Goal: Information Seeking & Learning: Check status

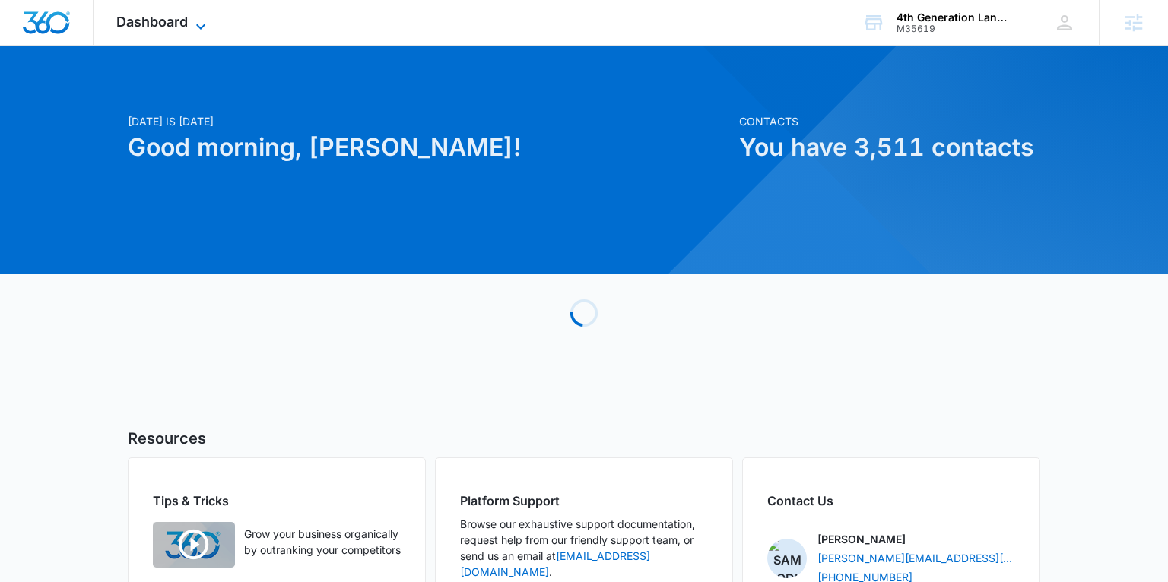
click at [185, 24] on span "Dashboard" at bounding box center [151, 22] width 71 height 16
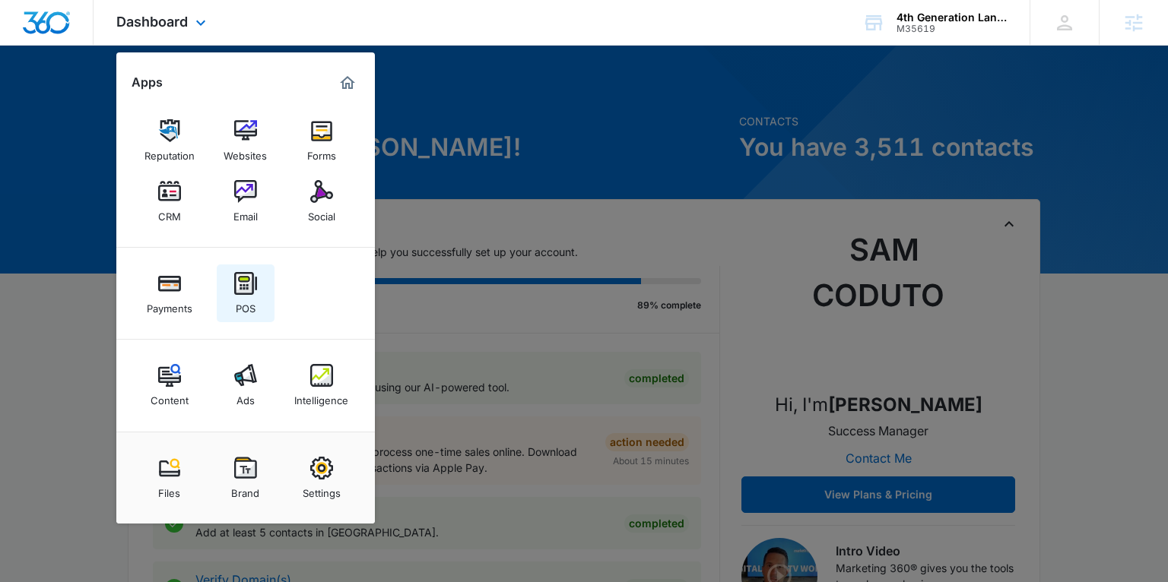
scroll to position [2, 0]
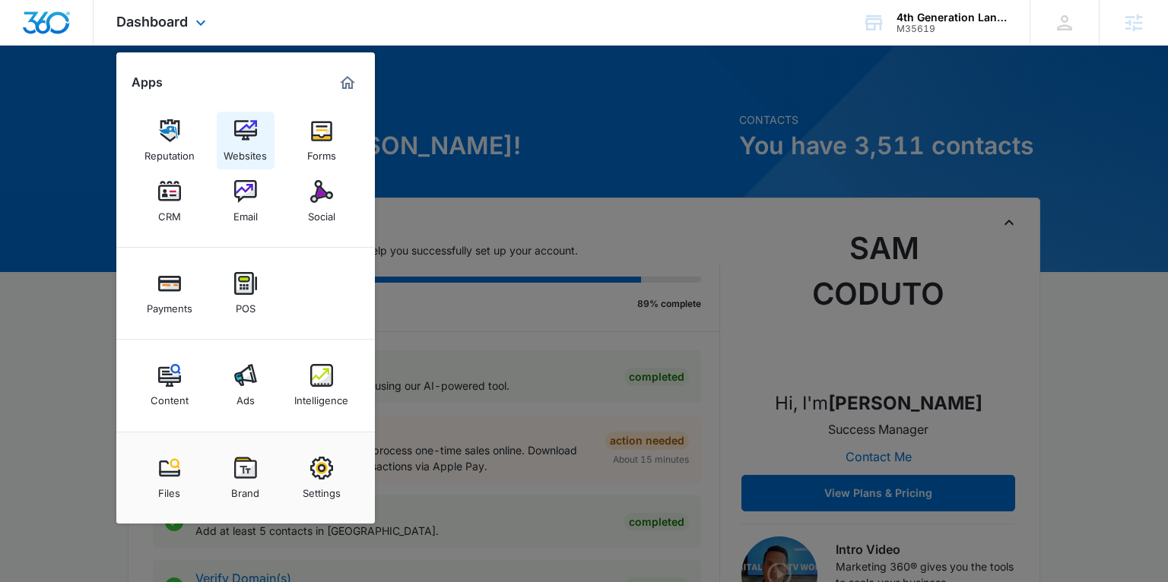
click at [239, 150] on div "Websites" at bounding box center [245, 152] width 43 height 20
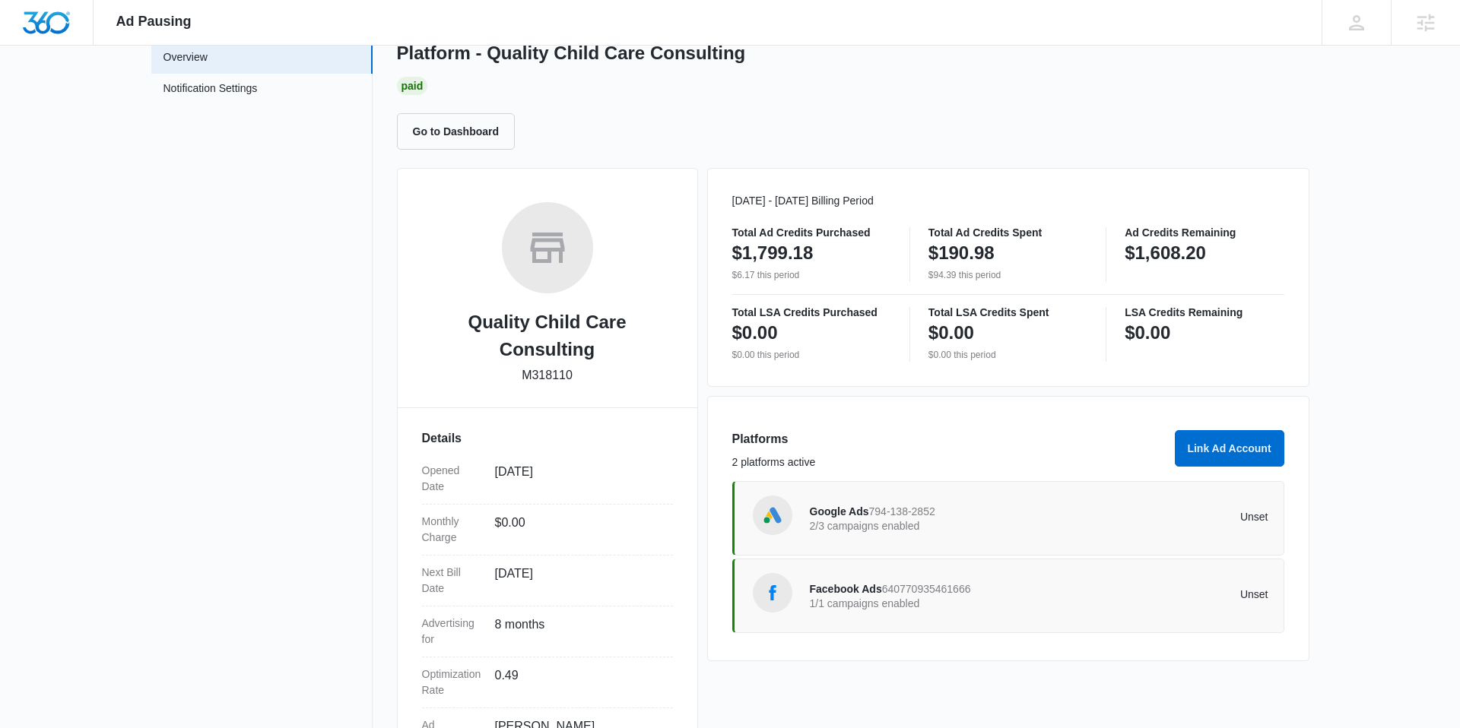
scroll to position [138, 0]
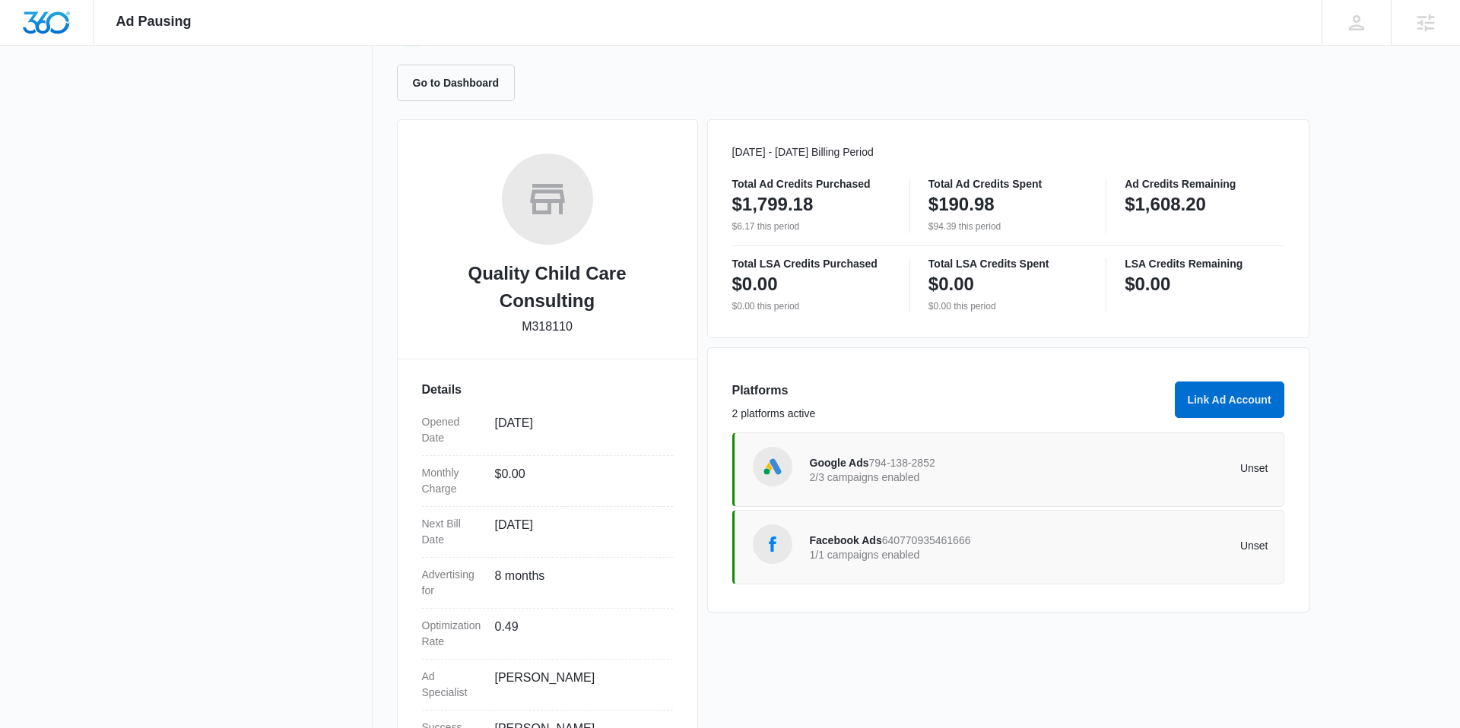
click at [893, 539] on span "640770935461666" at bounding box center [926, 540] width 89 height 12
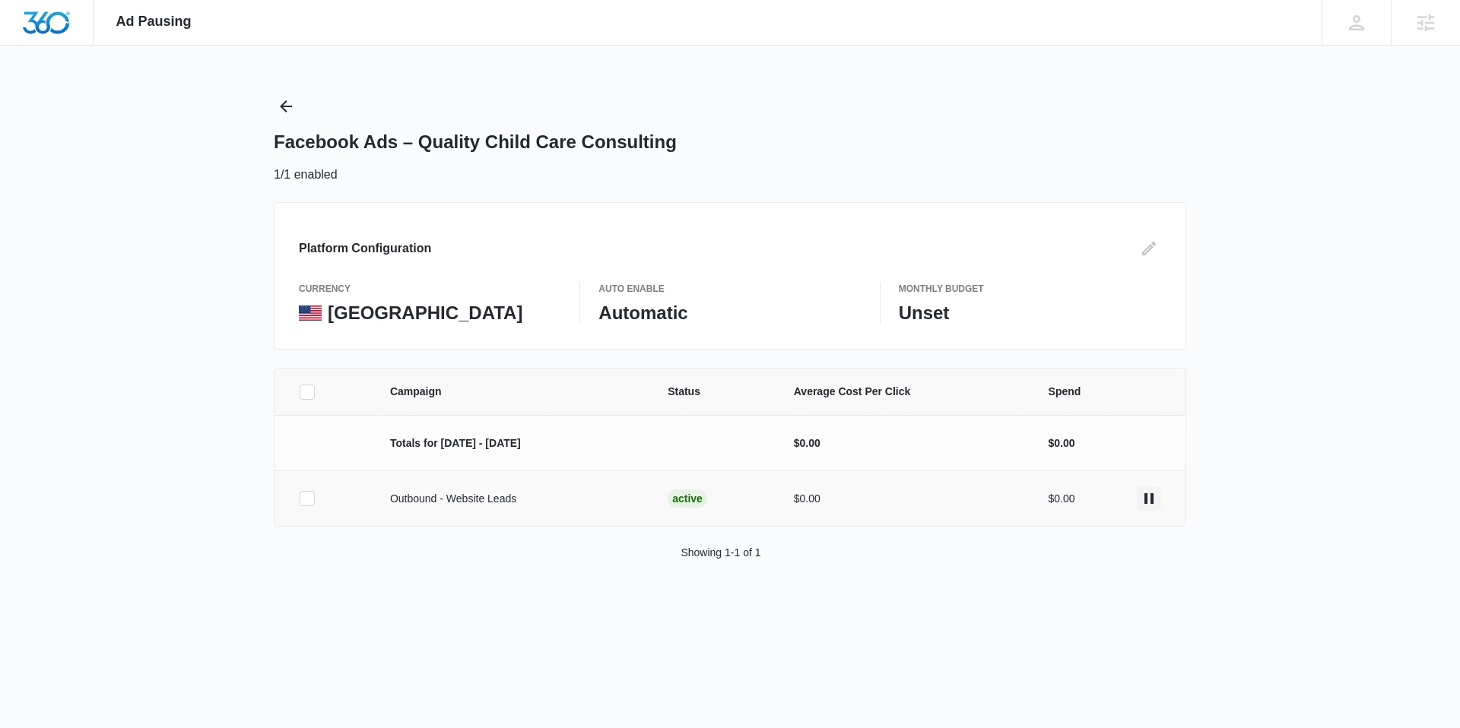
click at [1153, 500] on icon "actions.pause" at bounding box center [1148, 498] width 9 height 11
click at [287, 107] on icon "Back" at bounding box center [286, 106] width 18 height 18
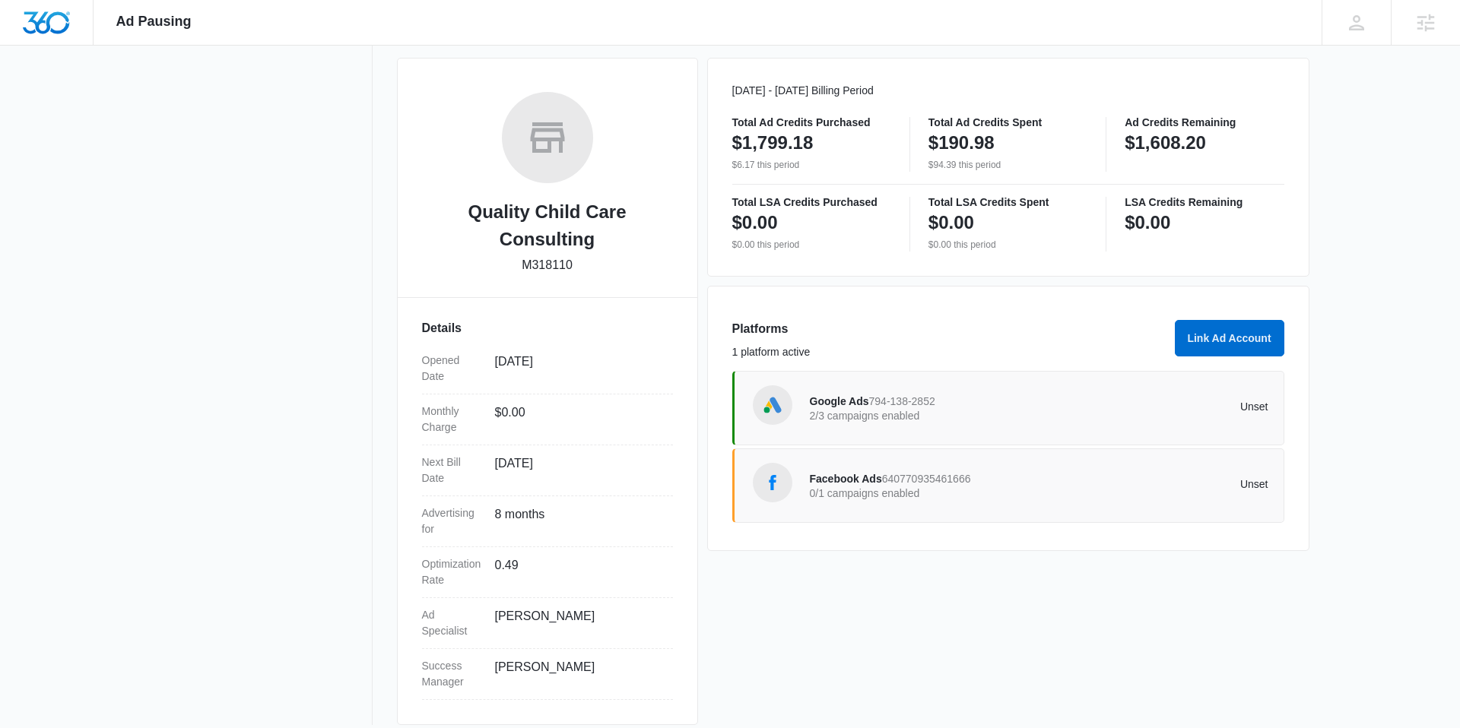
scroll to position [205, 0]
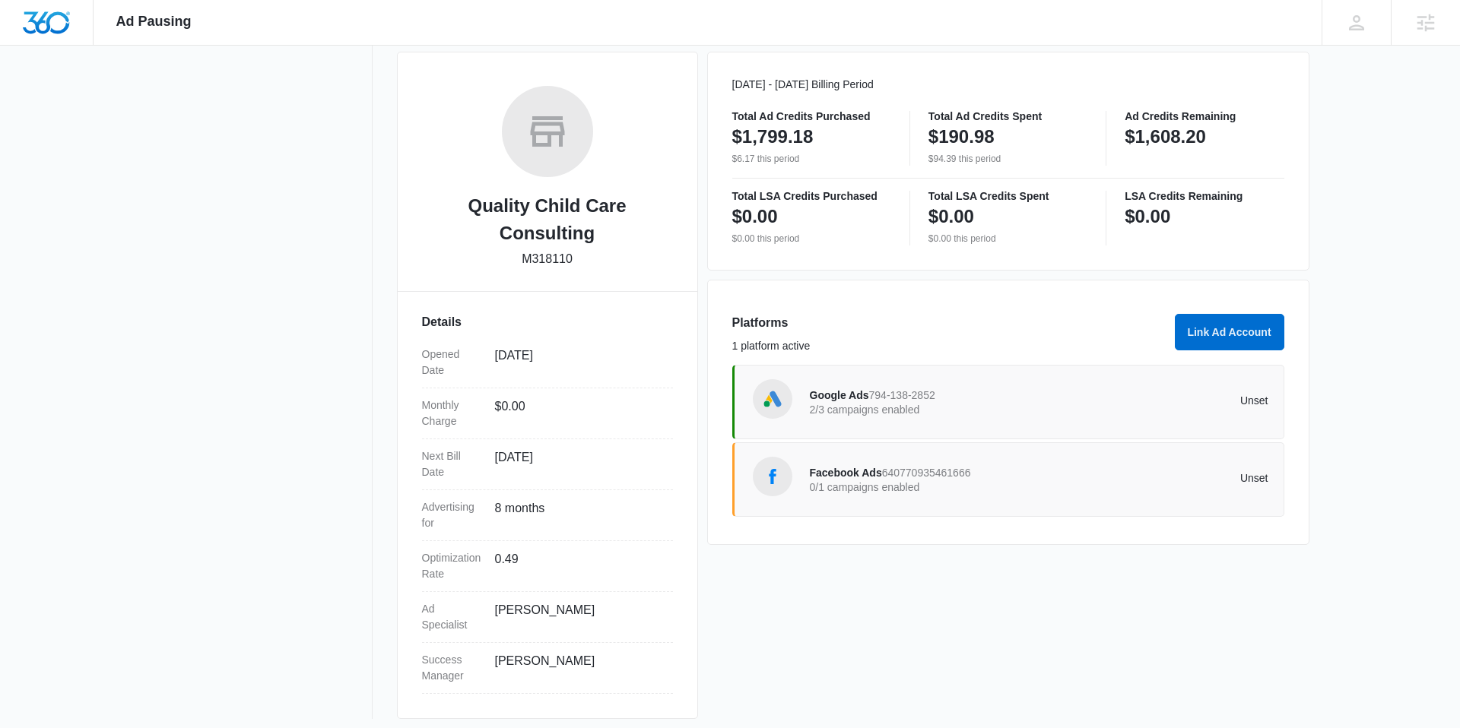
click at [855, 393] on span "Google Ads" at bounding box center [839, 395] width 59 height 12
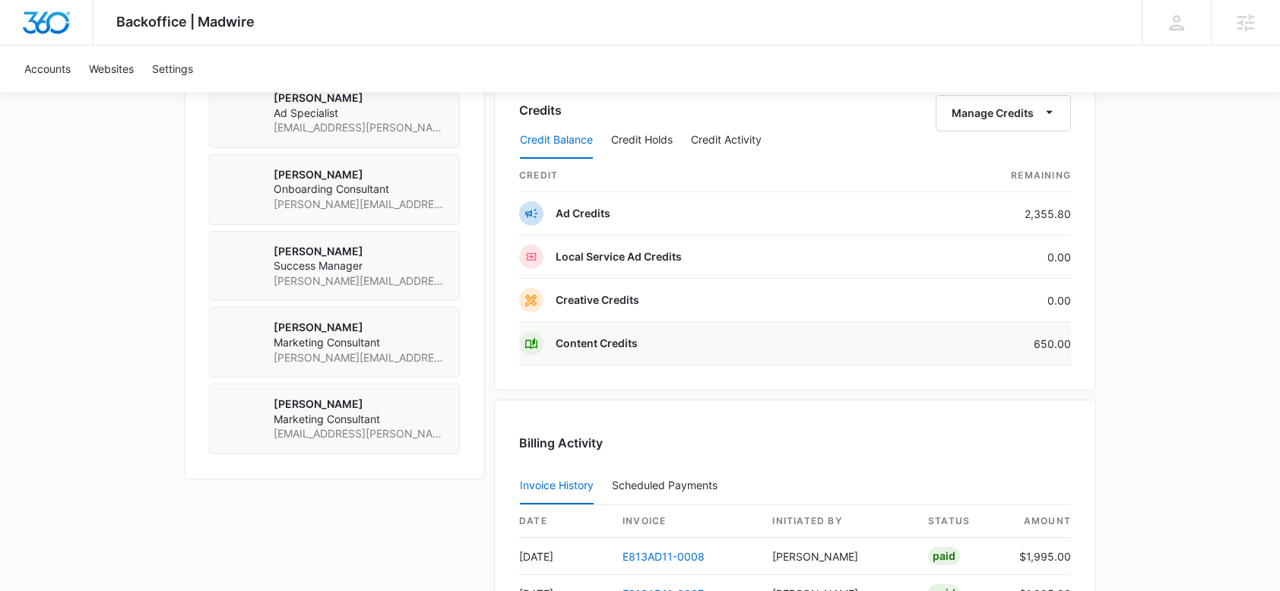
scroll to position [1153, 0]
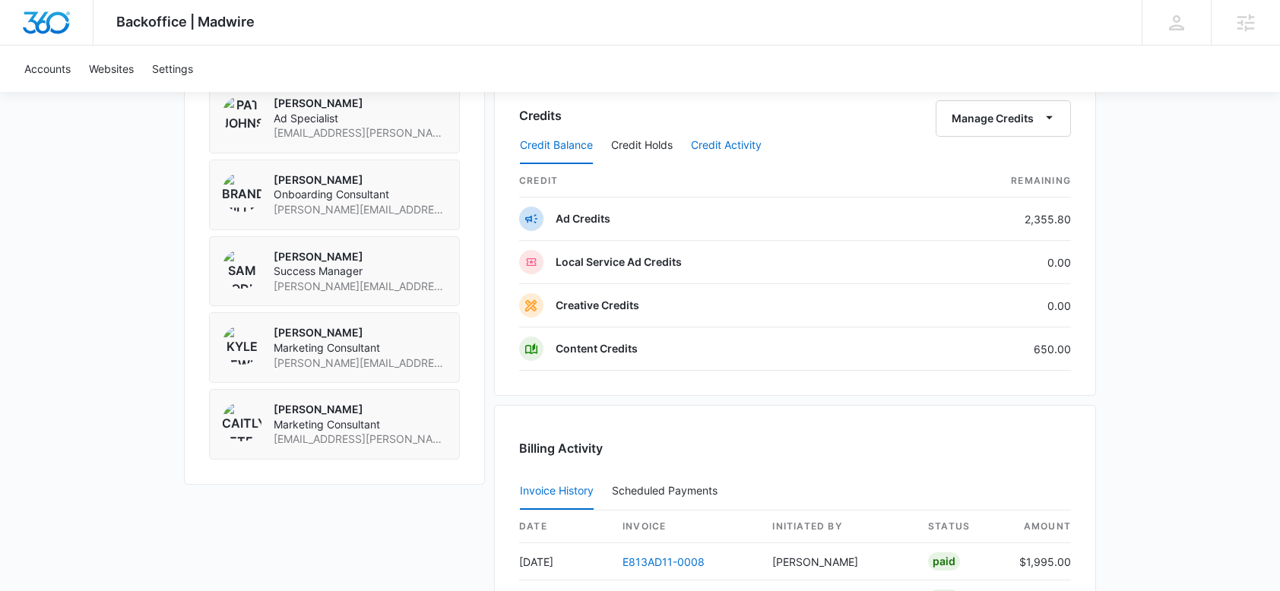
click at [731, 148] on button "Credit Activity" at bounding box center [726, 146] width 71 height 36
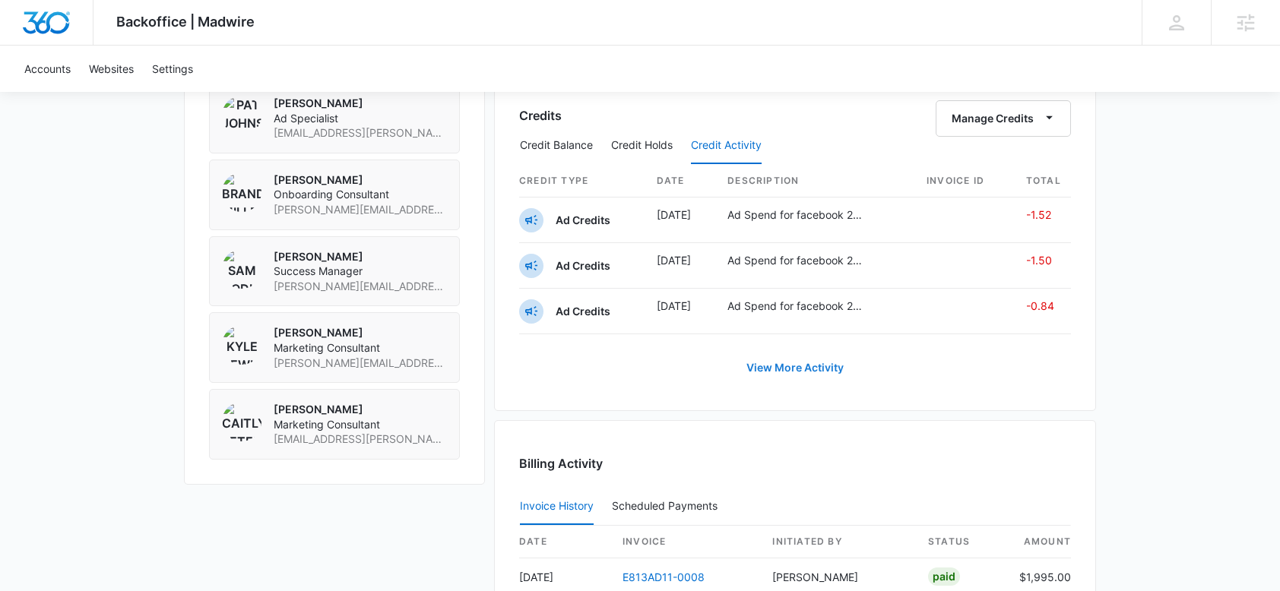
click at [769, 366] on link "View More Activity" at bounding box center [795, 368] width 128 height 36
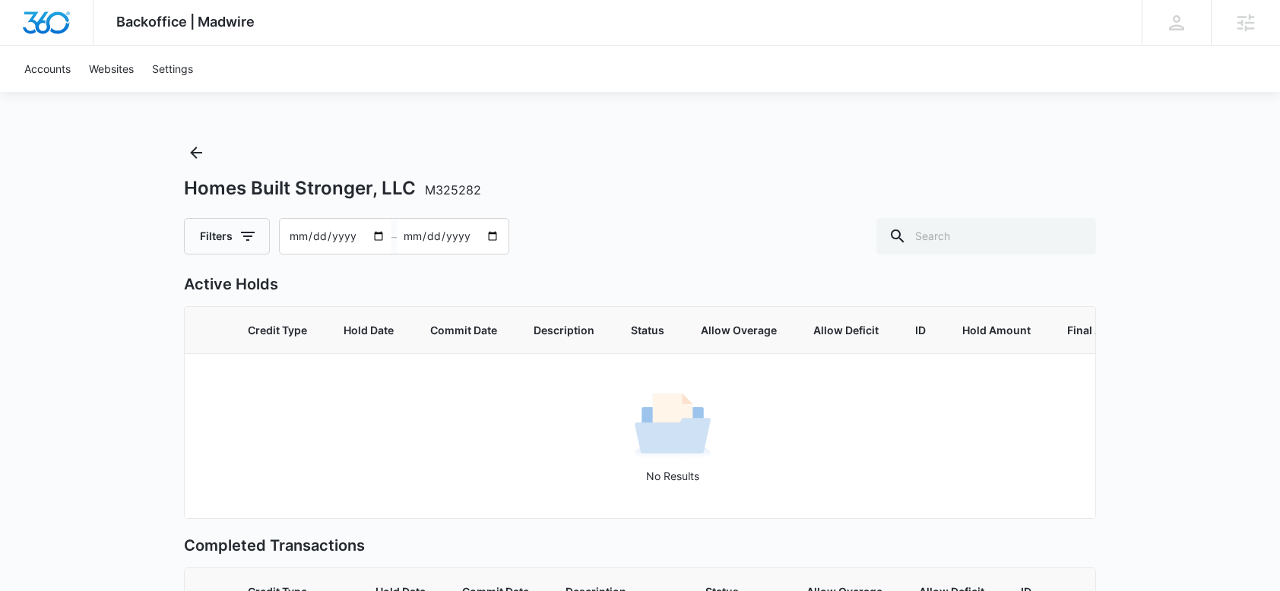
click at [317, 236] on input "2025-07-18" at bounding box center [336, 236] width 112 height 35
click at [286, 233] on input "2025-07-18" at bounding box center [336, 236] width 112 height 35
click at [192, 151] on icon "Back" at bounding box center [196, 153] width 18 height 18
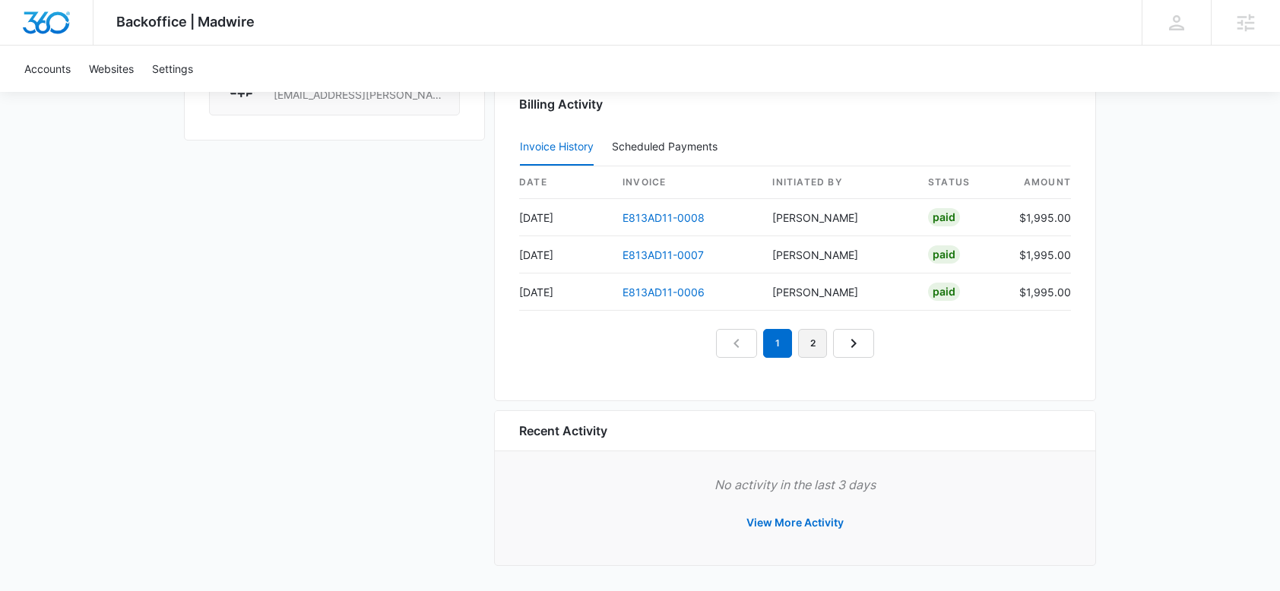
click at [816, 341] on link "2" at bounding box center [812, 343] width 29 height 29
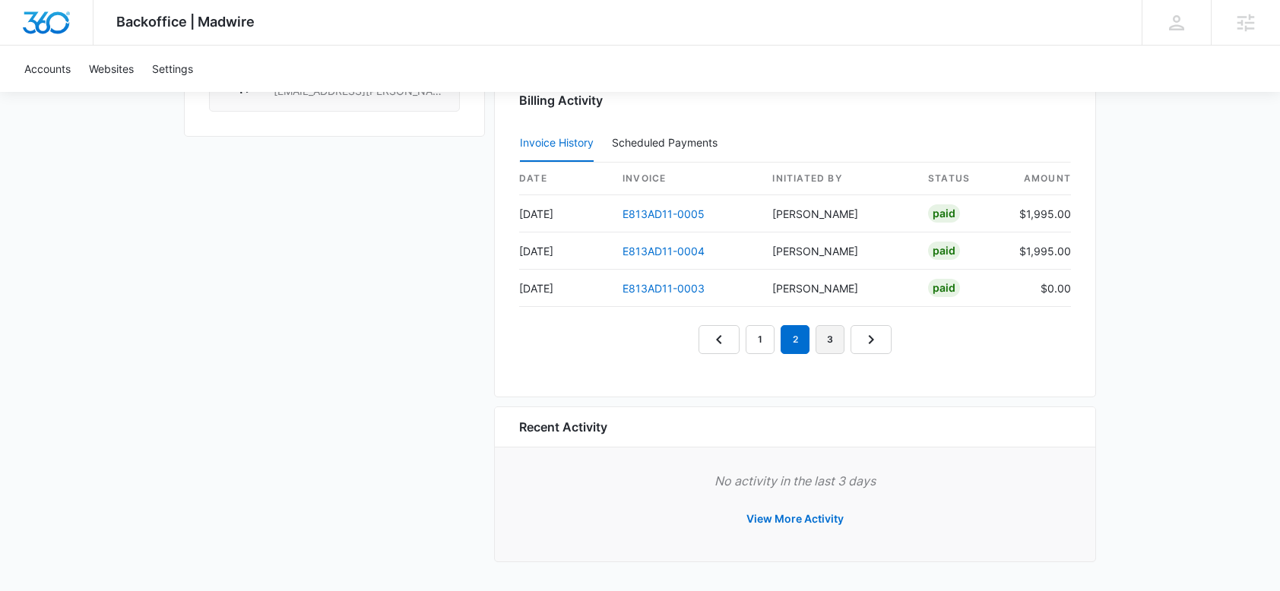
click at [827, 343] on link "3" at bounding box center [830, 339] width 29 height 29
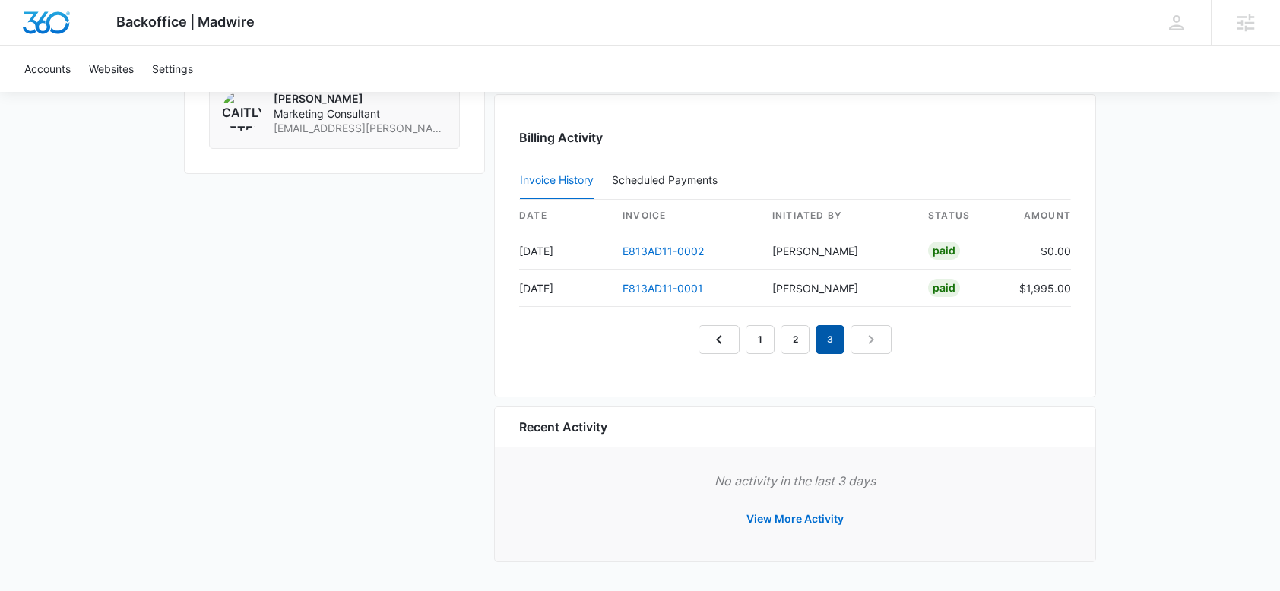
scroll to position [1464, 0]
click at [799, 344] on link "2" at bounding box center [795, 339] width 29 height 29
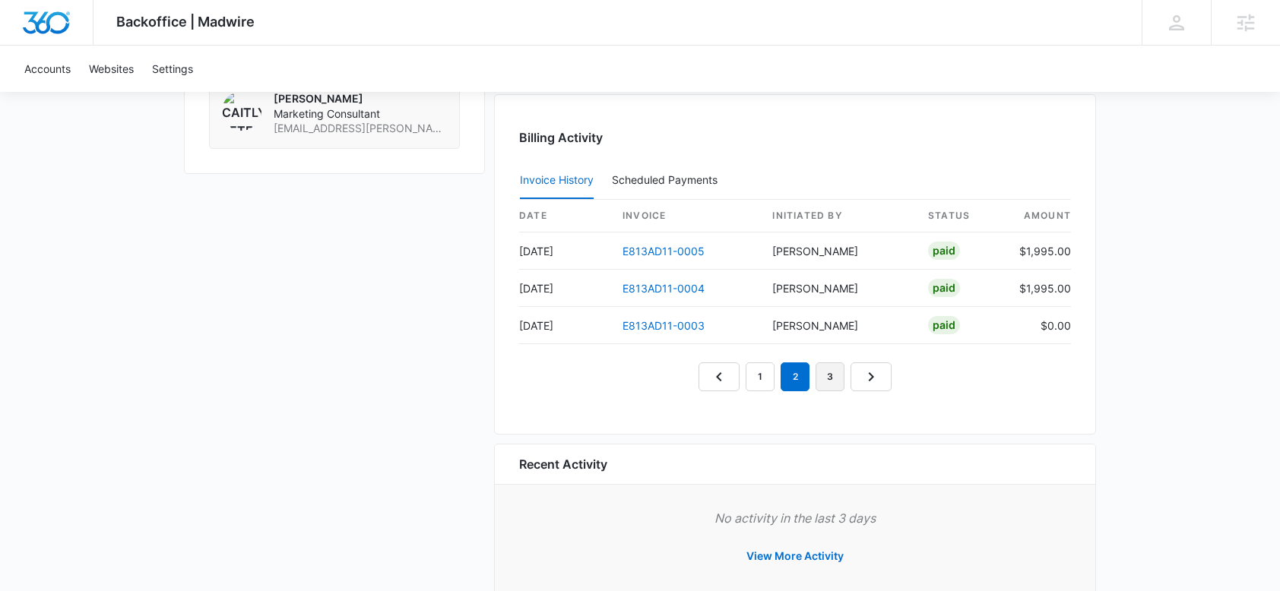
click at [825, 373] on link "3" at bounding box center [830, 377] width 29 height 29
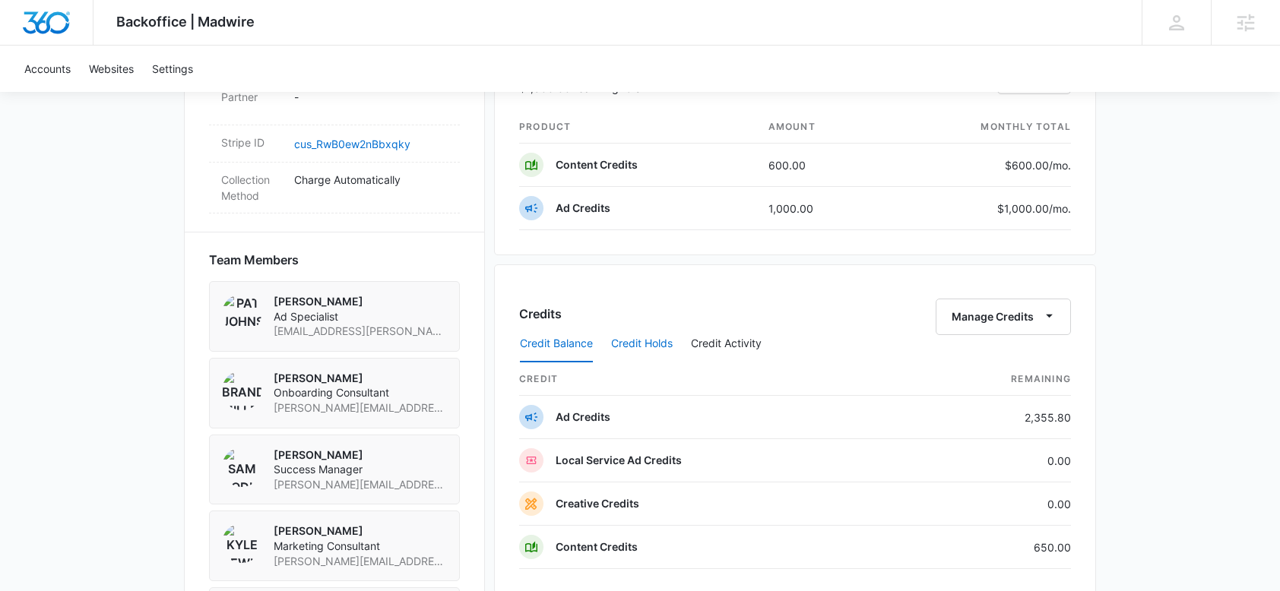
scroll to position [1014, 0]
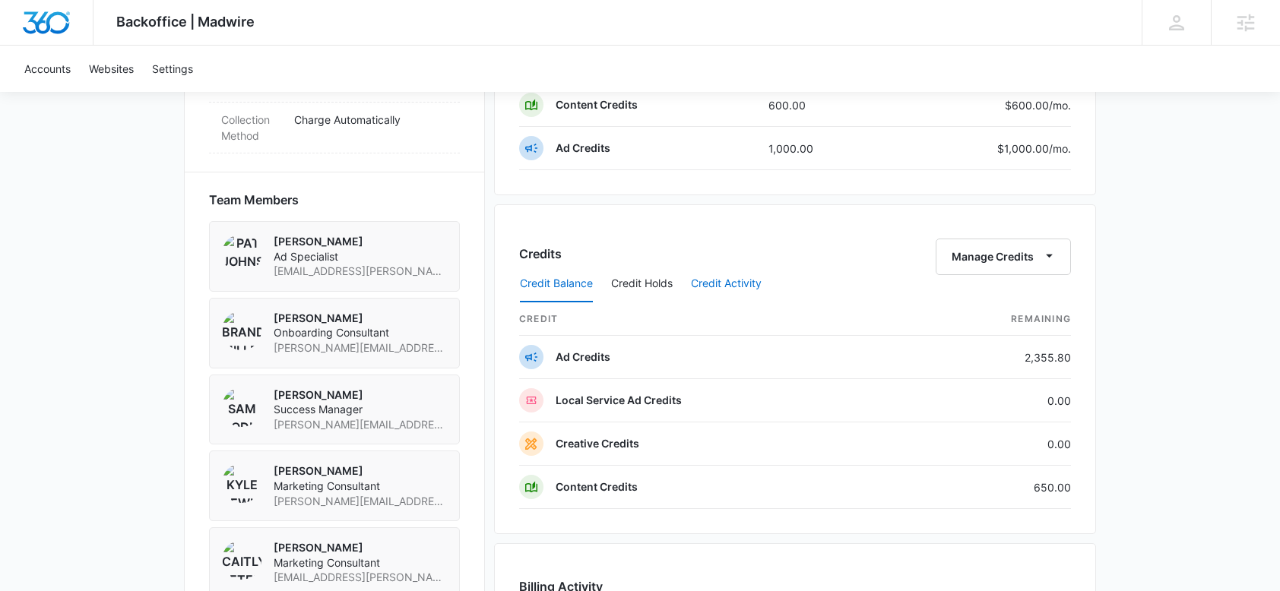
click at [718, 281] on button "Credit Activity" at bounding box center [726, 284] width 71 height 36
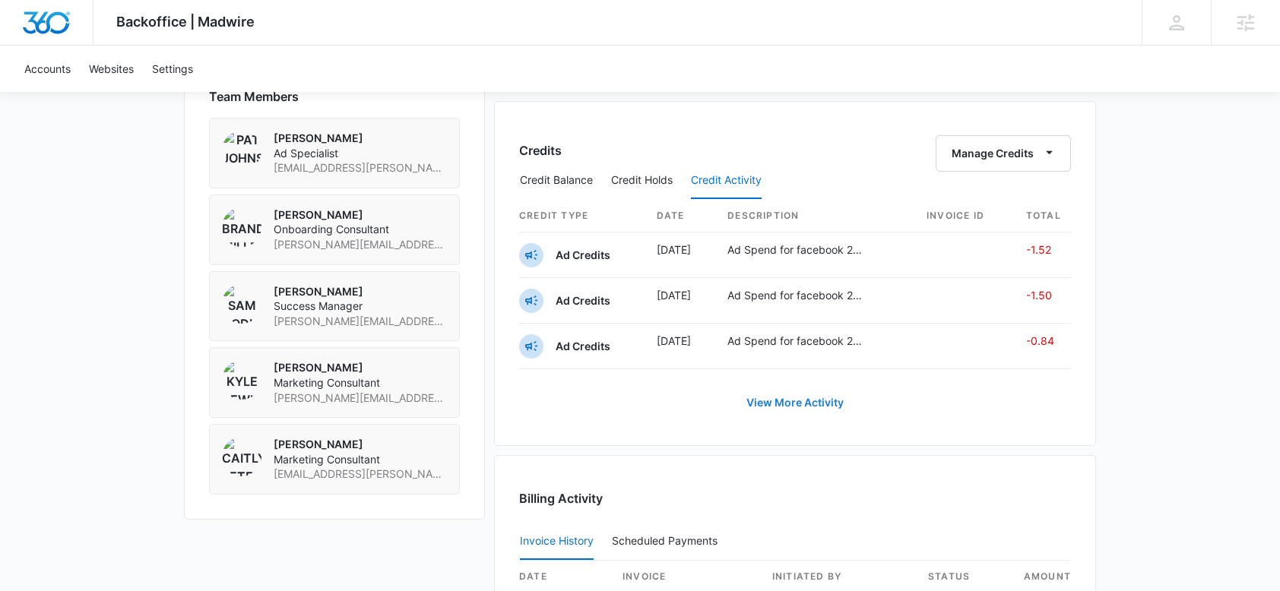
scroll to position [1121, 0]
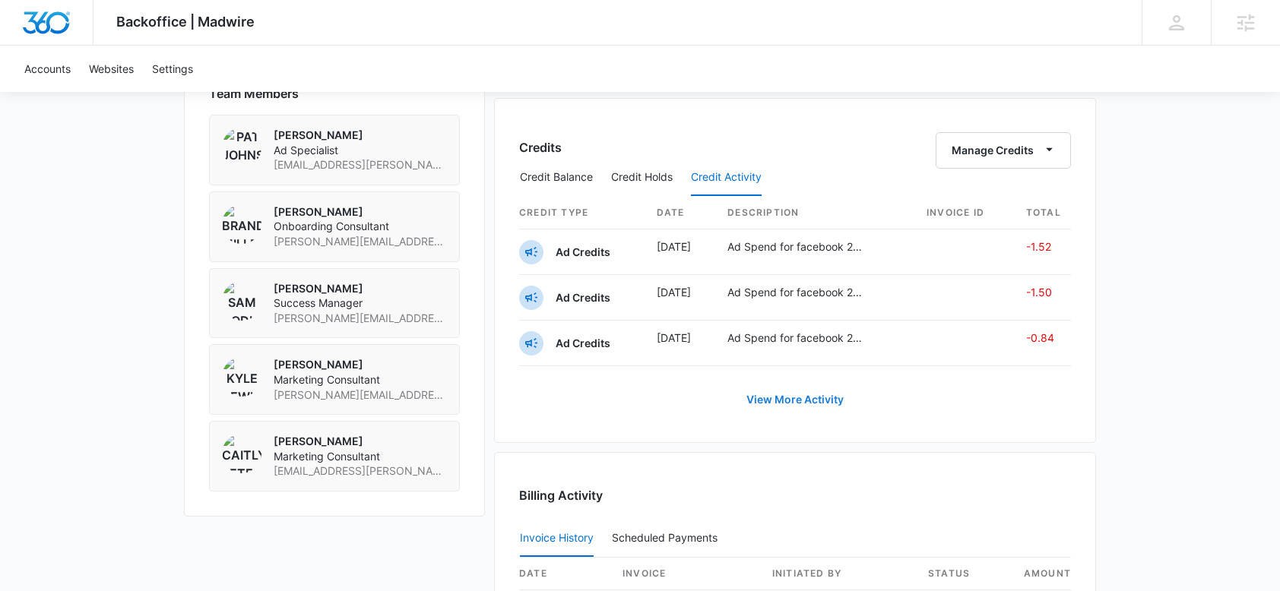
click at [786, 396] on link "View More Activity" at bounding box center [795, 400] width 128 height 36
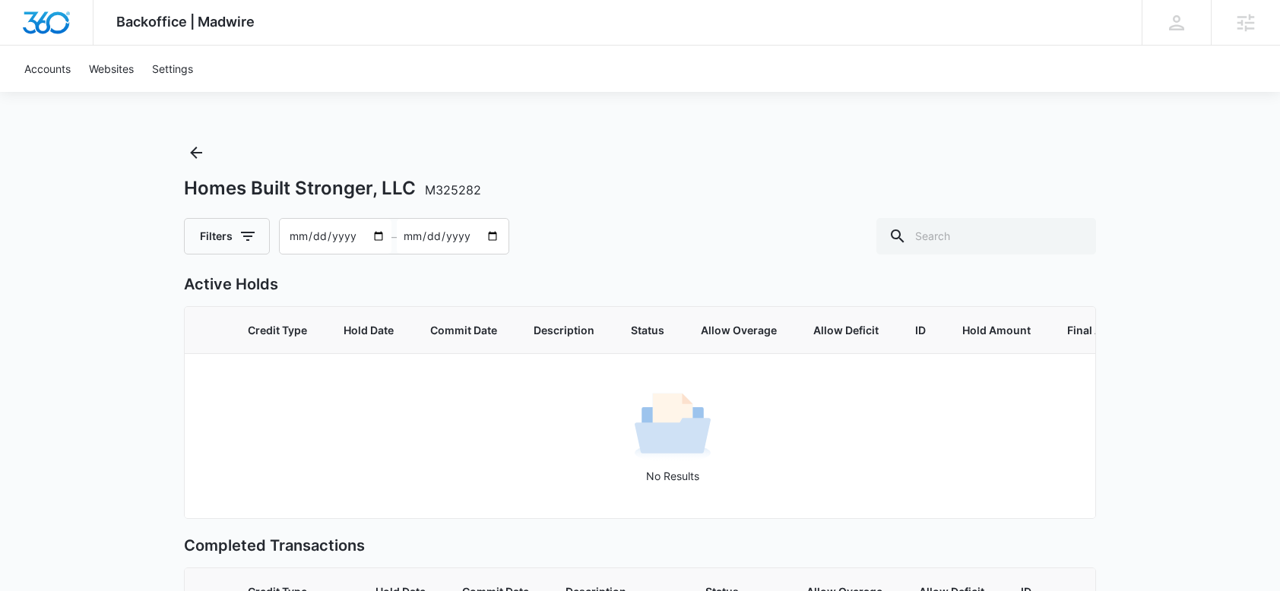
click at [300, 237] on input "2025-07-18" at bounding box center [336, 236] width 112 height 35
click at [376, 235] on input "2025-07-18" at bounding box center [336, 236] width 112 height 35
type input "2025-03-01"
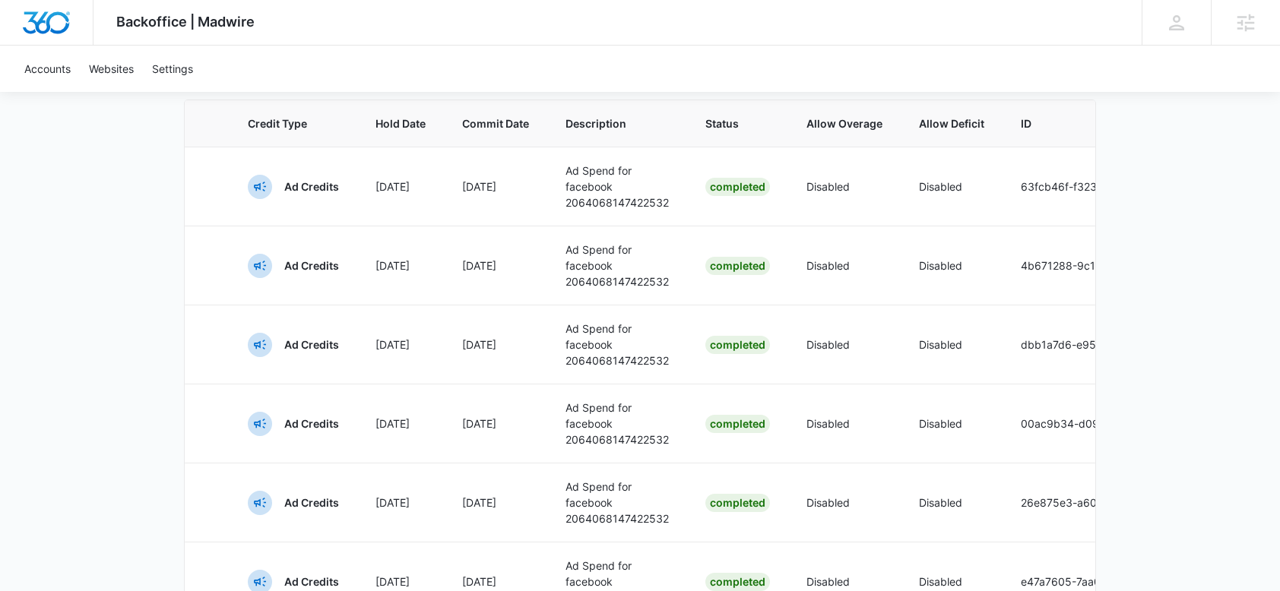
scroll to position [899, 0]
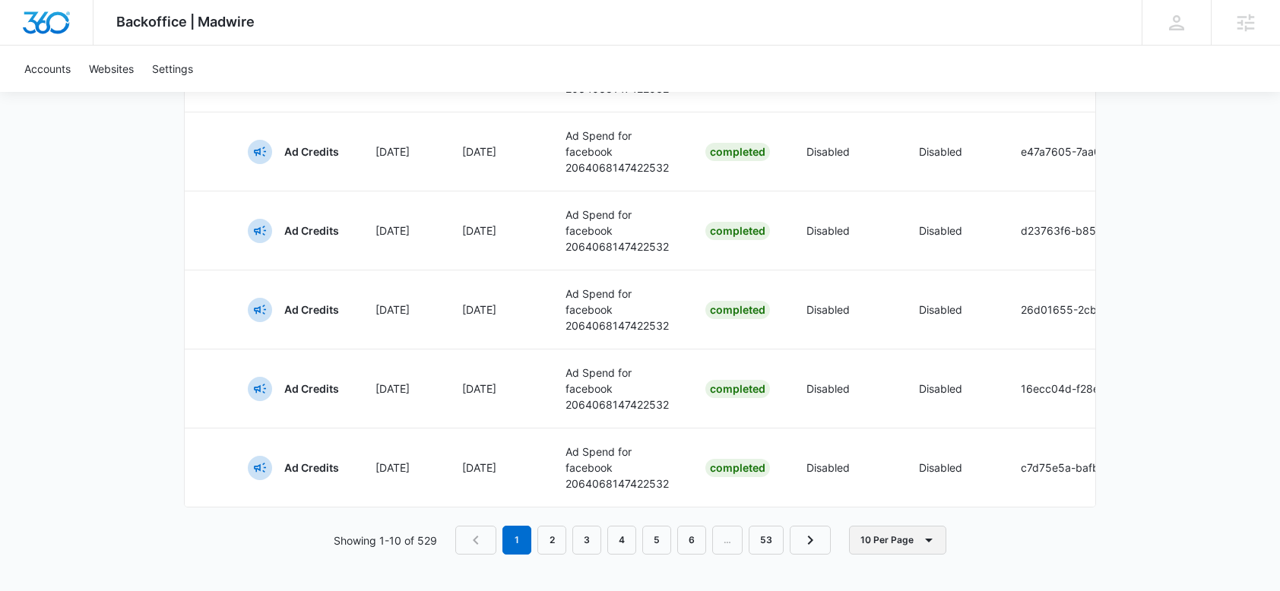
click at [884, 547] on button "10 Per Page" at bounding box center [897, 540] width 97 height 29
click at [878, 499] on div "100 Per Page" at bounding box center [902, 495] width 68 height 11
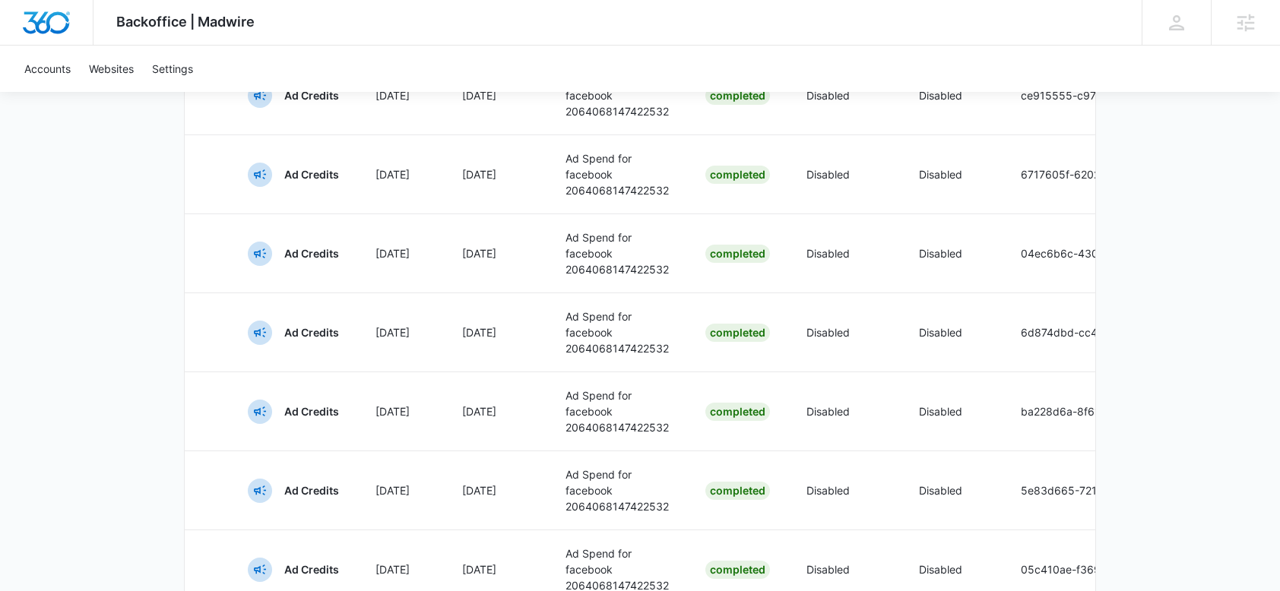
scroll to position [8015, 0]
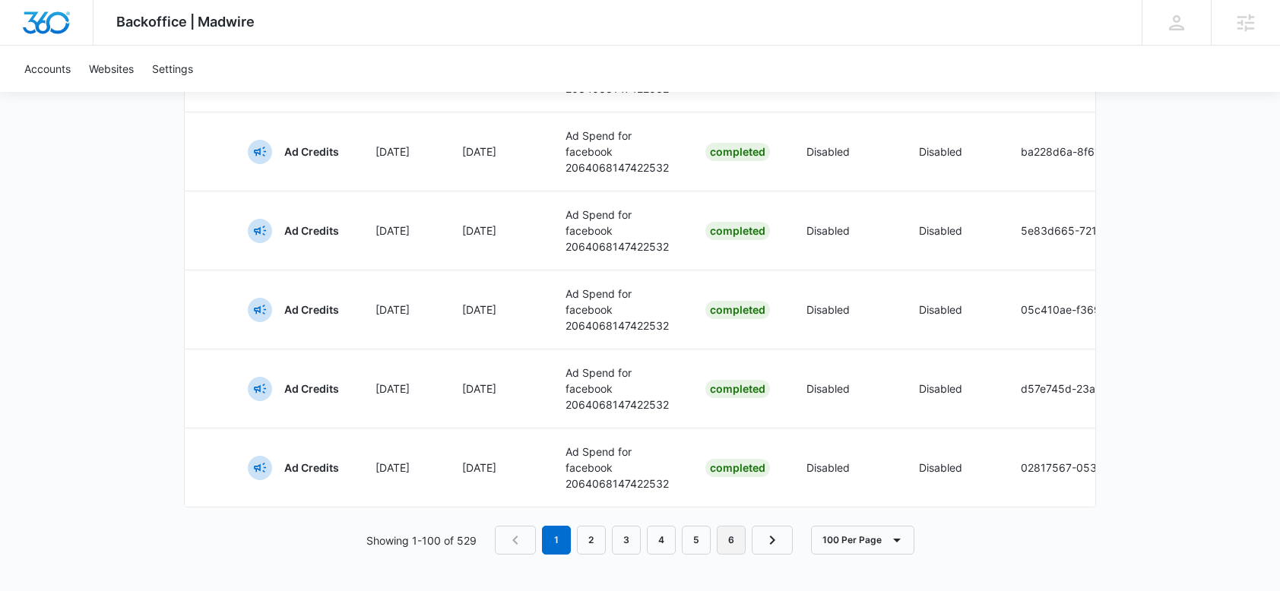
click at [732, 547] on link "6" at bounding box center [731, 540] width 29 height 29
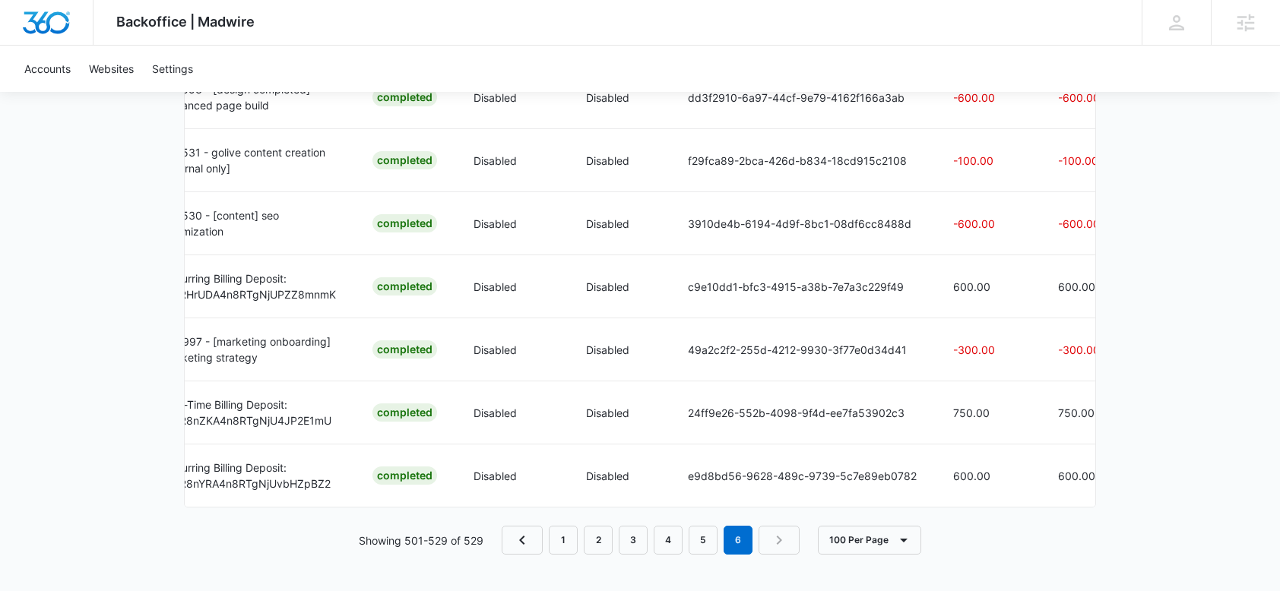
scroll to position [0, 480]
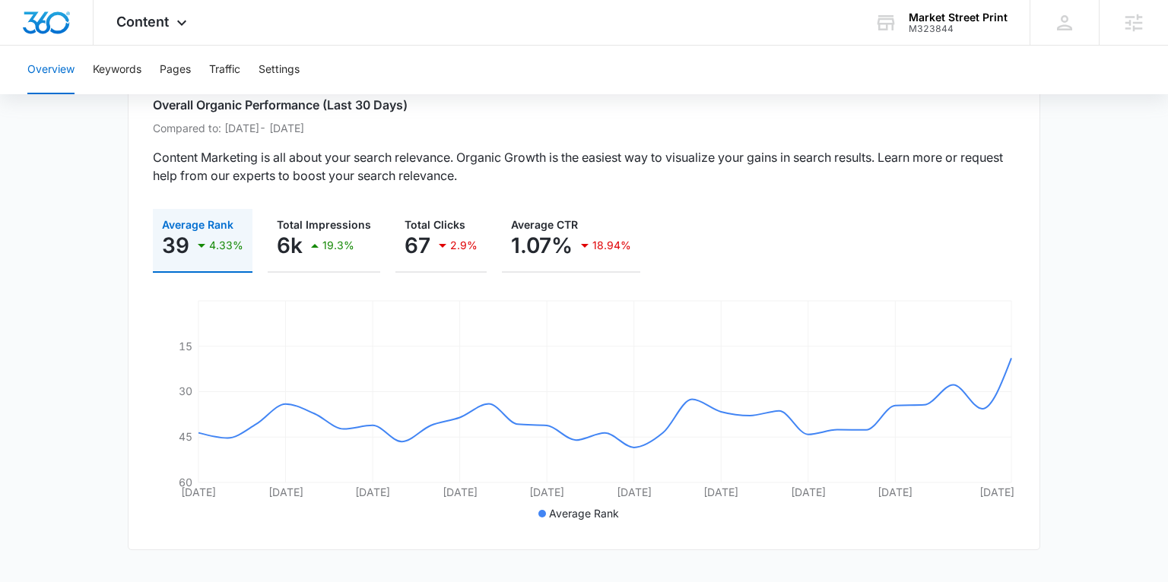
scroll to position [119, 0]
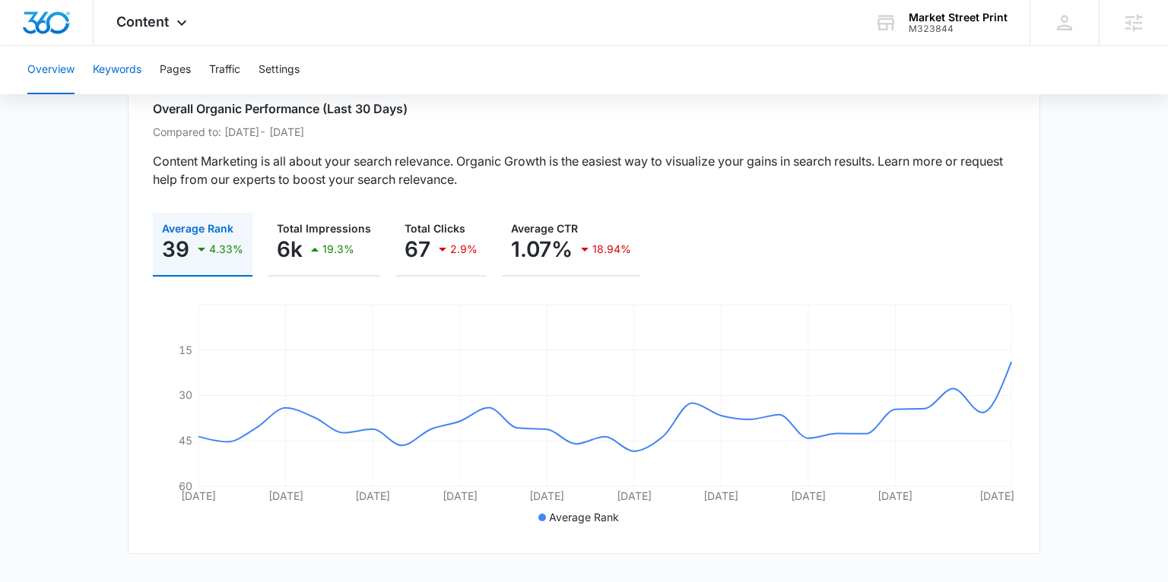
click at [135, 74] on button "Keywords" at bounding box center [117, 70] width 49 height 49
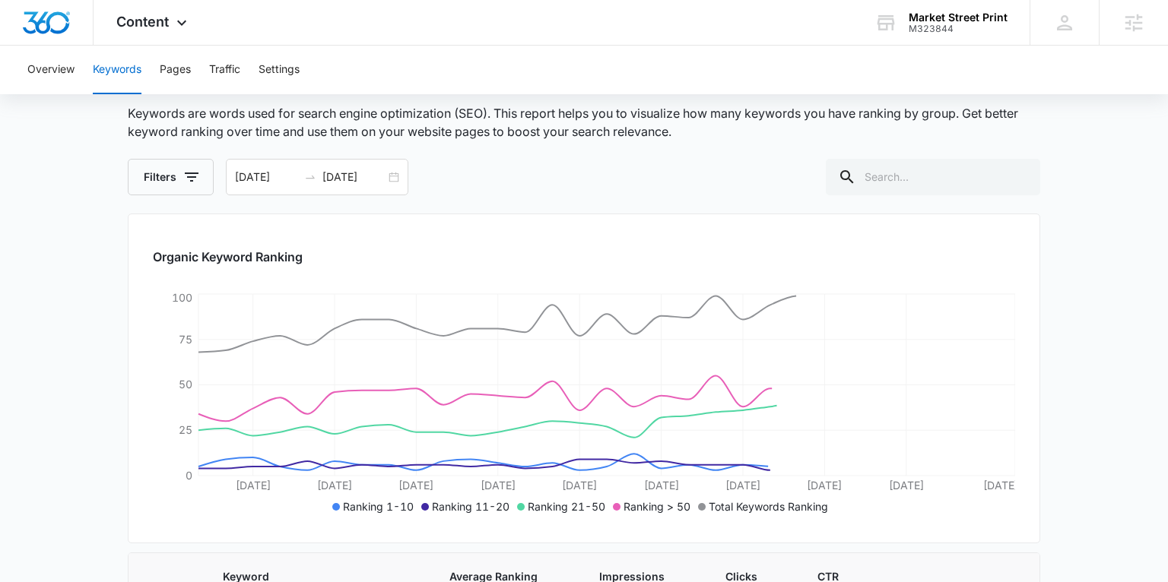
scroll to position [134, 0]
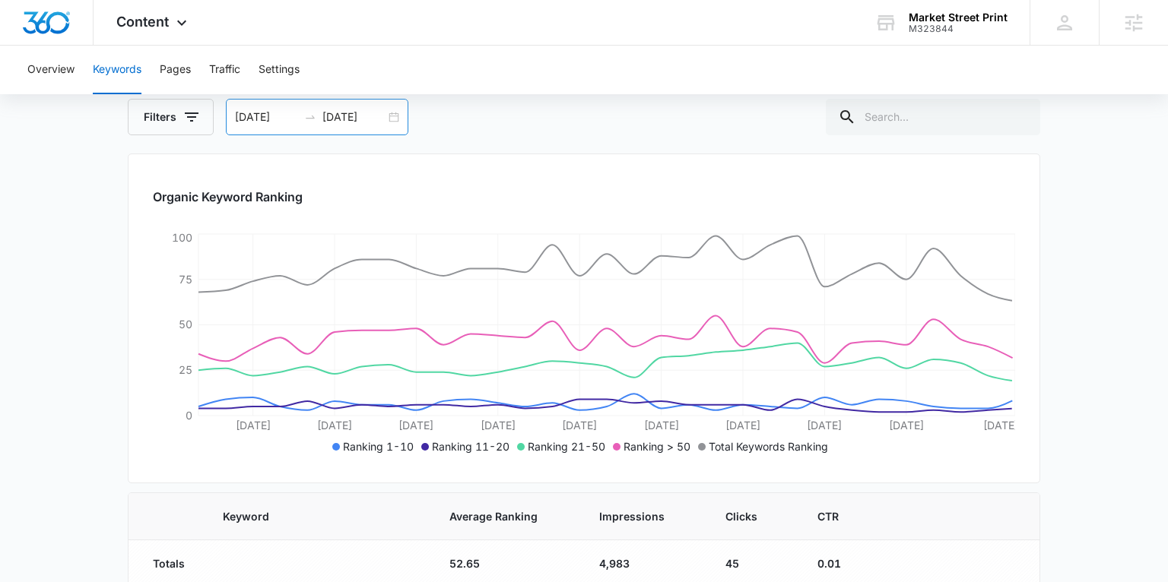
click at [388, 118] on div "08/10/2025 09/09/2025" at bounding box center [317, 117] width 182 height 36
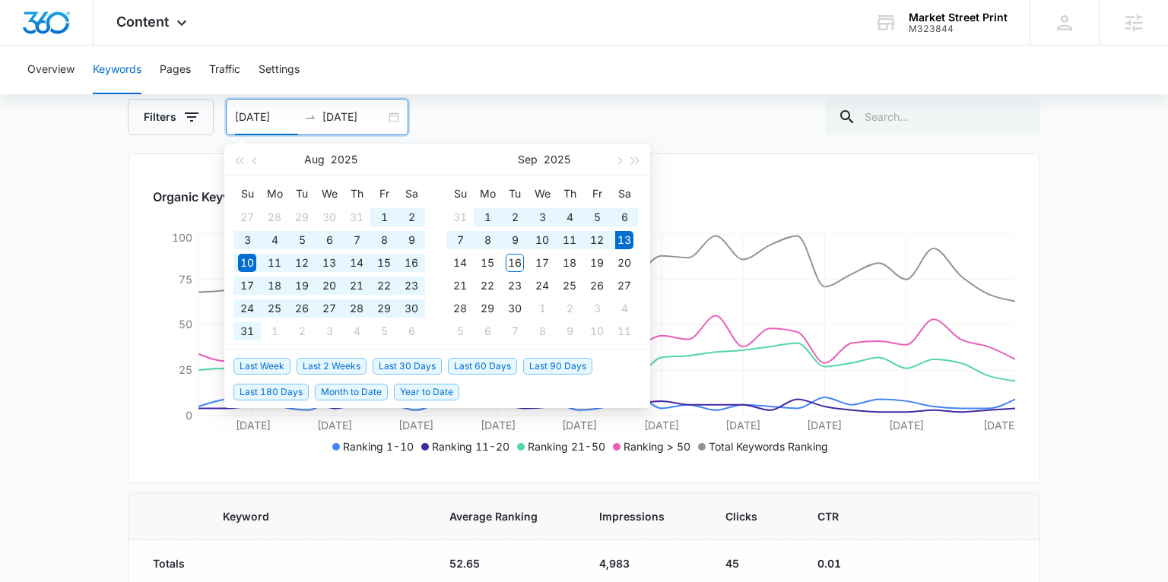
click at [290, 384] on span "Last 180 Days" at bounding box center [270, 392] width 75 height 17
type input "03/17/2025"
type input "09/13/2025"
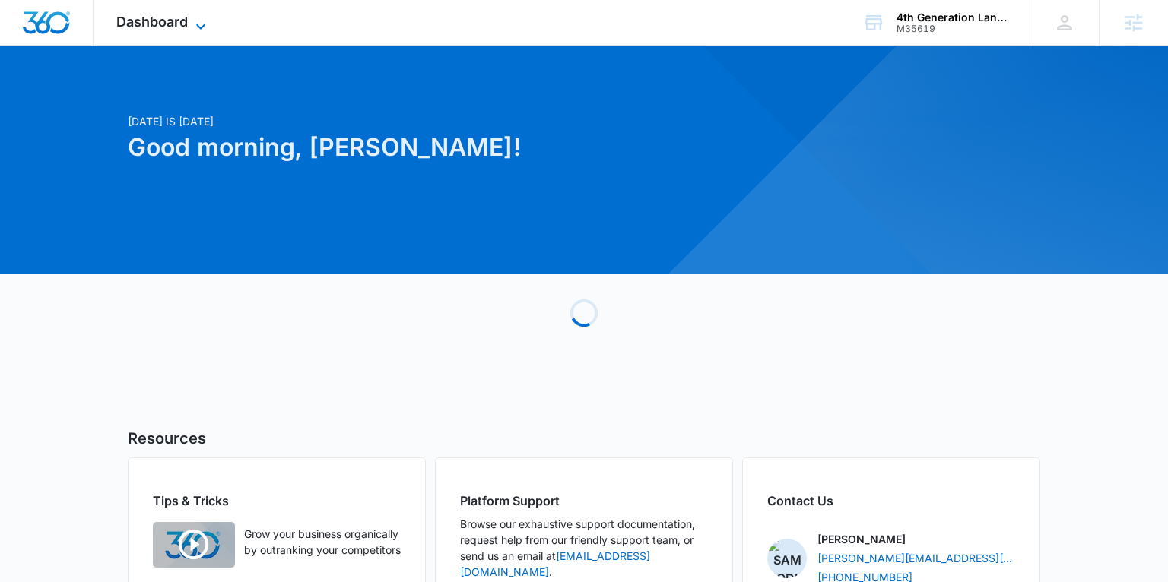
click at [167, 24] on span "Dashboard" at bounding box center [151, 22] width 71 height 16
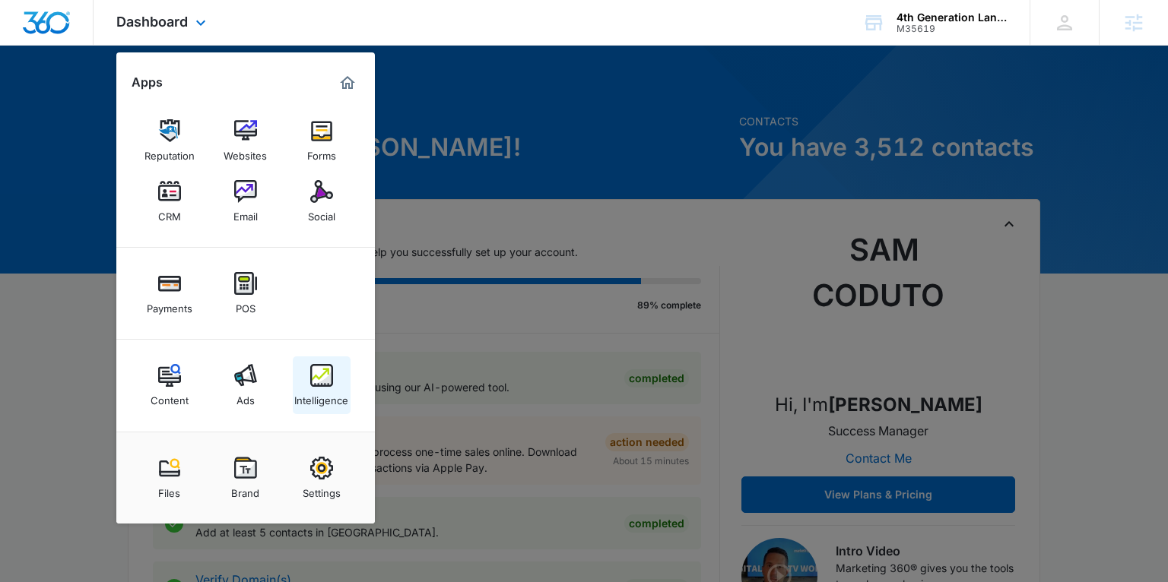
click at [316, 376] on img at bounding box center [321, 375] width 23 height 23
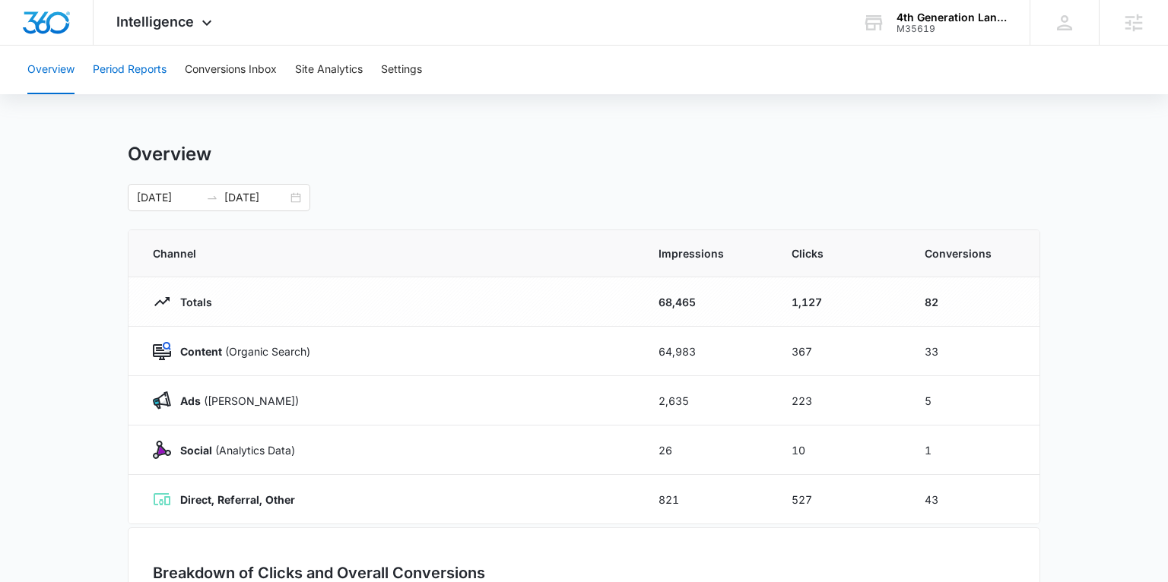
click at [147, 67] on button "Period Reports" at bounding box center [130, 70] width 74 height 49
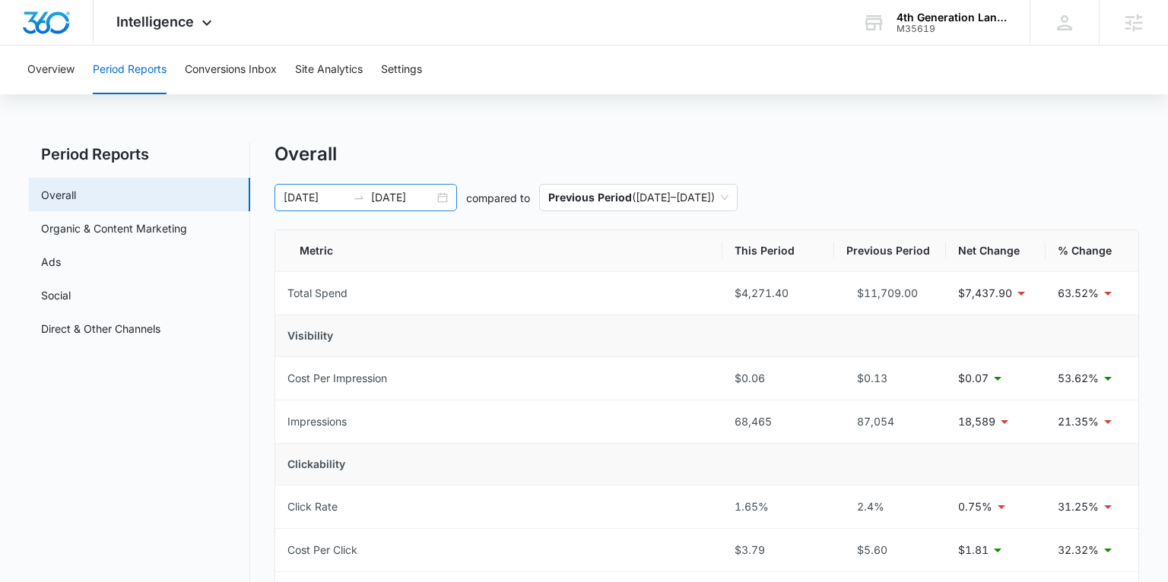
click at [446, 193] on div "03/17/2025 09/13/2025" at bounding box center [365, 197] width 182 height 27
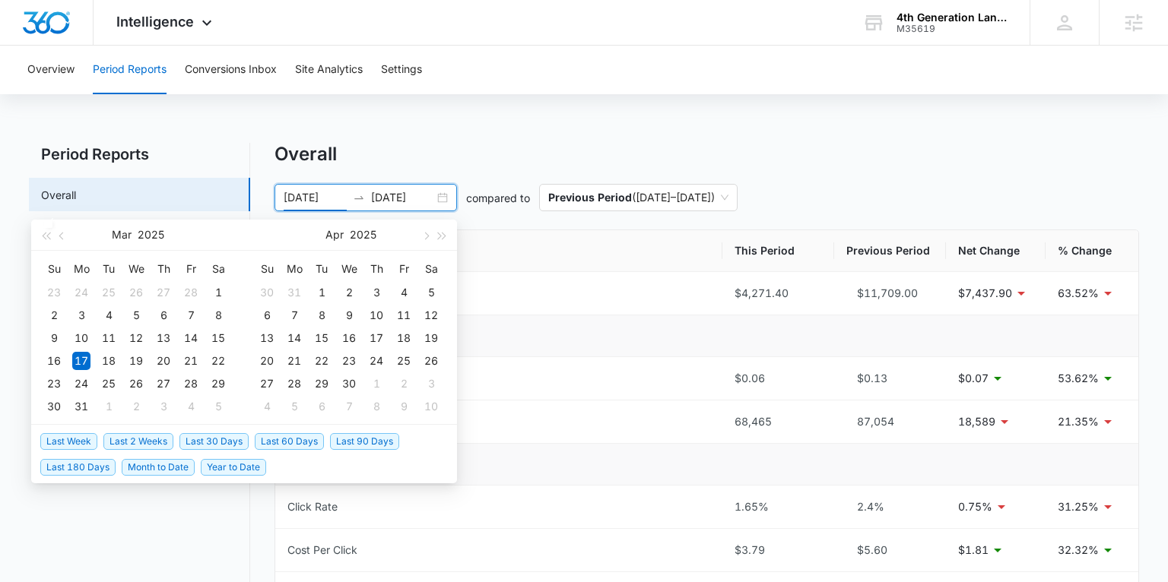
click at [210, 440] on span "Last 30 Days" at bounding box center [213, 441] width 69 height 17
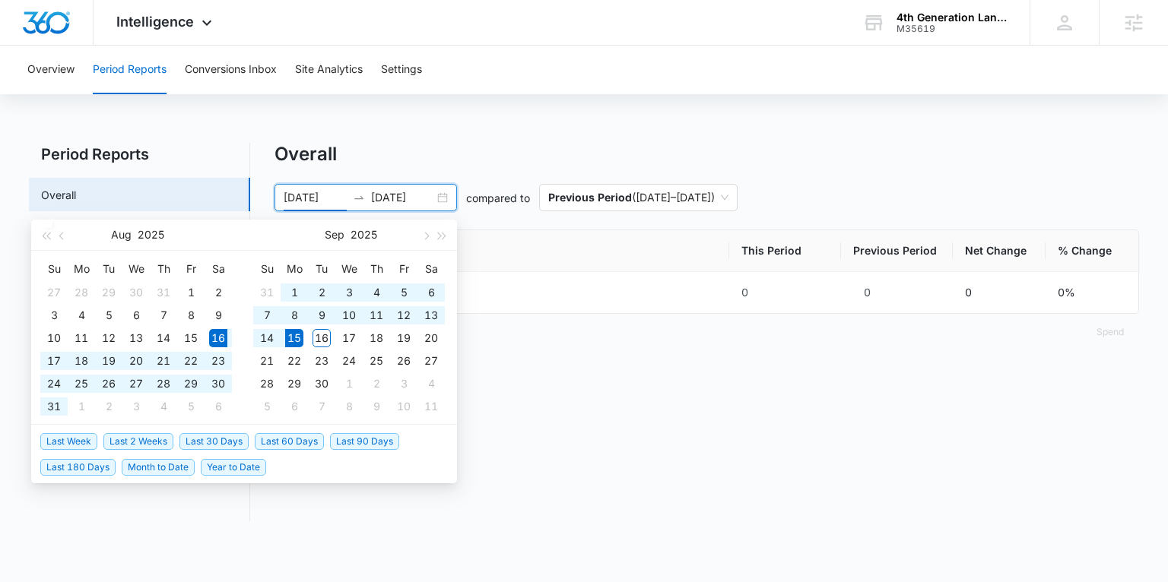
type input "08/16/2025"
type input "09/15/2025"
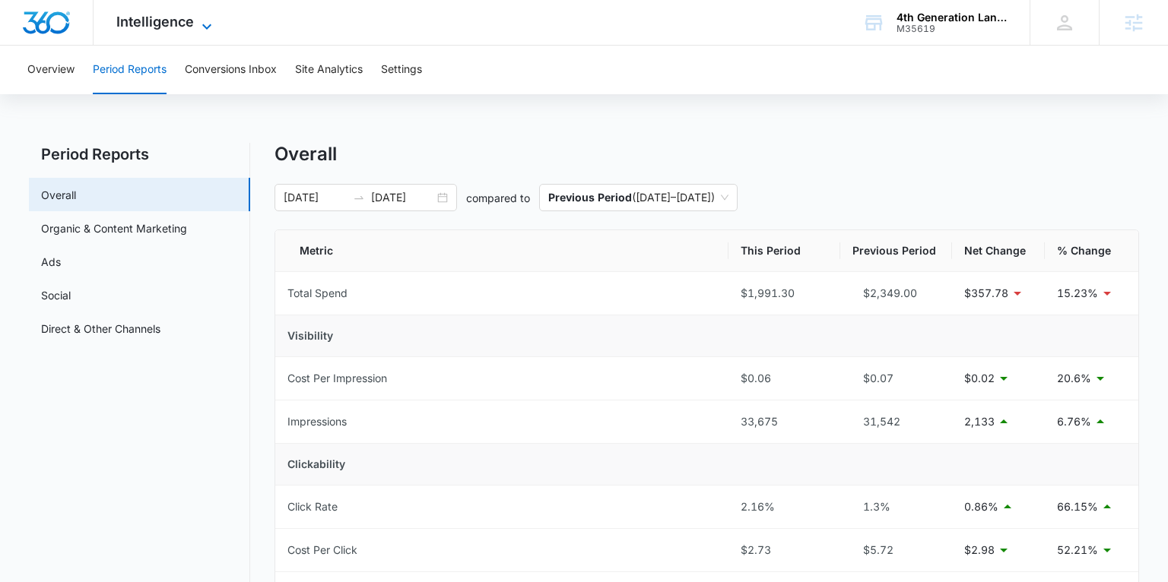
click at [187, 27] on span "Intelligence" at bounding box center [155, 22] width 78 height 16
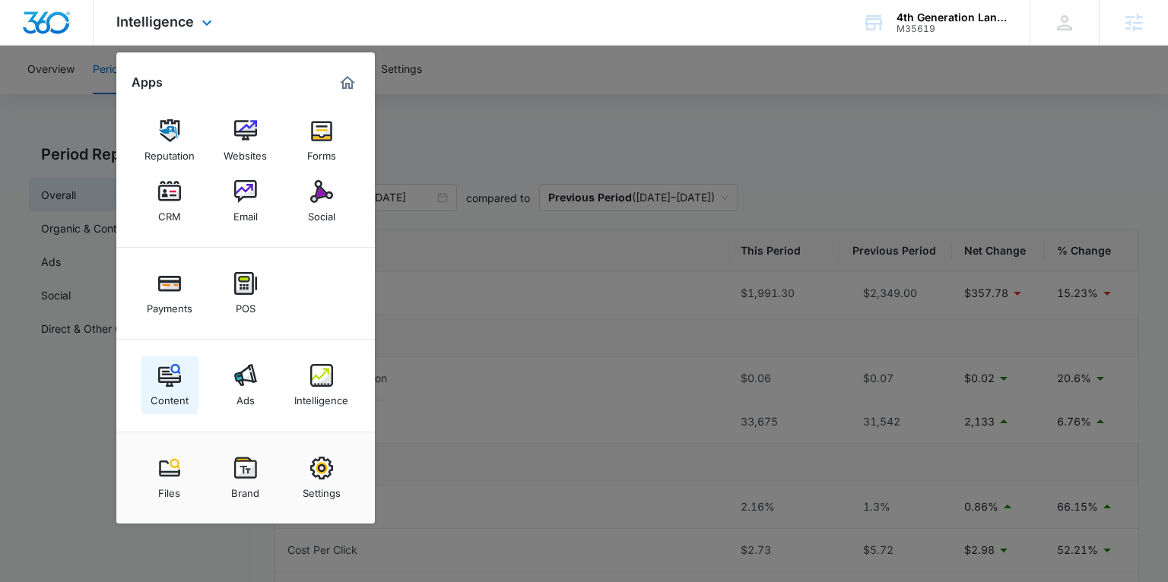
click at [170, 370] on img at bounding box center [169, 375] width 23 height 23
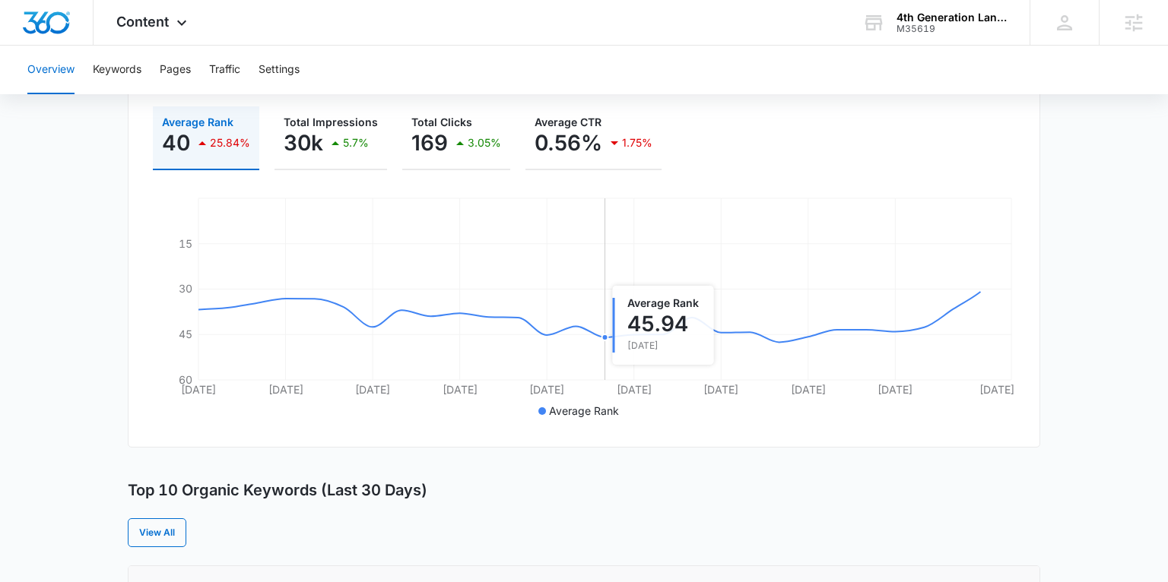
scroll to position [244, 0]
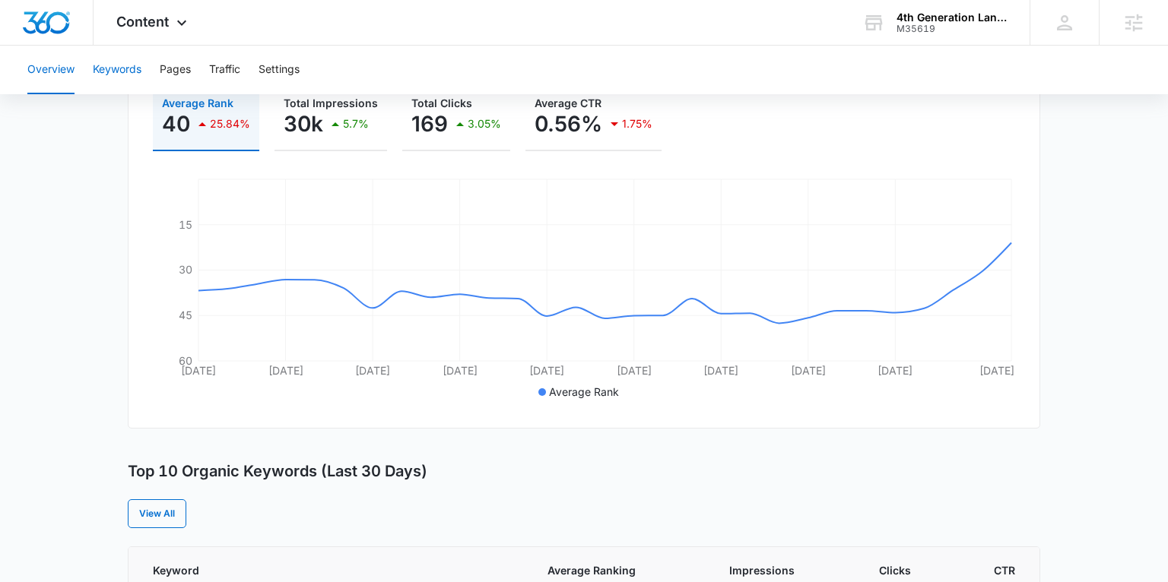
click at [128, 68] on button "Keywords" at bounding box center [117, 70] width 49 height 49
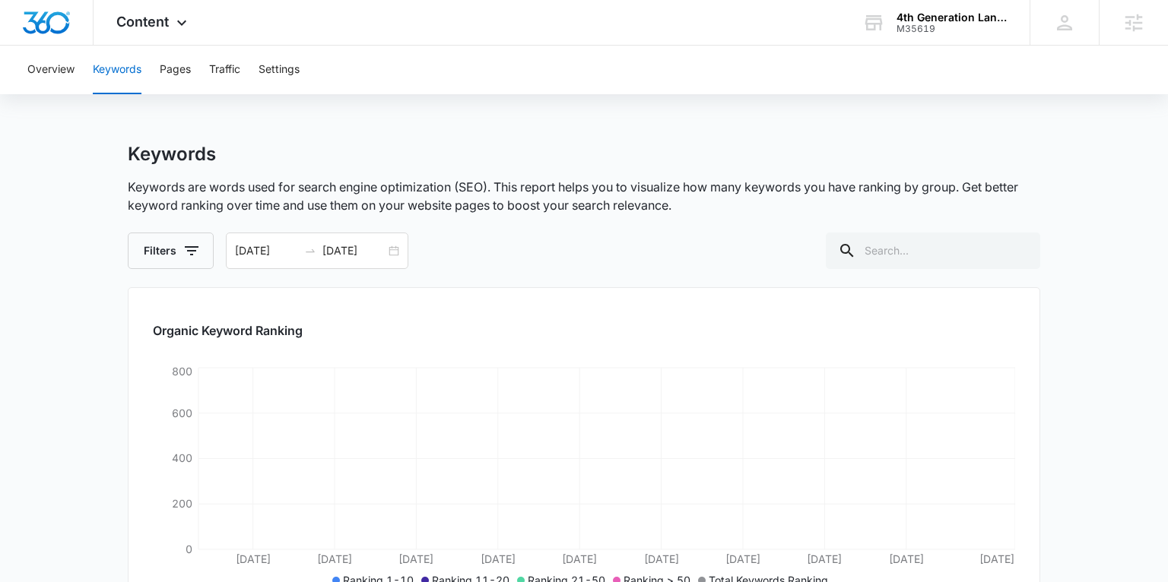
click at [299, 223] on div "Keywords Keywords are words used for search engine optimization (SEO). This rep…" at bounding box center [584, 206] width 912 height 126
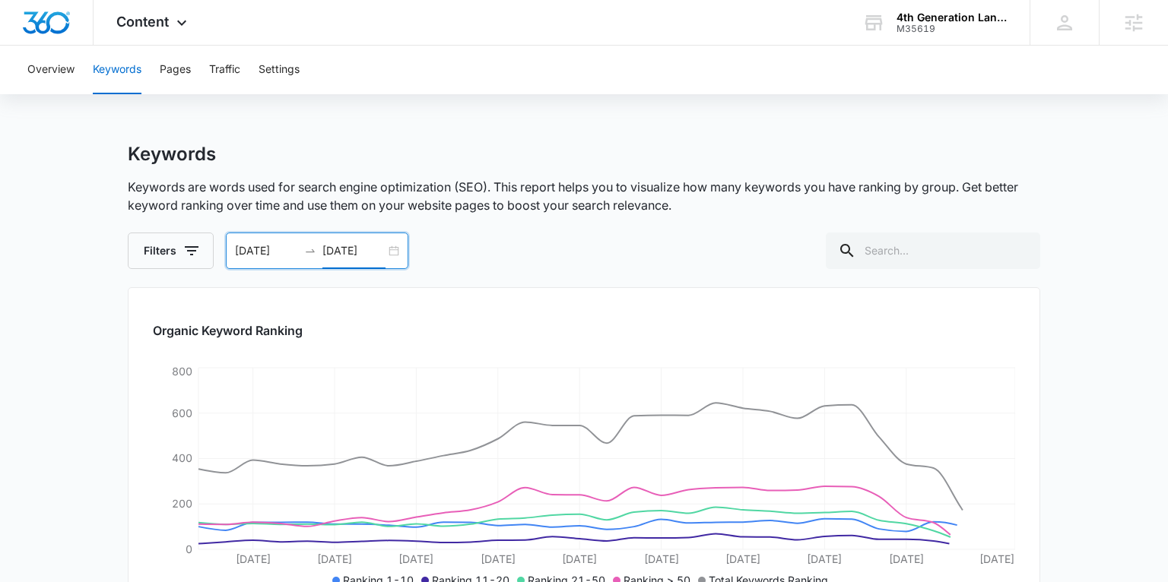
click at [341, 243] on input "09/15/2025" at bounding box center [353, 251] width 63 height 17
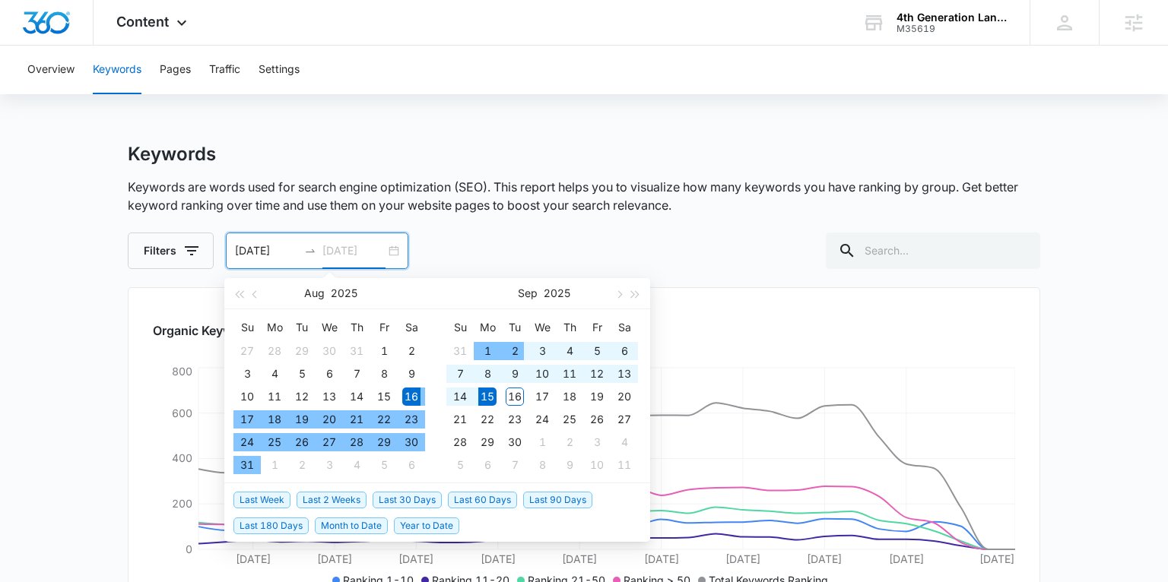
type input "09/15/2025"
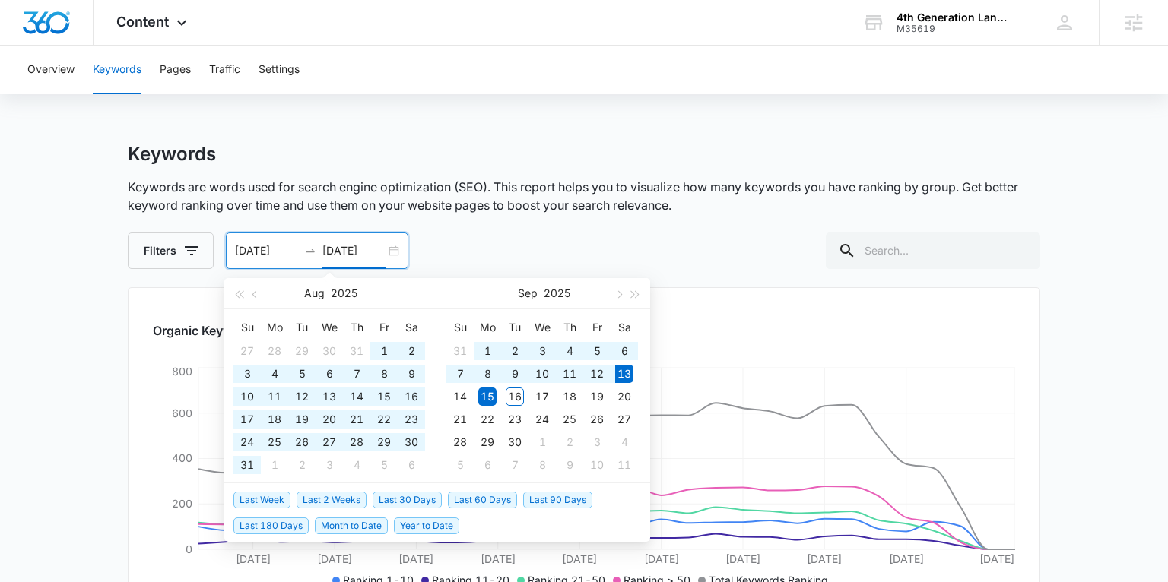
drag, startPoint x: 286, startPoint y: 521, endPoint x: 302, endPoint y: 515, distance: 16.8
click at [287, 520] on span "Last 180 Days" at bounding box center [270, 526] width 75 height 17
type input "03/17/2025"
type input "09/13/2025"
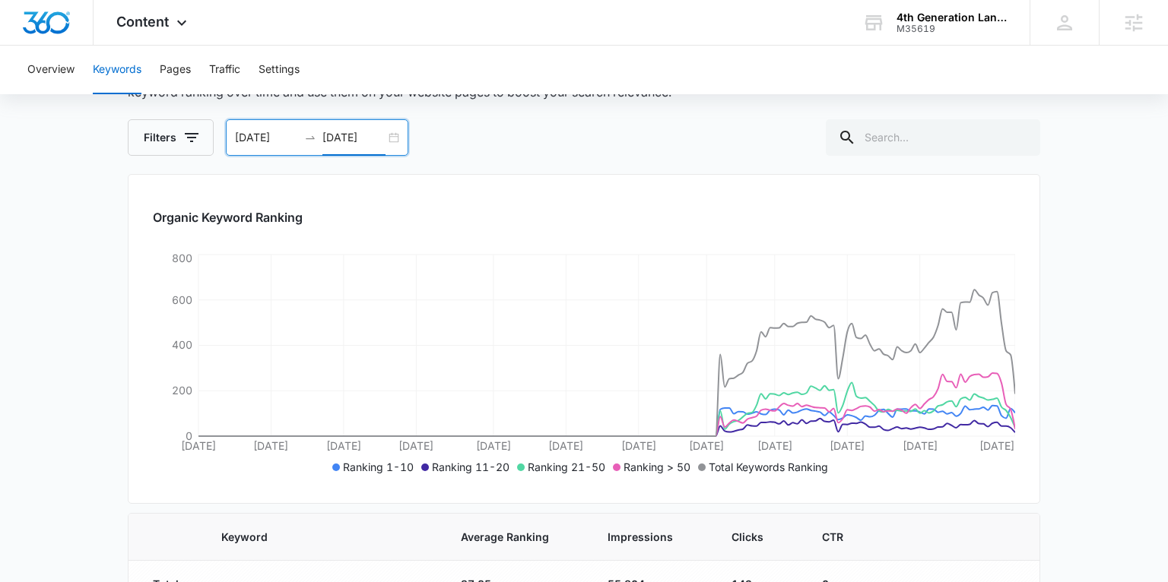
scroll to position [140, 0]
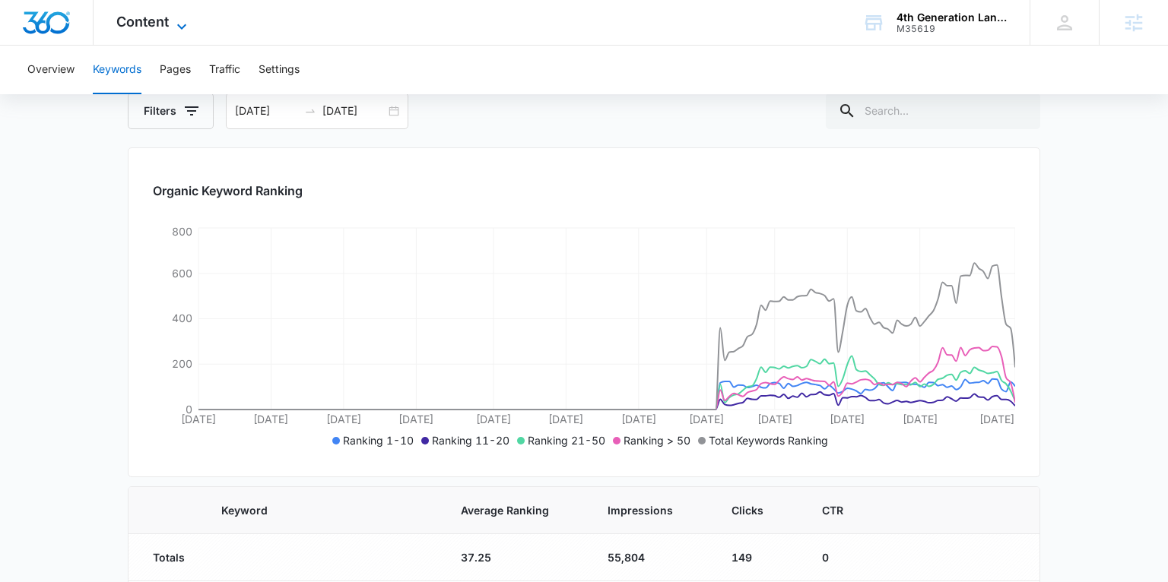
click at [157, 29] on span "Content" at bounding box center [142, 22] width 52 height 16
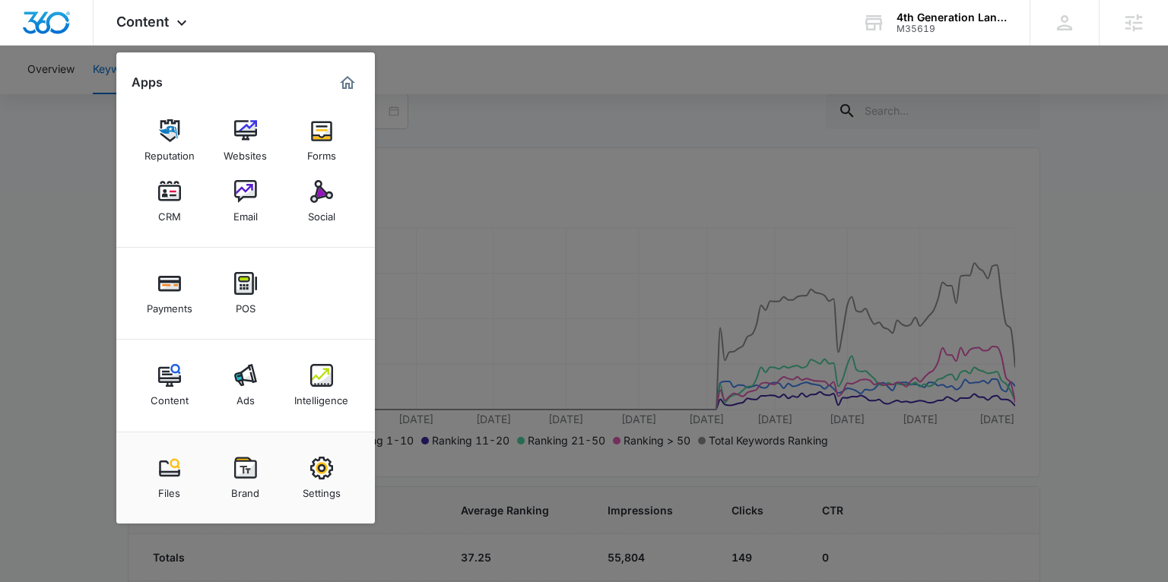
click at [410, 331] on div at bounding box center [584, 291] width 1168 height 582
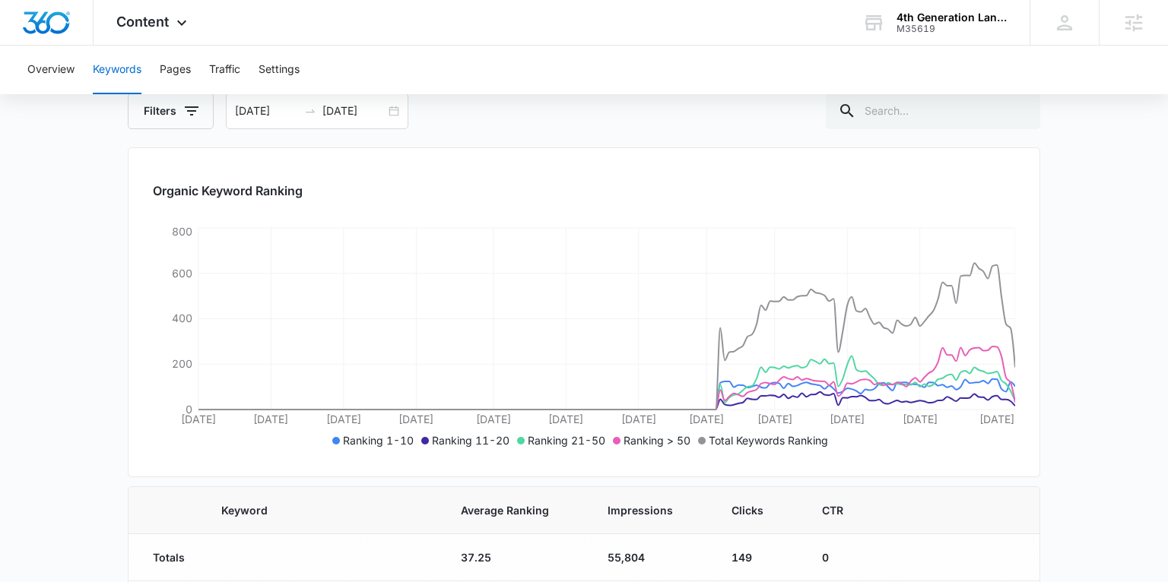
scroll to position [0, 0]
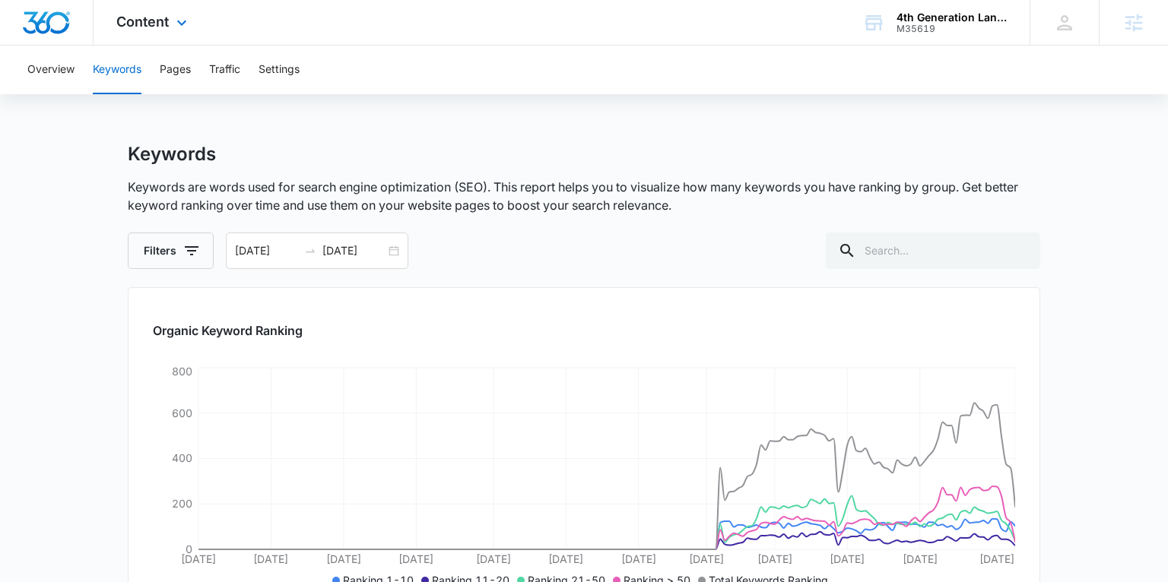
click at [152, 30] on div "Content Apps Reputation Websites Forms CRM Email Social Payments POS Content Ad…" at bounding box center [154, 22] width 120 height 45
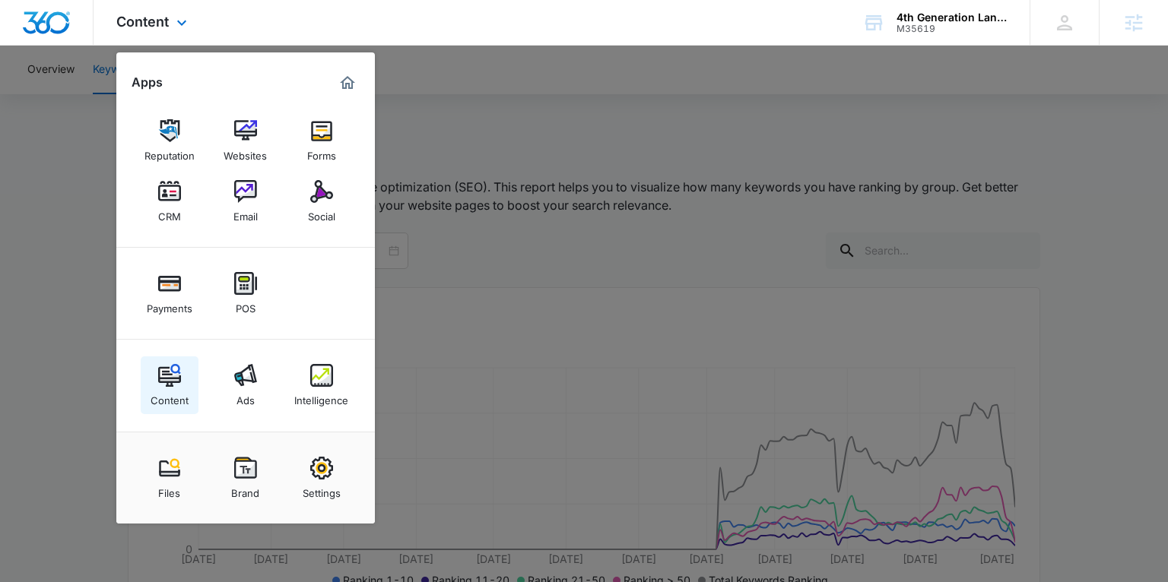
click at [186, 382] on link "Content" at bounding box center [170, 386] width 58 height 58
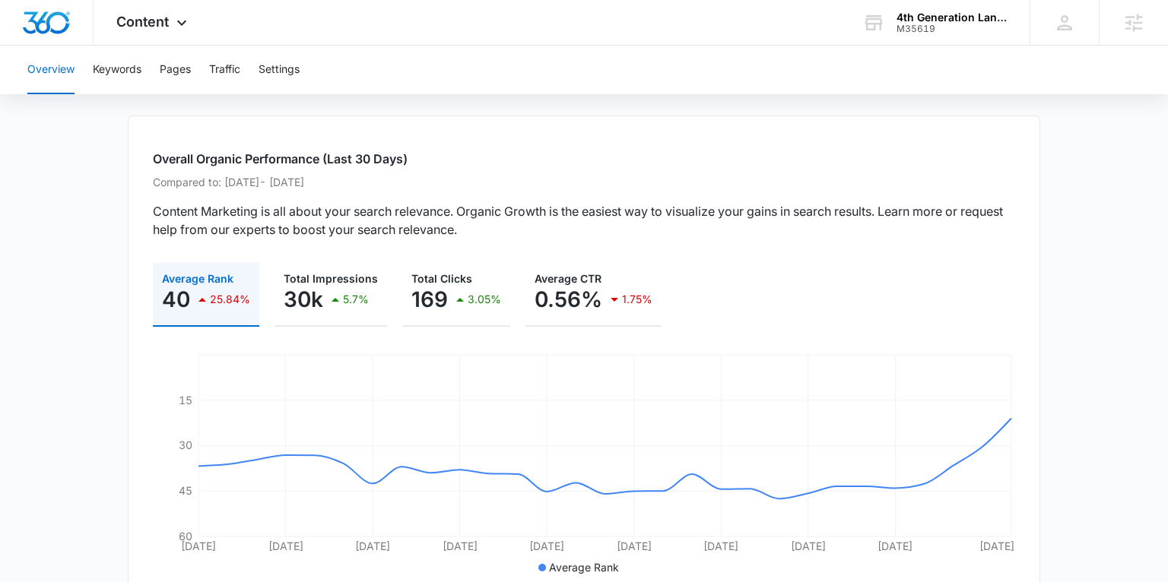
scroll to position [119, 0]
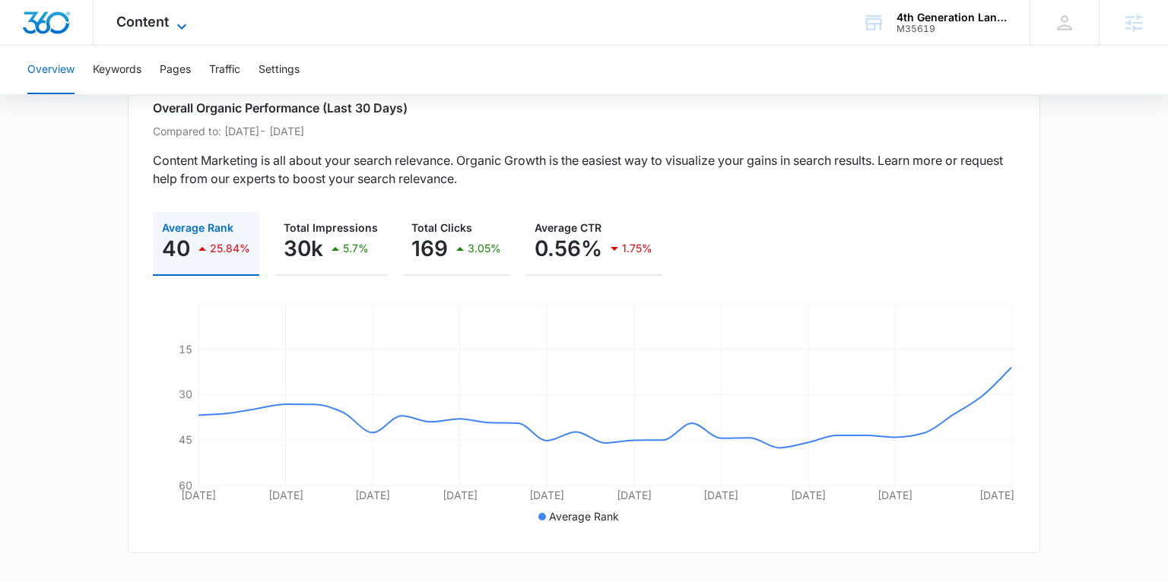
click at [160, 20] on span "Content" at bounding box center [142, 22] width 52 height 16
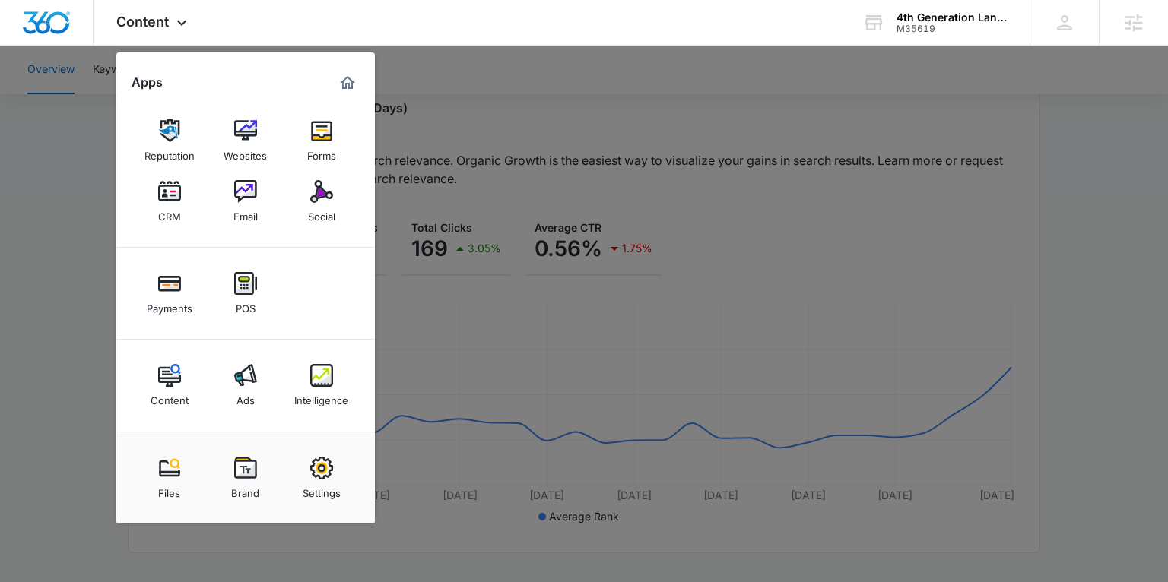
click at [87, 204] on div at bounding box center [584, 291] width 1168 height 582
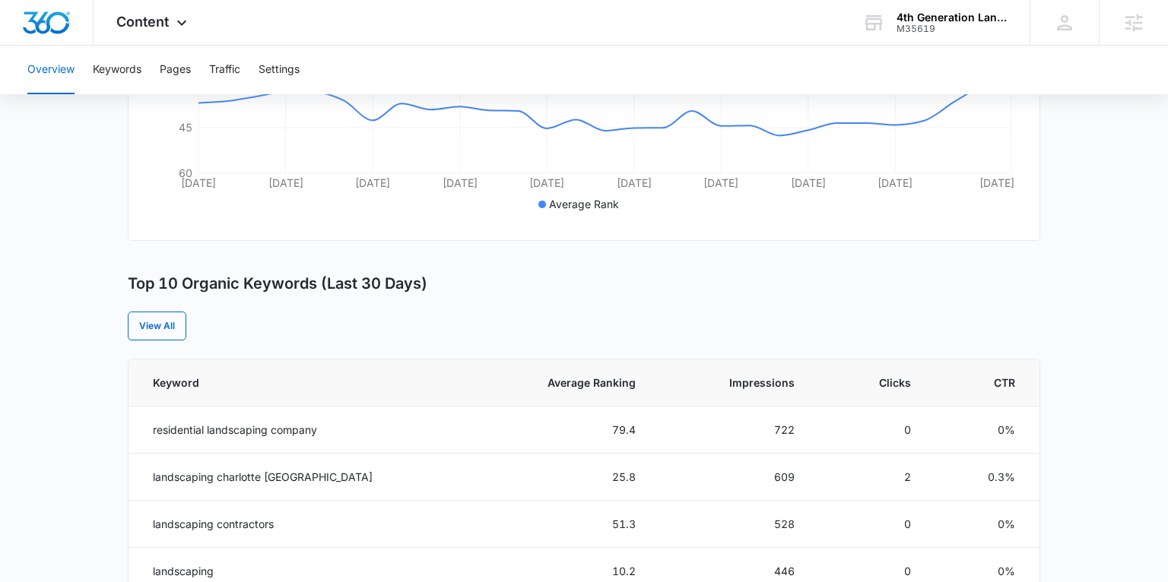
scroll to position [449, 0]
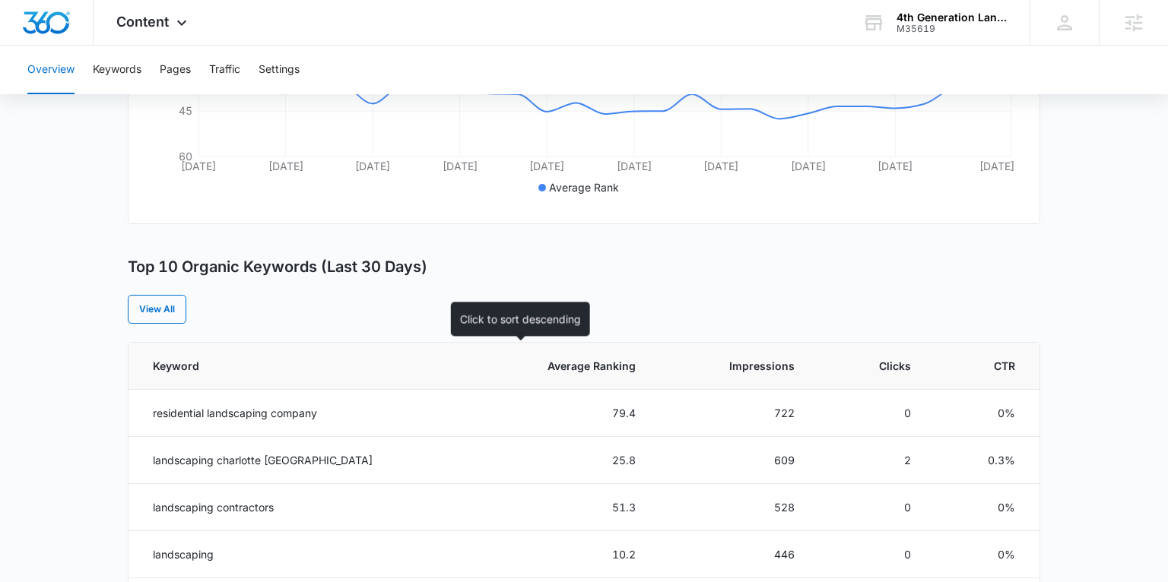
click at [573, 364] on span "Average Ranking" at bounding box center [571, 366] width 130 height 16
click at [605, 363] on th "Average Ranking" at bounding box center [559, 366] width 189 height 47
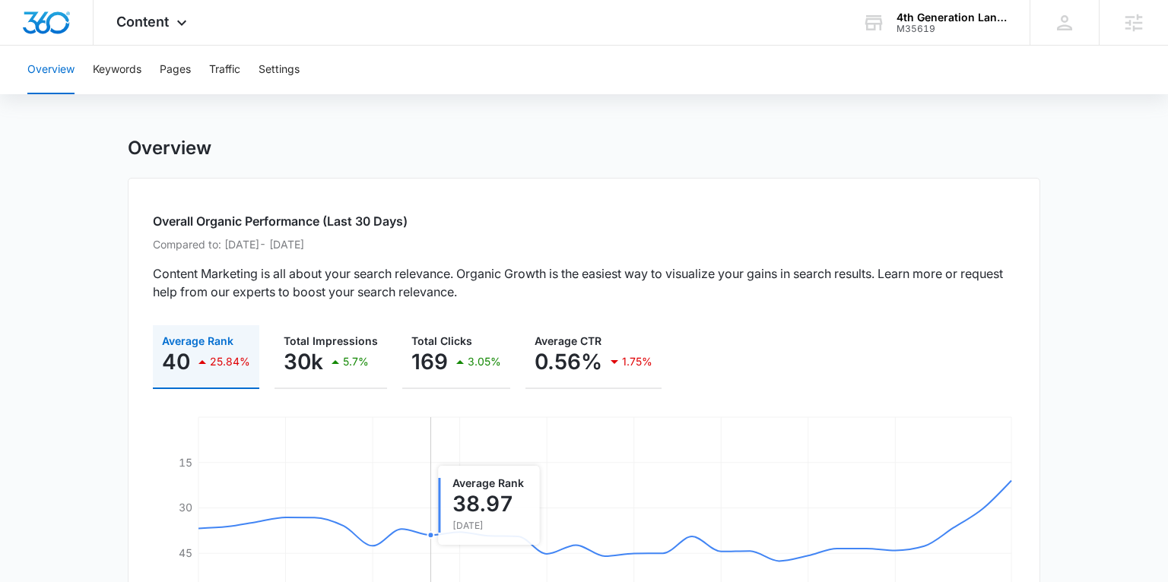
scroll to position [0, 0]
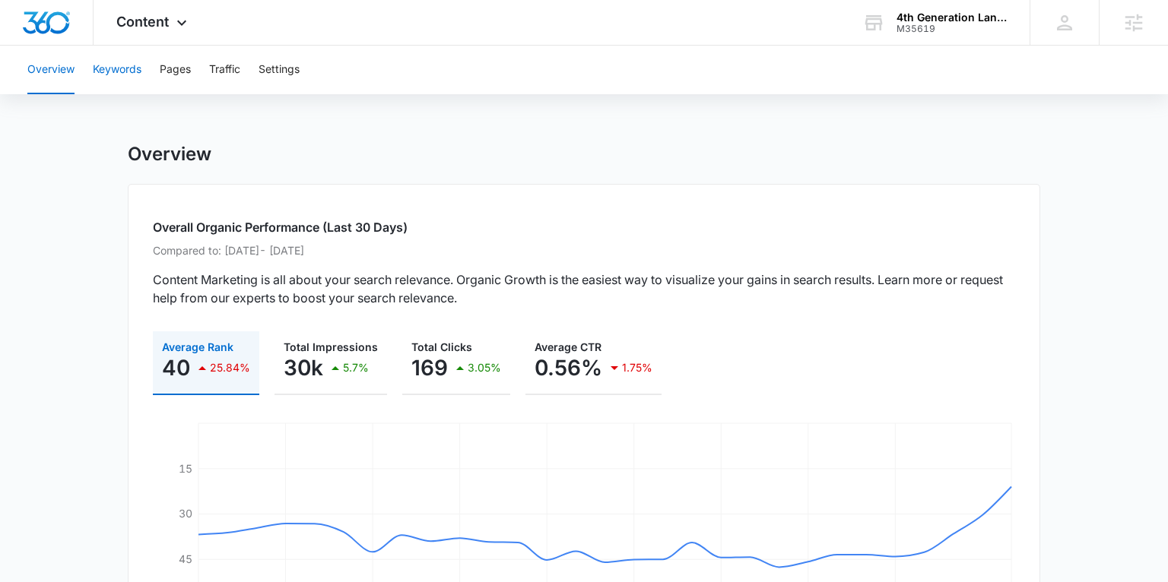
click at [122, 70] on button "Keywords" at bounding box center [117, 70] width 49 height 49
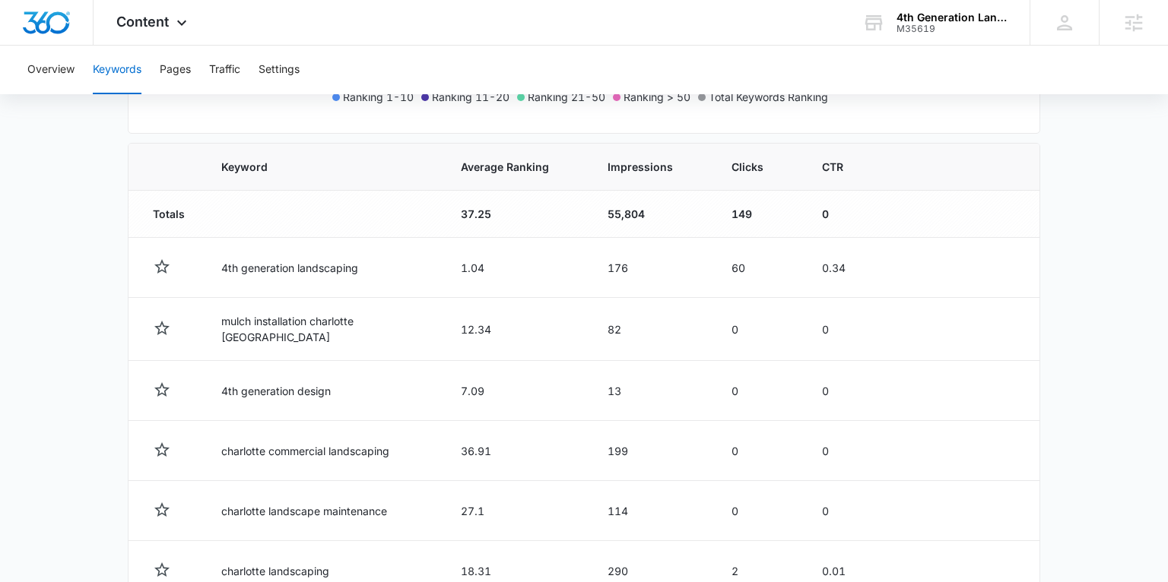
scroll to position [821, 0]
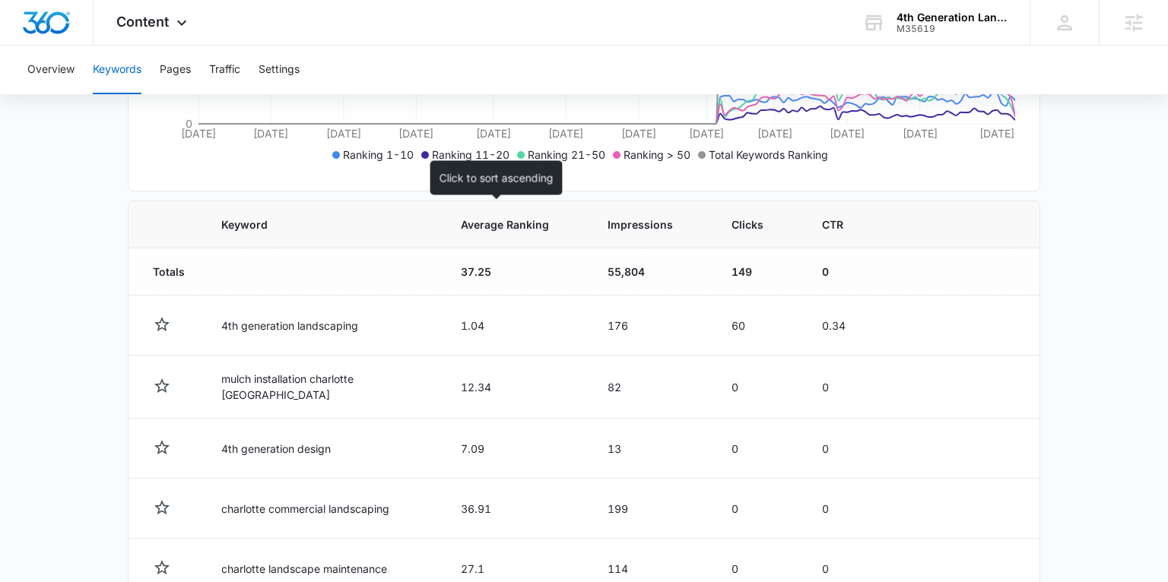
click at [474, 223] on span "Average Ranking" at bounding box center [505, 225] width 88 height 16
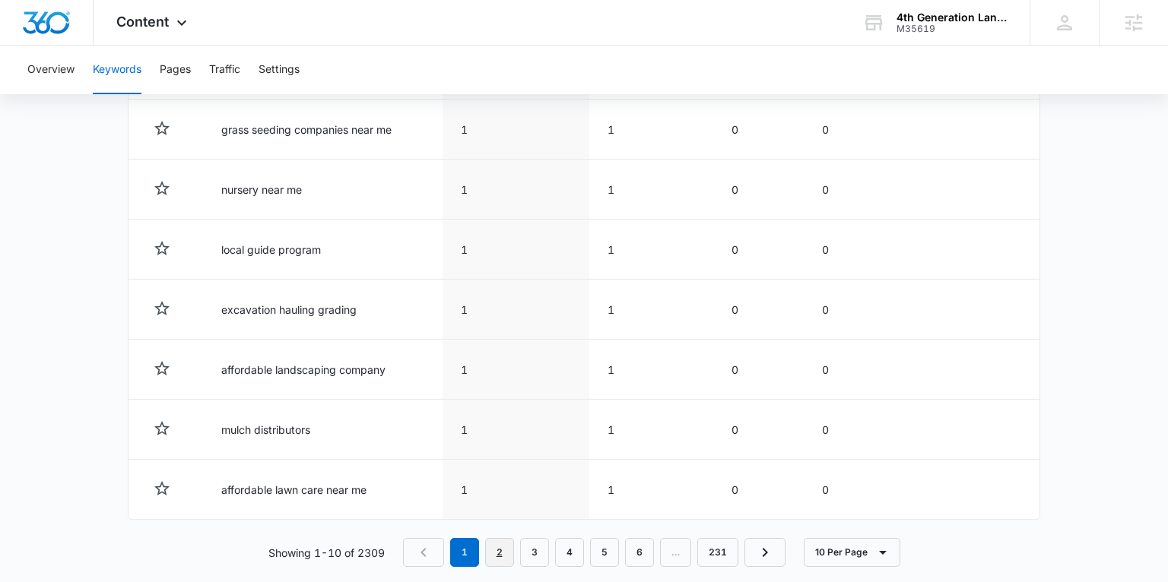
click at [502, 538] on link "2" at bounding box center [499, 552] width 29 height 29
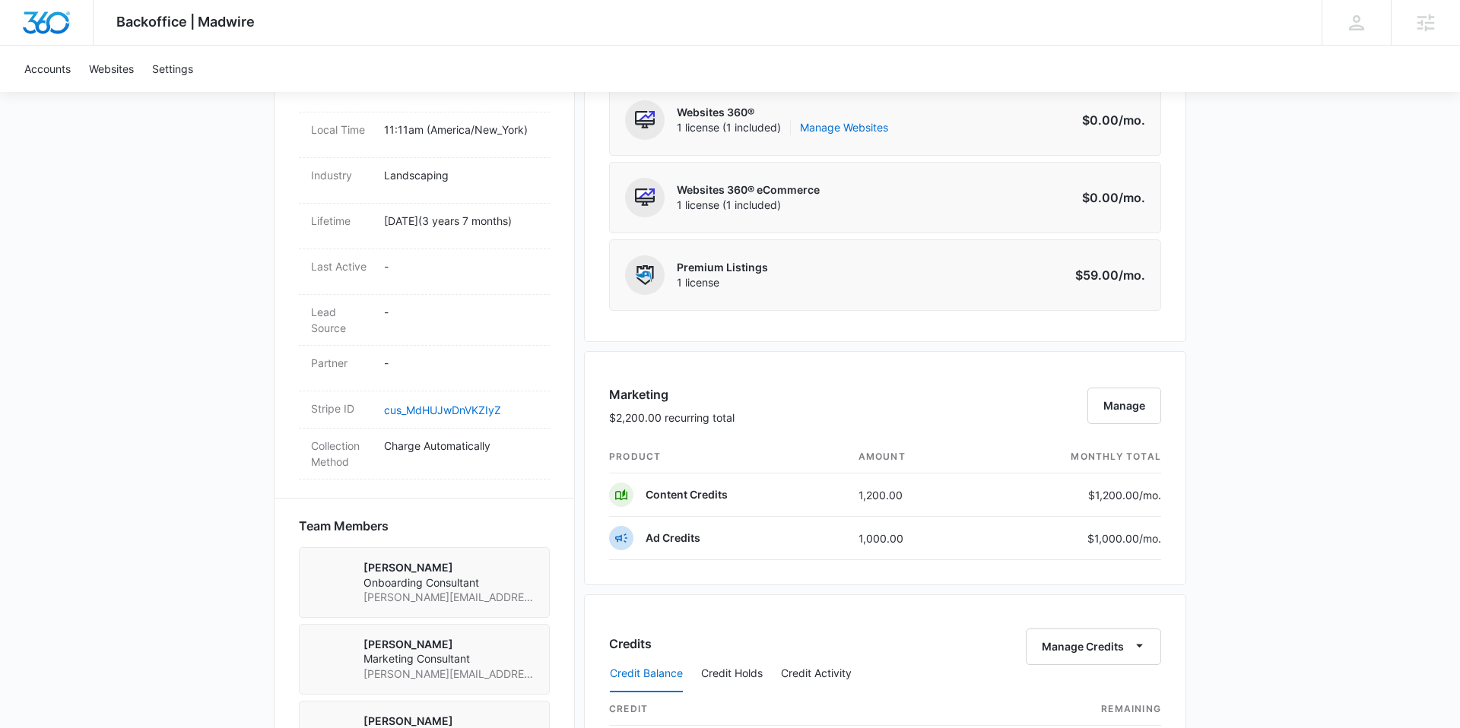
scroll to position [668, 0]
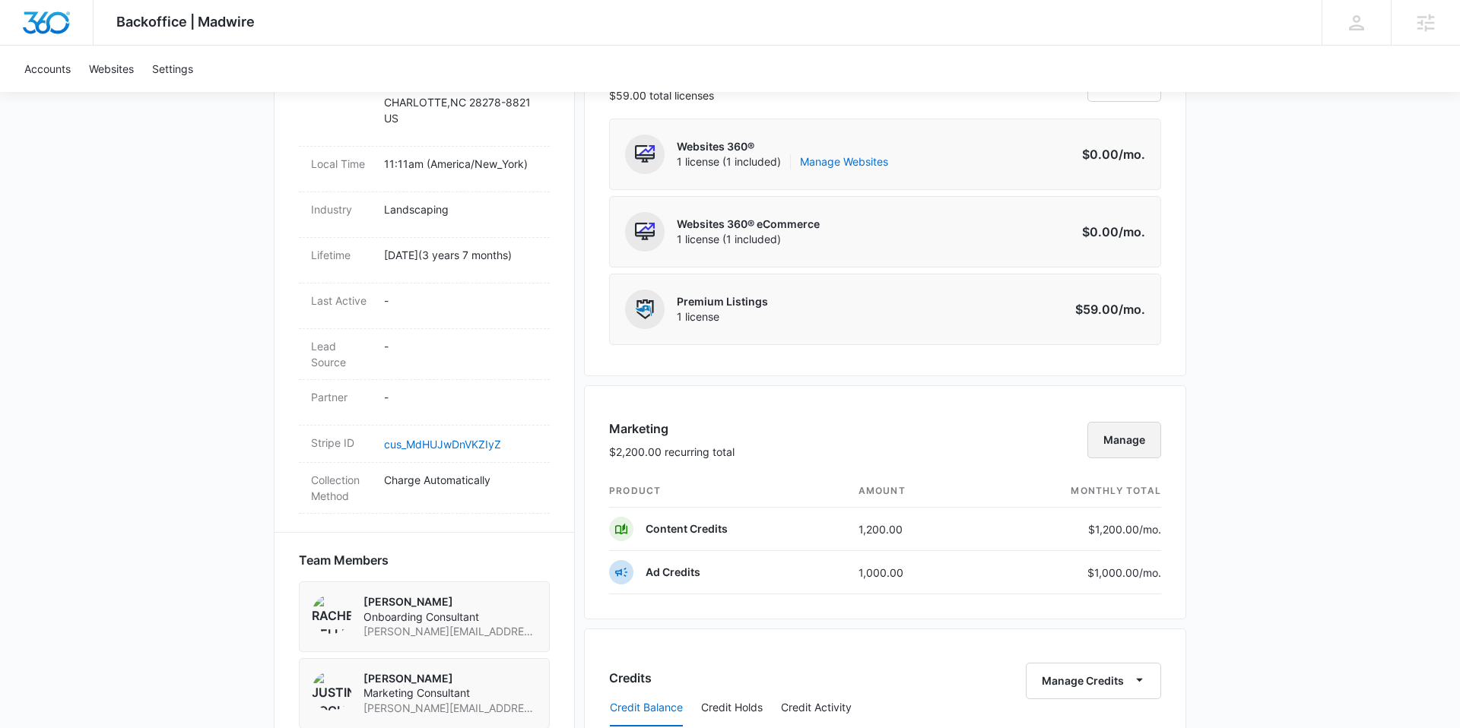
click at [1120, 439] on button "Manage" at bounding box center [1124, 440] width 74 height 36
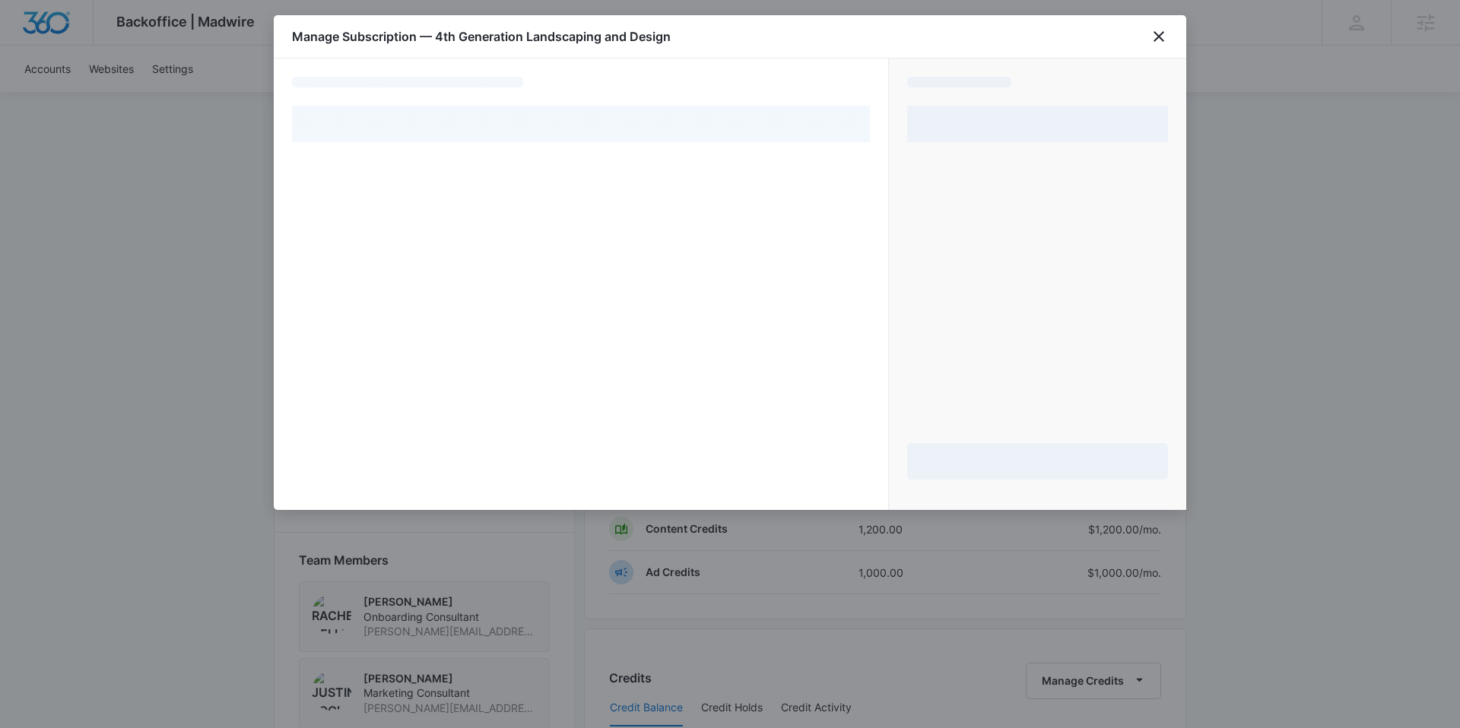
select select "pm_1RgUKYA4n8RTgNjUzDHpYORd"
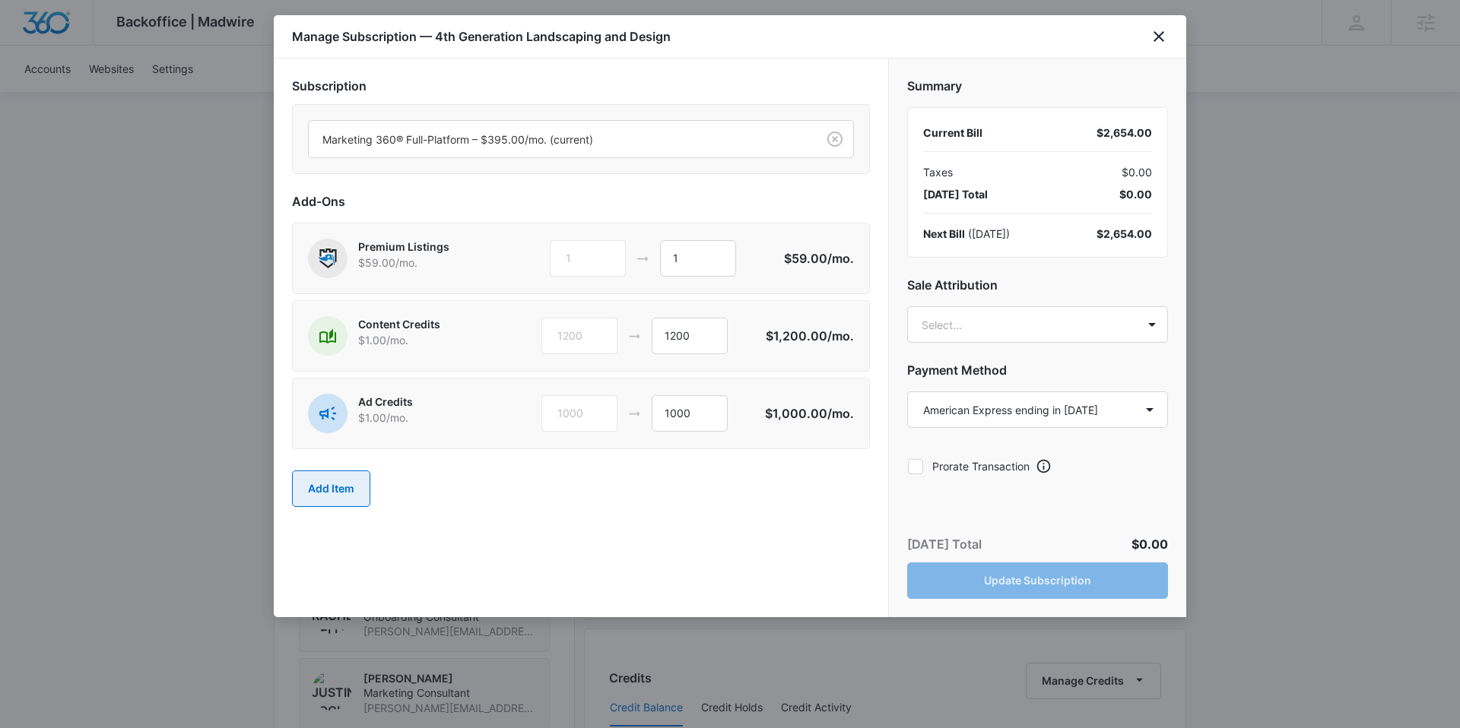
click at [357, 489] on button "Add Item" at bounding box center [331, 489] width 78 height 36
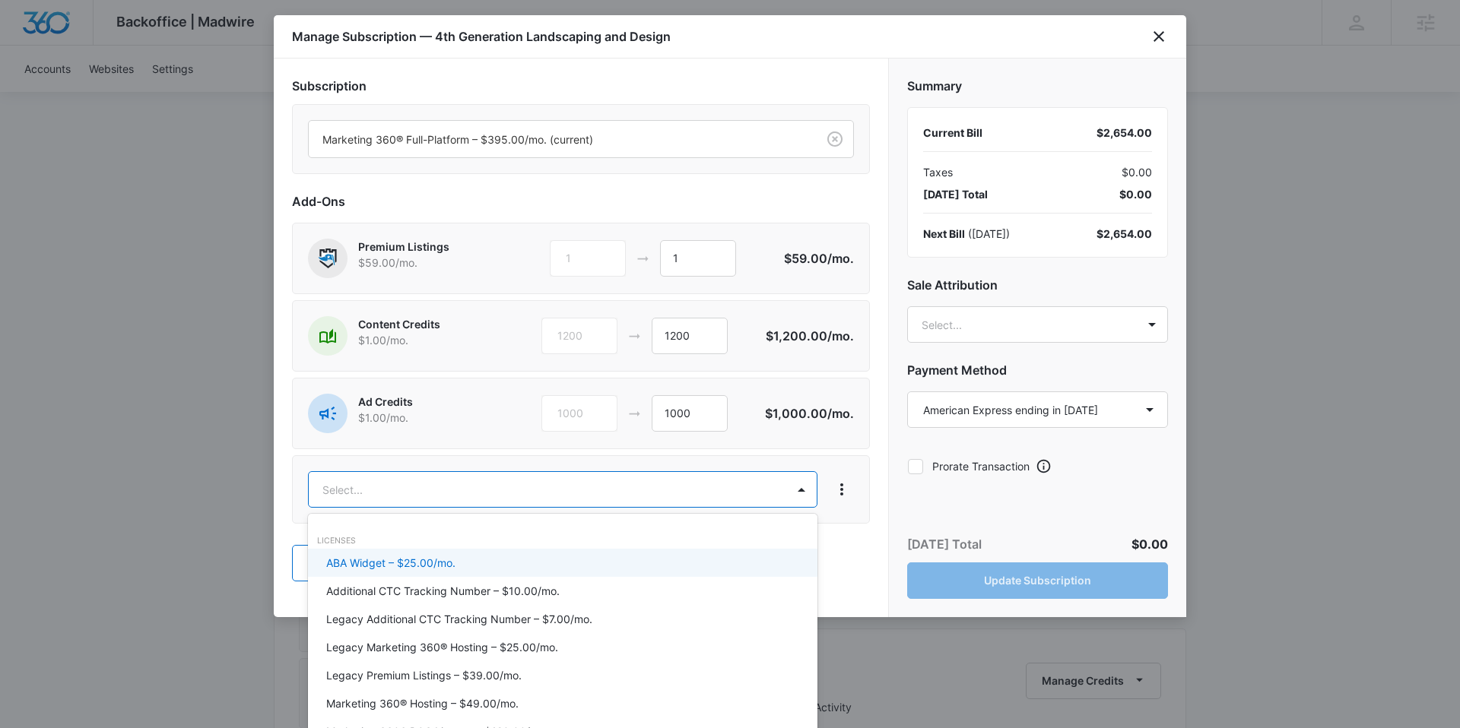
click at [360, 486] on body "Backoffice | Madwire Apps Settings SC Sam Coduto sam.coduto@madwire.com My Prof…" at bounding box center [730, 417] width 1460 height 2170
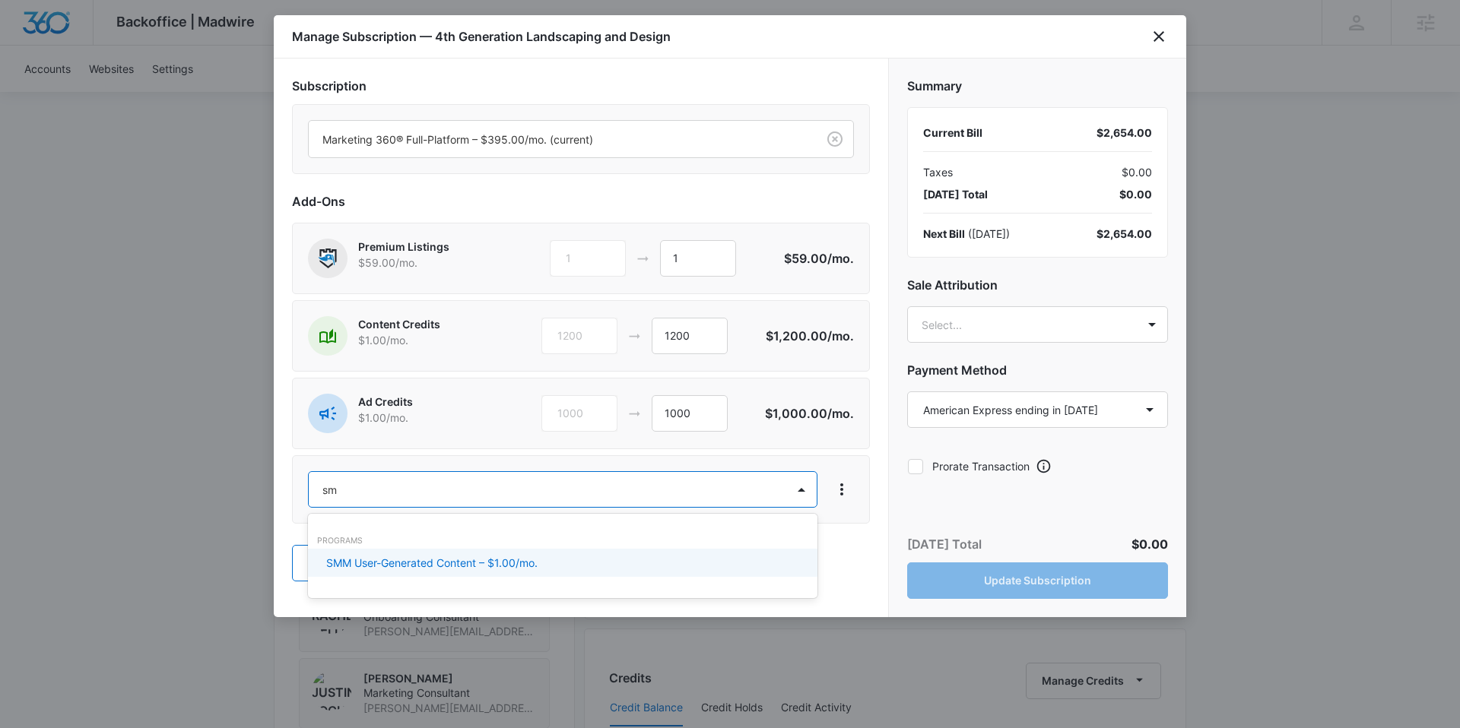
type input "s"
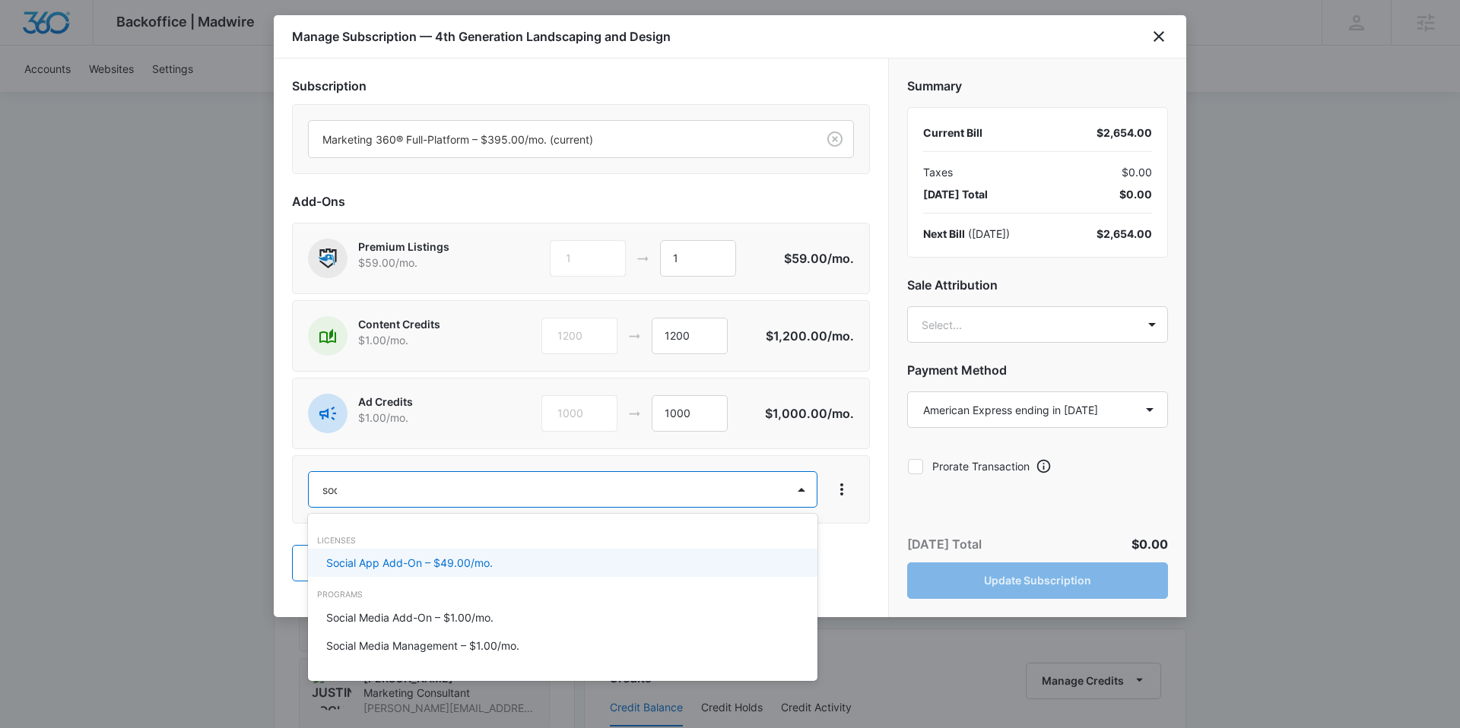
type input "soci"
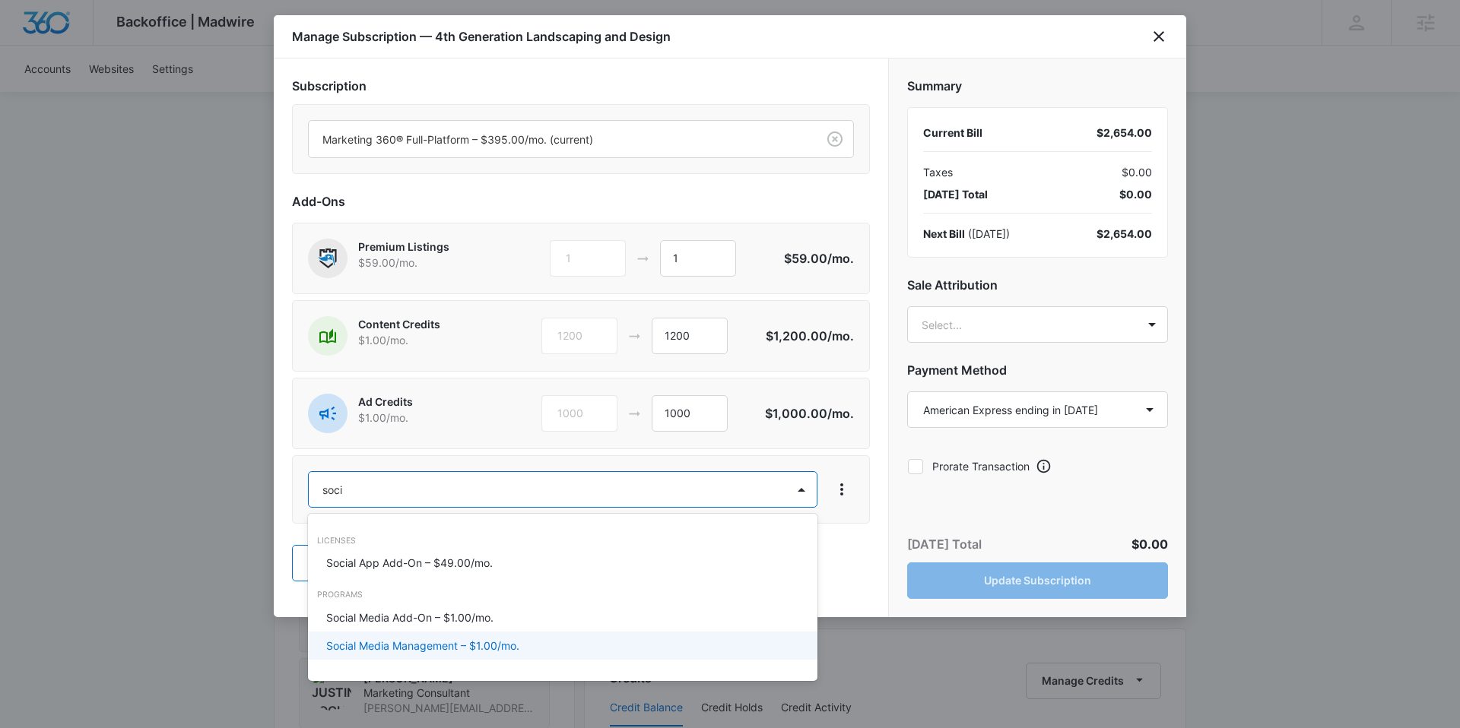
click at [489, 652] on p "Social Media Management – $1.00/mo." at bounding box center [422, 646] width 193 height 16
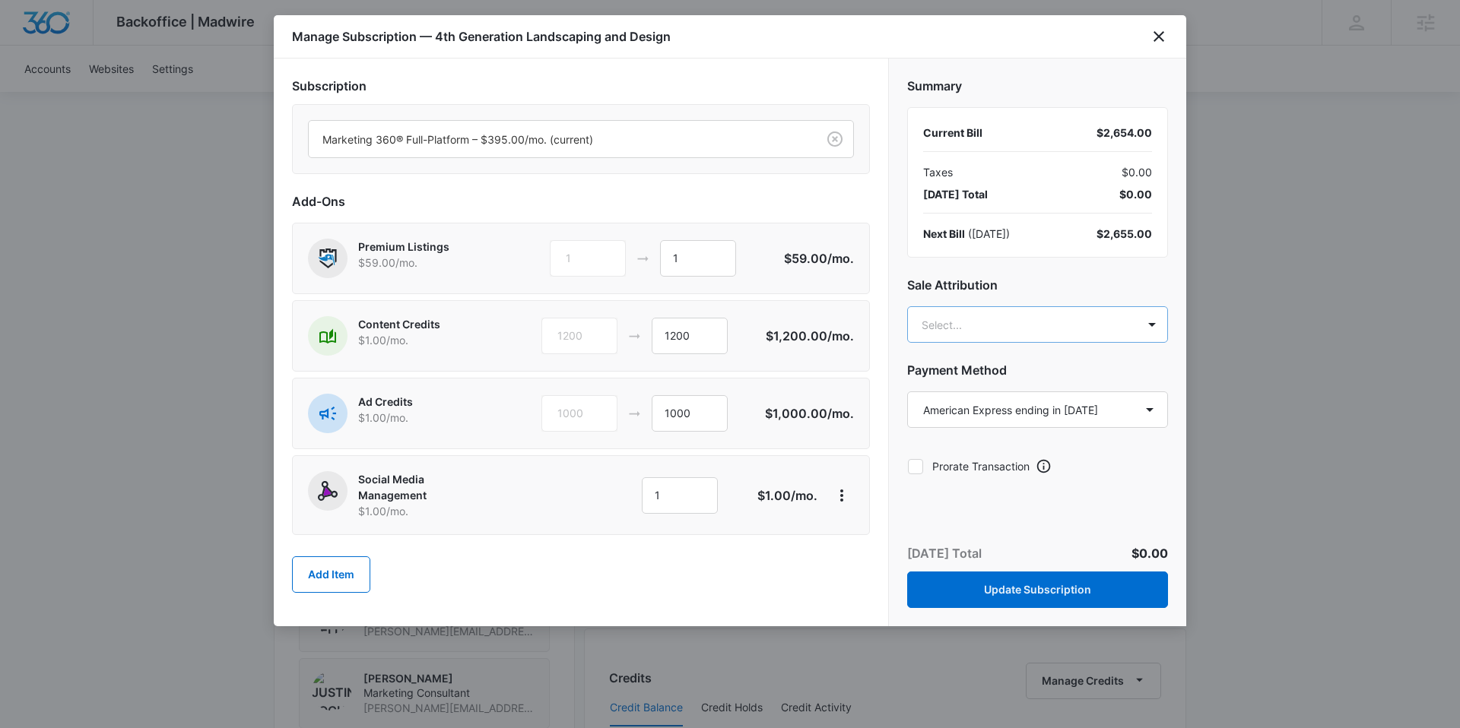
click at [941, 322] on body "Backoffice | Madwire Apps Settings SC Sam Coduto sam.coduto@madwire.com My Prof…" at bounding box center [730, 417] width 1460 height 2170
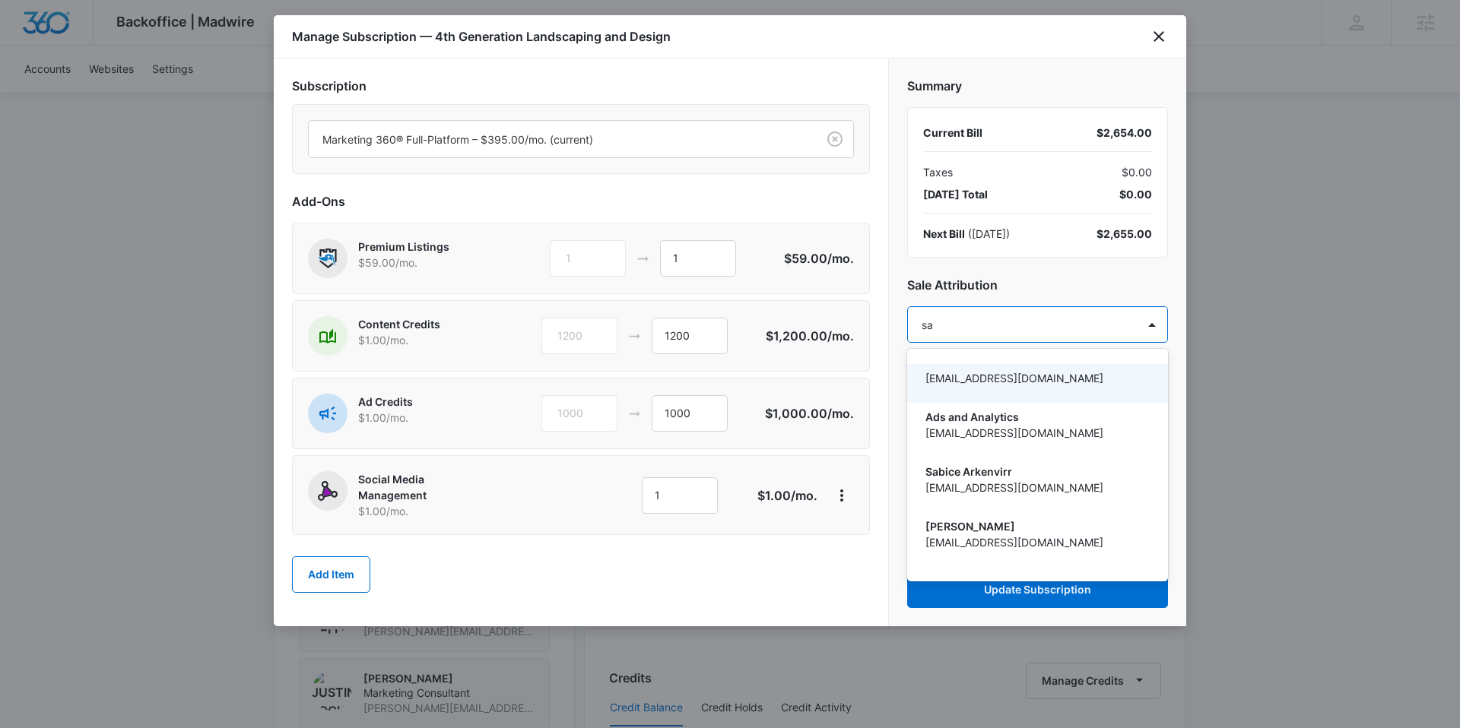
type input "sam"
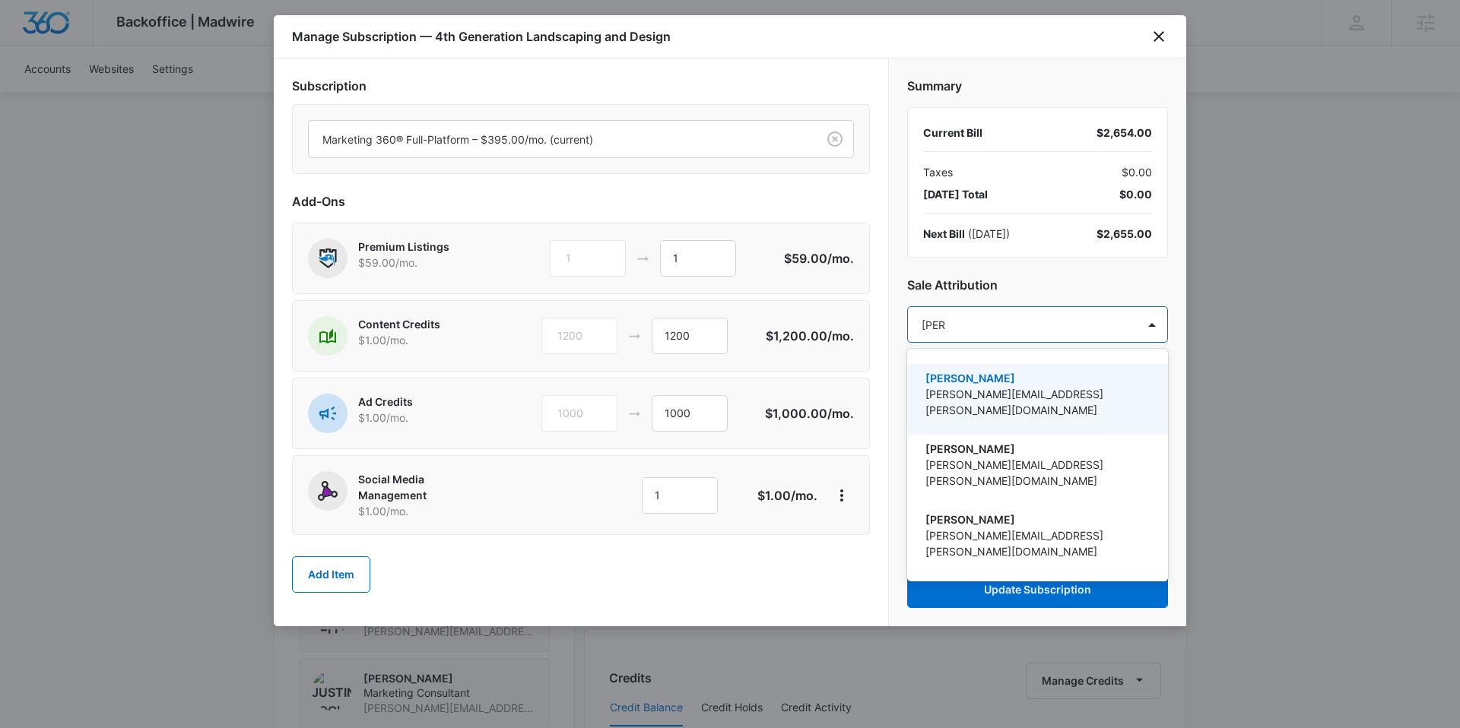
click at [946, 380] on p "[PERSON_NAME]" at bounding box center [1035, 378] width 221 height 16
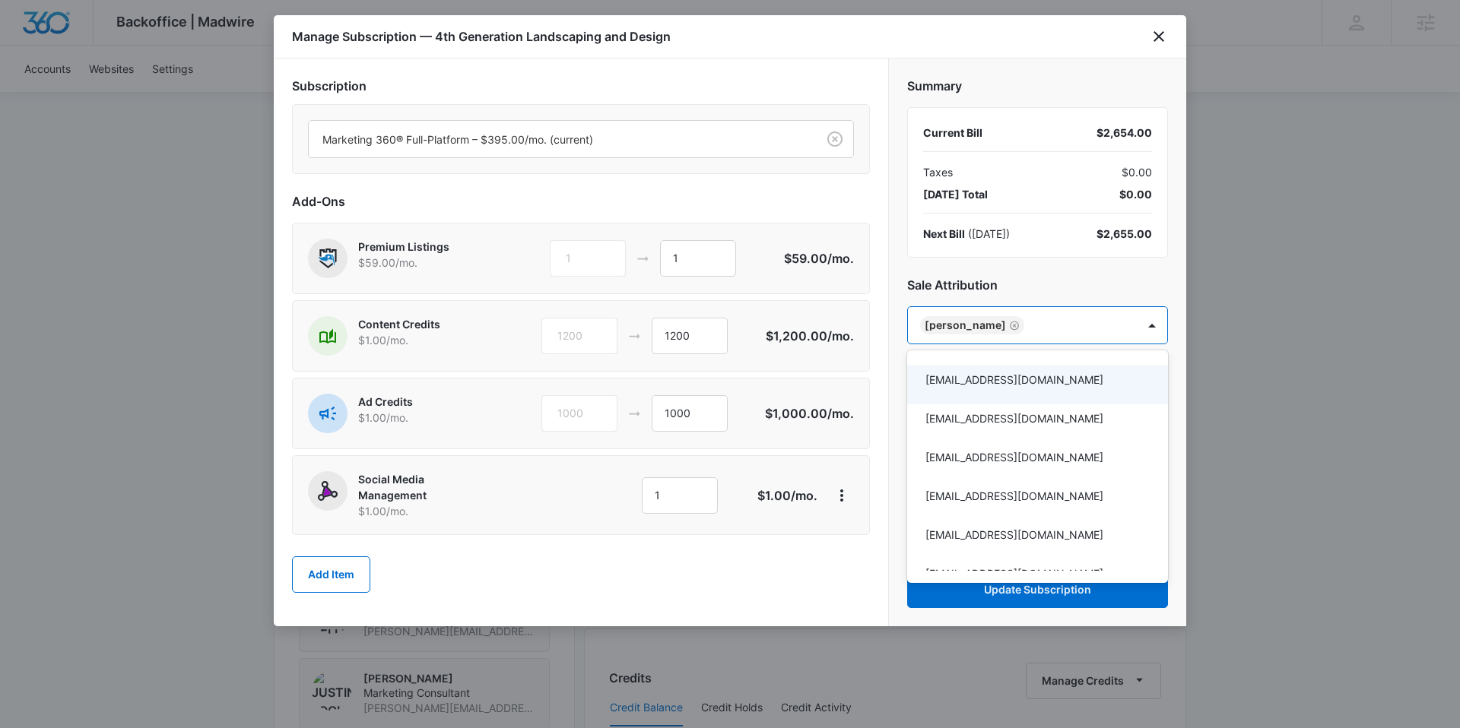
click at [891, 383] on div at bounding box center [730, 364] width 1460 height 728
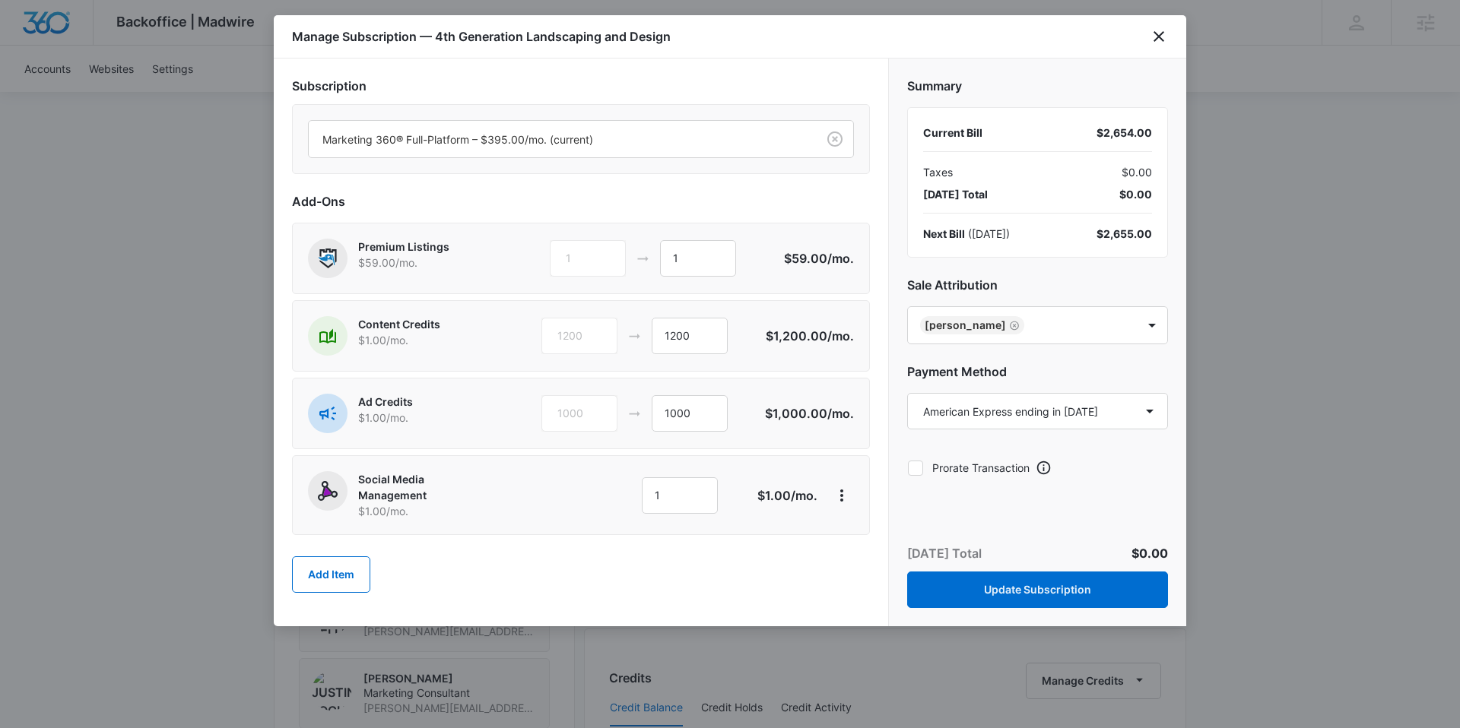
click at [921, 466] on icon at bounding box center [916, 468] width 14 height 14
click at [908, 468] on input "Prorate Transaction" at bounding box center [907, 468] width 1 height 1
checkbox input "true"
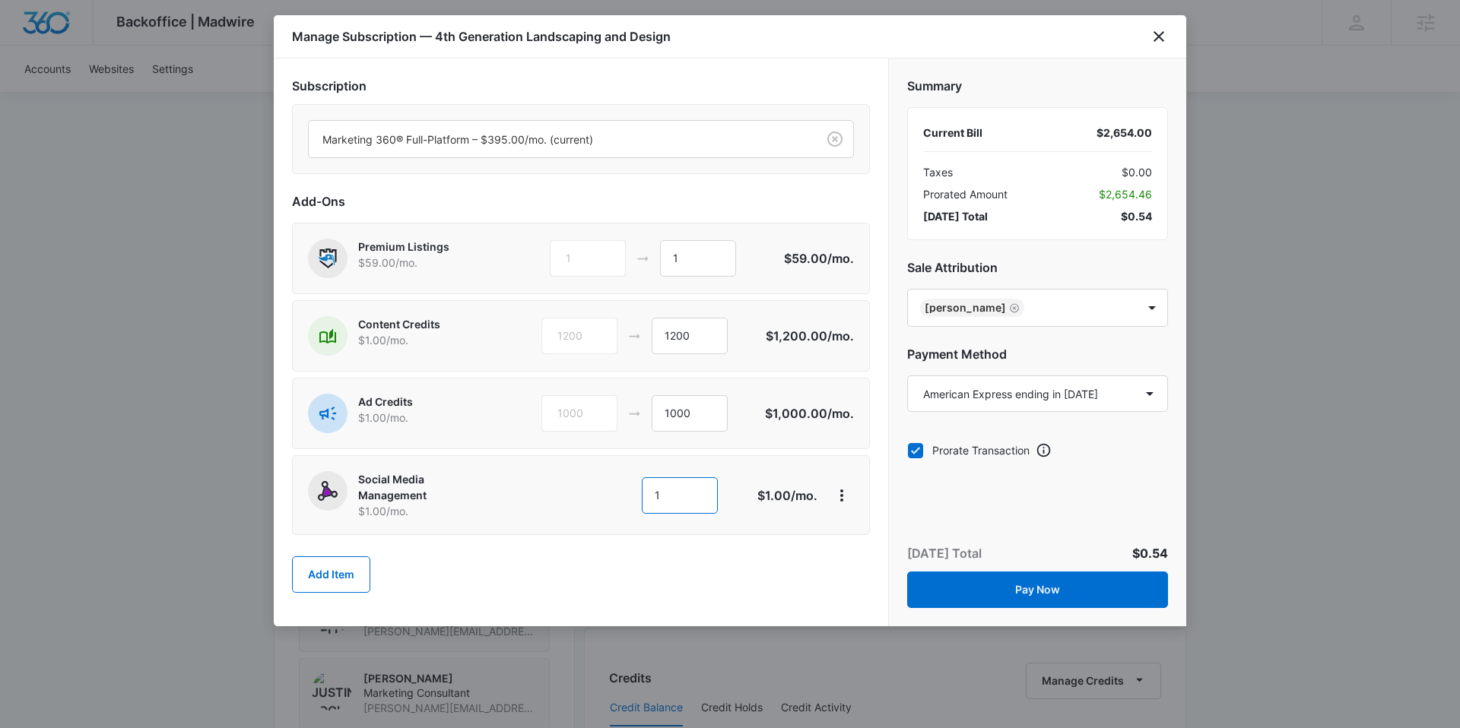
drag, startPoint x: 694, startPoint y: 493, endPoint x: 638, endPoint y: 492, distance: 56.3
click at [638, 492] on div "1 1" at bounding box center [638, 495] width 214 height 36
type input "300"
click at [1038, 594] on button "Pay Now" at bounding box center [1037, 590] width 261 height 36
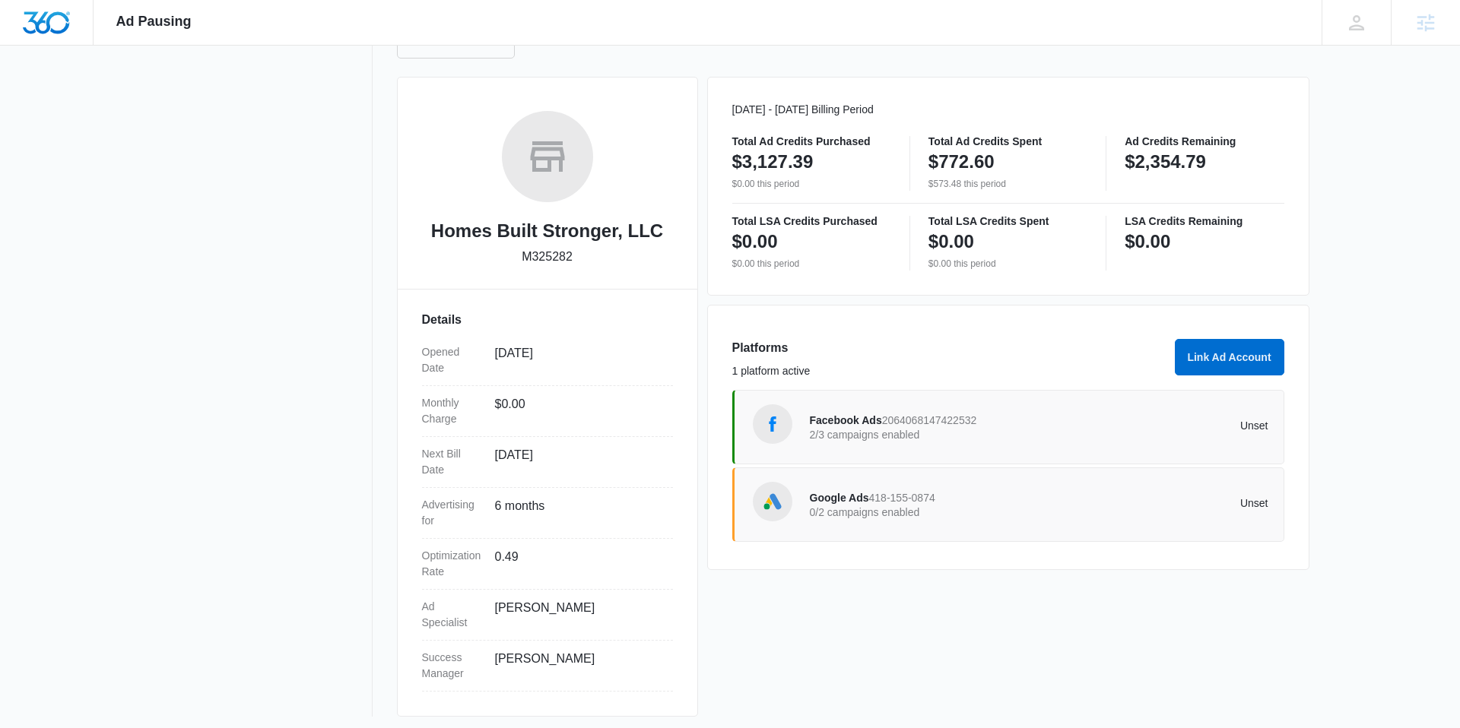
scroll to position [187, 0]
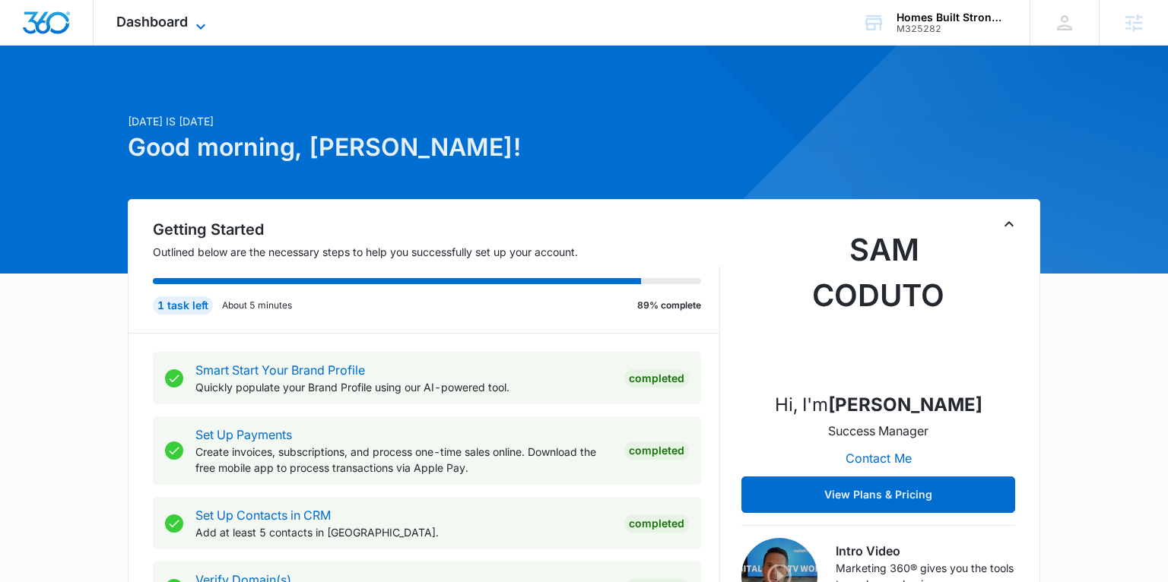
click at [166, 15] on span "Dashboard" at bounding box center [151, 22] width 71 height 16
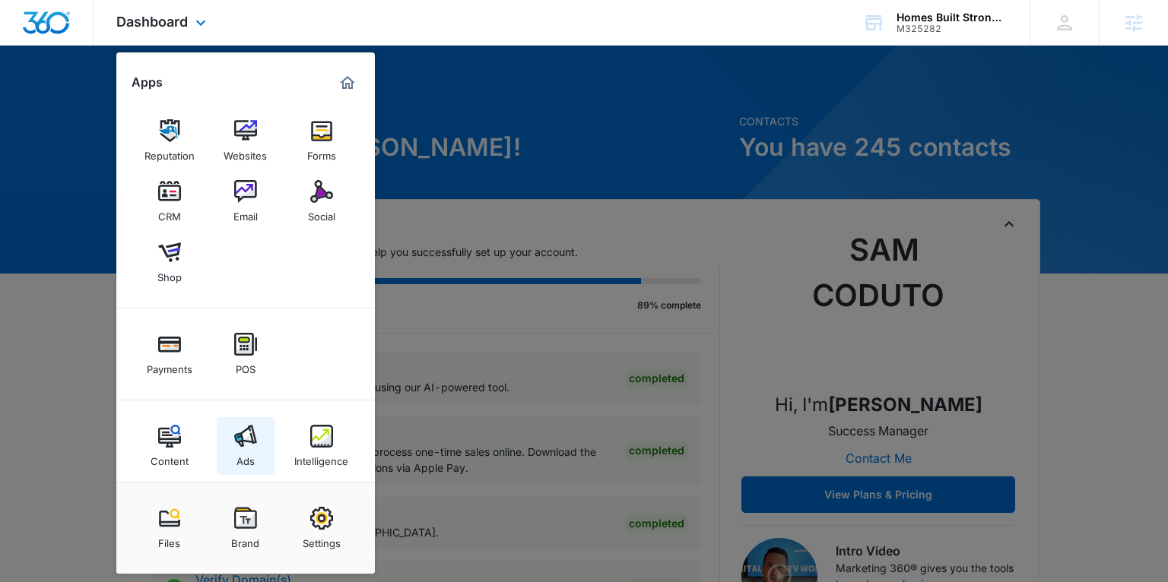
click at [244, 433] on img at bounding box center [245, 436] width 23 height 23
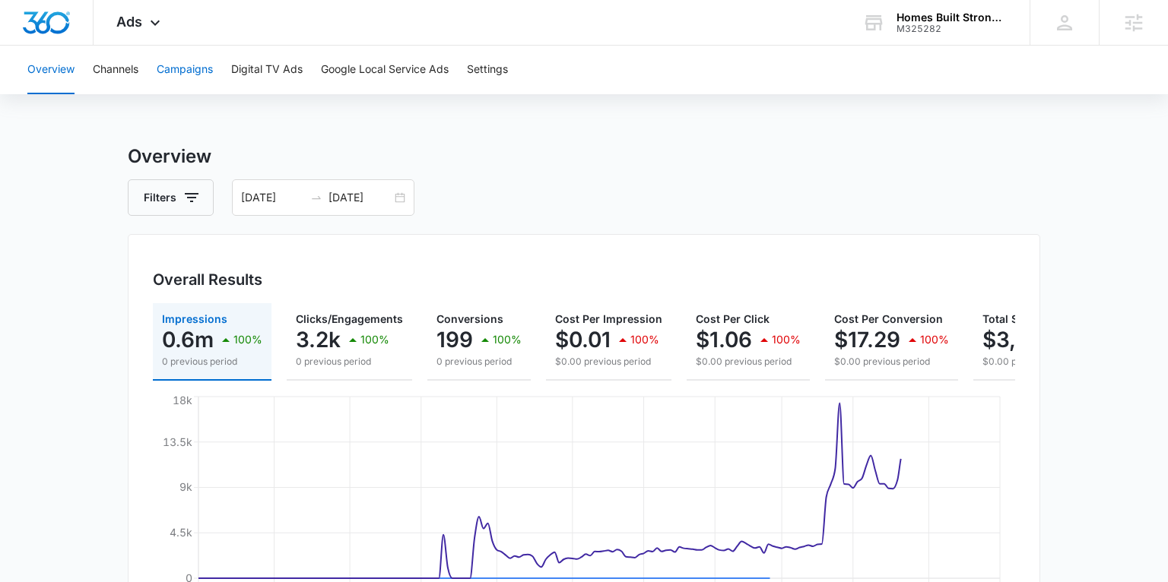
click at [178, 64] on button "Campaigns" at bounding box center [185, 70] width 56 height 49
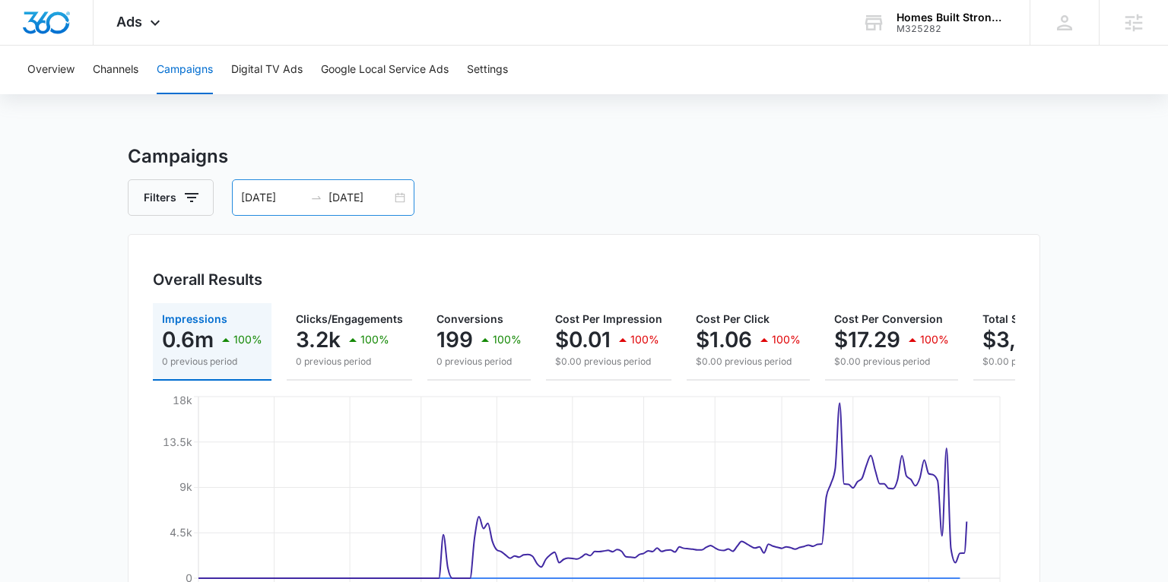
click at [338, 201] on input "[DATE]" at bounding box center [359, 197] width 63 height 17
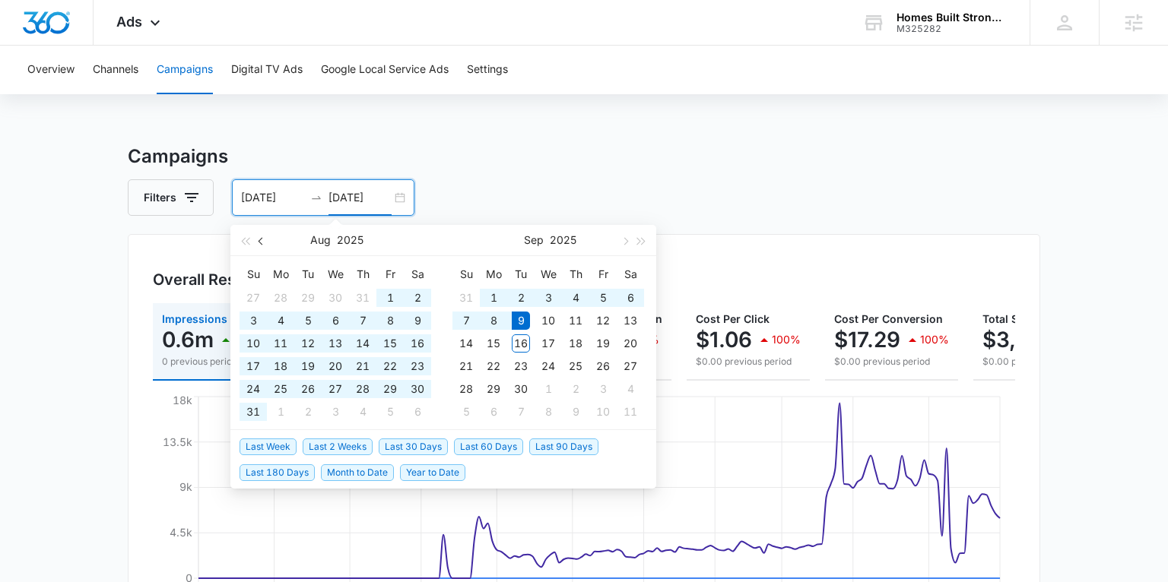
click at [265, 243] on button "button" at bounding box center [261, 240] width 17 height 30
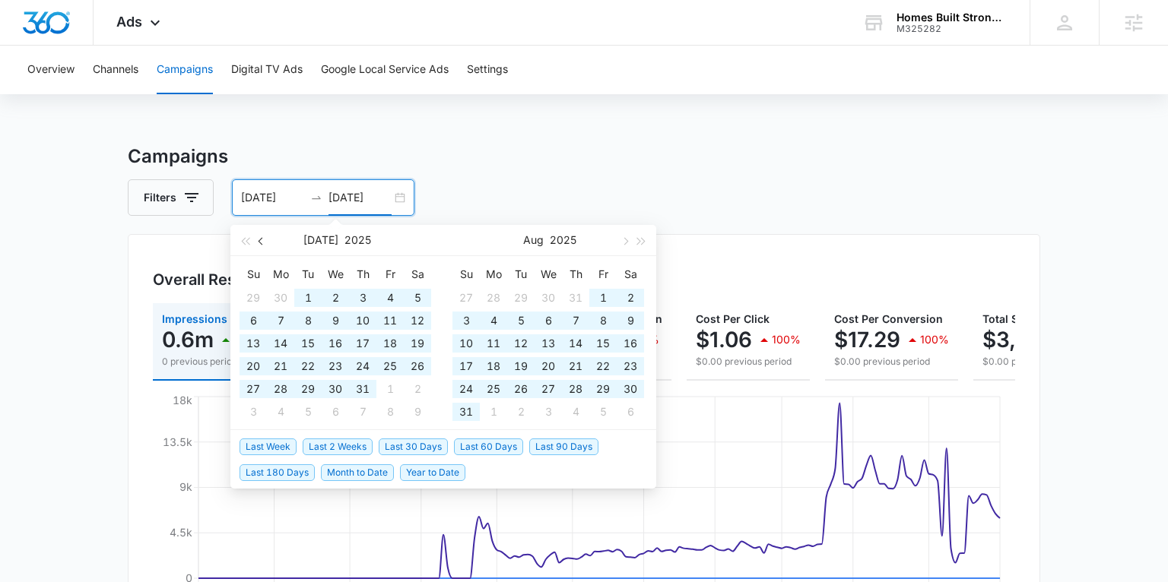
click at [265, 243] on button "button" at bounding box center [261, 240] width 17 height 30
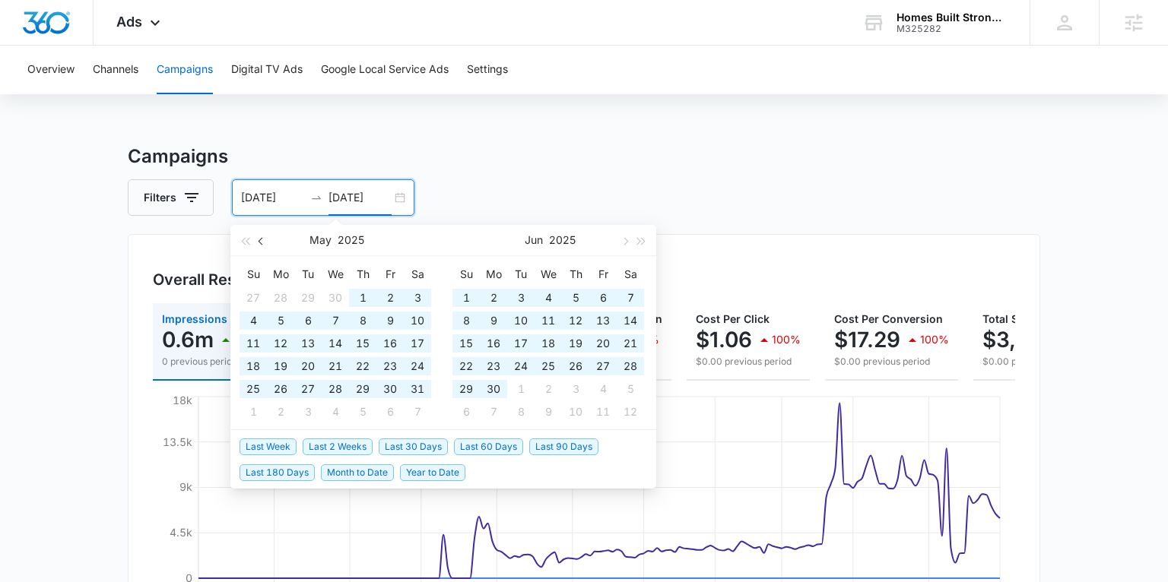
click at [265, 243] on button "button" at bounding box center [261, 240] width 17 height 30
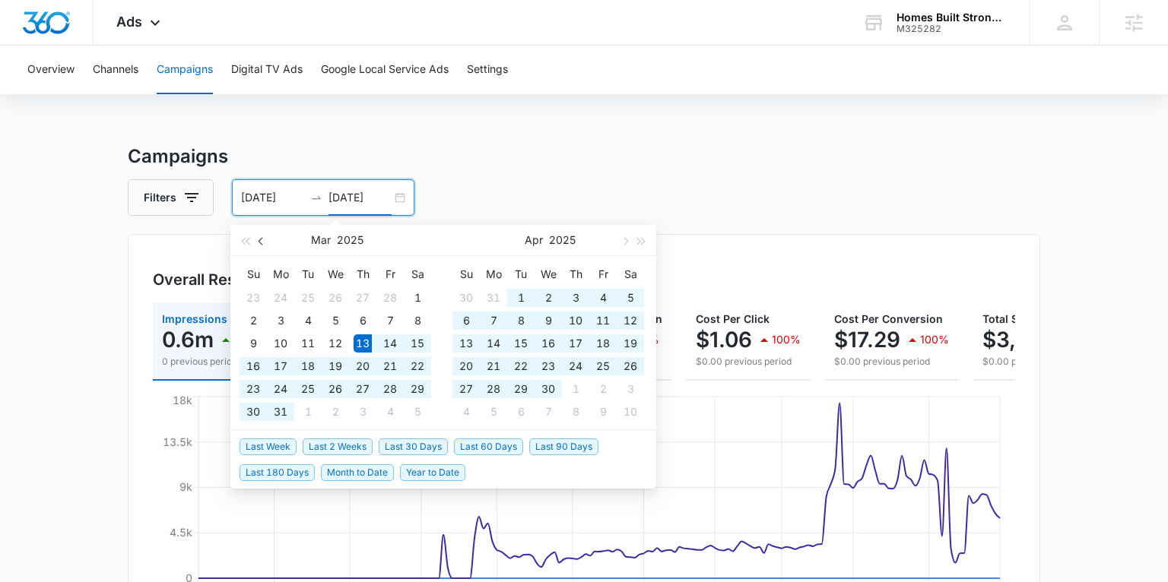
click at [265, 243] on button "button" at bounding box center [261, 240] width 17 height 30
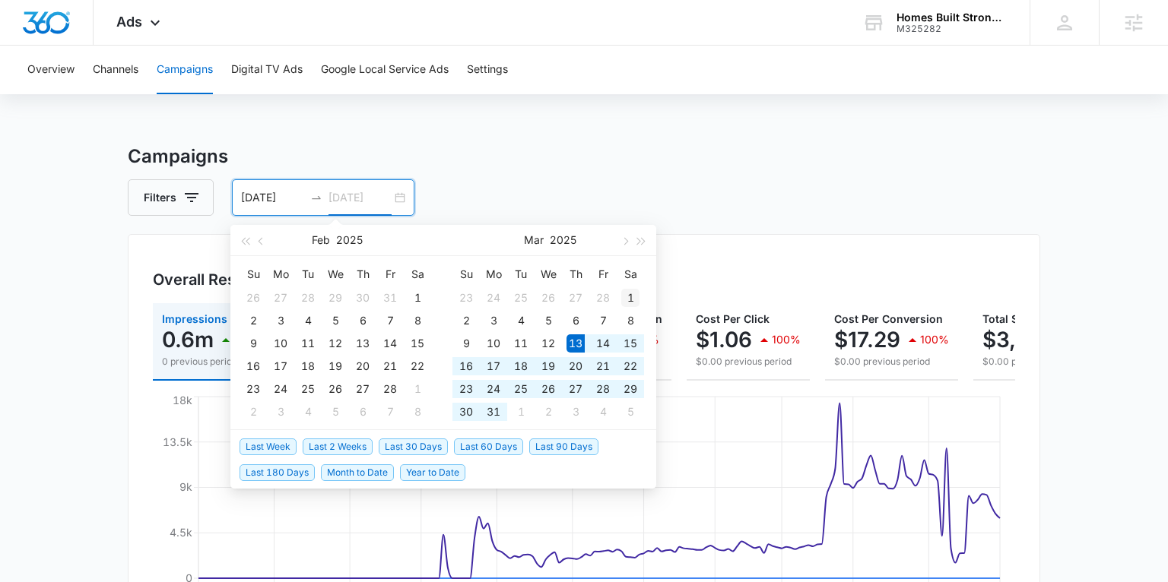
type input "[DATE]"
click at [626, 297] on div "1" at bounding box center [630, 298] width 18 height 18
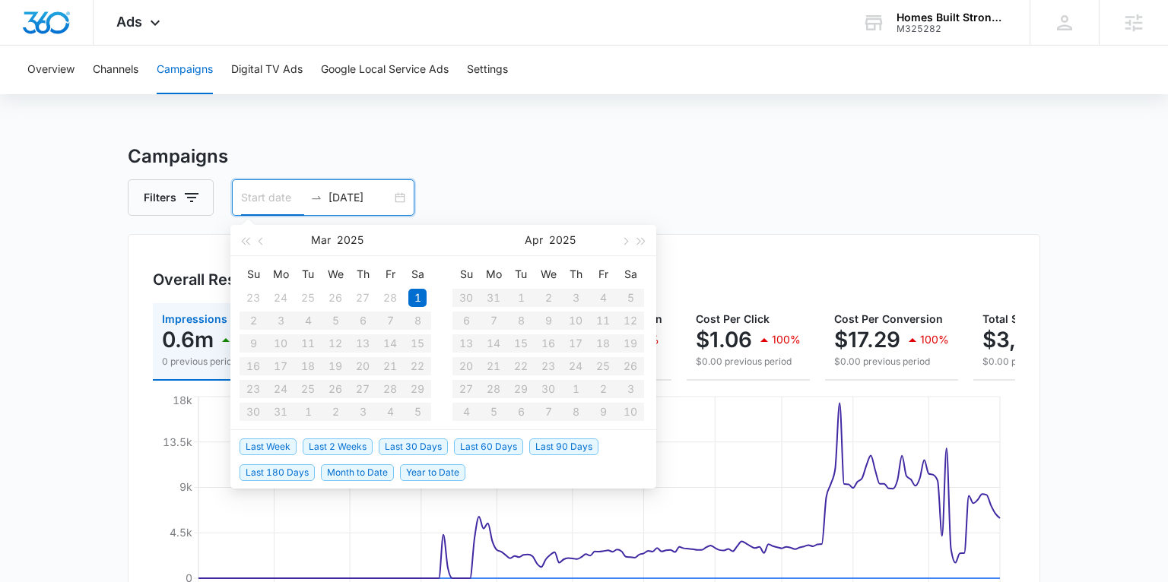
click at [250, 190] on input at bounding box center [272, 197] width 63 height 17
click at [346, 199] on input "[DATE]" at bounding box center [359, 197] width 63 height 17
type input "[DATE]"
drag, startPoint x: 199, startPoint y: 179, endPoint x: 214, endPoint y: 183, distance: 14.9
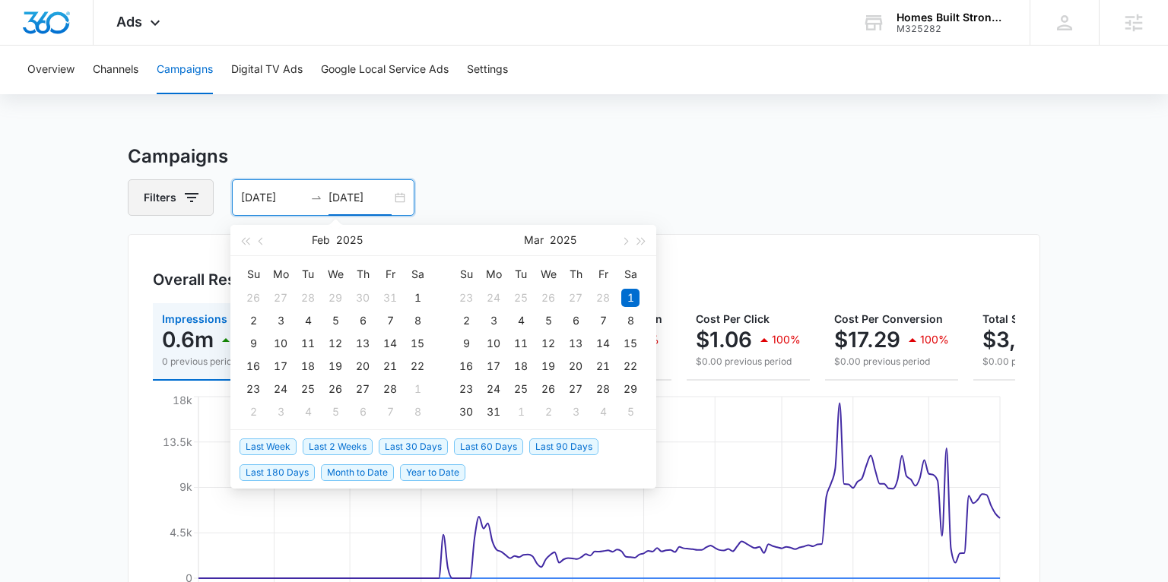
click at [199, 179] on button "Filters" at bounding box center [171, 197] width 86 height 36
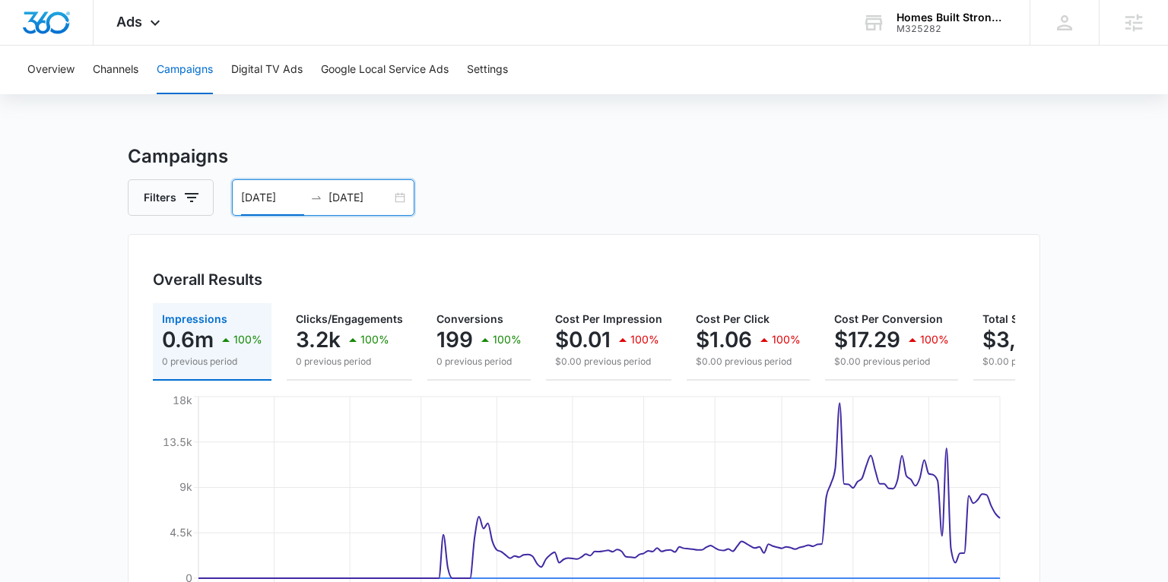
click at [251, 195] on input "[DATE]" at bounding box center [272, 197] width 63 height 17
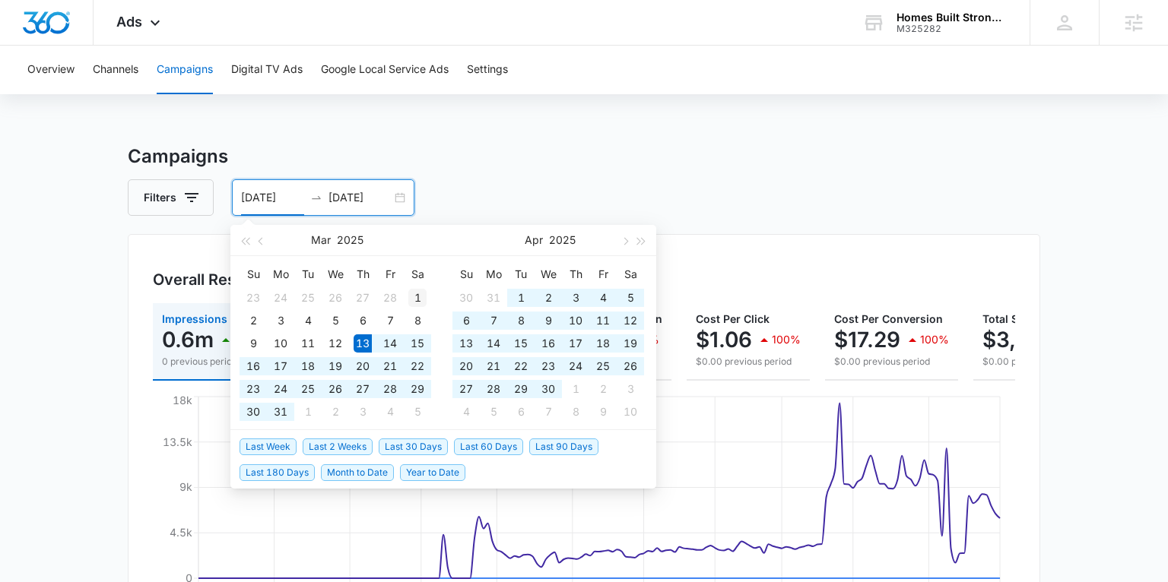
type input "[DATE]"
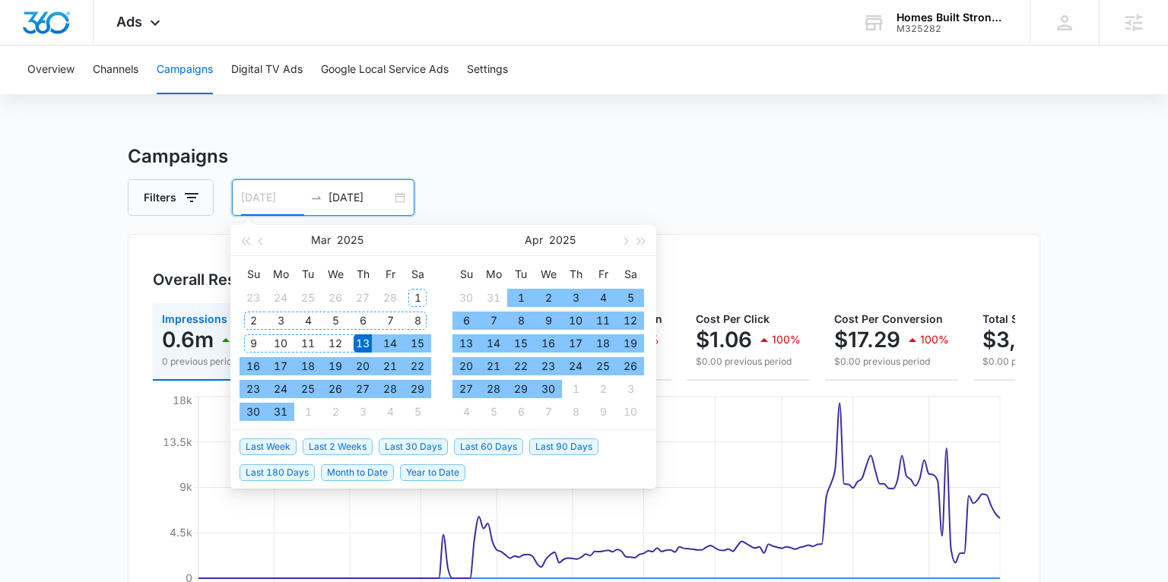
click at [421, 290] on div "1" at bounding box center [417, 298] width 18 height 18
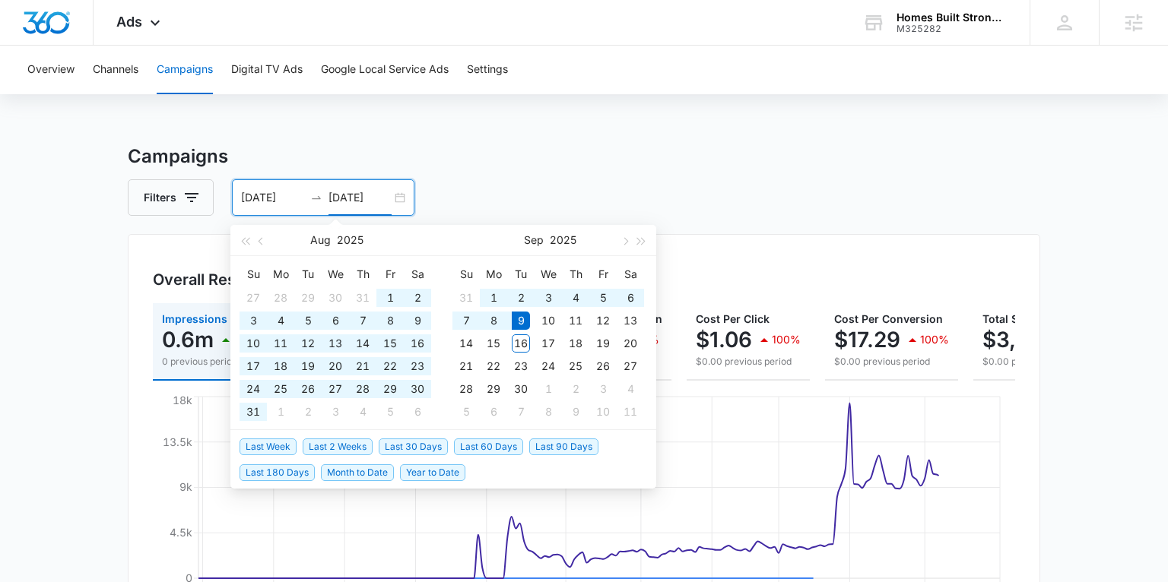
click at [780, 215] on div "Filters [DATE] [DATE]" at bounding box center [584, 197] width 912 height 36
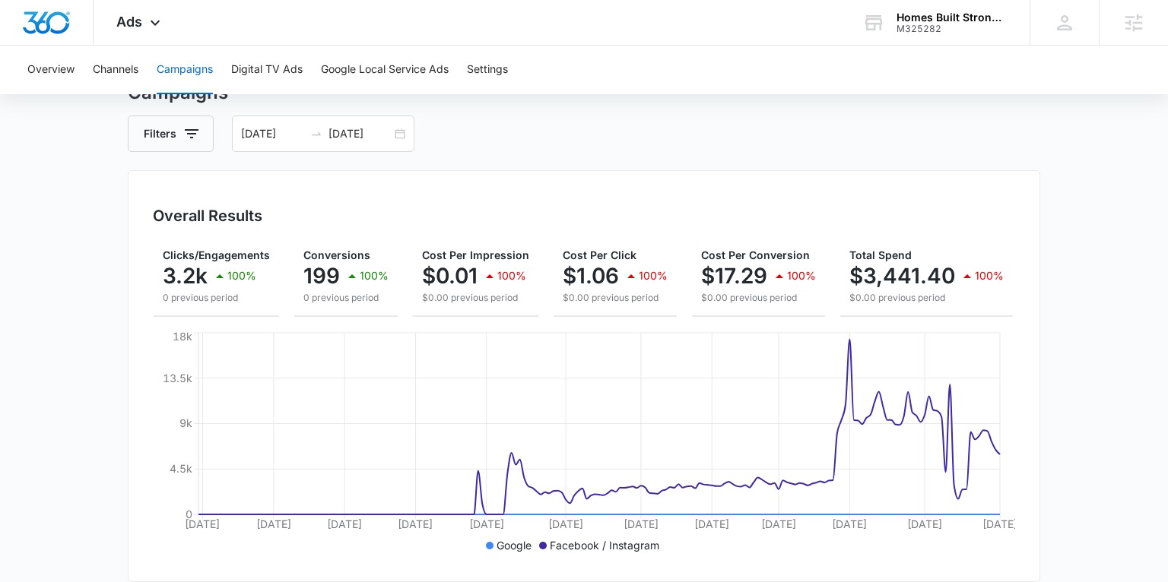
scroll to position [27, 0]
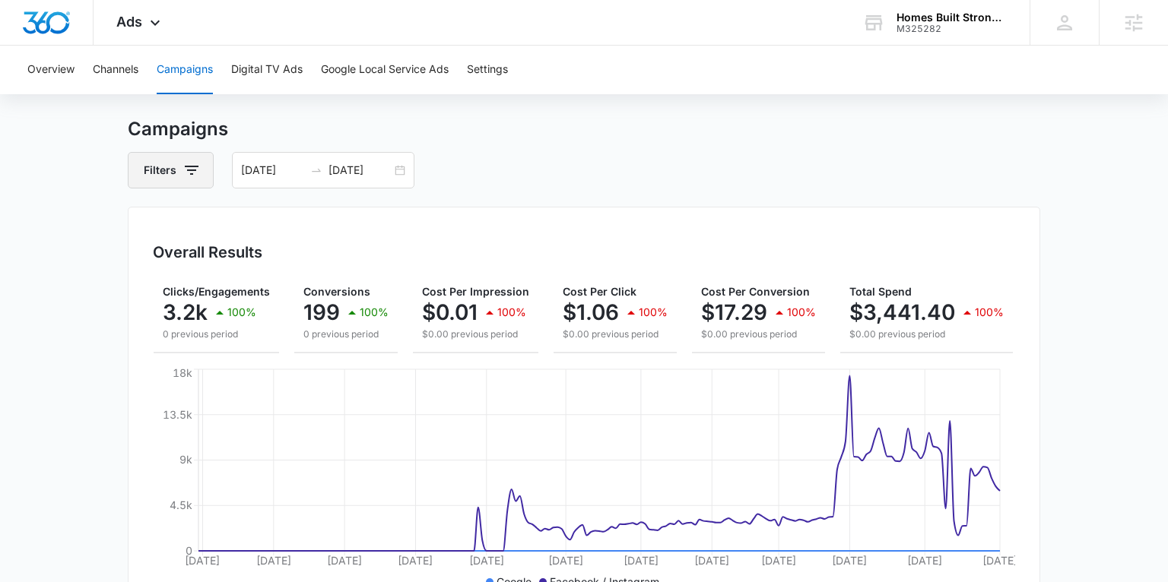
click at [194, 170] on icon "button" at bounding box center [192, 170] width 14 height 9
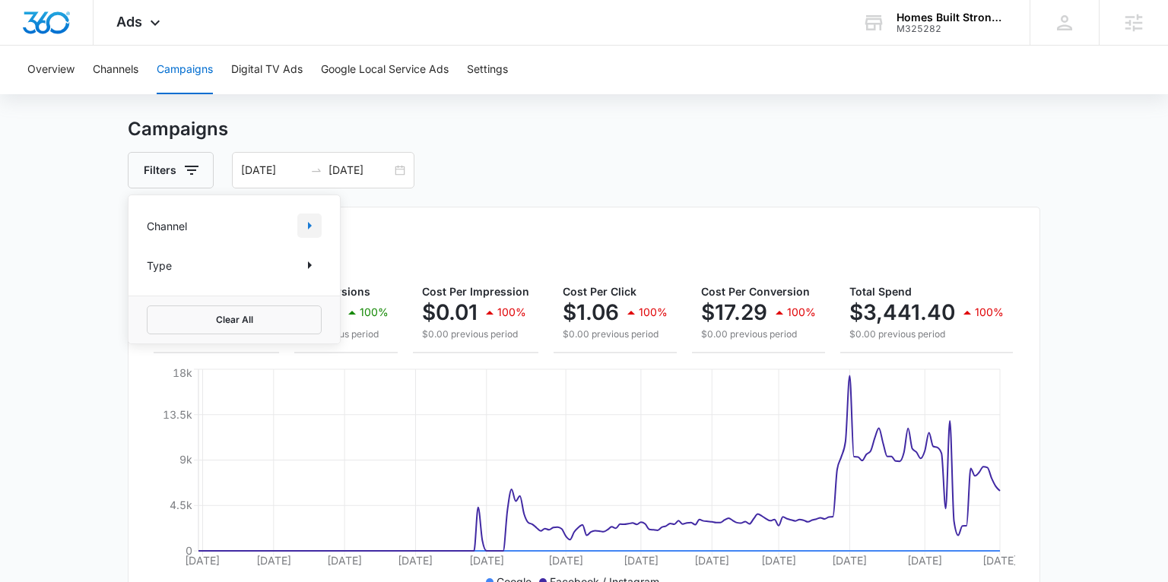
click at [299, 220] on button "Show Channel filters" at bounding box center [309, 226] width 24 height 24
click at [152, 274] on icon at bounding box center [155, 277] width 14 height 14
click at [147, 276] on input "Google" at bounding box center [147, 276] width 1 height 1
checkbox input "true"
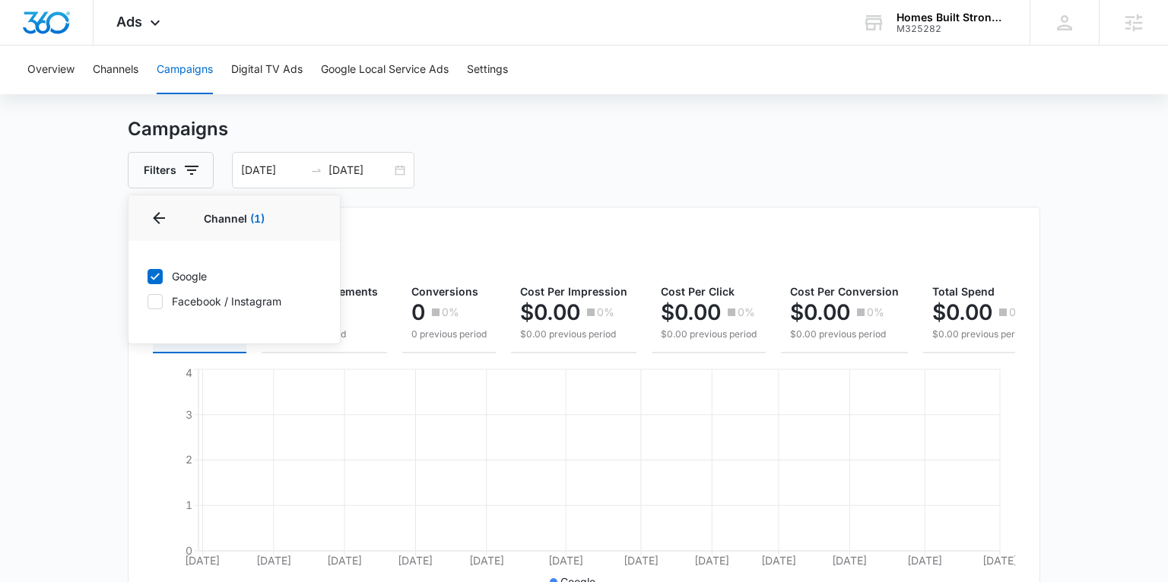
click at [157, 297] on icon at bounding box center [155, 302] width 14 height 14
click at [147, 301] on input "Facebook / Instagram" at bounding box center [147, 301] width 1 height 1
checkbox input "true"
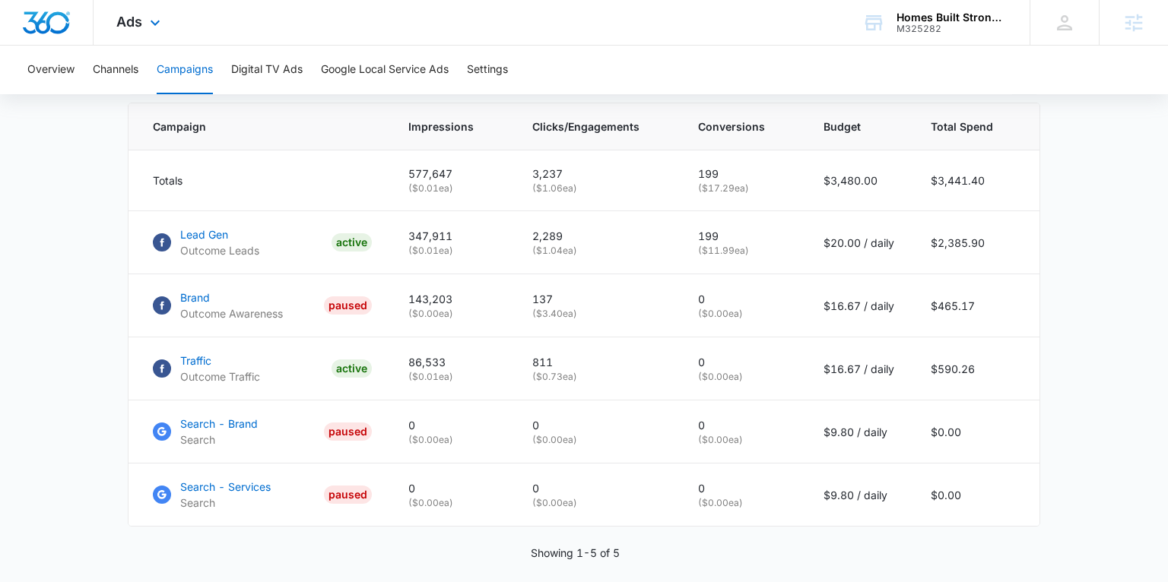
scroll to position [0, 133]
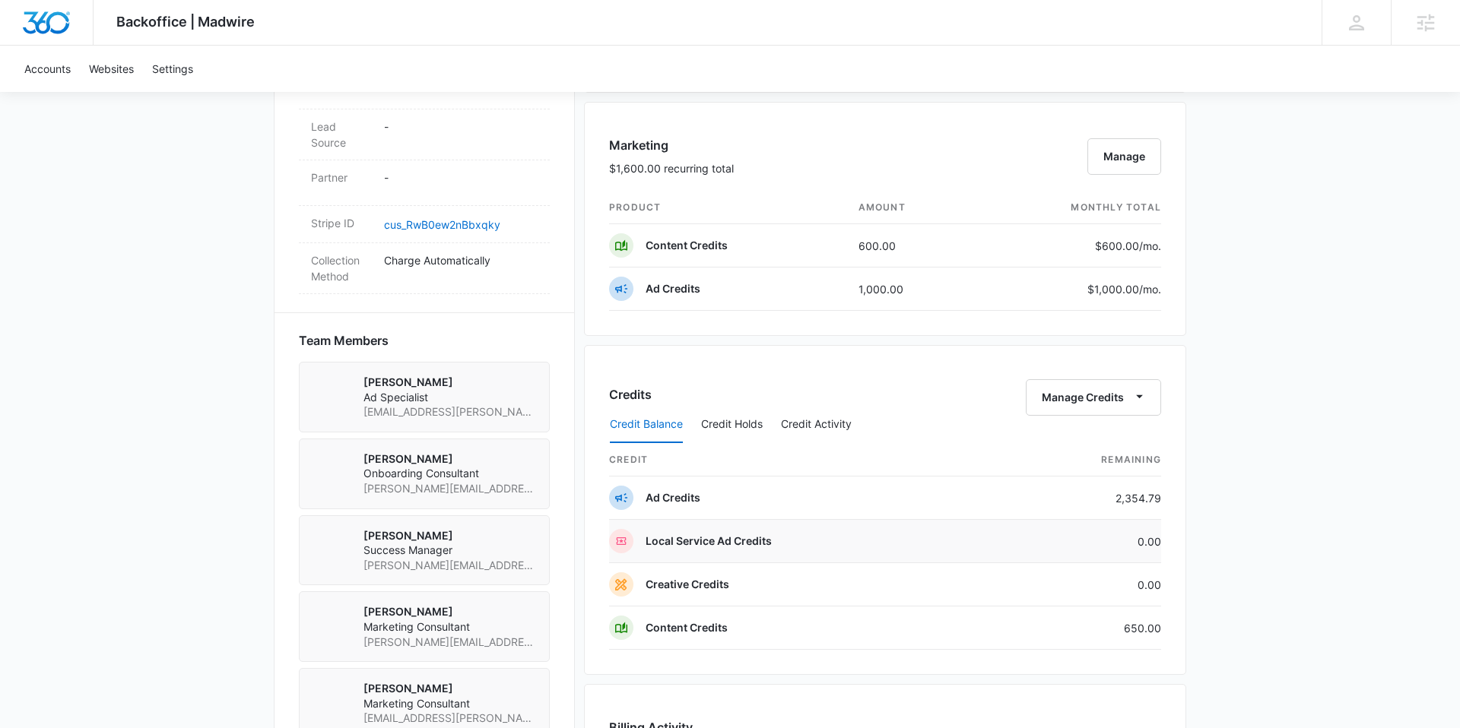
scroll to position [1364, 0]
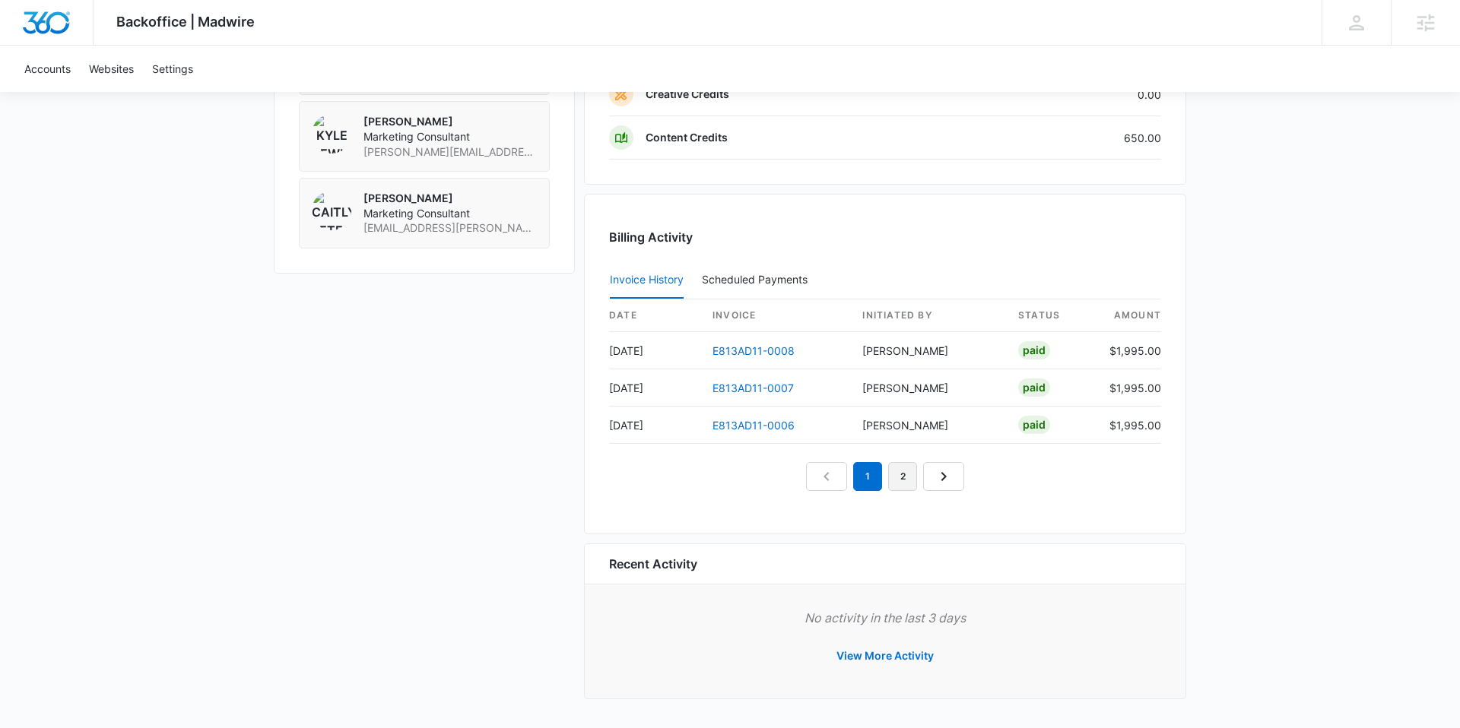
click at [902, 473] on link "2" at bounding box center [902, 476] width 29 height 29
click at [916, 485] on link "3" at bounding box center [919, 476] width 29 height 29
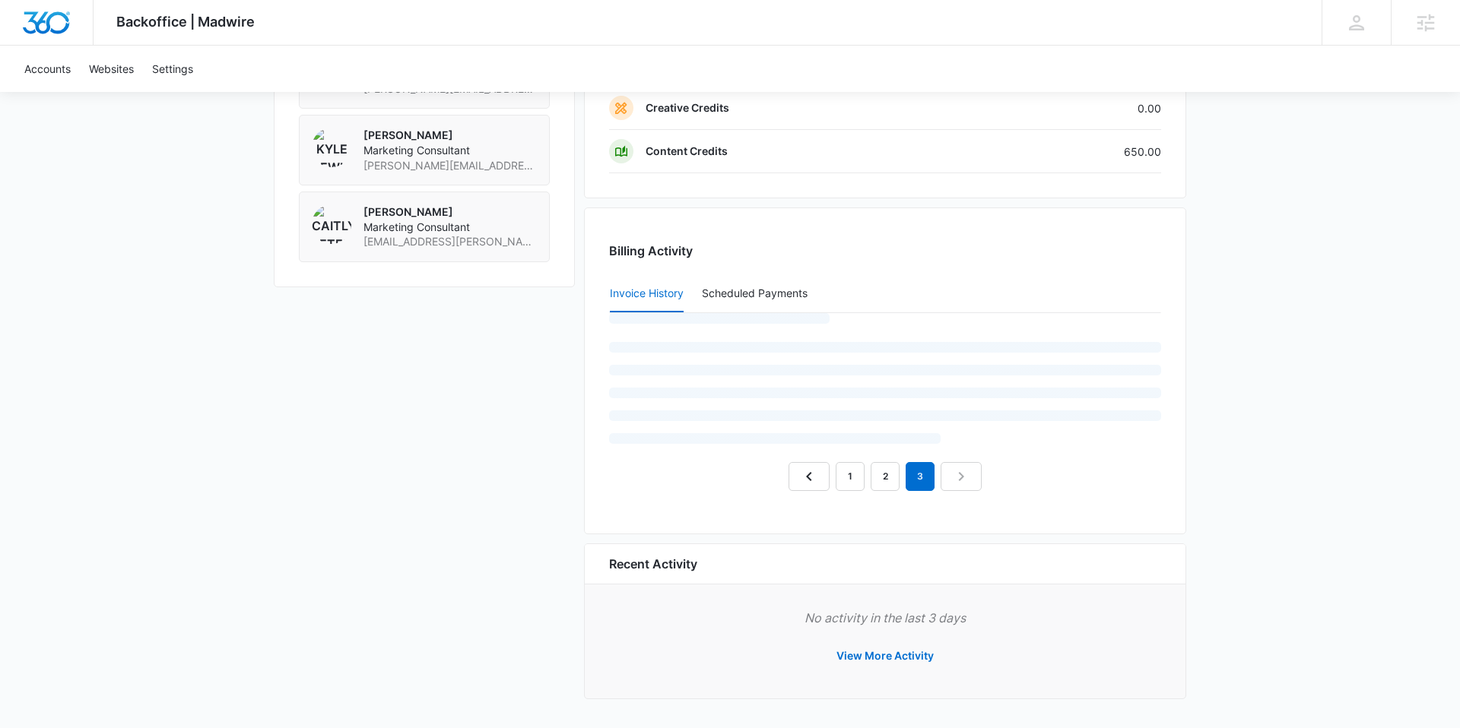
scroll to position [1327, 0]
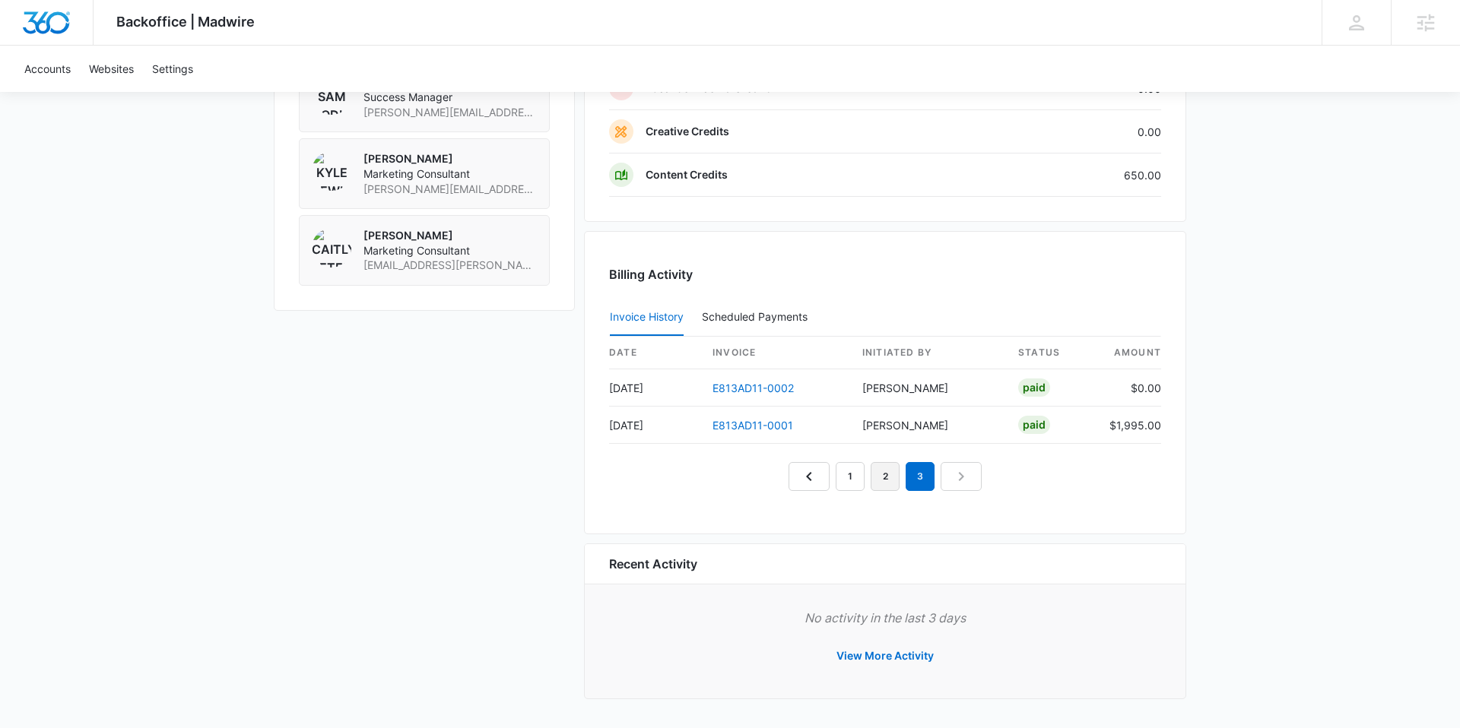
click at [883, 483] on link "2" at bounding box center [885, 476] width 29 height 29
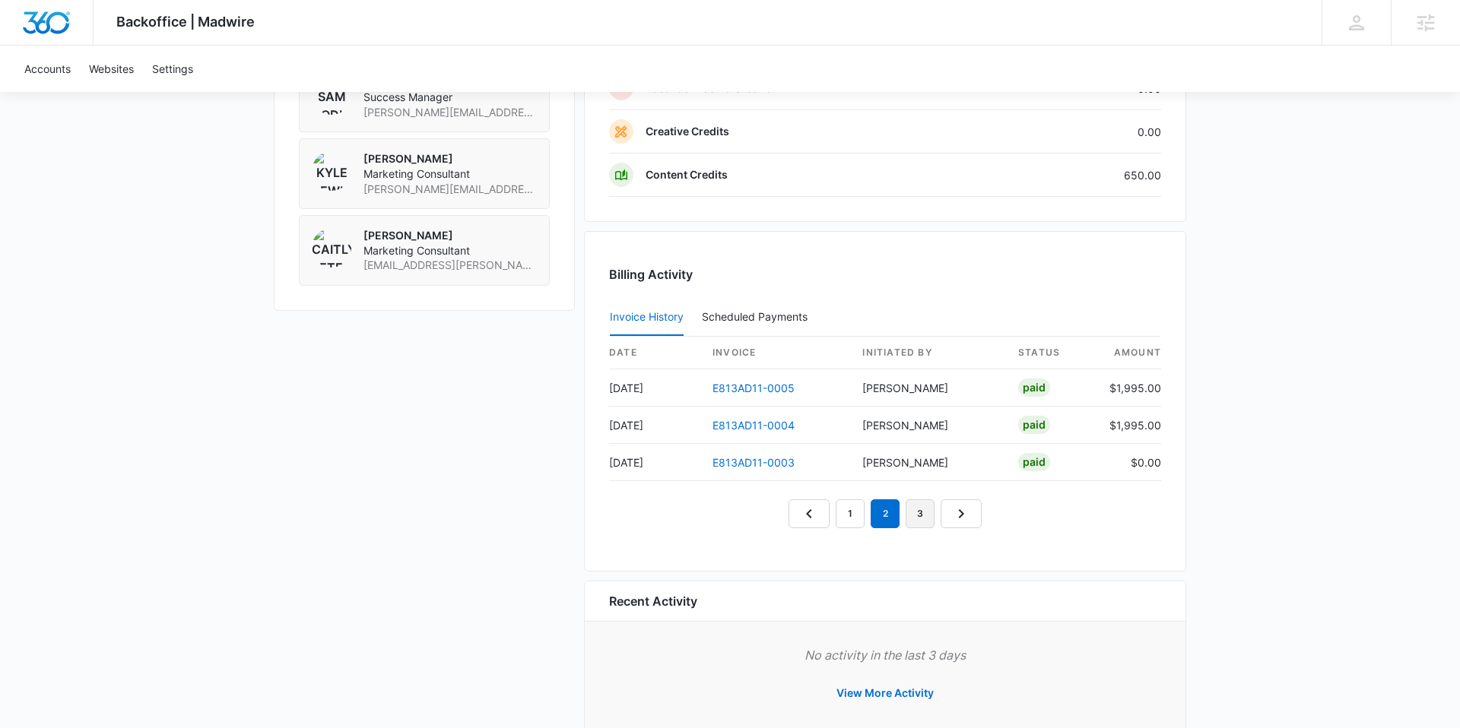
click at [918, 509] on link "3" at bounding box center [919, 514] width 29 height 29
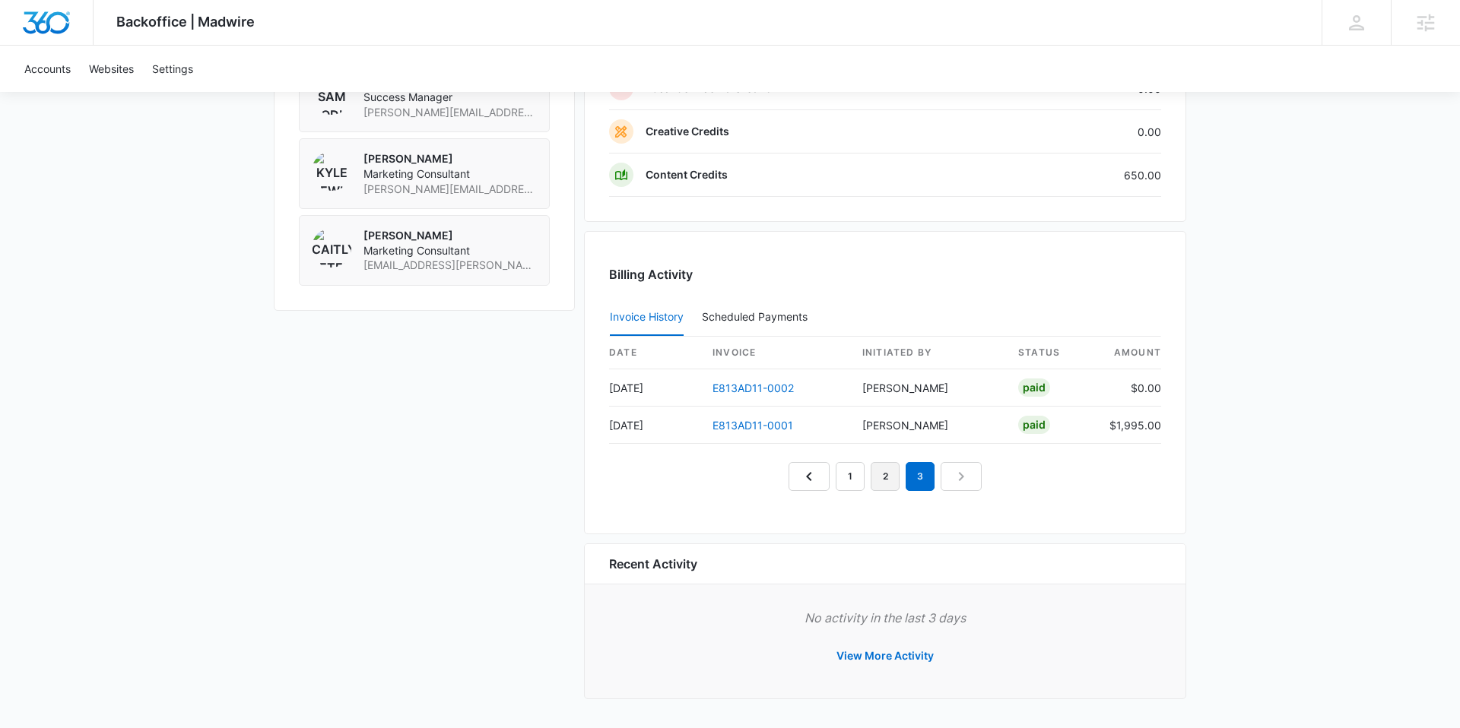
click at [891, 484] on link "2" at bounding box center [885, 476] width 29 height 29
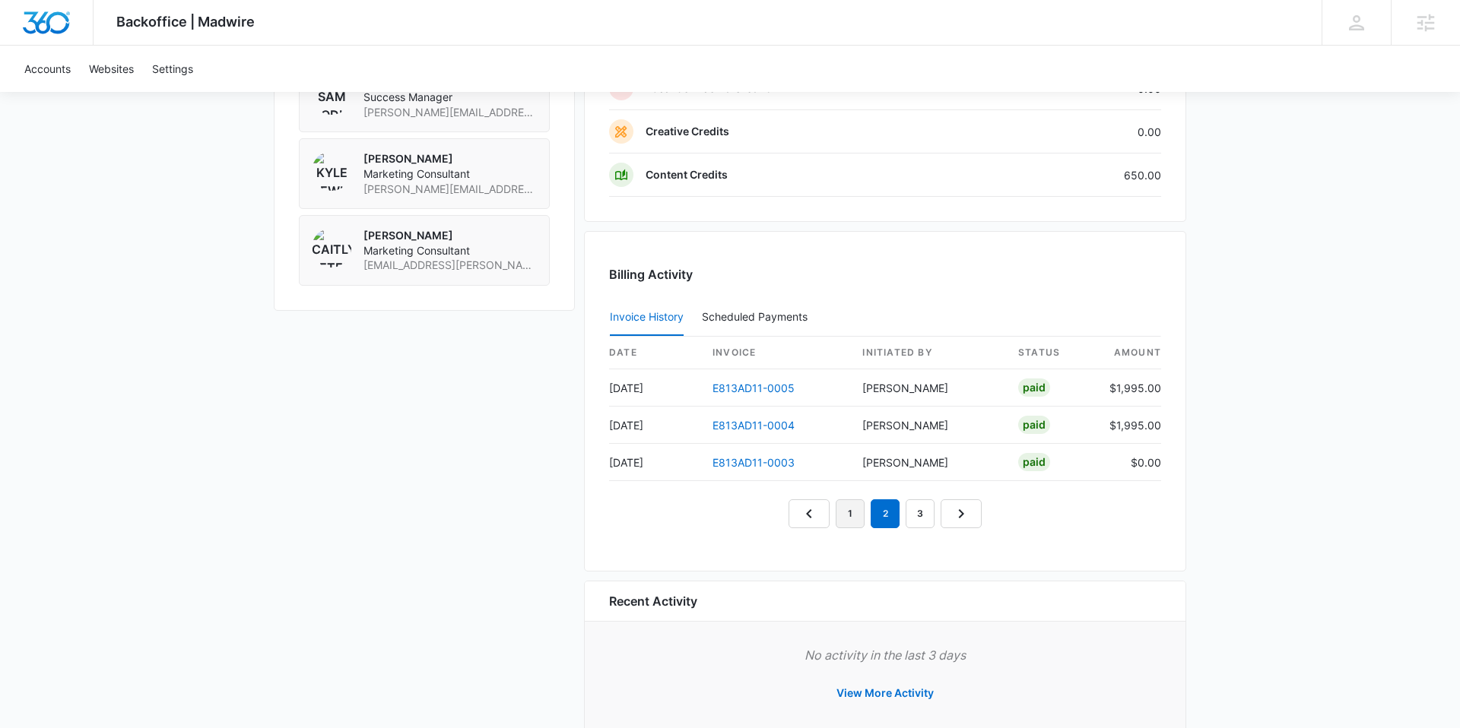
click at [849, 510] on link "1" at bounding box center [850, 514] width 29 height 29
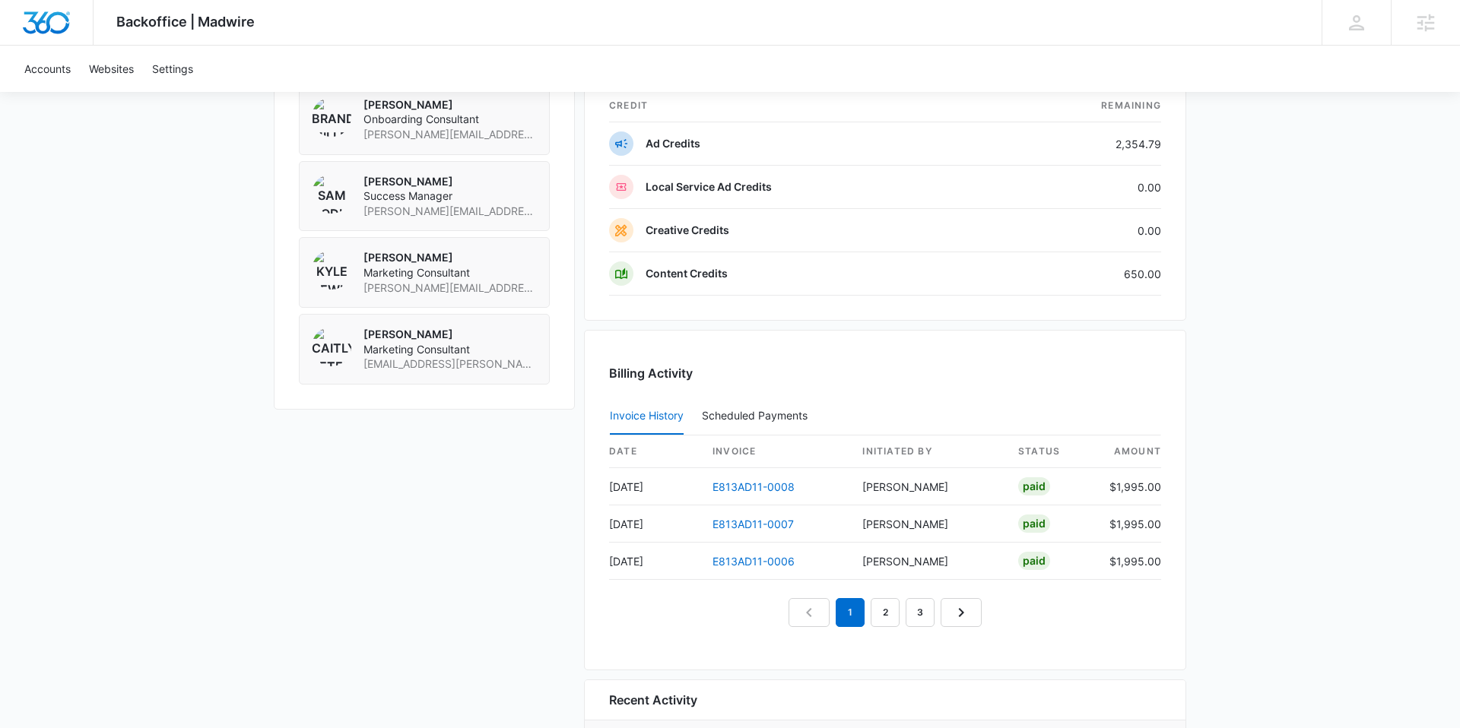
scroll to position [1318, 0]
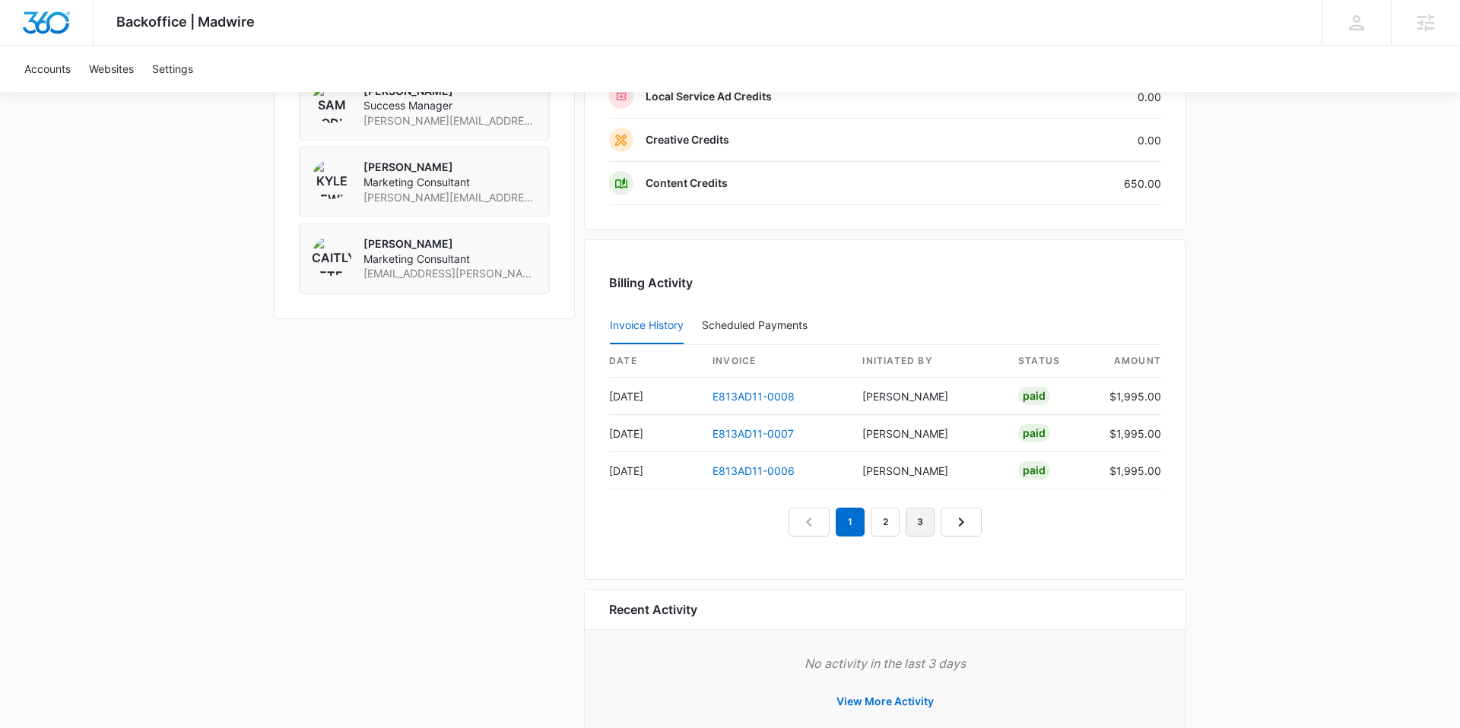
click at [919, 523] on link "3" at bounding box center [919, 522] width 29 height 29
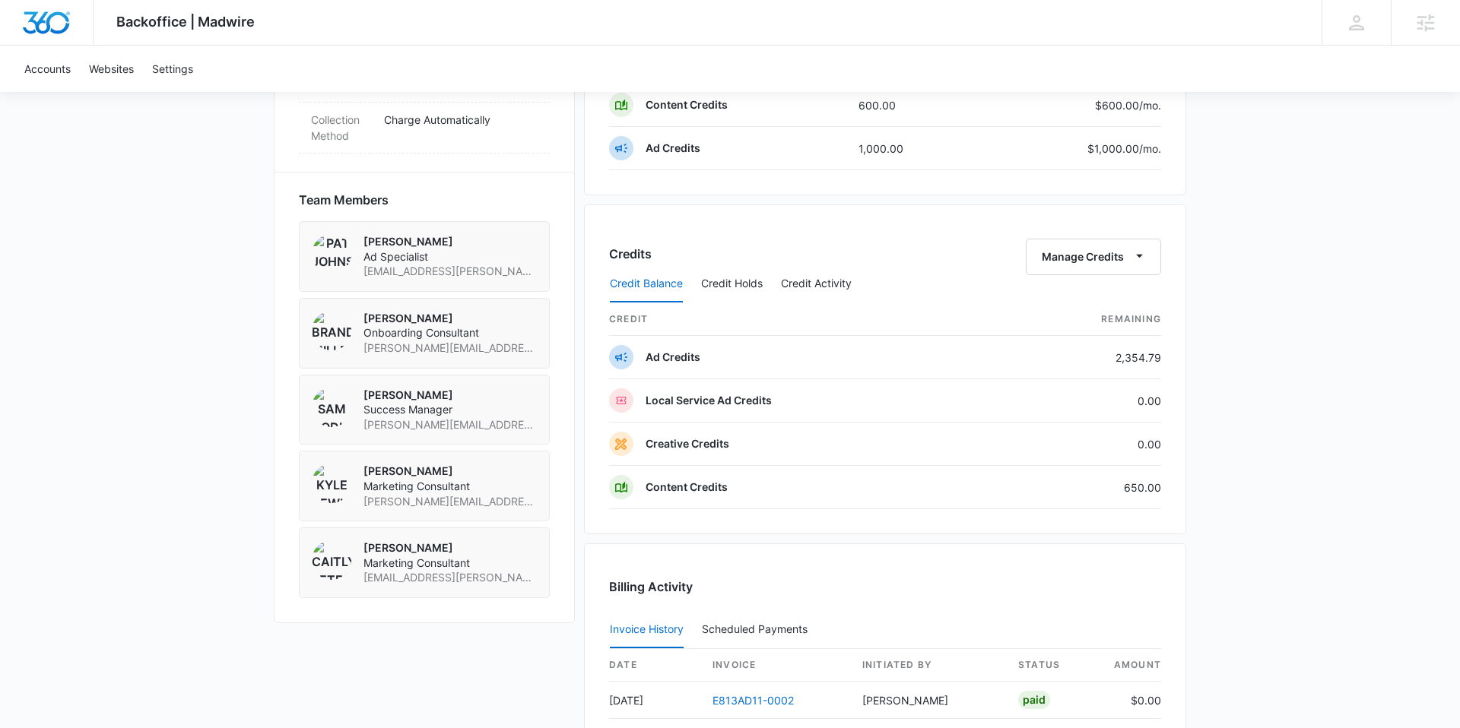
scroll to position [1001, 0]
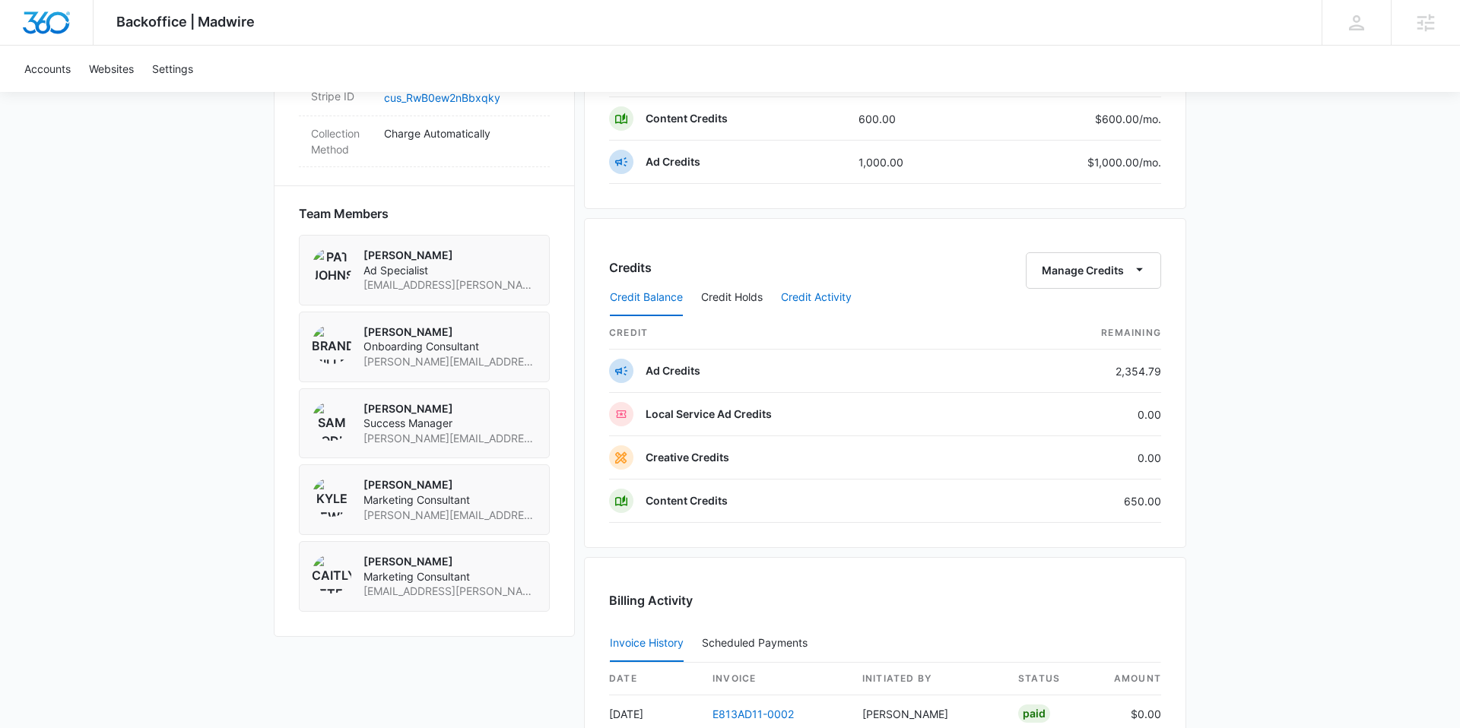
click at [799, 295] on button "Credit Activity" at bounding box center [816, 298] width 71 height 36
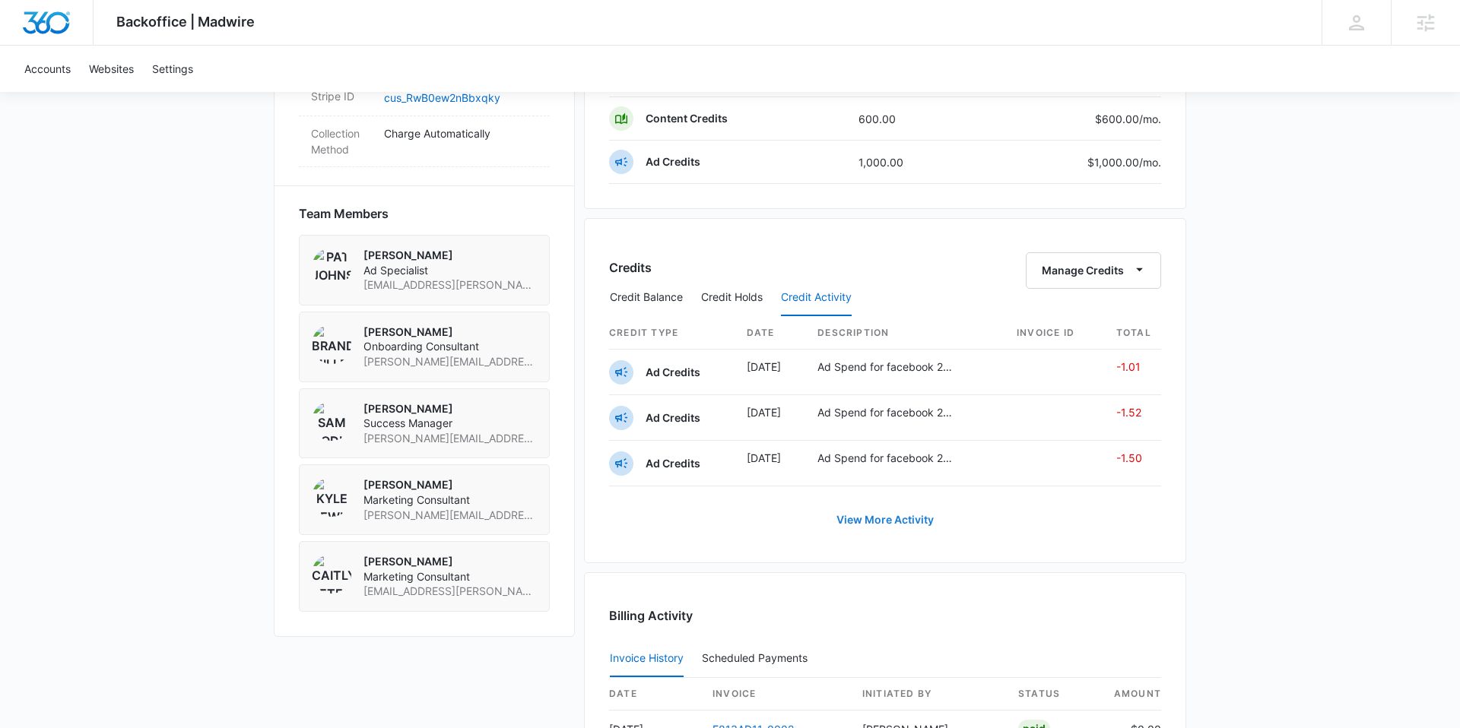
click at [871, 528] on link "View More Activity" at bounding box center [885, 520] width 128 height 36
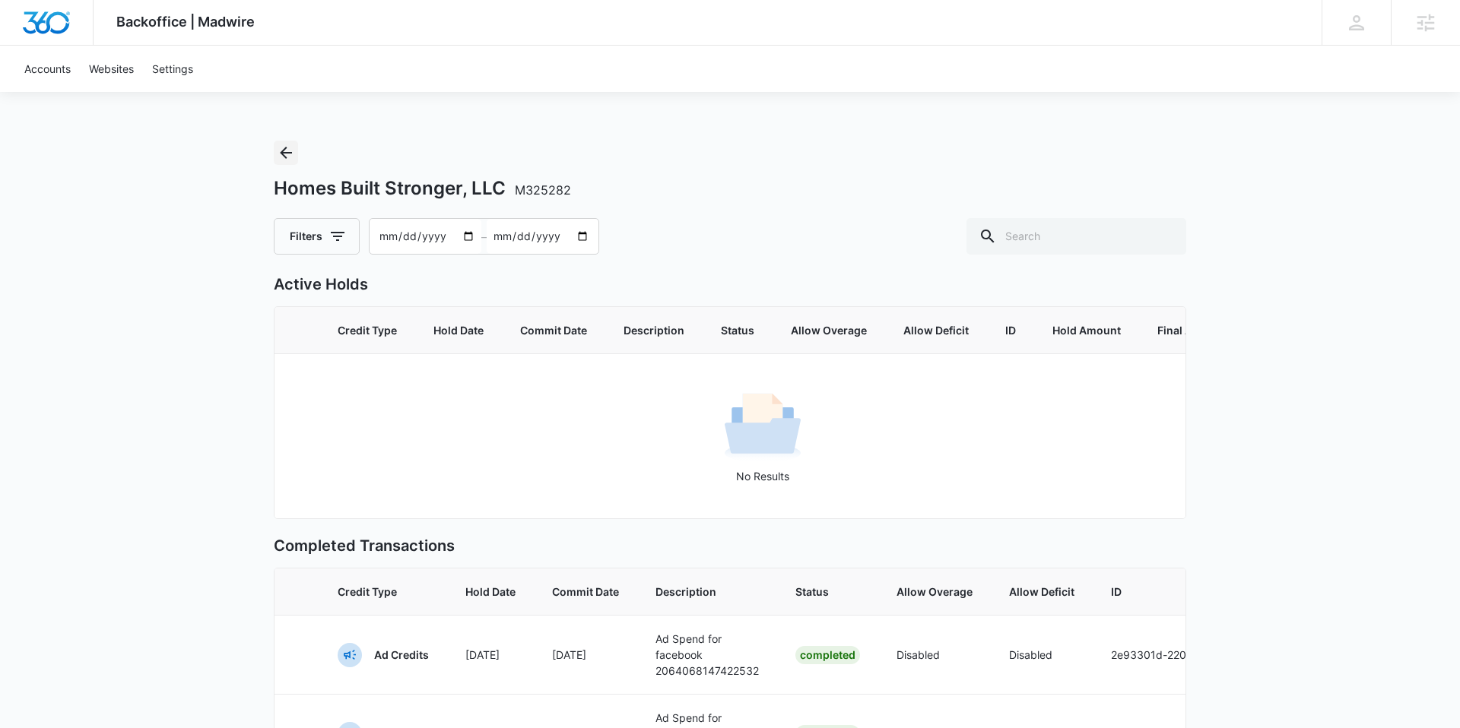
click at [284, 154] on icon "Back" at bounding box center [286, 153] width 12 height 12
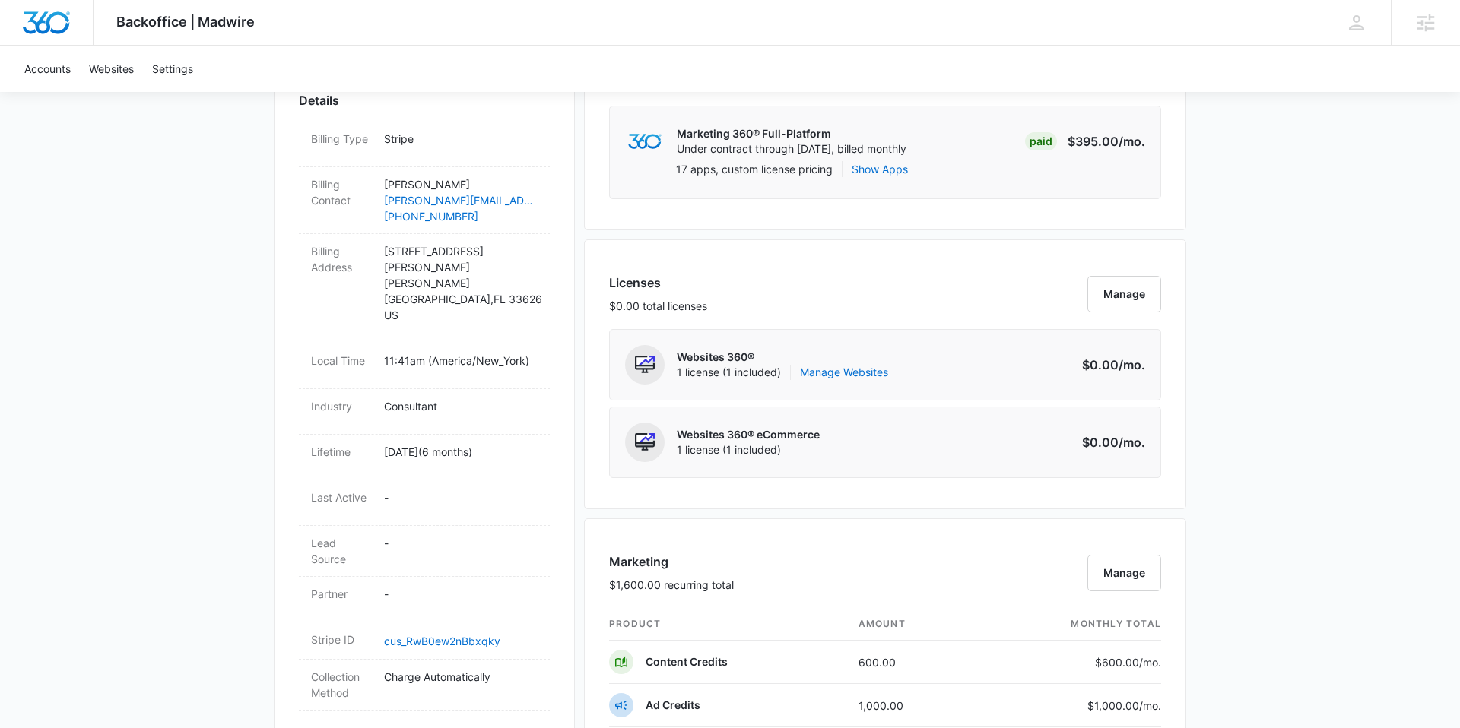
scroll to position [1364, 0]
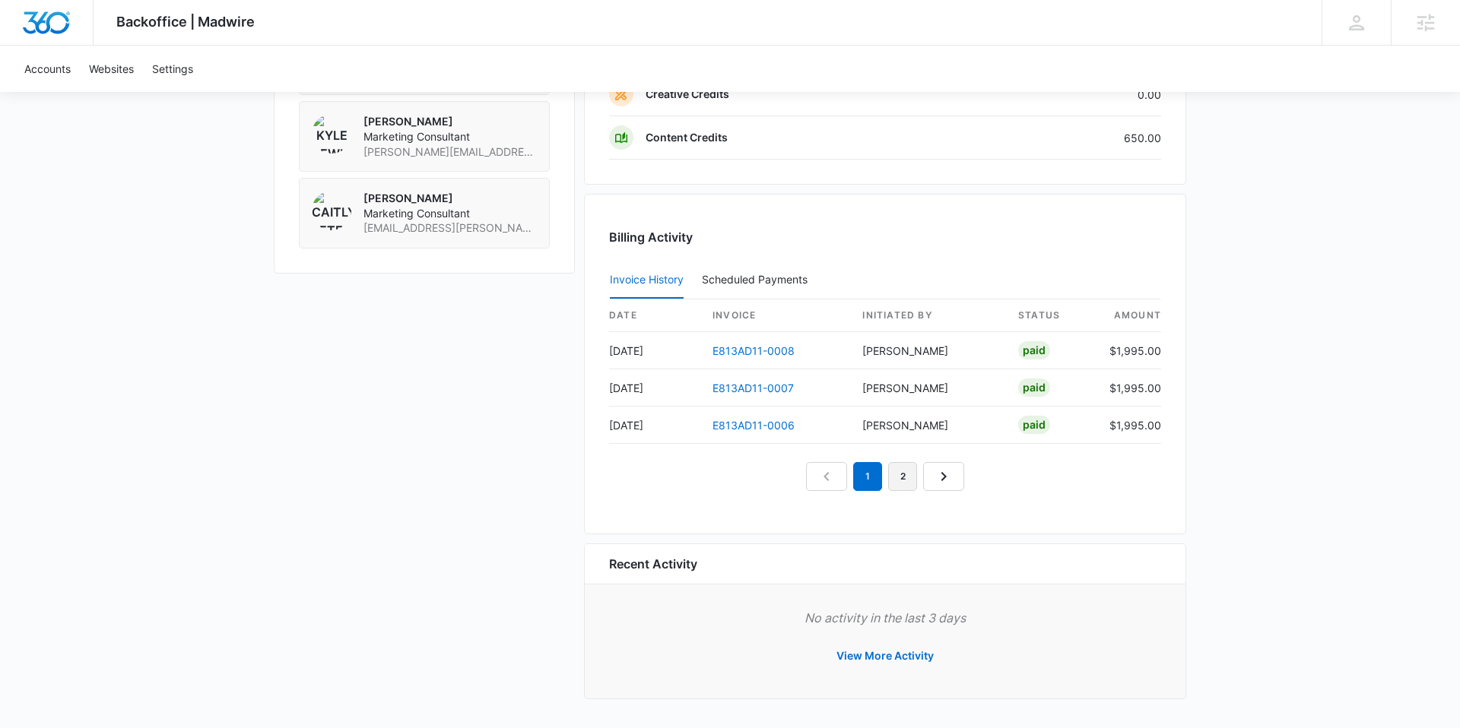
click at [902, 478] on link "2" at bounding box center [902, 476] width 29 height 29
click at [743, 423] on link "E813AD11-0003" at bounding box center [753, 425] width 82 height 13
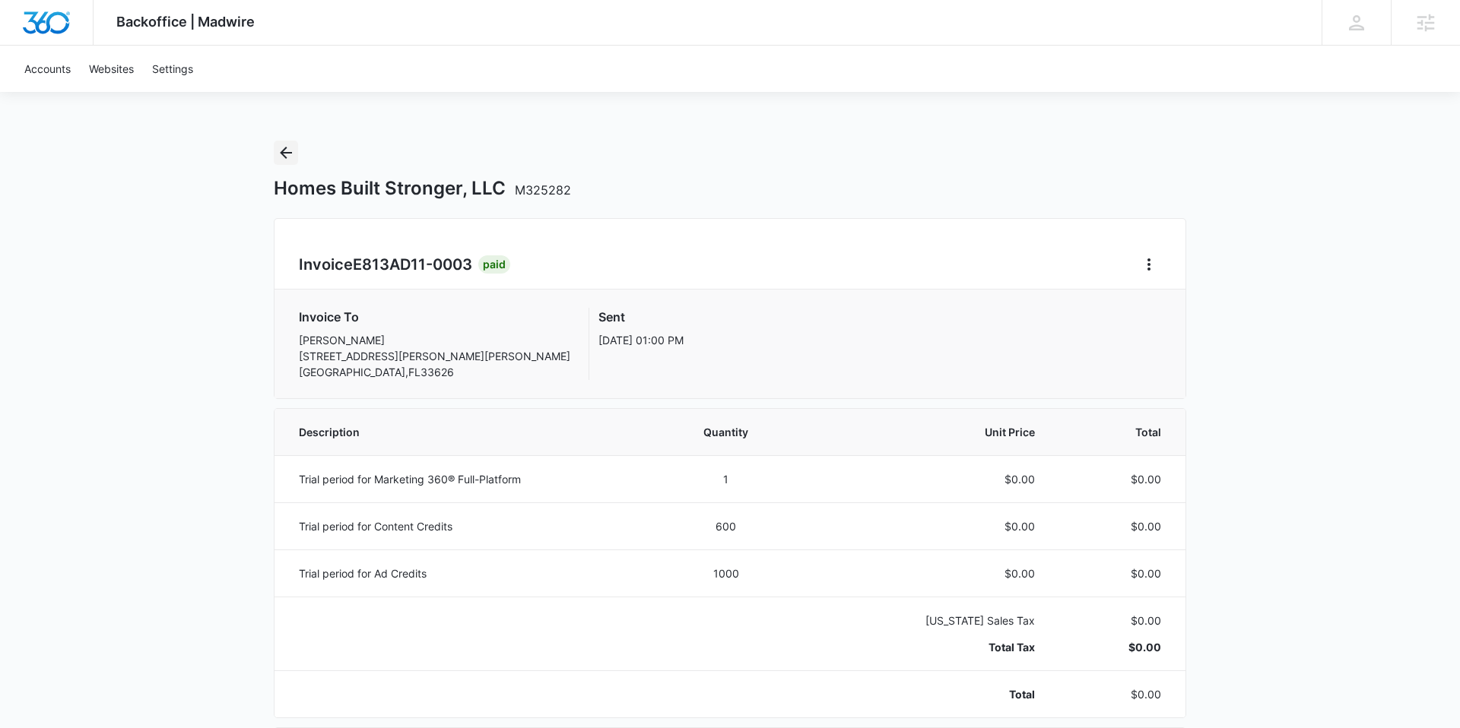
click at [288, 154] on icon "Back" at bounding box center [286, 153] width 18 height 18
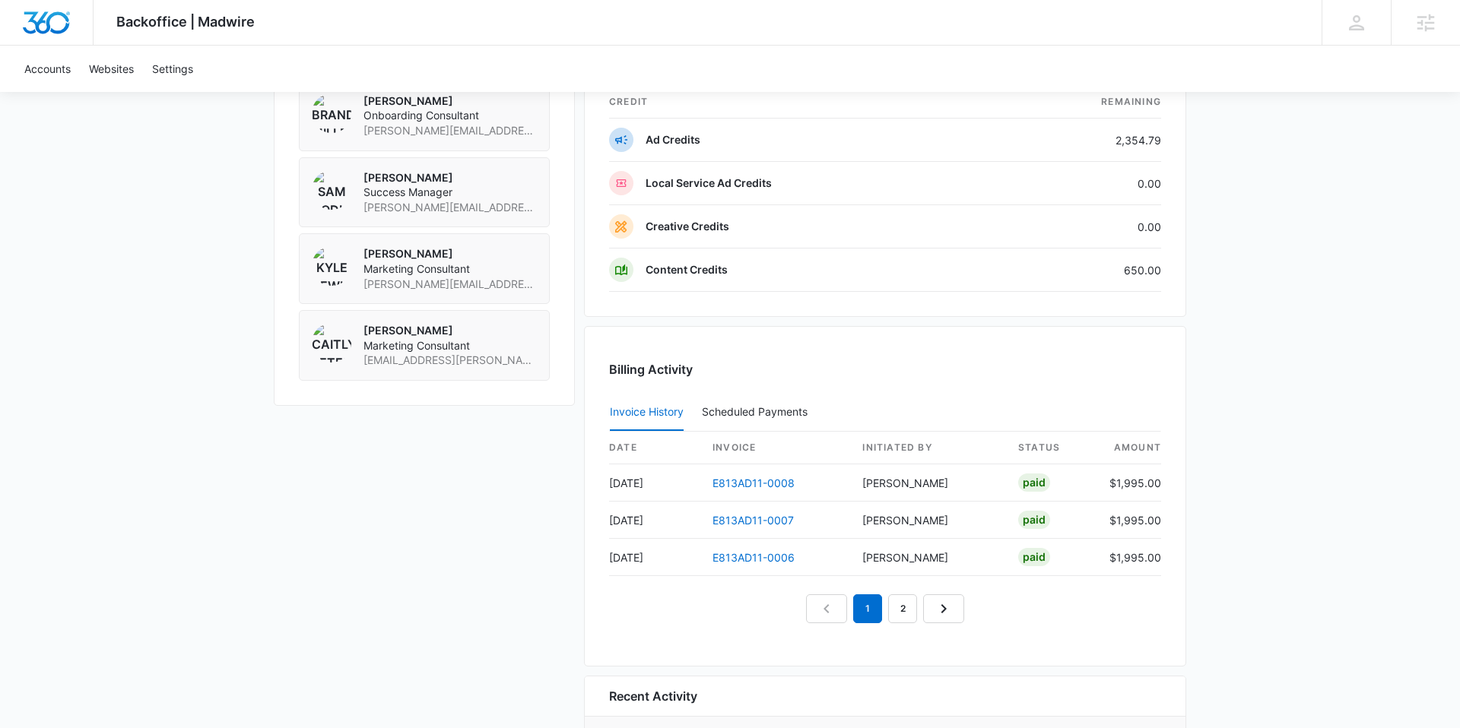
scroll to position [1364, 0]
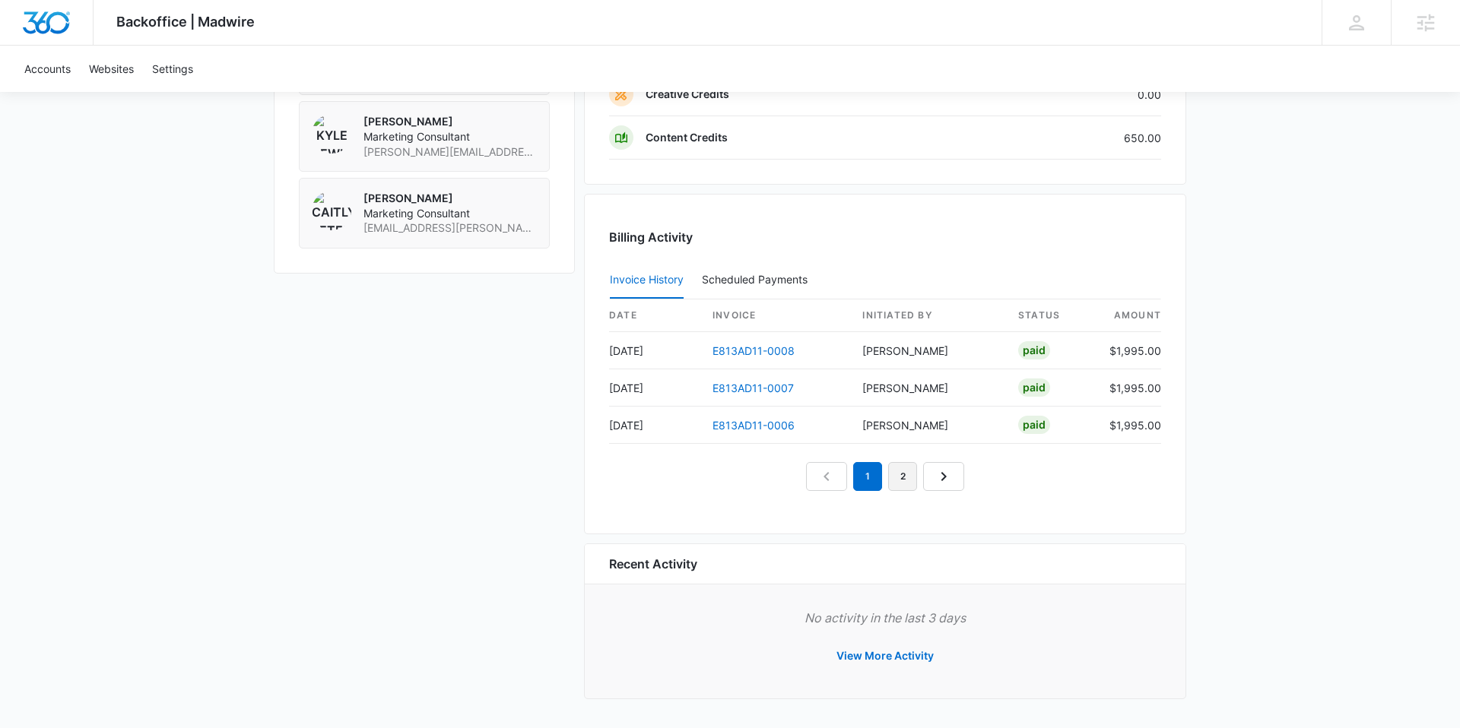
click at [909, 468] on link "2" at bounding box center [902, 476] width 29 height 29
click at [923, 465] on link "3" at bounding box center [919, 476] width 29 height 29
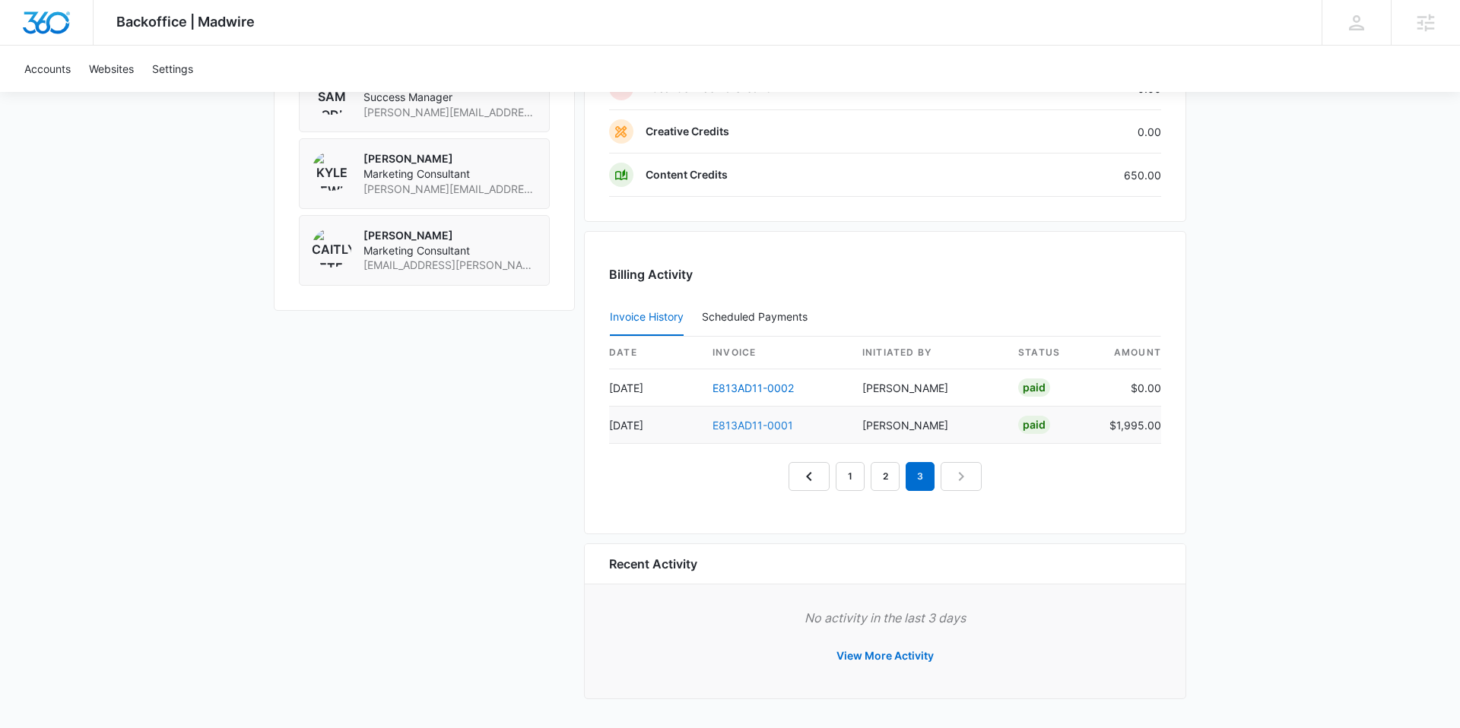
click at [749, 427] on link "E813AD11-0001" at bounding box center [752, 425] width 81 height 13
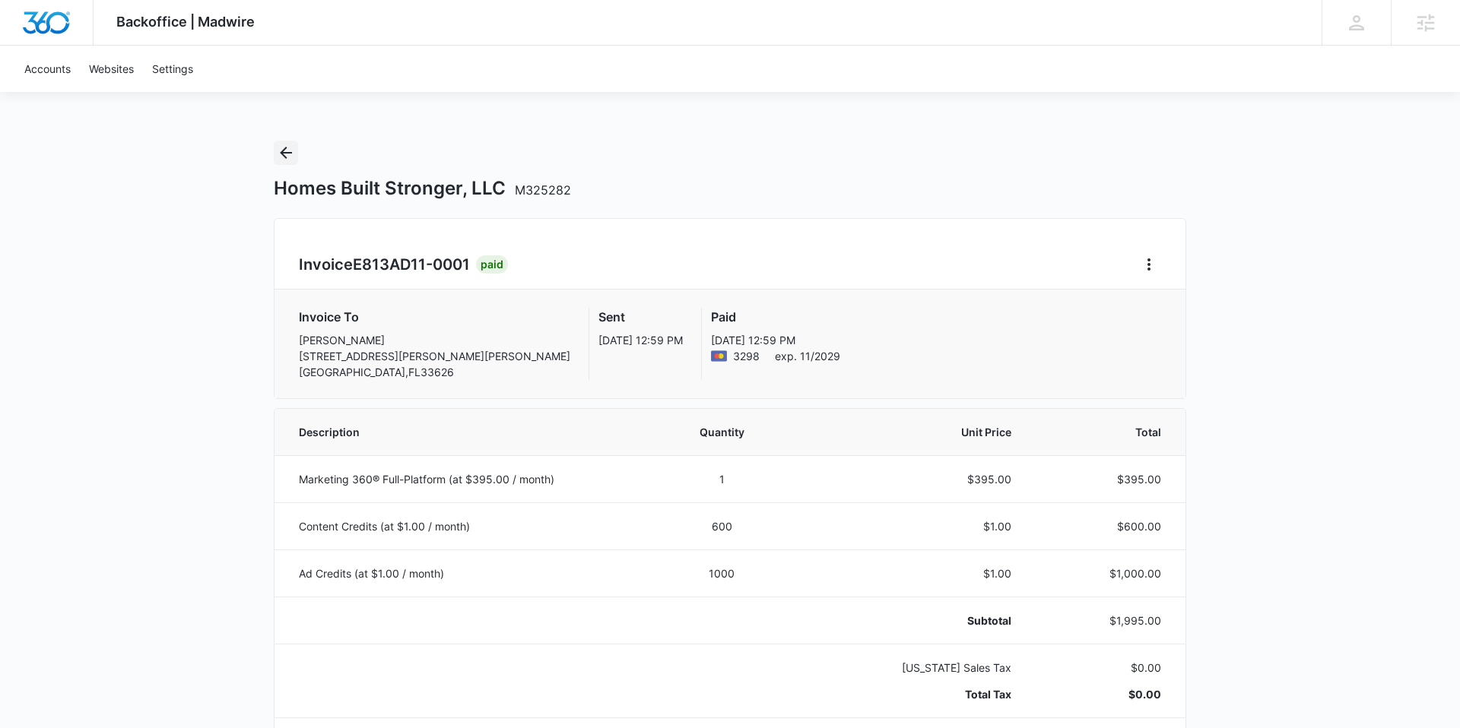
click at [282, 154] on icon "Back" at bounding box center [286, 153] width 12 height 12
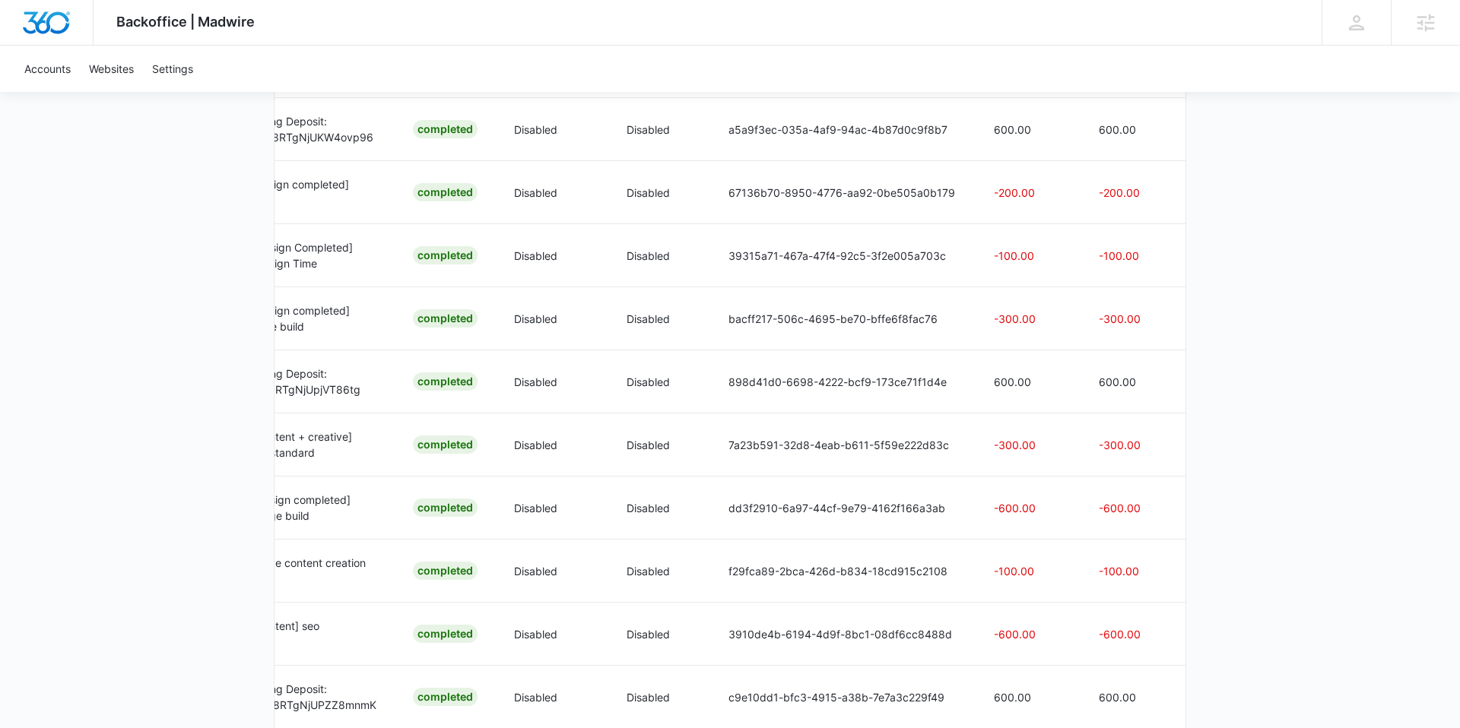
scroll to position [1532, 0]
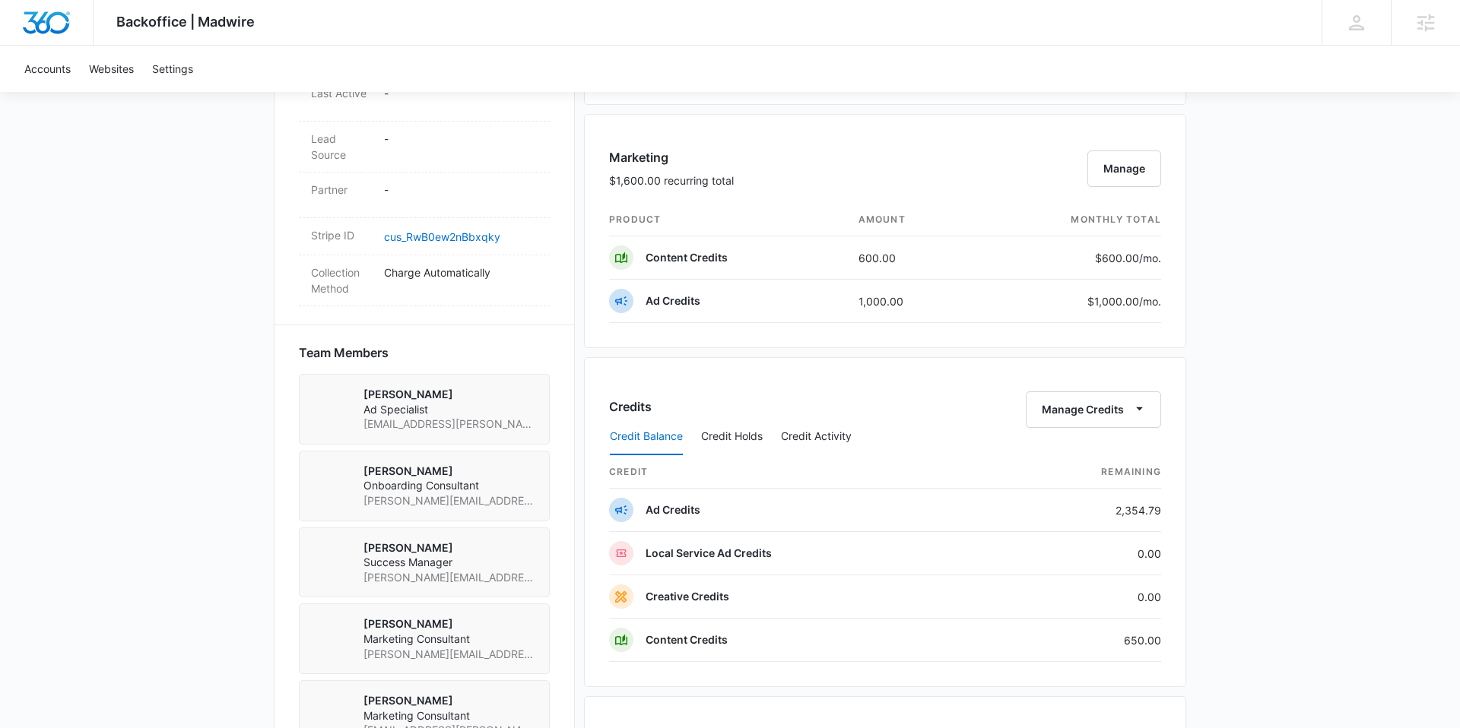
scroll to position [966, 0]
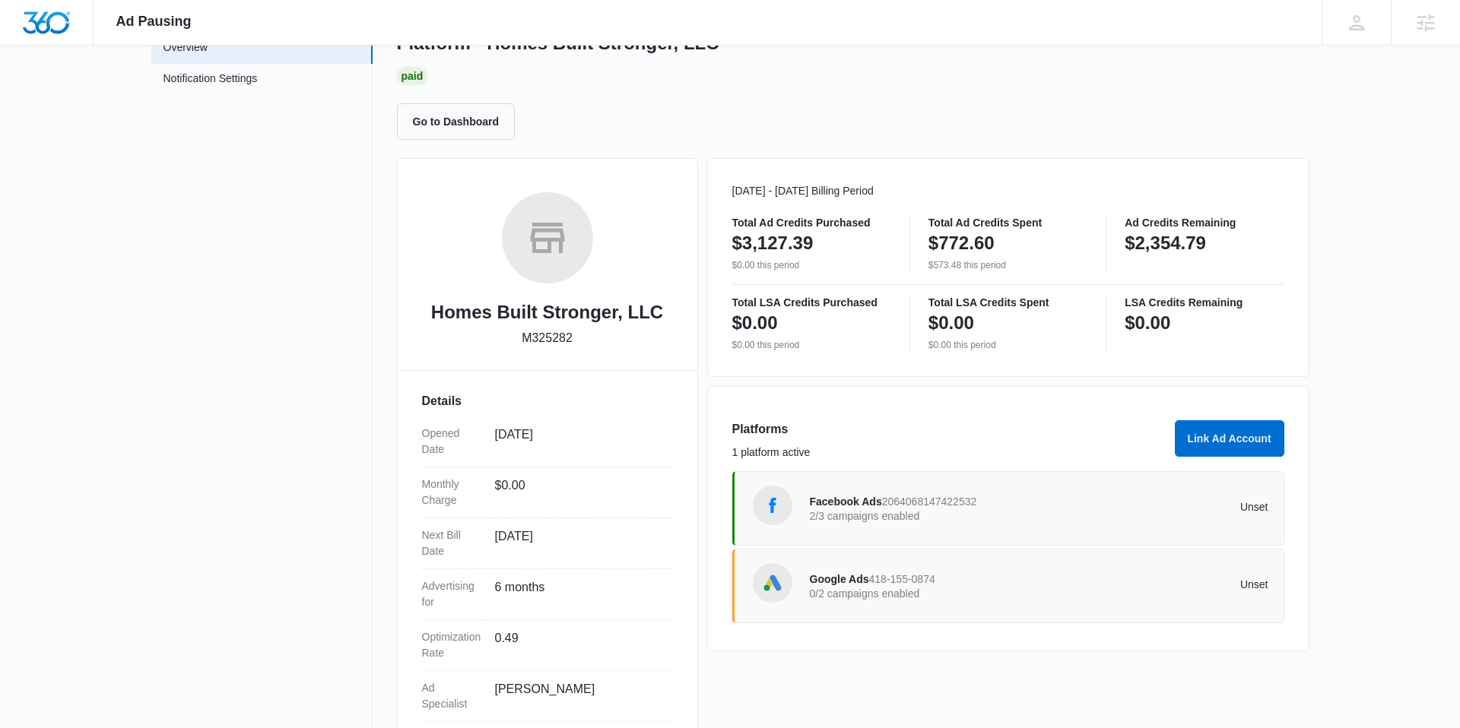
scroll to position [187, 0]
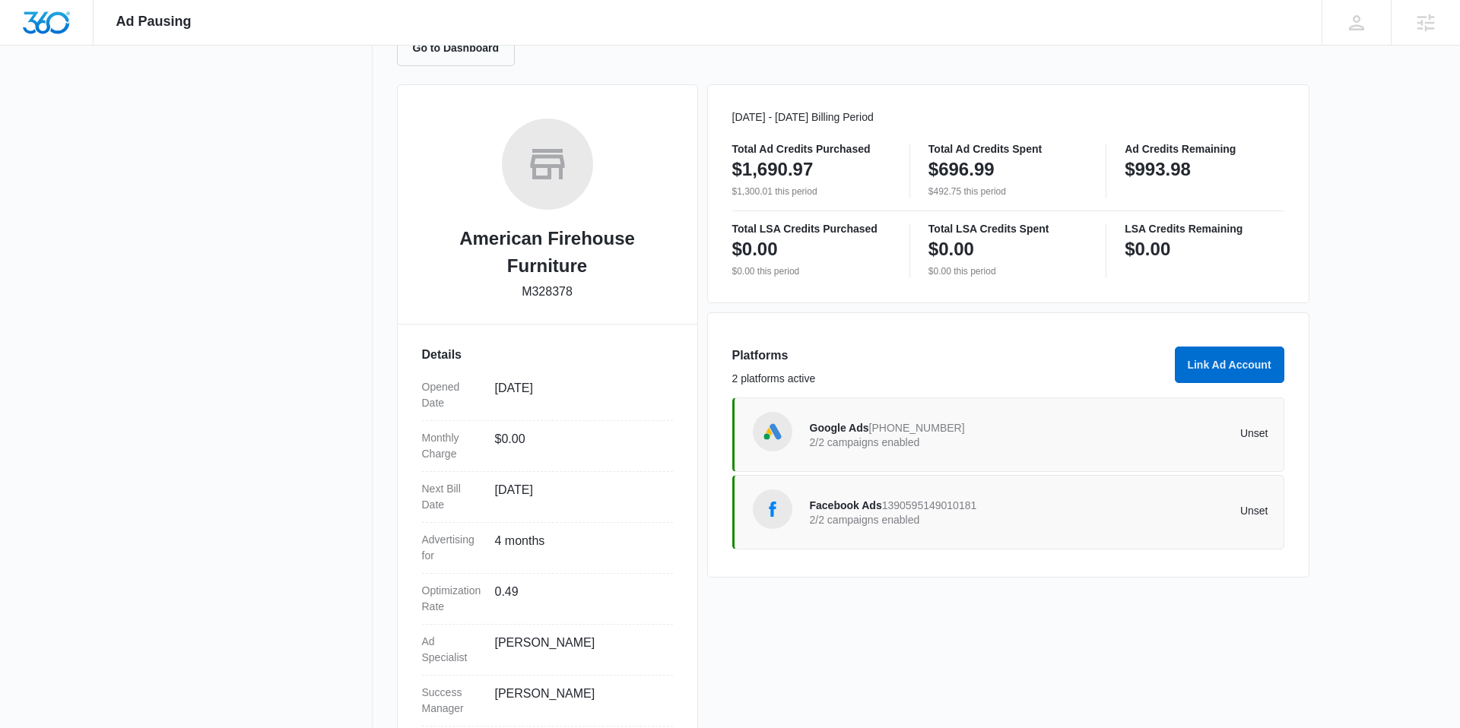
scroll to position [214, 0]
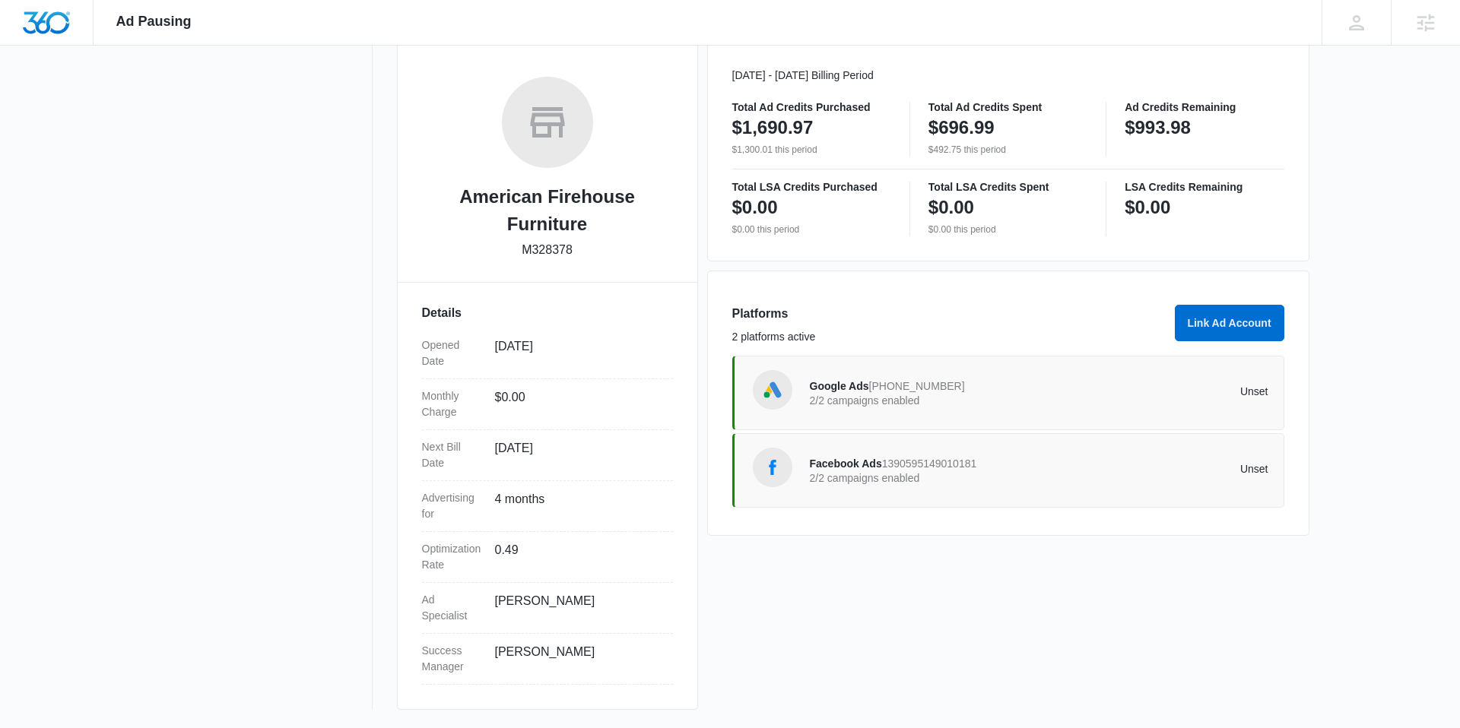
click at [836, 461] on span "Facebook Ads" at bounding box center [846, 464] width 72 height 12
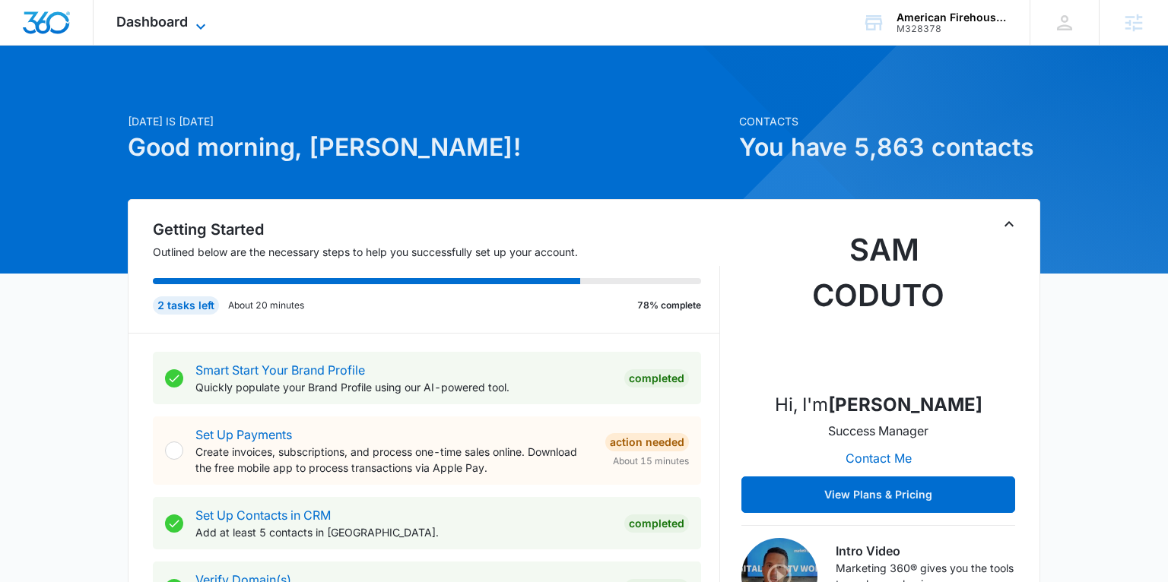
click at [179, 27] on span "Dashboard" at bounding box center [151, 22] width 71 height 16
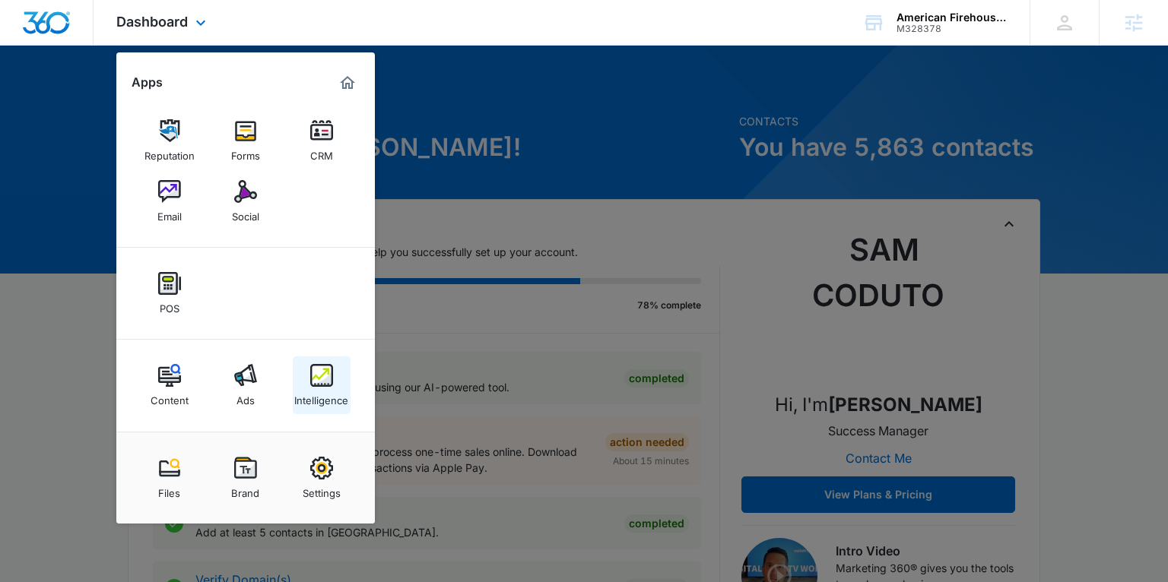
click at [316, 369] on img at bounding box center [321, 375] width 23 height 23
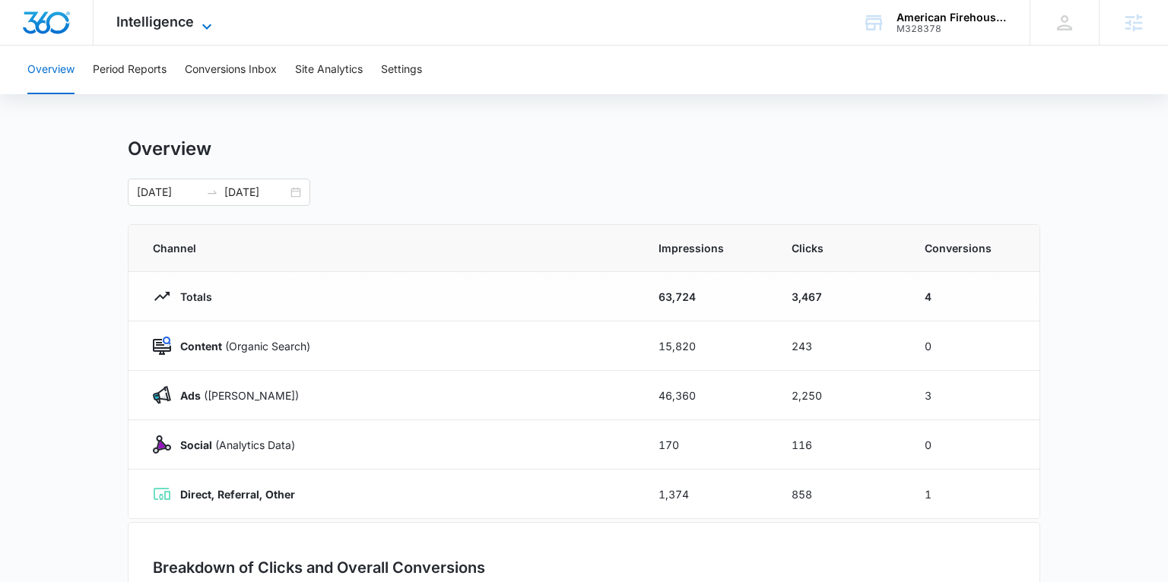
scroll to position [6, 0]
click at [170, 27] on span "Intelligence" at bounding box center [155, 22] width 78 height 16
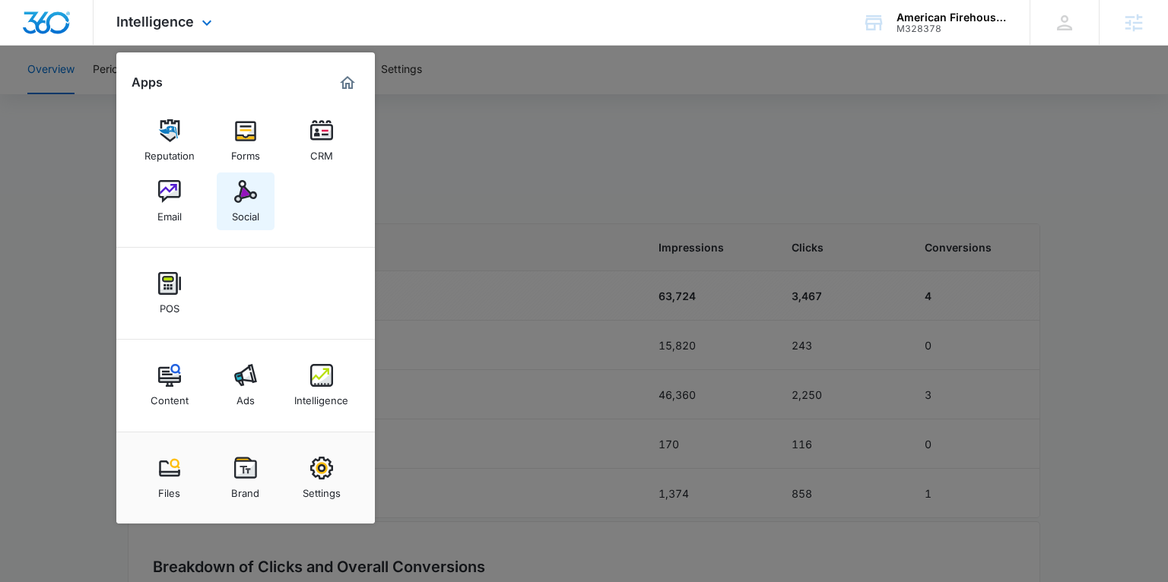
click at [258, 181] on link "Social" at bounding box center [246, 202] width 58 height 58
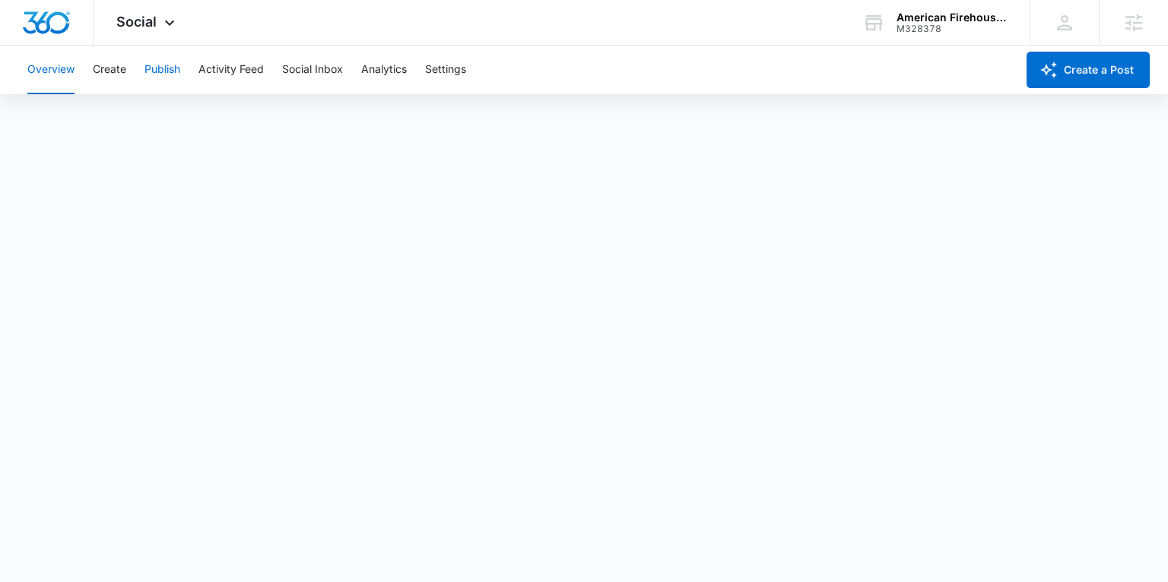
click at [167, 66] on button "Publish" at bounding box center [162, 70] width 36 height 49
click at [167, 67] on button "Publish" at bounding box center [162, 70] width 36 height 49
click at [122, 68] on button "Create" at bounding box center [109, 70] width 33 height 49
click at [171, 129] on button "Approvals" at bounding box center [148, 116] width 51 height 43
click at [160, 26] on icon at bounding box center [169, 26] width 18 height 18
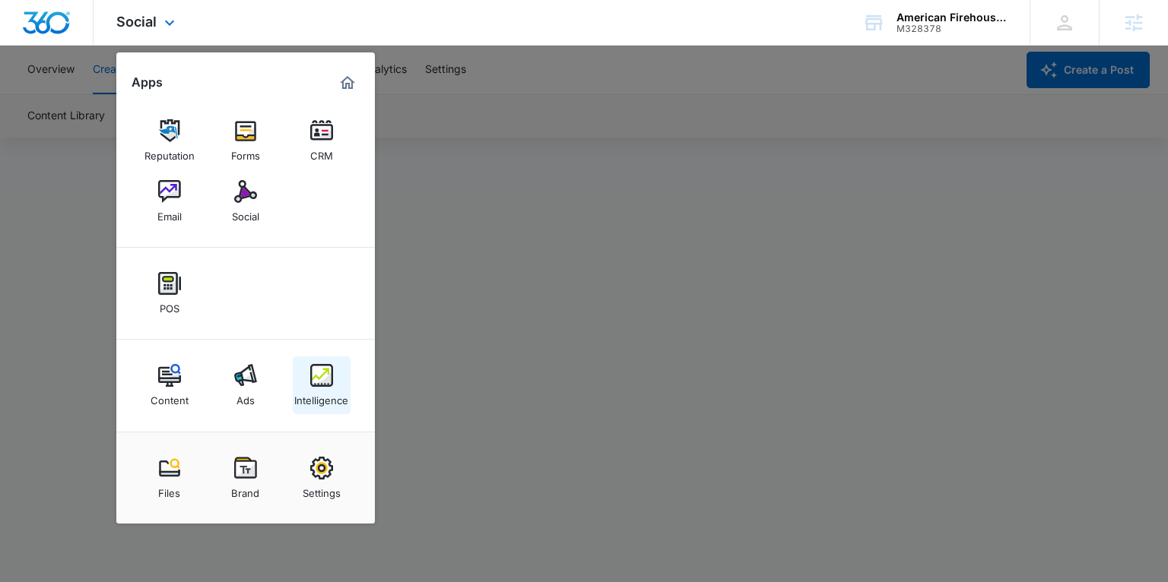
click at [320, 372] on img at bounding box center [321, 375] width 23 height 23
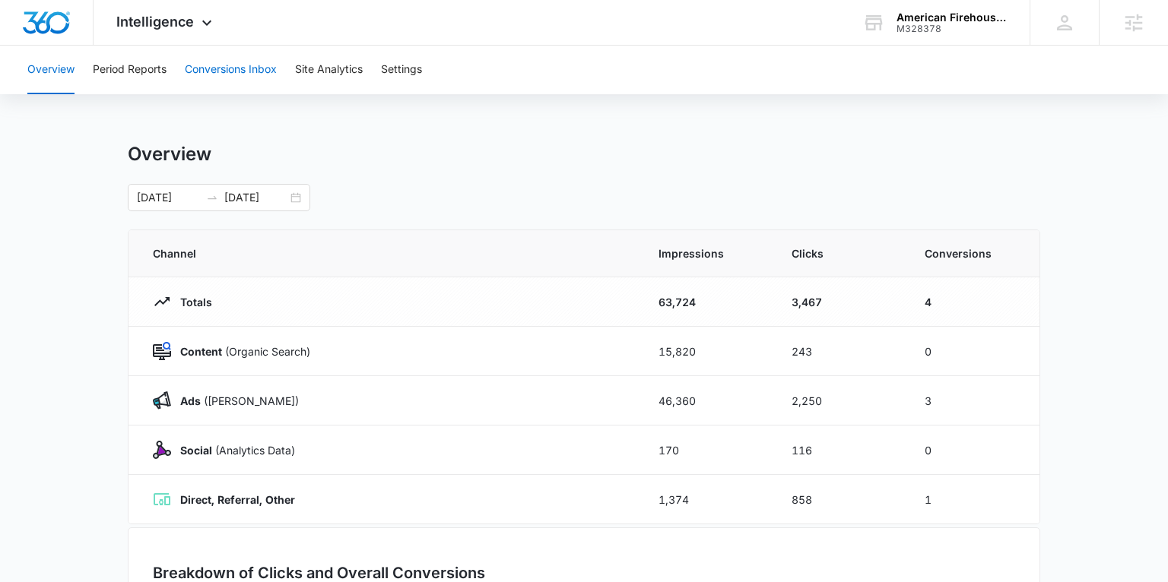
click at [230, 70] on button "Conversions Inbox" at bounding box center [231, 70] width 92 height 49
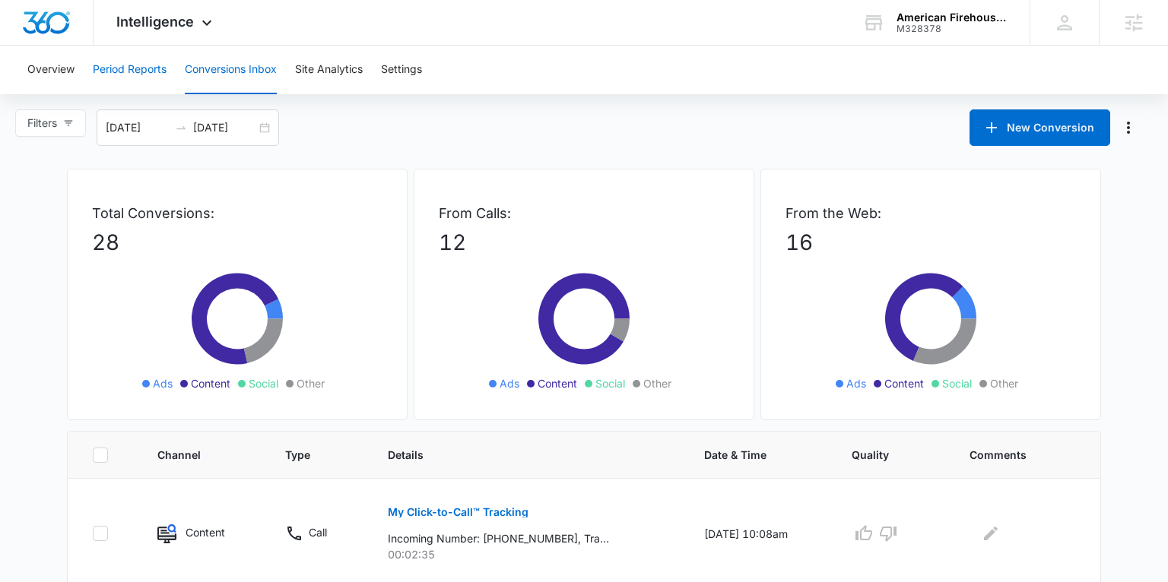
click at [155, 65] on button "Period Reports" at bounding box center [130, 70] width 74 height 49
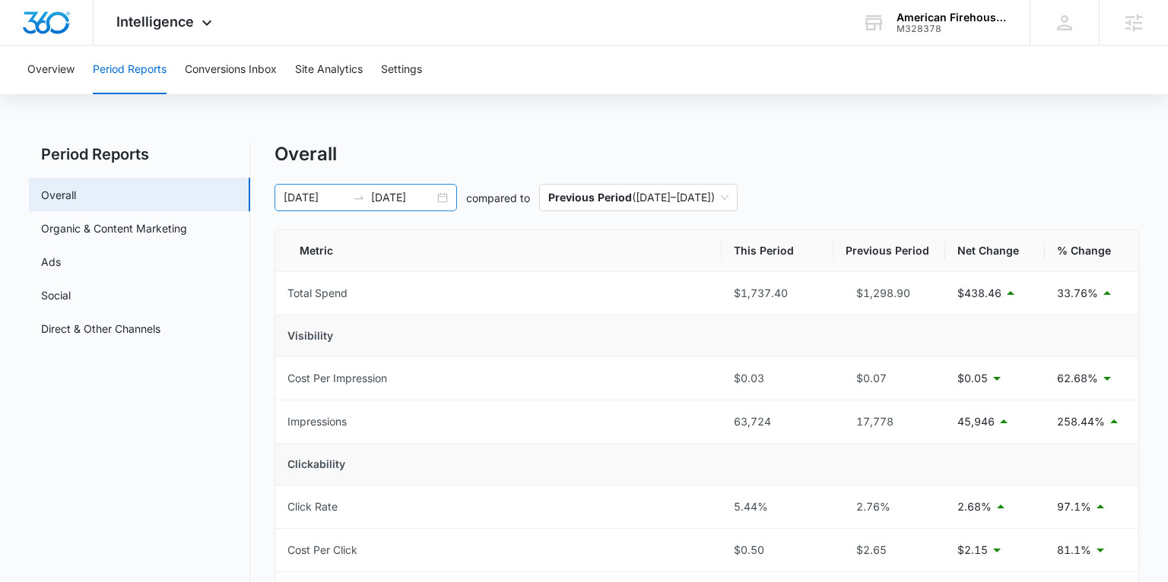
click at [447, 192] on div "06/01/2025 06/30/2025" at bounding box center [365, 197] width 182 height 27
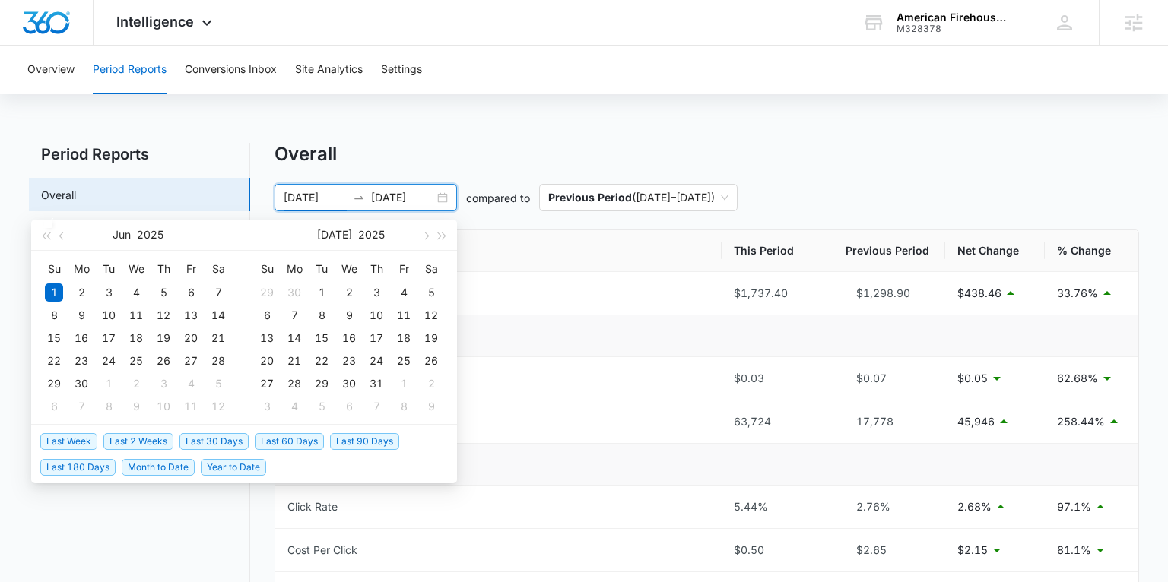
click at [228, 436] on span "Last 30 Days" at bounding box center [213, 441] width 69 height 17
type input "08/16/2025"
type input "09/15/2025"
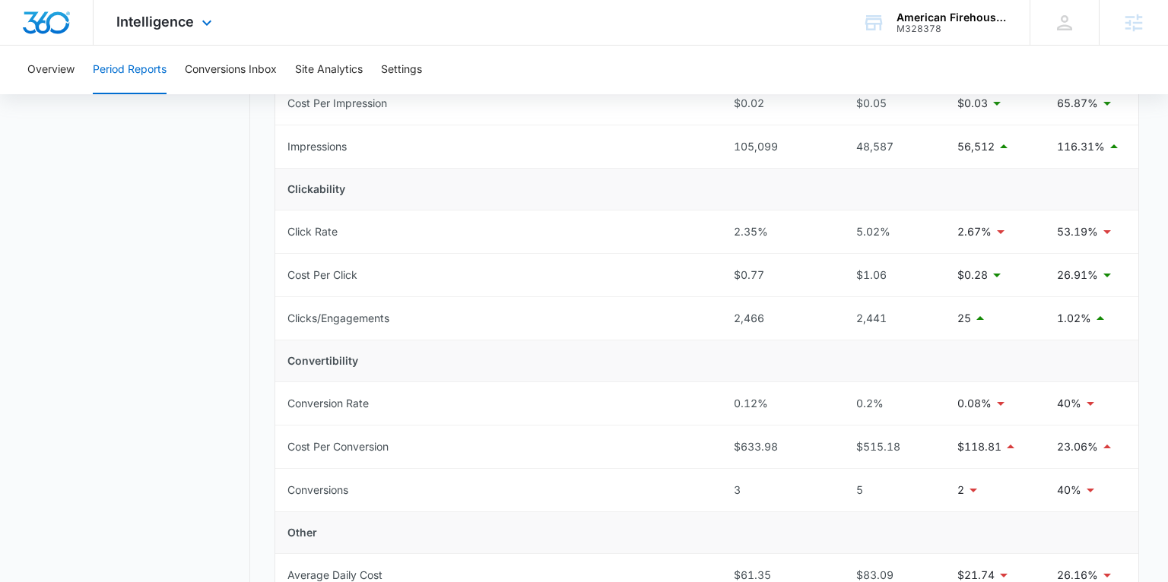
scroll to position [258, 0]
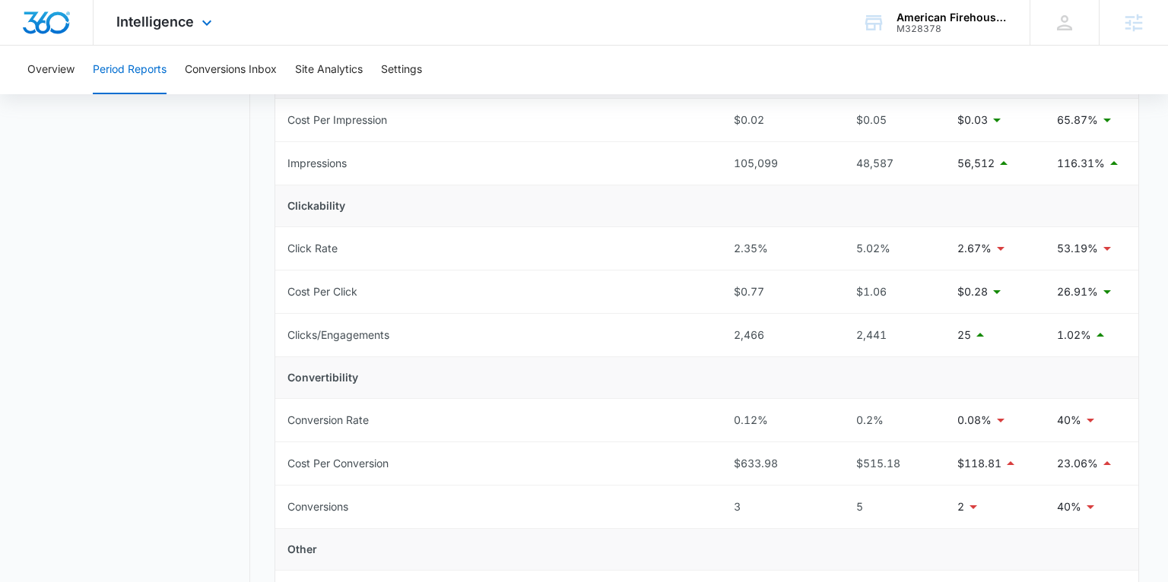
click at [191, 8] on div "Intelligence Apps Reputation Forms CRM Email Social POS Content Ads Intelligenc…" at bounding box center [166, 22] width 145 height 45
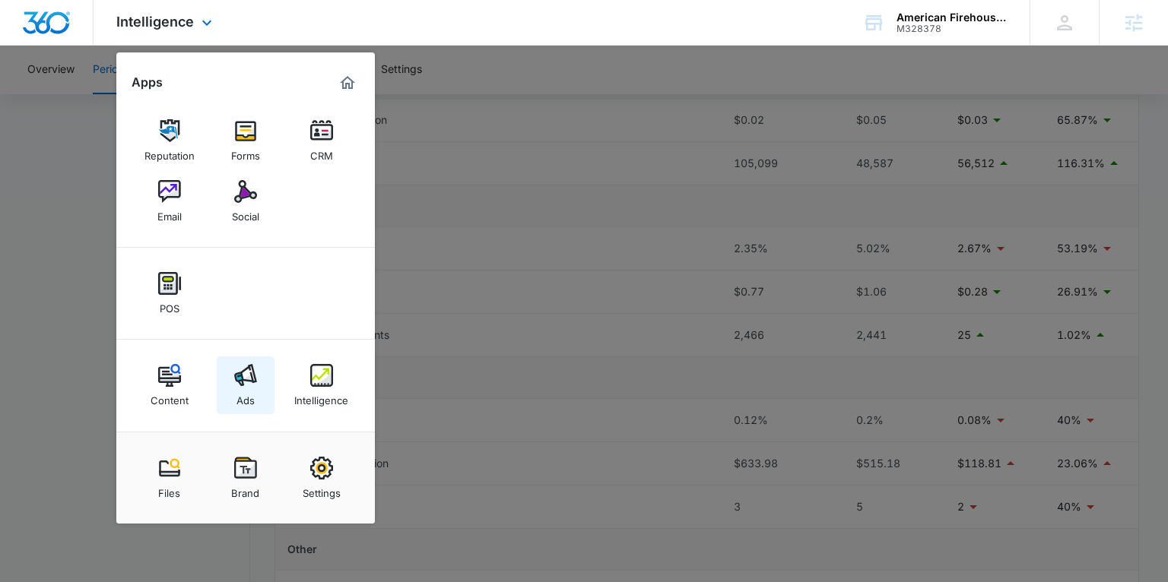
click at [239, 385] on img at bounding box center [245, 375] width 23 height 23
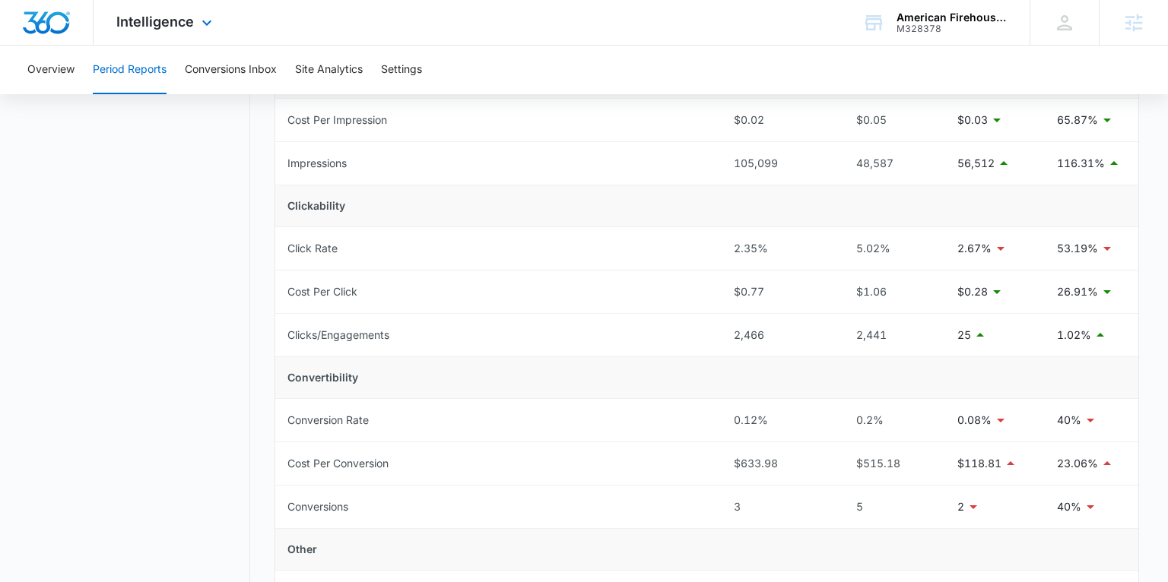
scroll to position [0, 0]
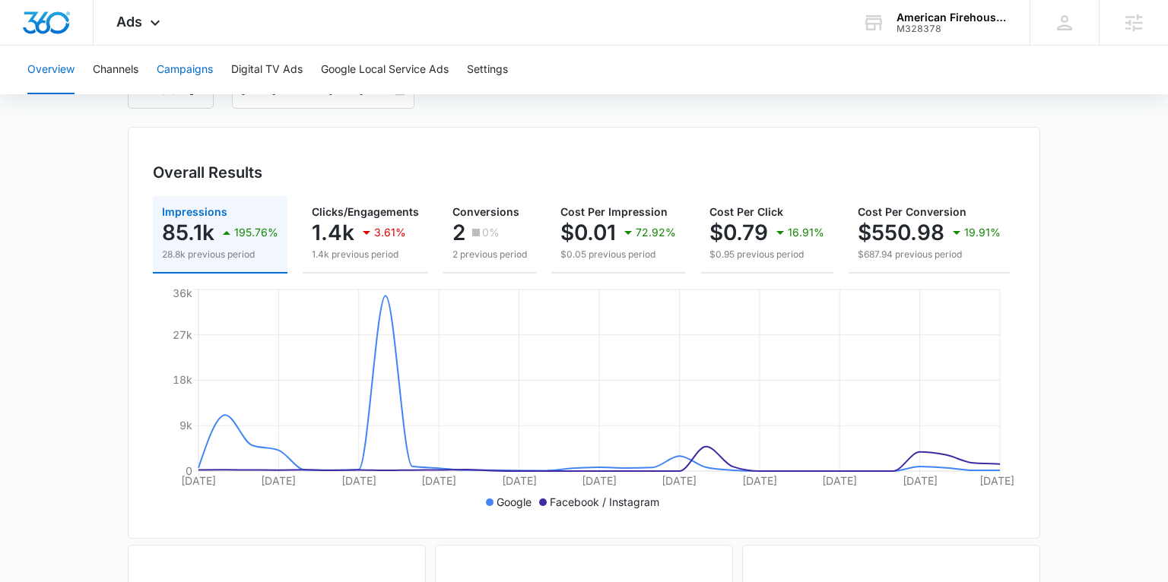
scroll to position [102, 0]
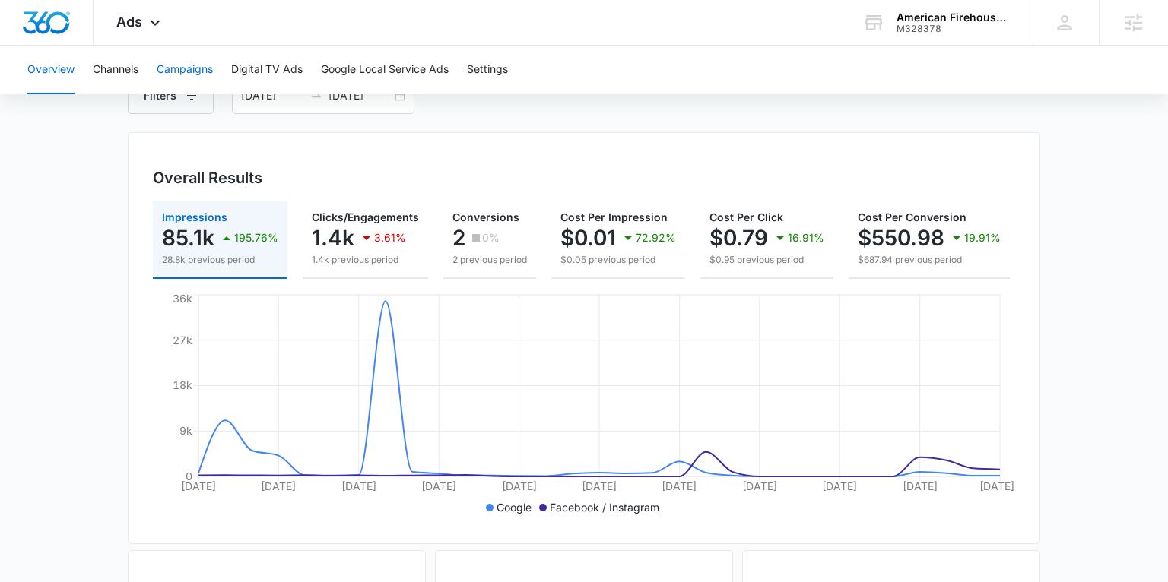
click at [177, 76] on button "Campaigns" at bounding box center [185, 70] width 56 height 49
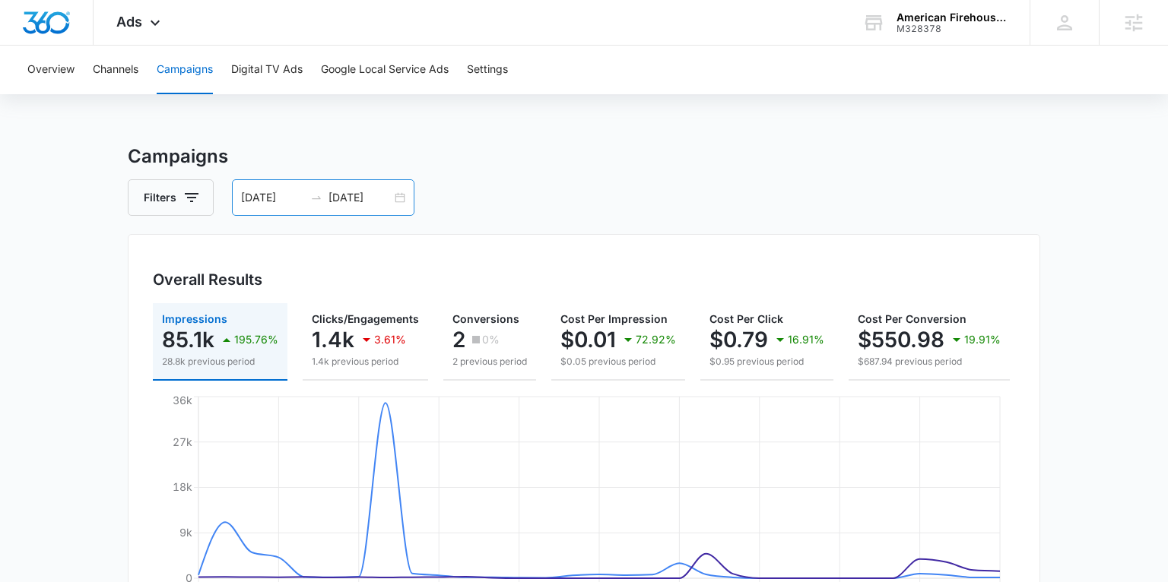
click at [401, 195] on div "[DATE] [DATE]" at bounding box center [323, 197] width 182 height 36
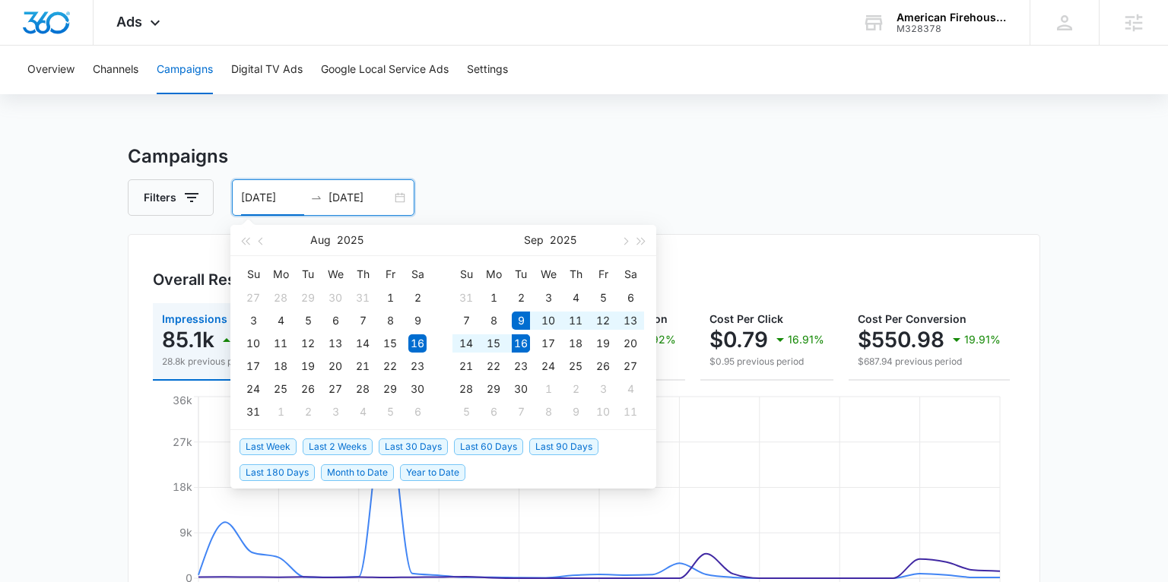
click at [268, 444] on span "Last Week" at bounding box center [267, 447] width 57 height 17
type input "[DATE]"
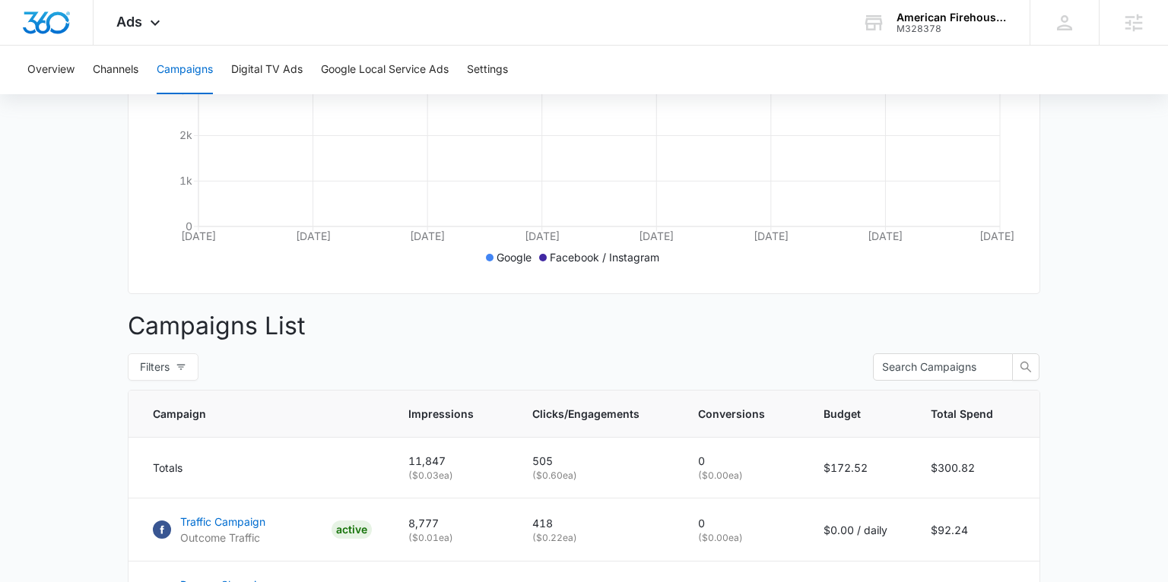
scroll to position [626, 0]
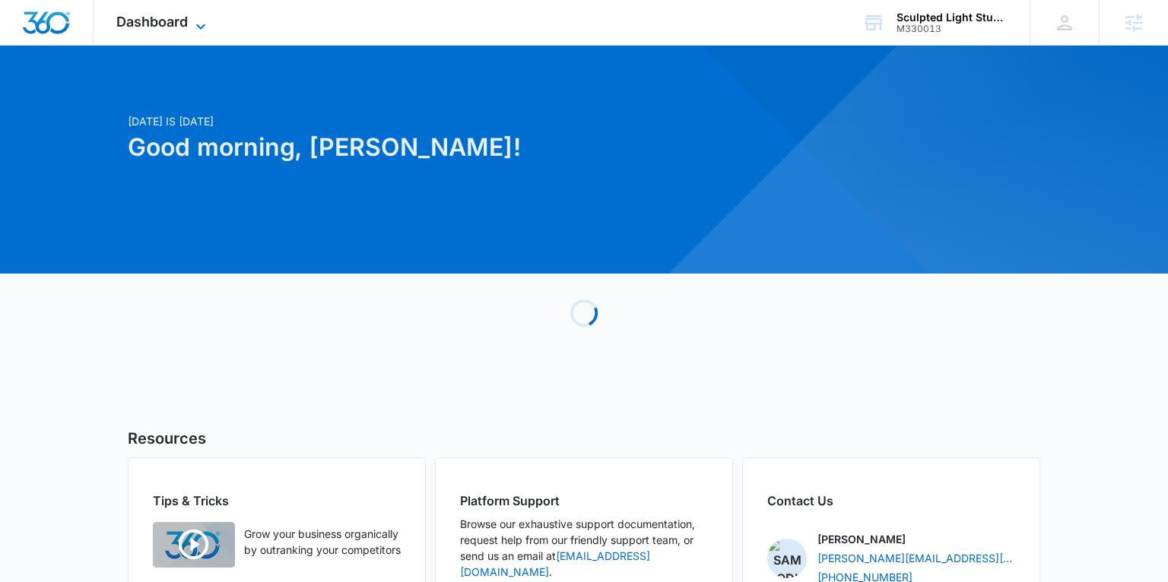
click at [172, 17] on span "Dashboard" at bounding box center [151, 22] width 71 height 16
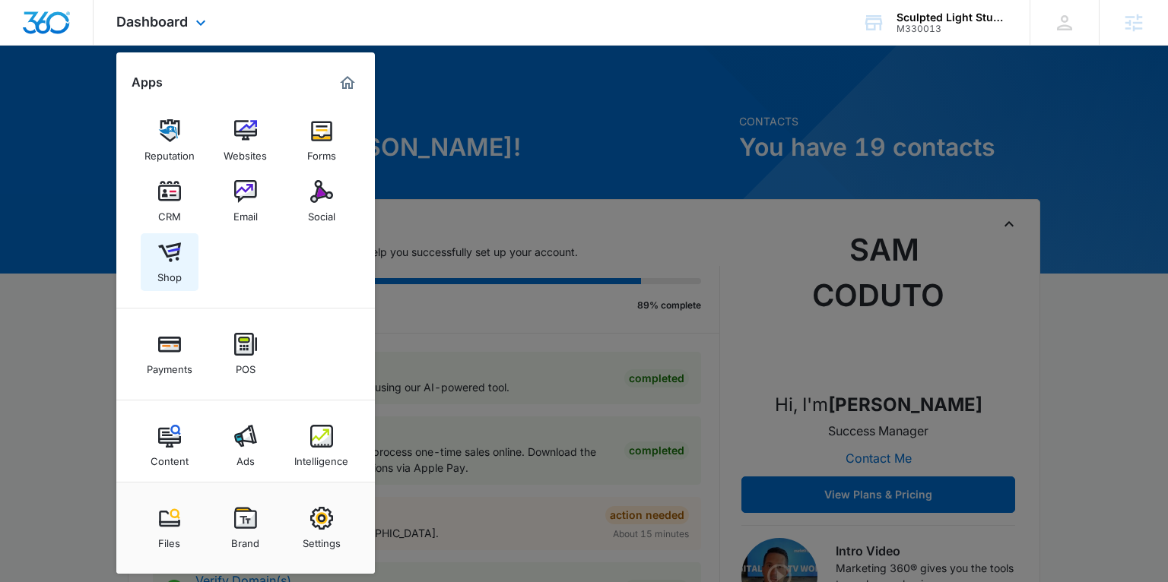
click at [160, 265] on div "Shop" at bounding box center [169, 274] width 24 height 20
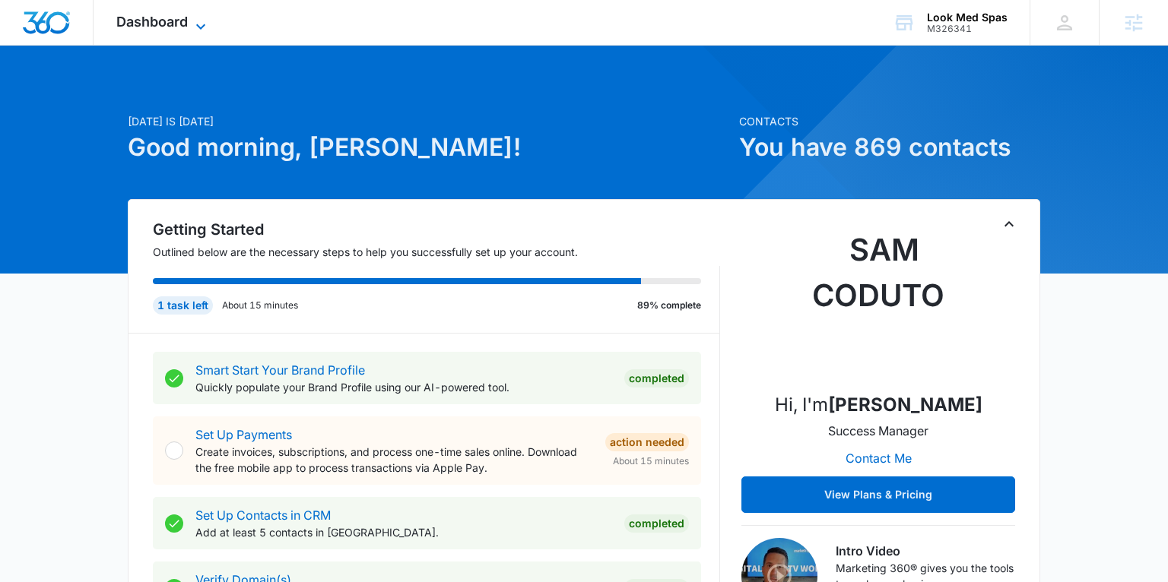
click at [179, 25] on span "Dashboard" at bounding box center [151, 22] width 71 height 16
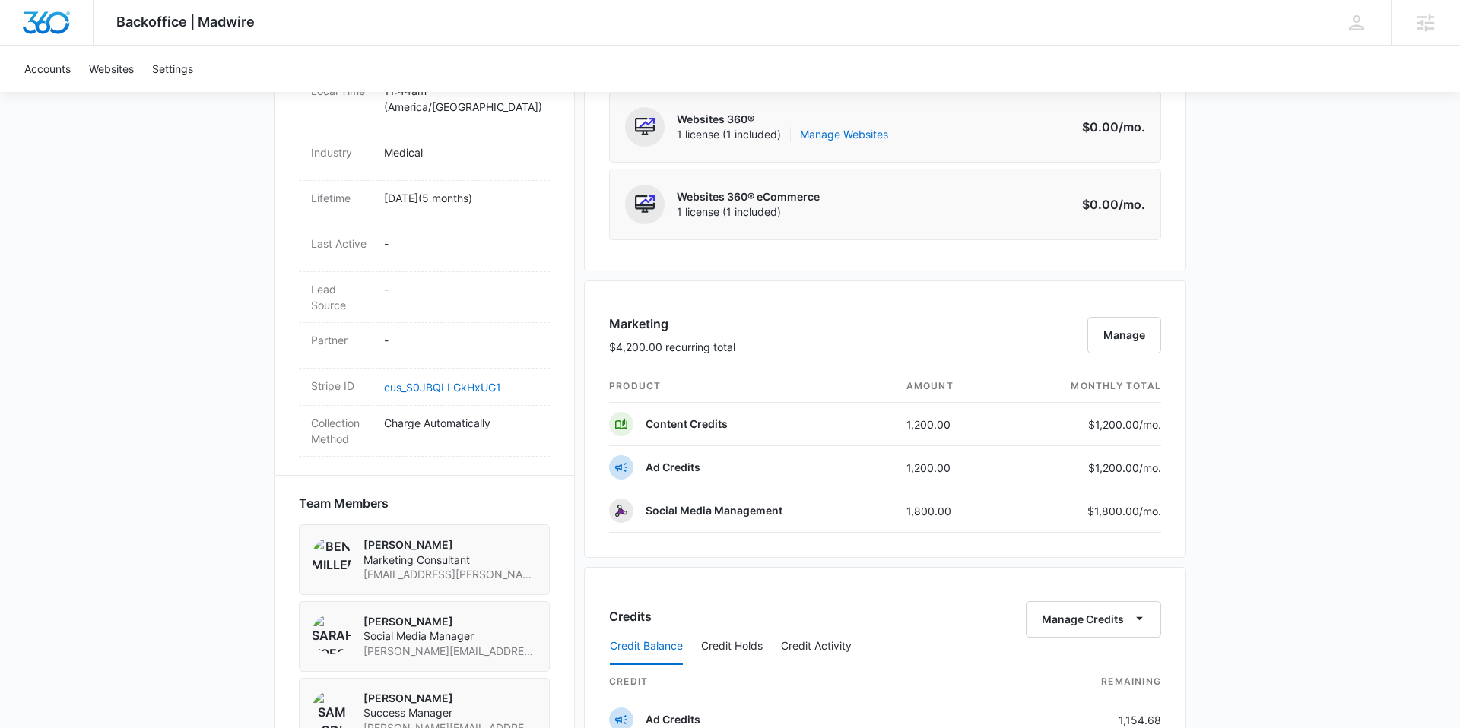
scroll to position [724, 0]
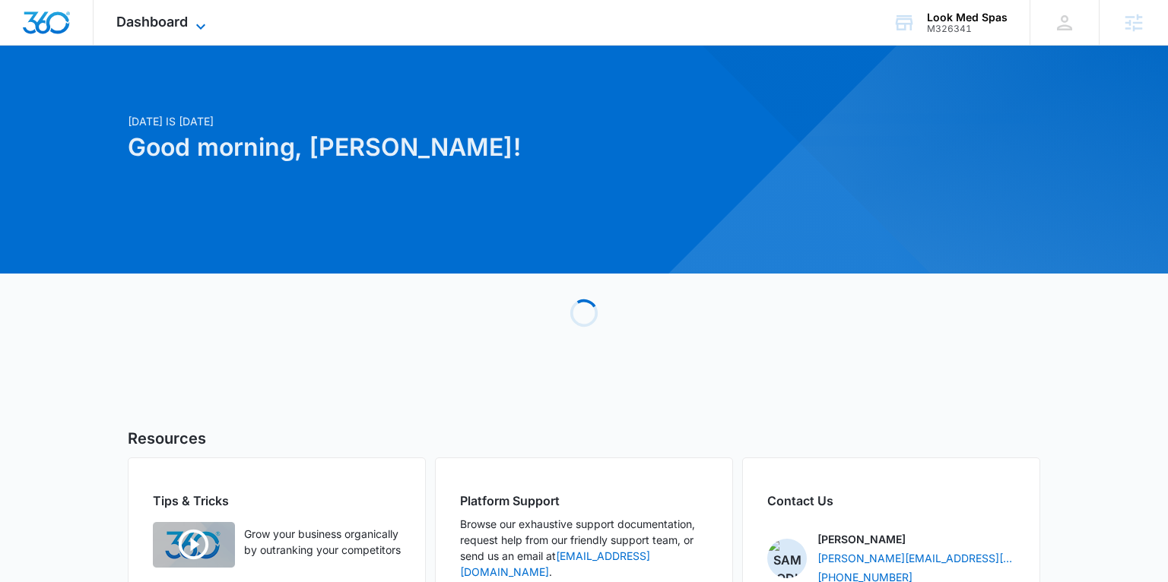
click at [161, 24] on span "Dashboard" at bounding box center [151, 22] width 71 height 16
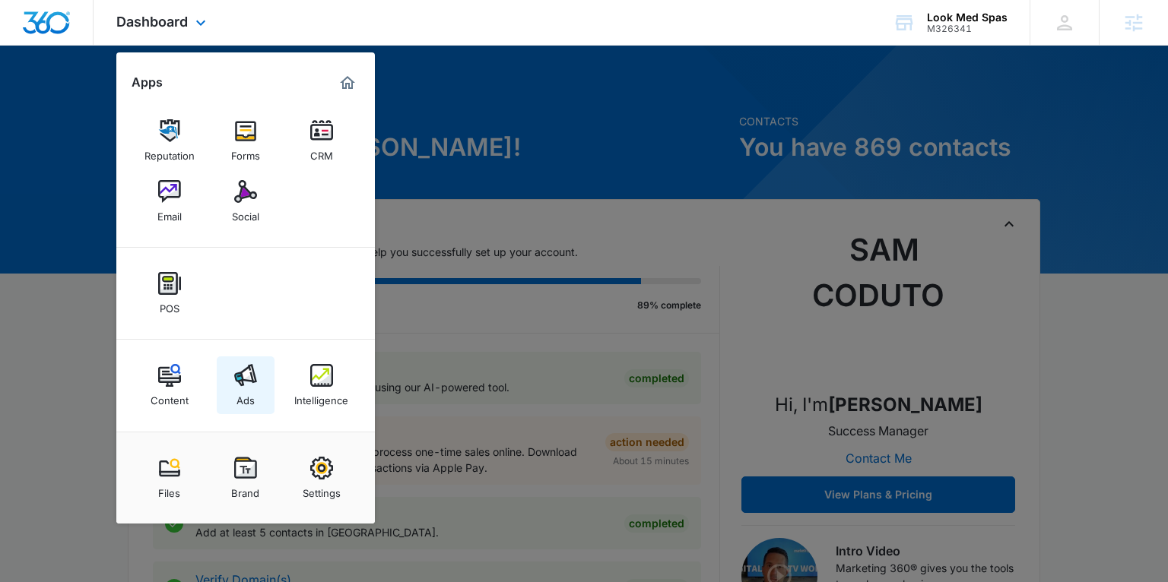
click at [235, 378] on img at bounding box center [245, 375] width 23 height 23
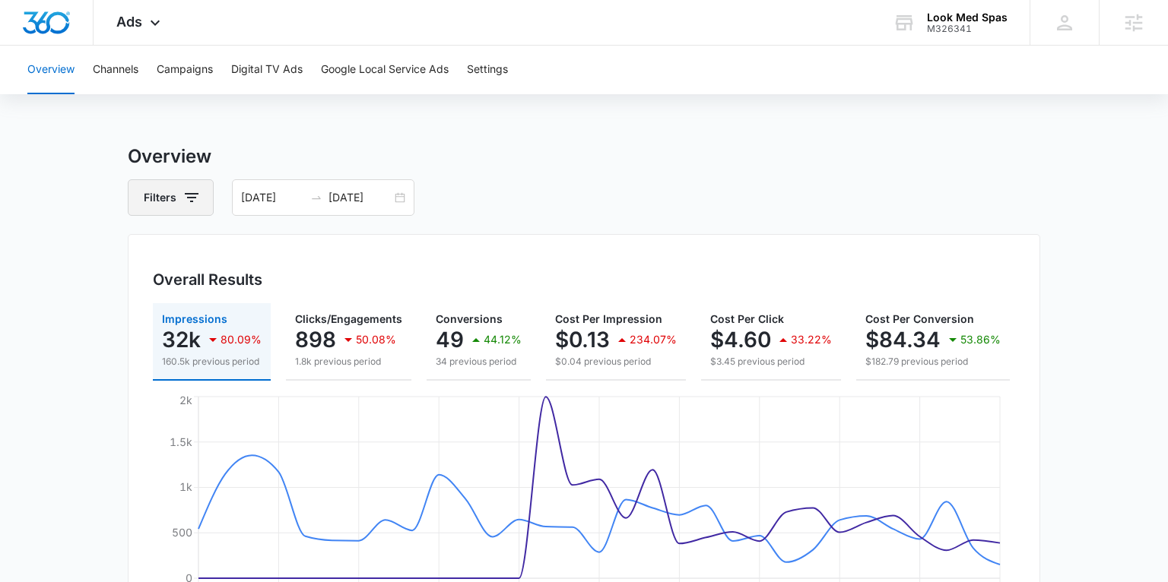
click at [186, 199] on icon "button" at bounding box center [191, 198] width 18 height 18
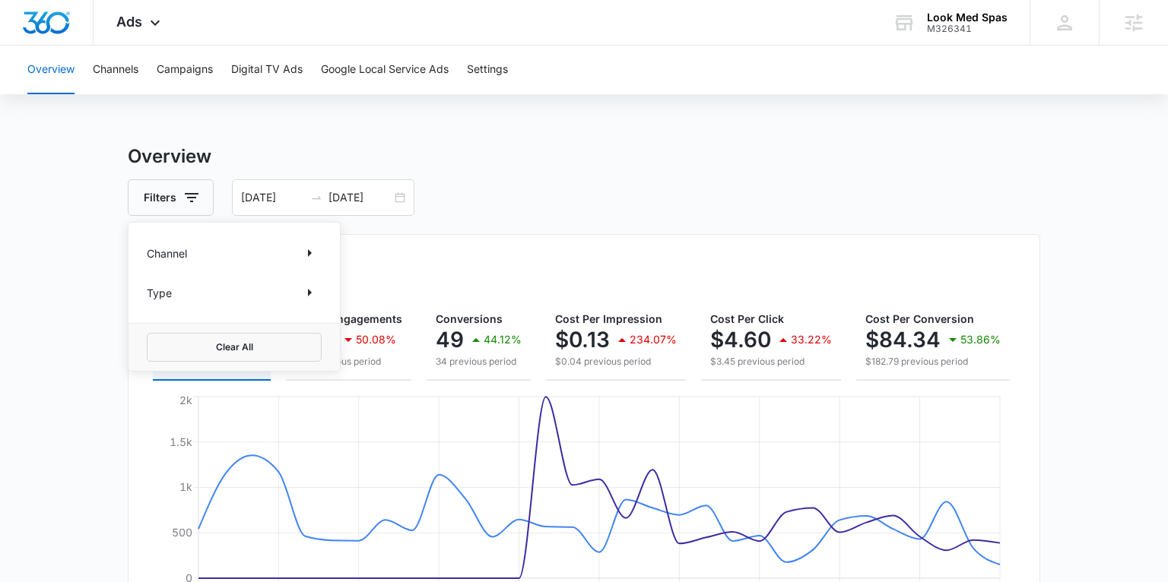
click at [208, 253] on div "Channel" at bounding box center [234, 253] width 175 height 24
click at [306, 252] on icon "Show Channel filters" at bounding box center [309, 253] width 18 height 18
drag, startPoint x: 153, startPoint y: 303, endPoint x: 150, endPoint y: 312, distance: 10.3
click at [152, 303] on icon at bounding box center [155, 304] width 14 height 14
click at [147, 303] on input "Google" at bounding box center [147, 303] width 1 height 1
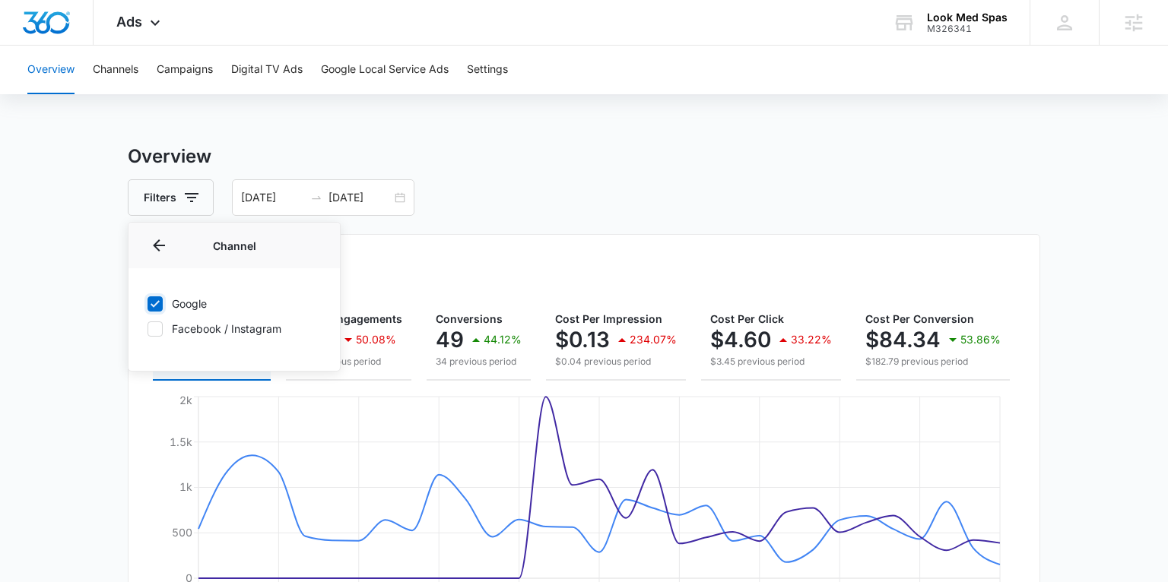
checkbox input "true"
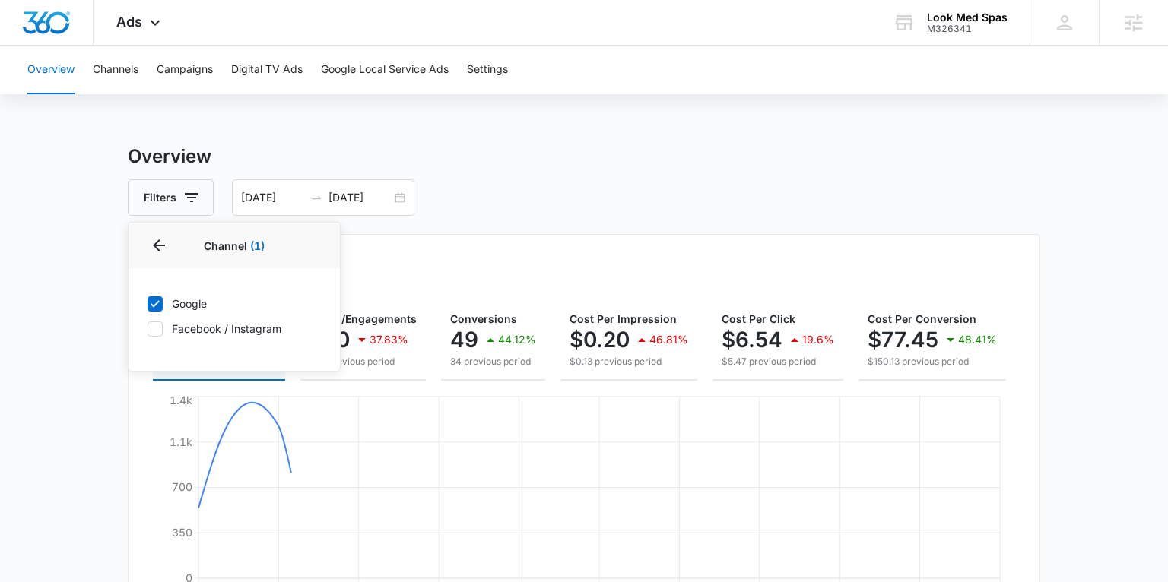
click at [154, 325] on icon at bounding box center [155, 329] width 14 height 14
click at [147, 328] on input "Facebook / Instagram" at bounding box center [147, 328] width 1 height 1
checkbox input "true"
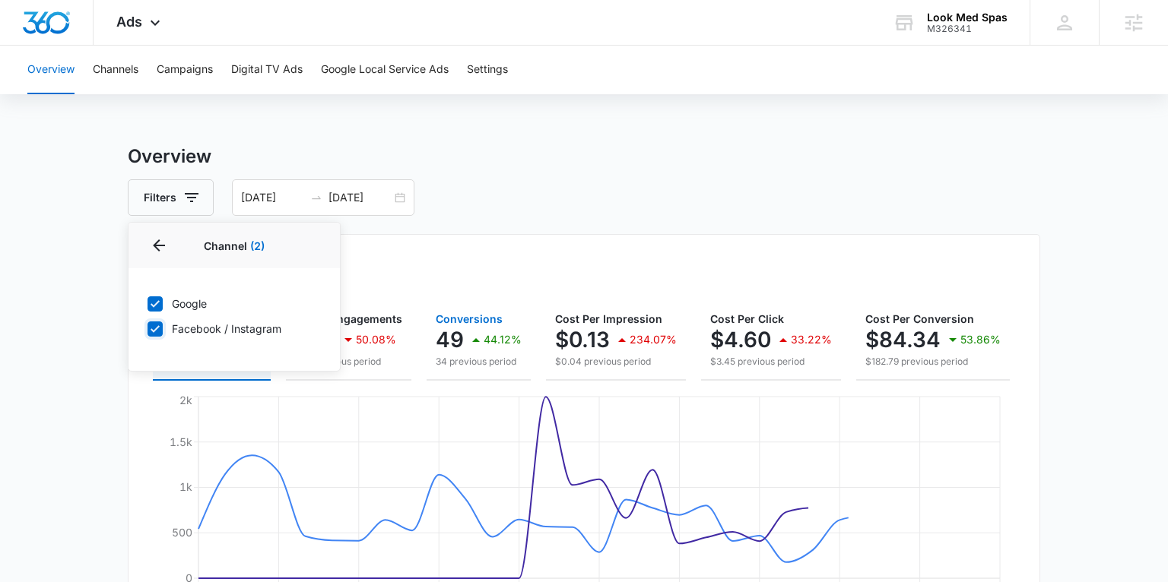
scroll to position [0, 181]
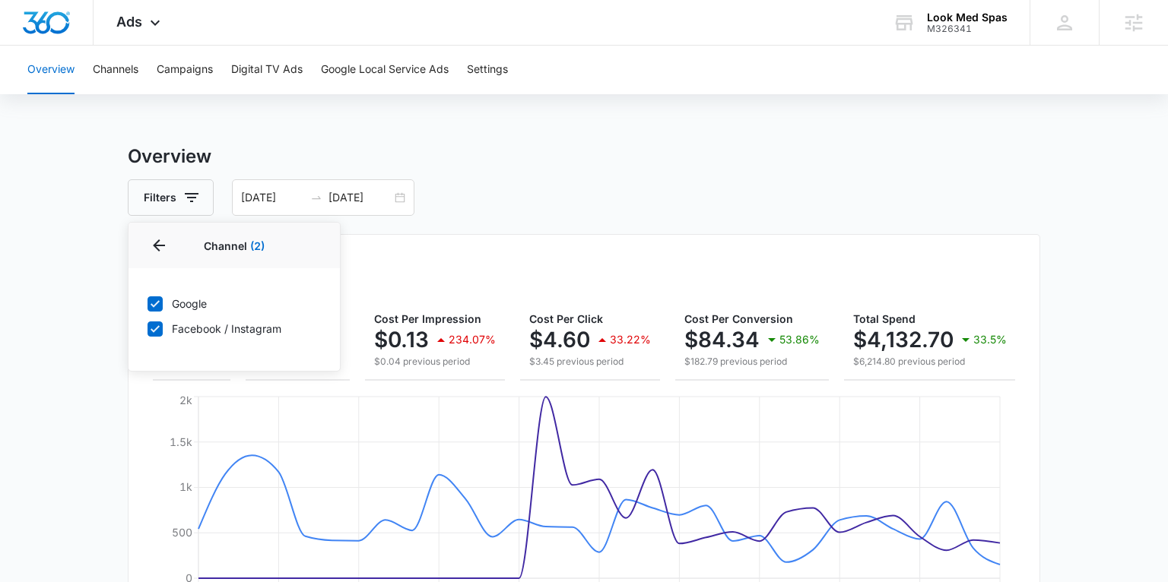
click at [517, 258] on div "Overall Results Impressions 32k 80.09% 160.5k previous period Clicks/Engagement…" at bounding box center [584, 440] width 912 height 412
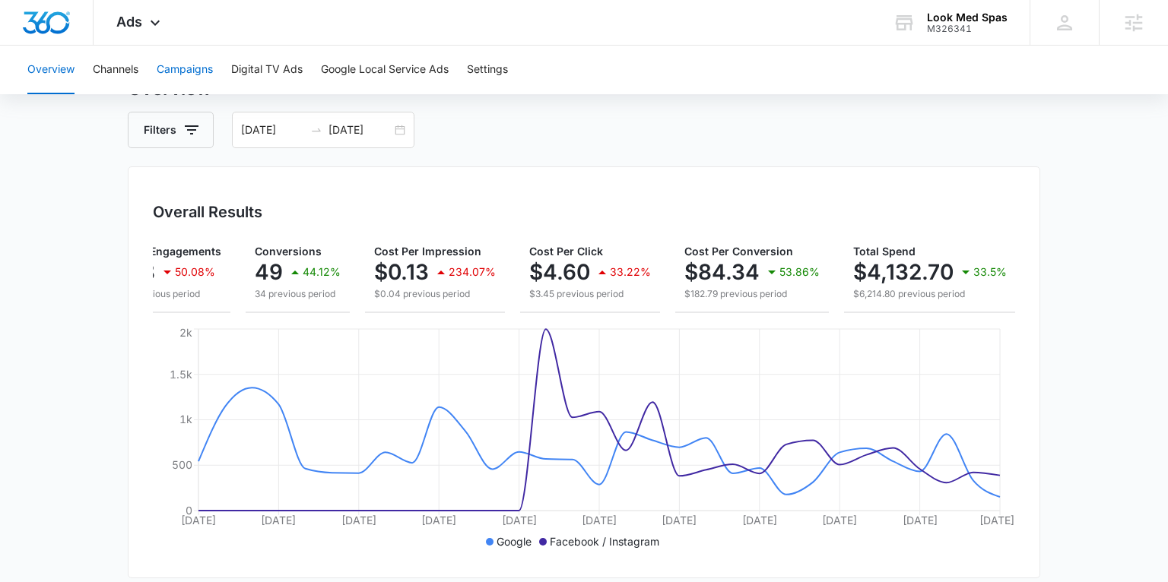
scroll to position [36, 0]
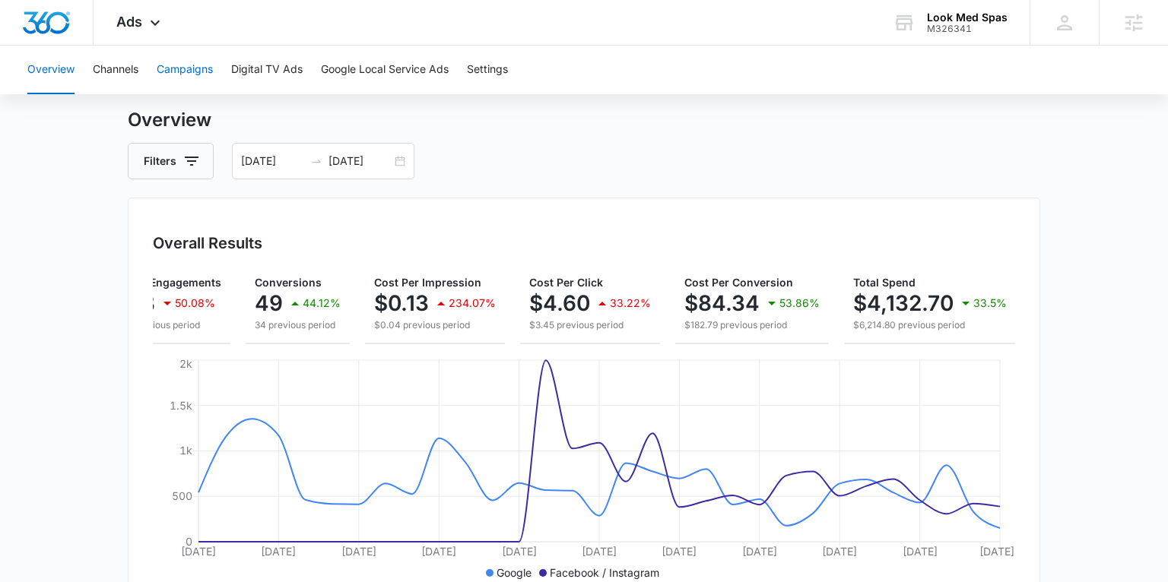
click at [176, 68] on button "Campaigns" at bounding box center [185, 70] width 56 height 49
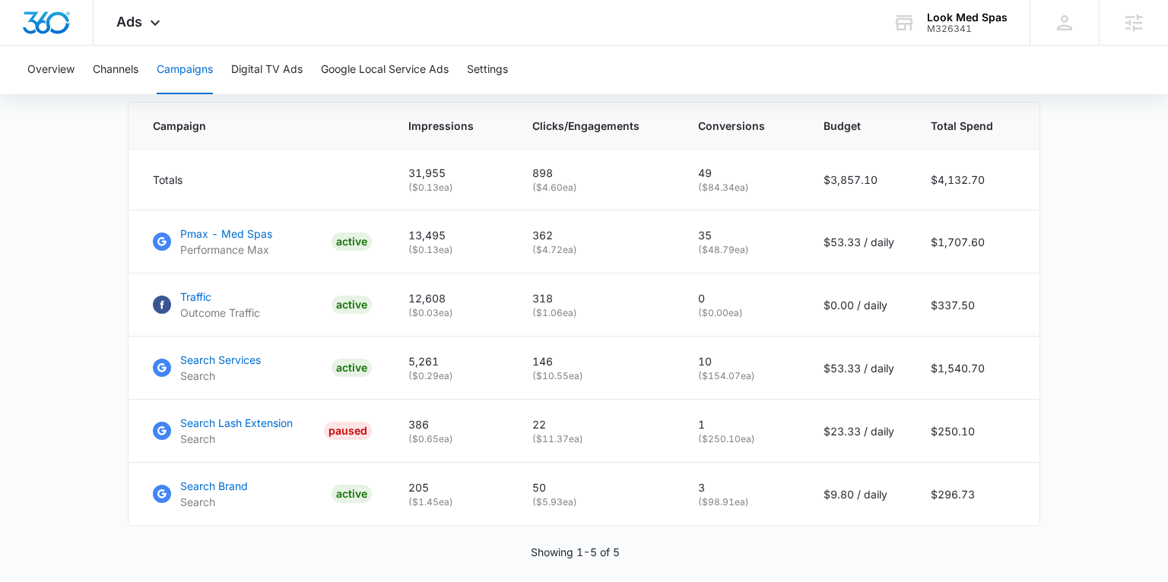
scroll to position [636, 0]
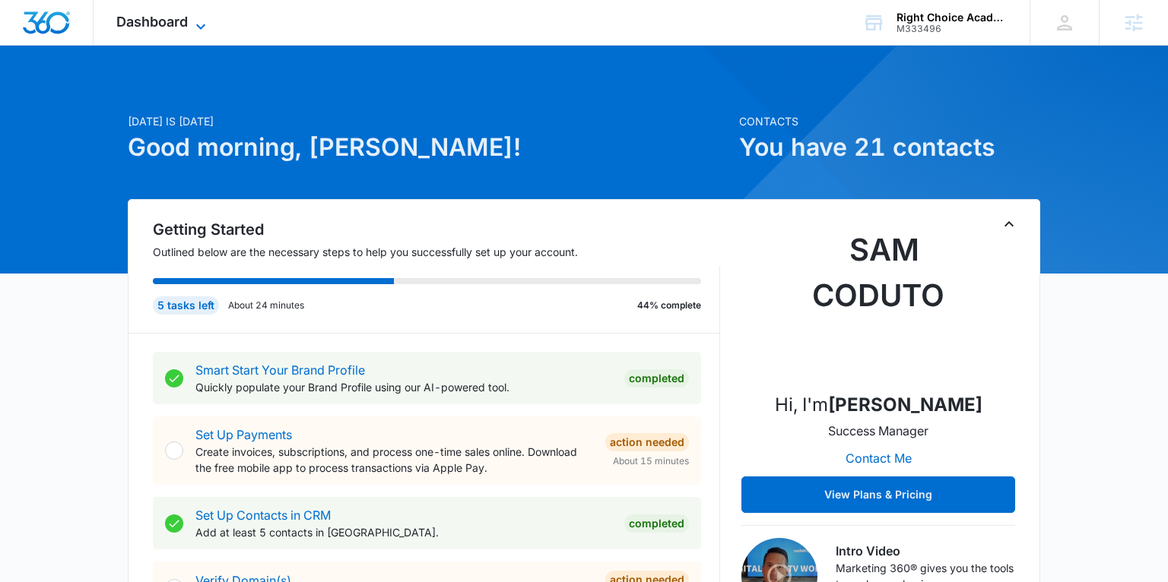
click at [182, 24] on span "Dashboard" at bounding box center [151, 22] width 71 height 16
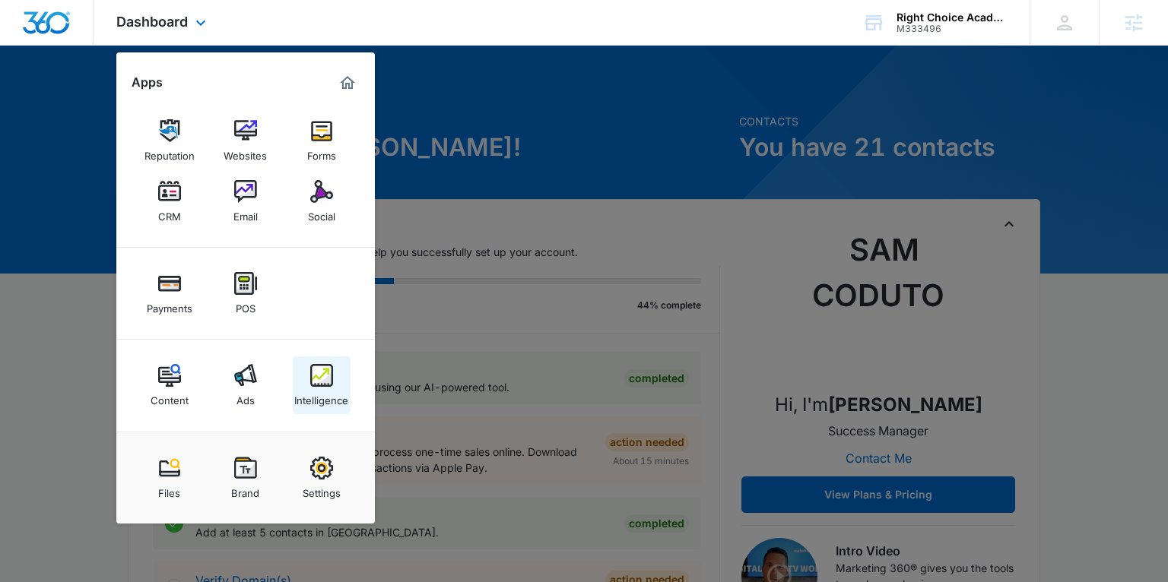
click at [324, 392] on div "Intelligence" at bounding box center [321, 397] width 54 height 20
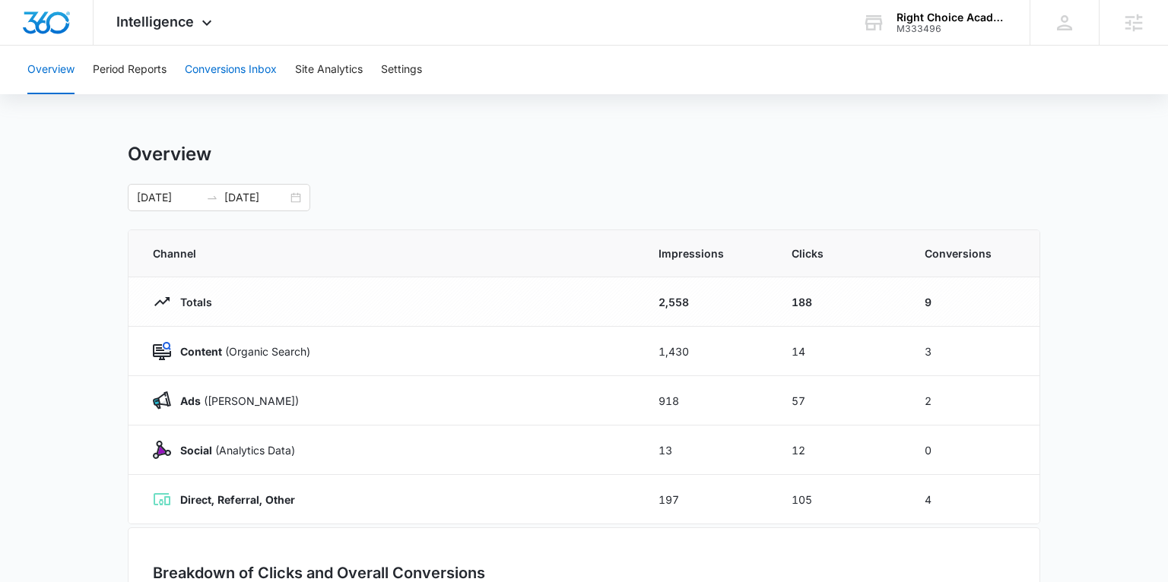
click at [221, 69] on button "Conversions Inbox" at bounding box center [231, 70] width 92 height 49
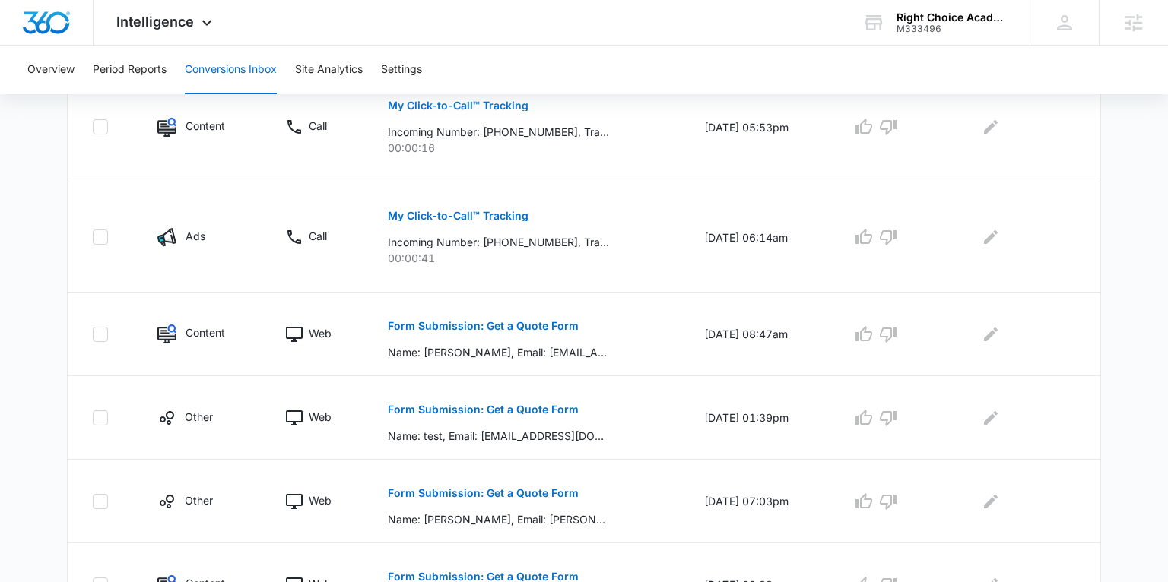
scroll to position [494, 0]
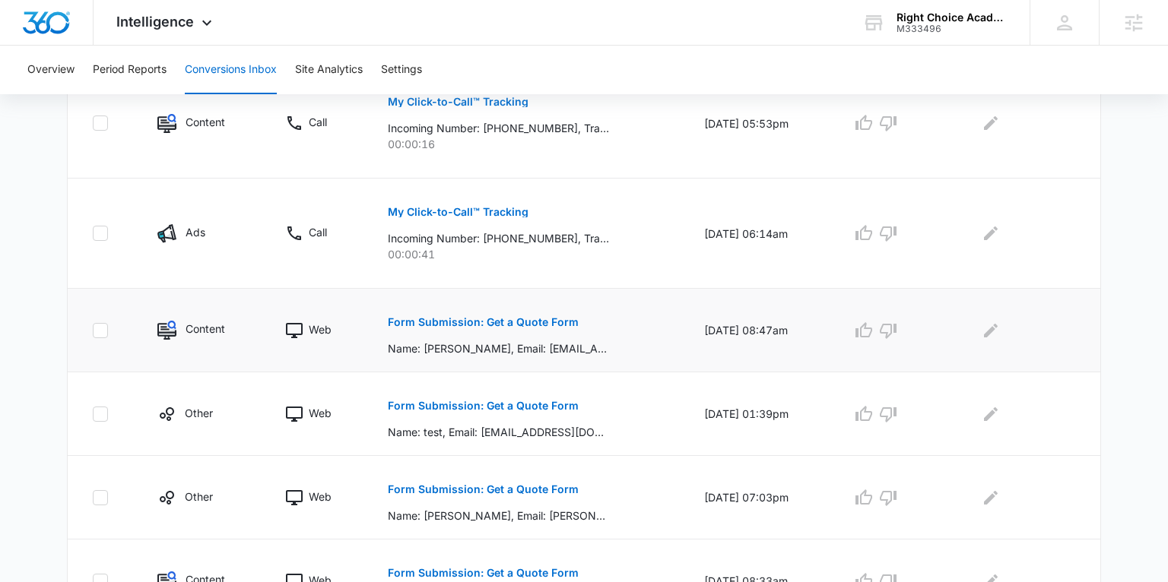
click at [466, 323] on p "Form Submission: Get a Quote Form" at bounding box center [483, 322] width 191 height 11
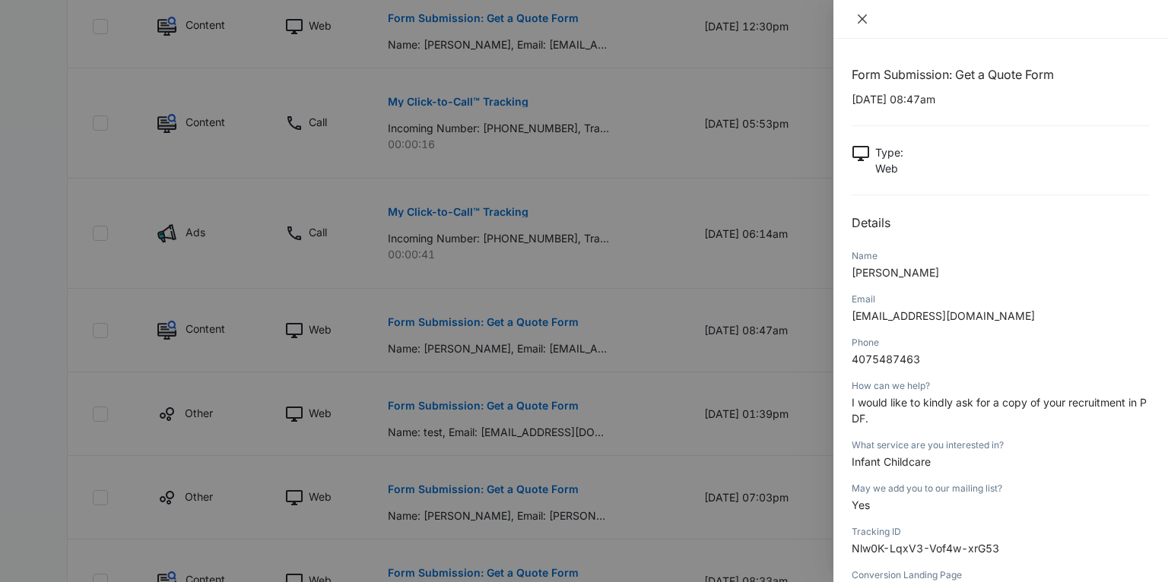
click at [867, 15] on icon "close" at bounding box center [862, 19] width 12 height 12
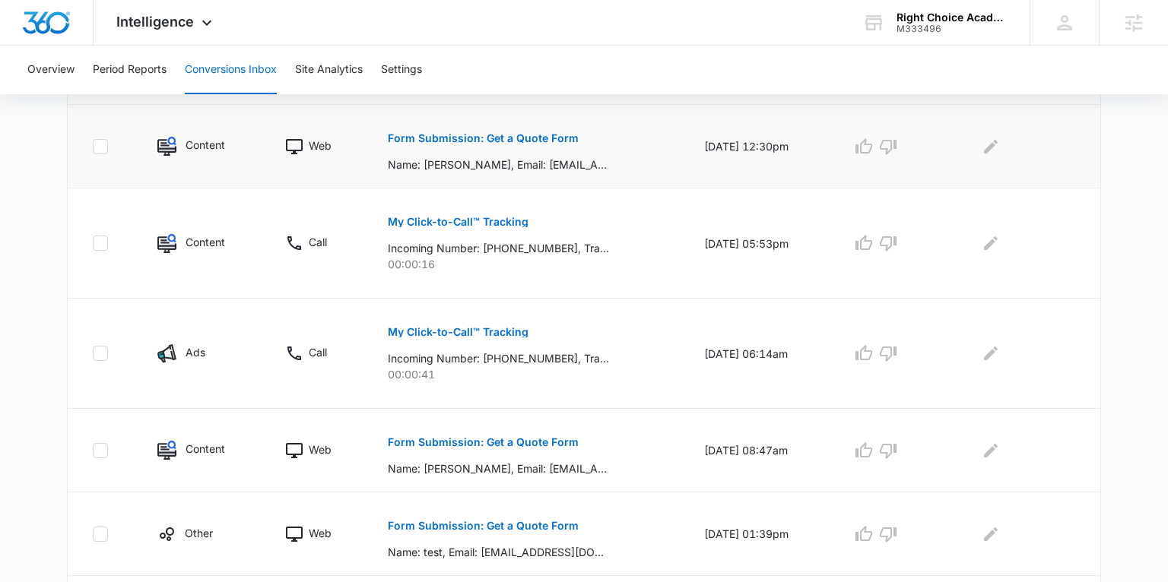
scroll to position [356, 0]
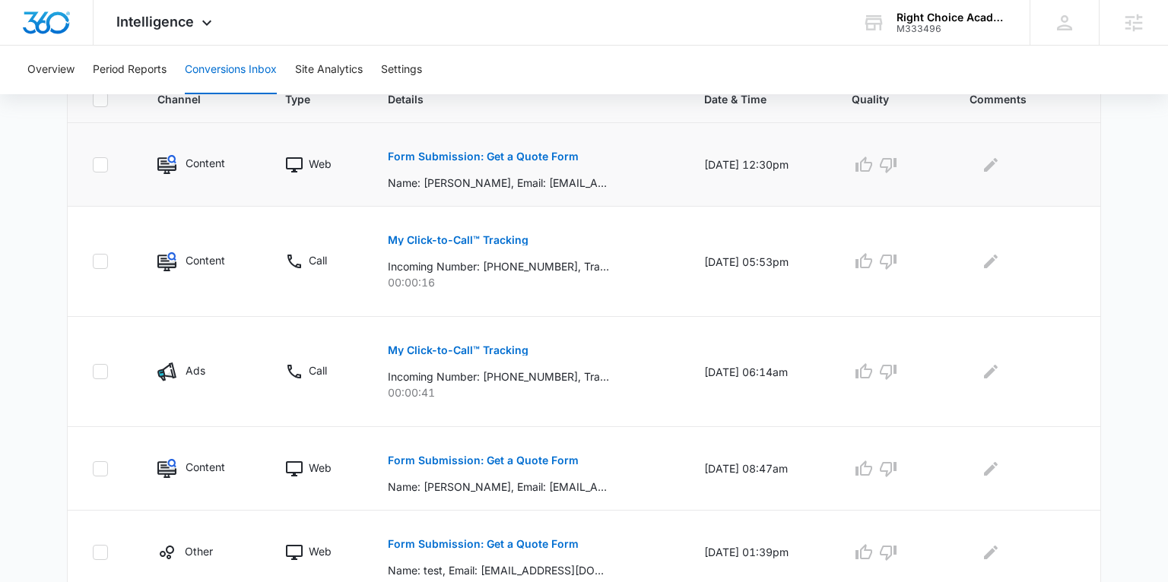
click at [465, 157] on p "Form Submission: Get a Quote Form" at bounding box center [483, 156] width 191 height 11
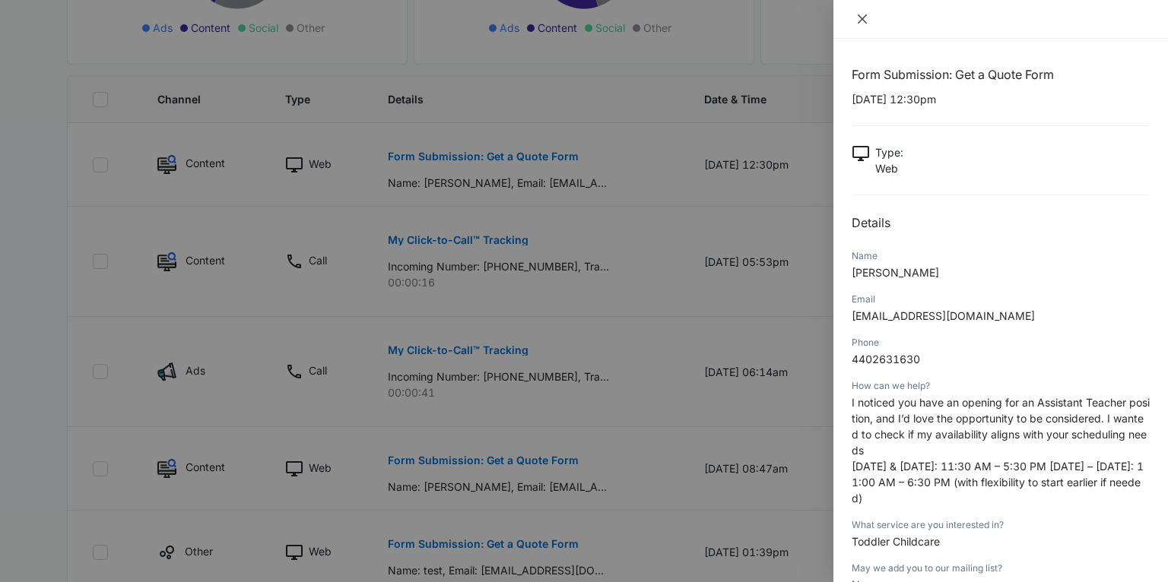
click at [861, 21] on icon "close" at bounding box center [862, 19] width 12 height 12
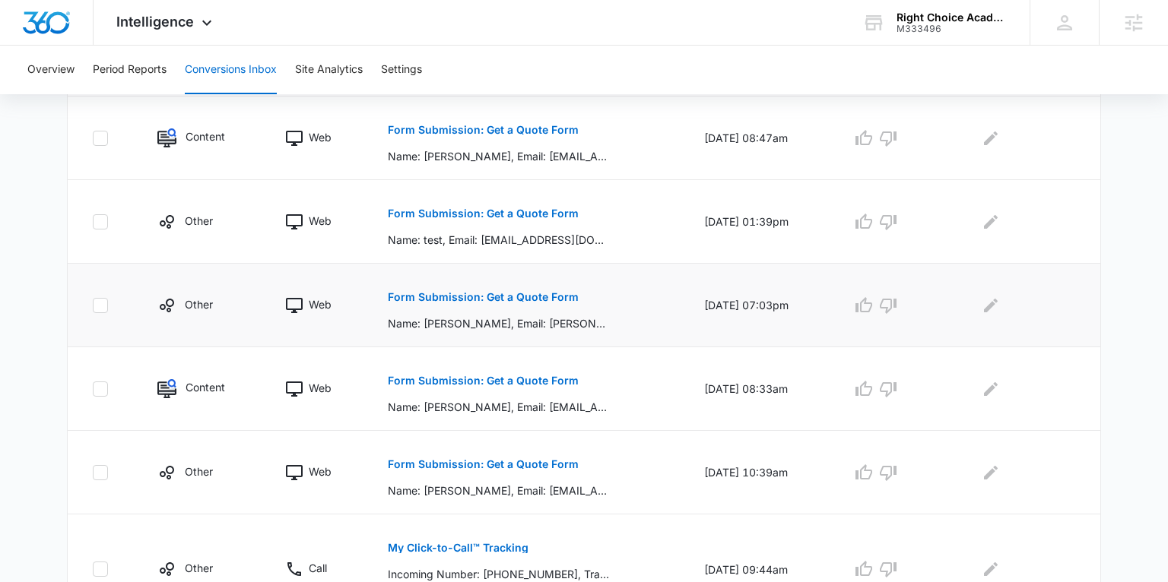
scroll to position [688, 0]
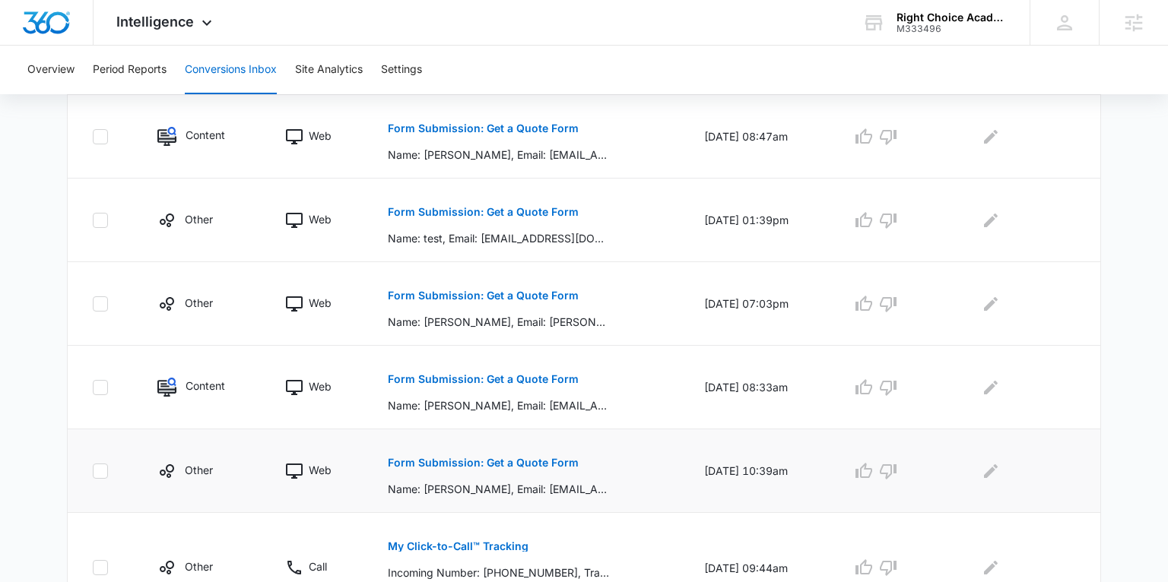
click at [485, 465] on p "Form Submission: Get a Quote Form" at bounding box center [483, 463] width 191 height 11
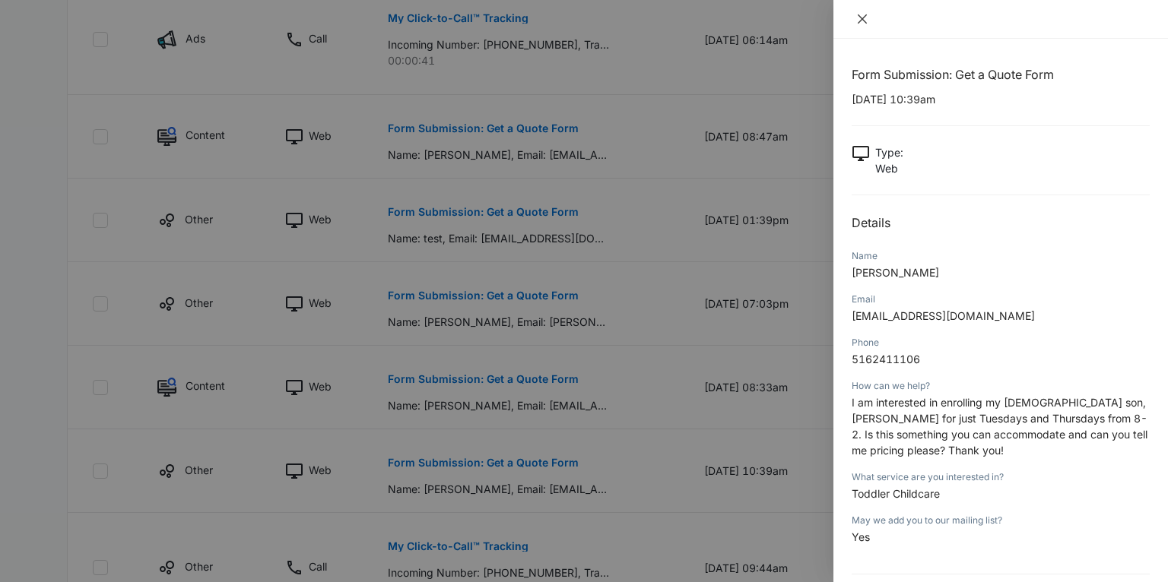
click at [863, 17] on icon "close" at bounding box center [862, 19] width 12 height 12
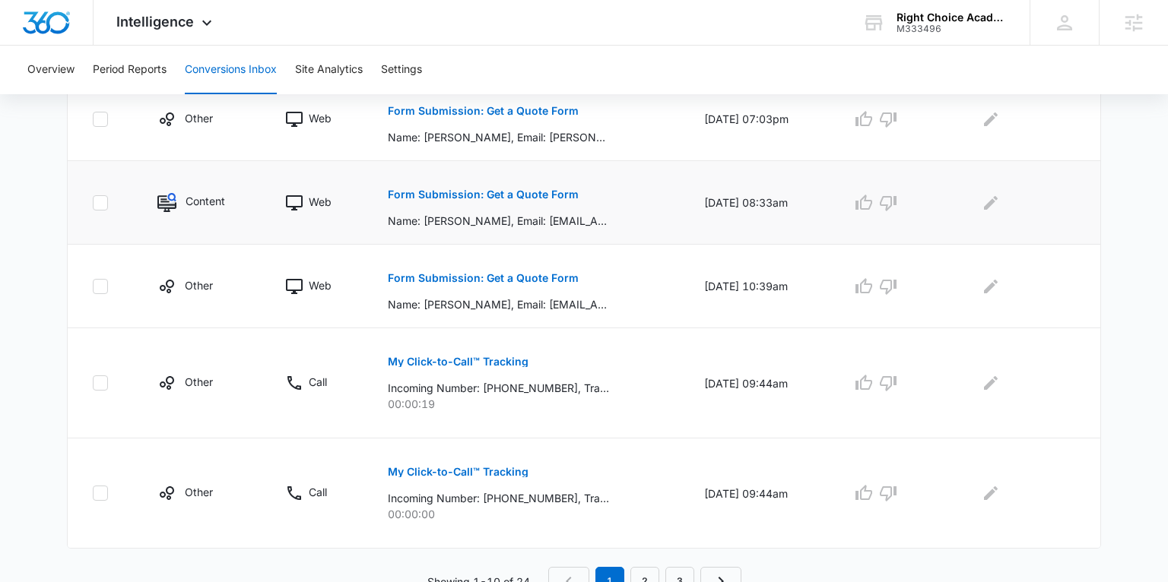
scroll to position [884, 0]
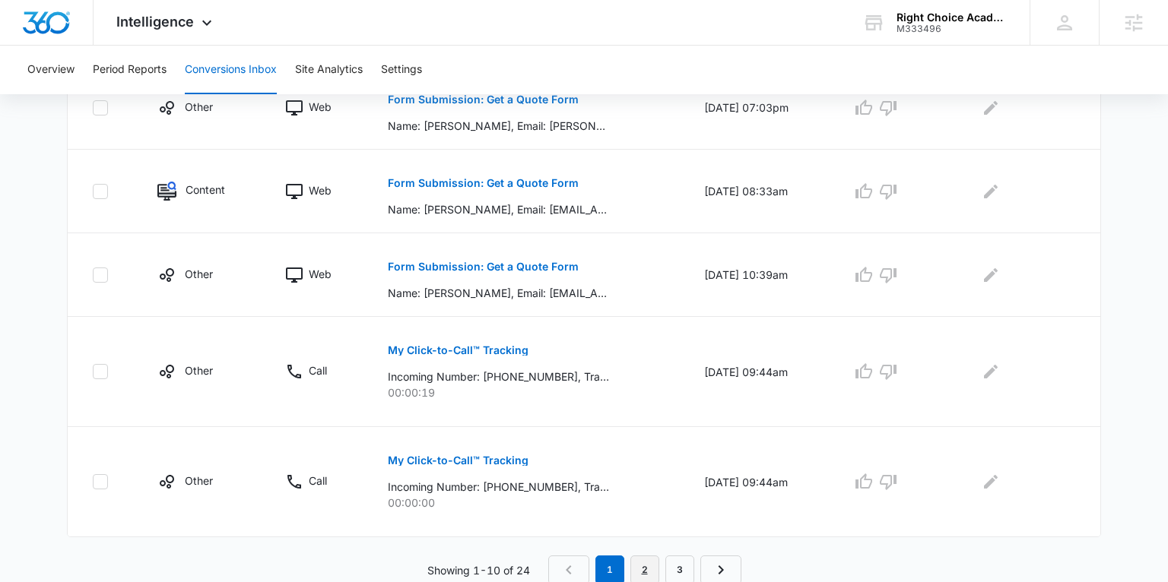
click at [640, 562] on link "2" at bounding box center [644, 570] width 29 height 29
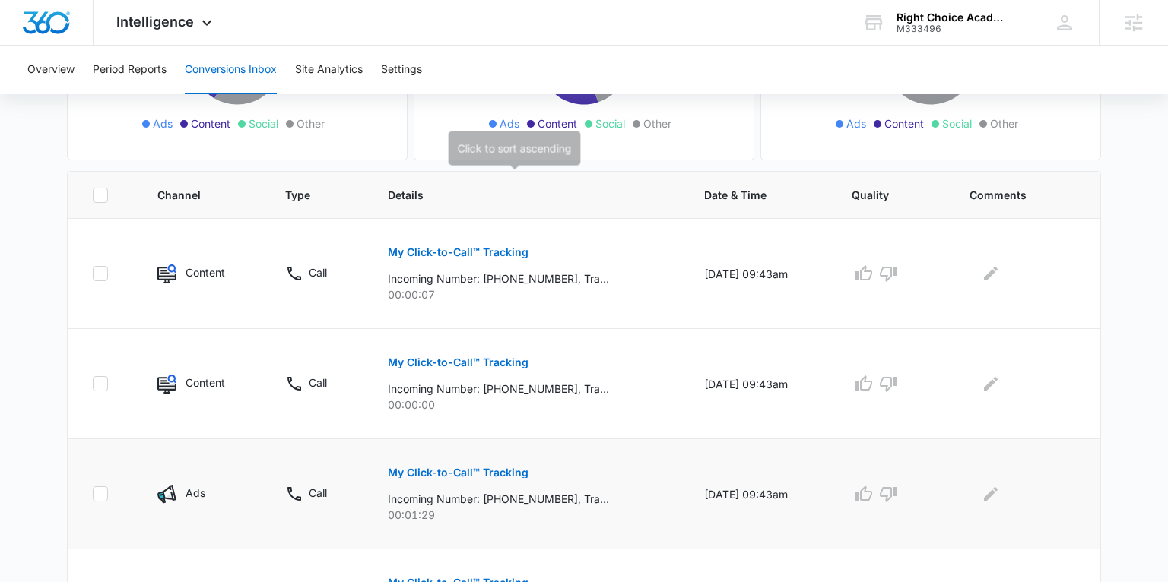
scroll to position [1016, 0]
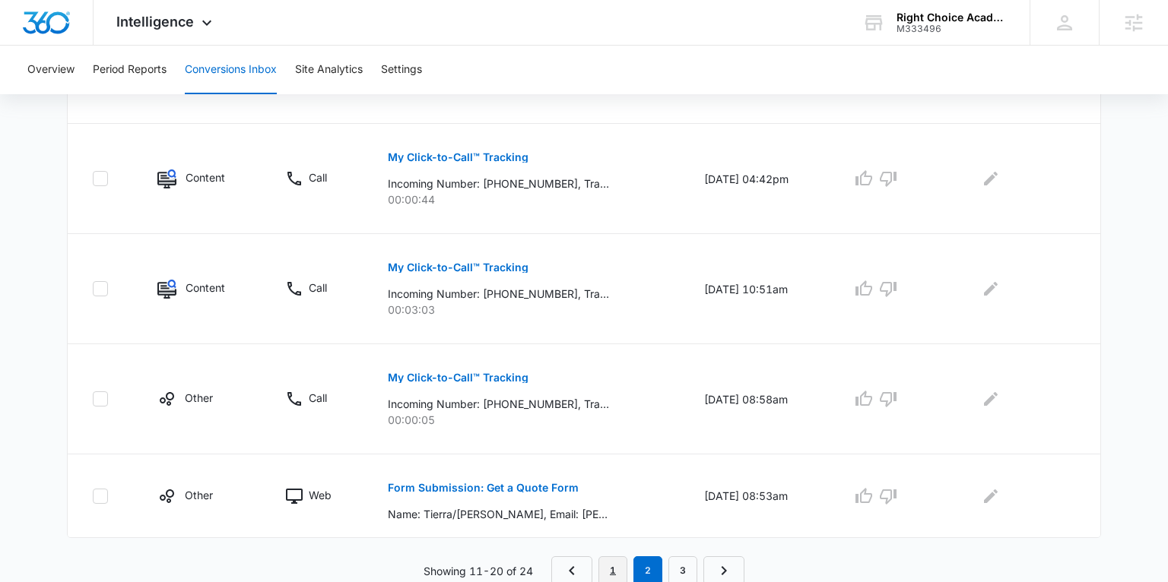
click at [615, 563] on link "1" at bounding box center [612, 571] width 29 height 29
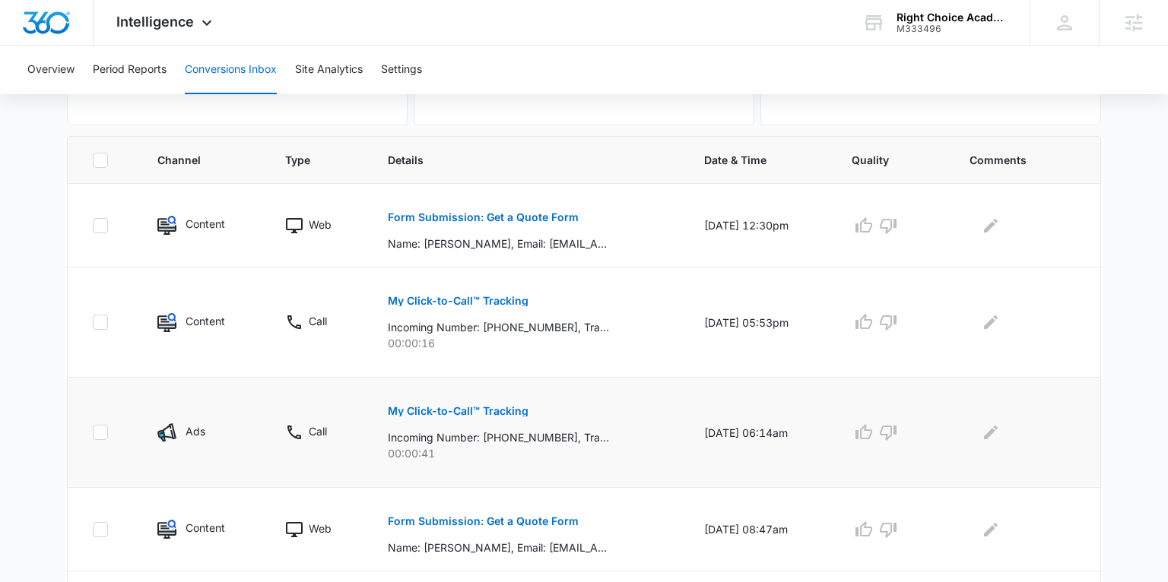
scroll to position [301, 0]
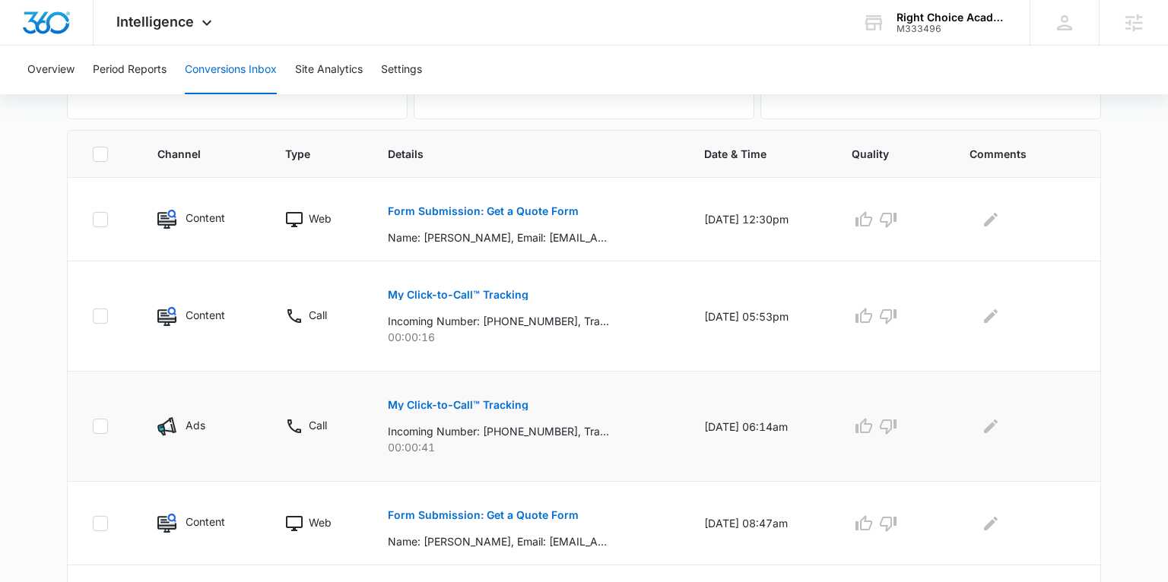
click at [451, 403] on p "My Click-to-Call™ Tracking" at bounding box center [458, 405] width 141 height 11
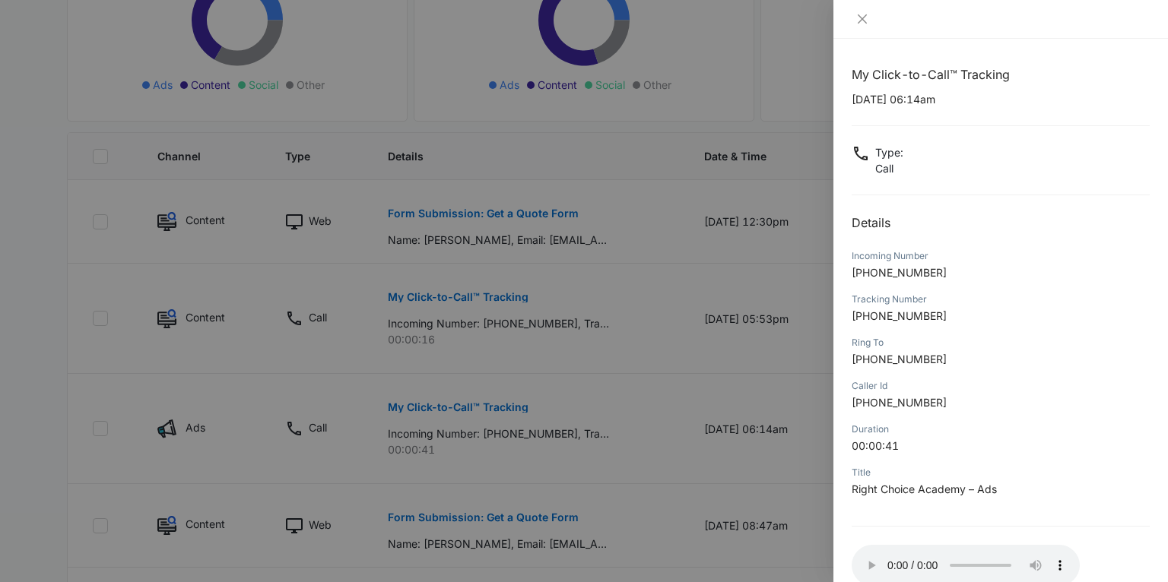
scroll to position [298, 0]
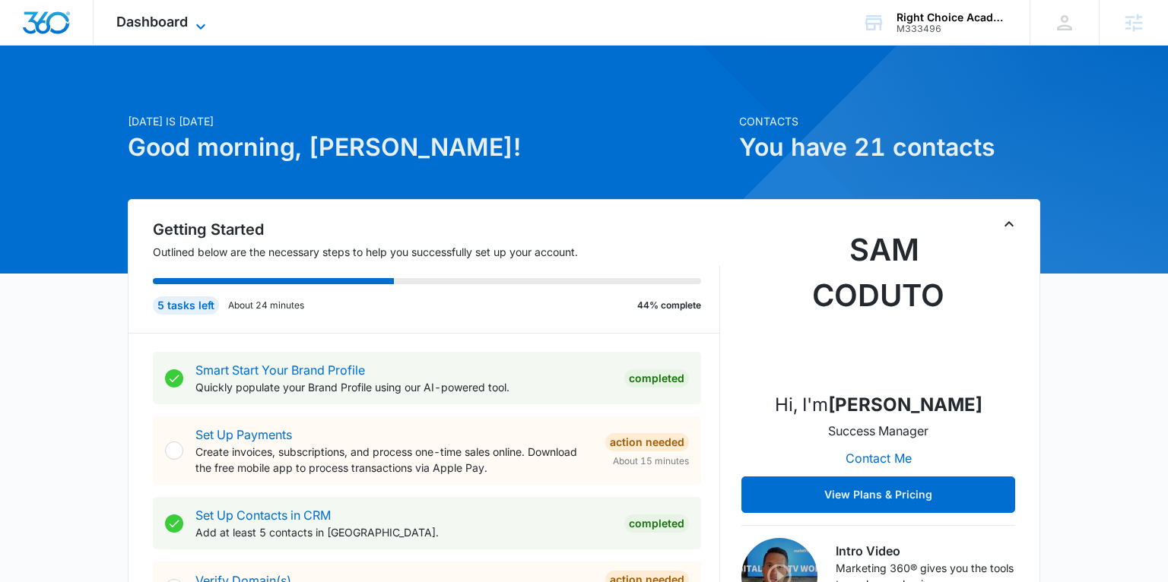
click at [176, 26] on span "Dashboard" at bounding box center [151, 22] width 71 height 16
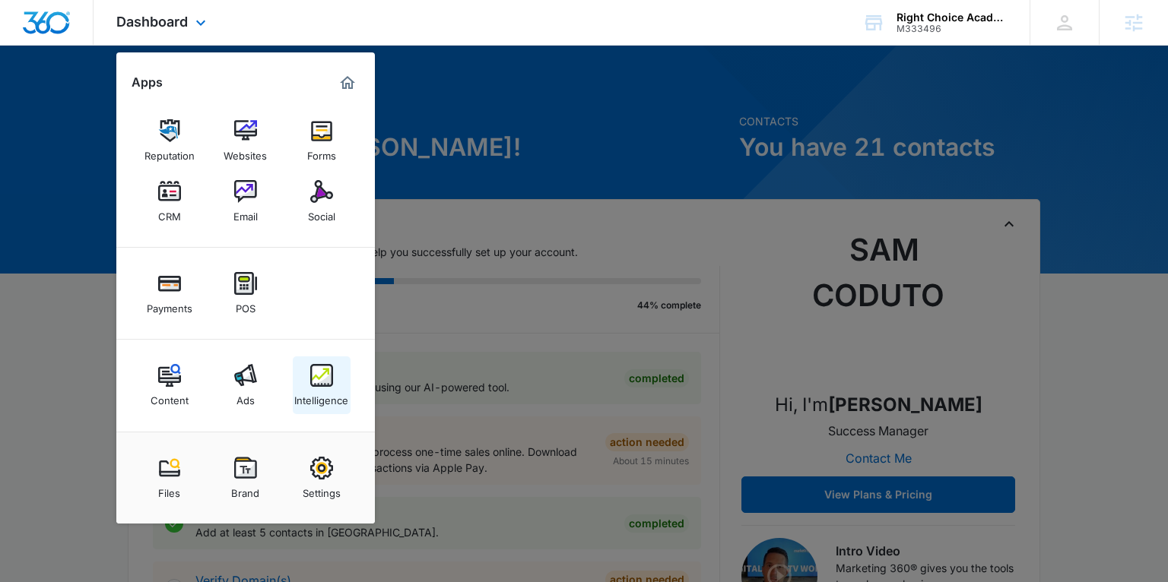
click at [315, 392] on div "Intelligence" at bounding box center [321, 397] width 54 height 20
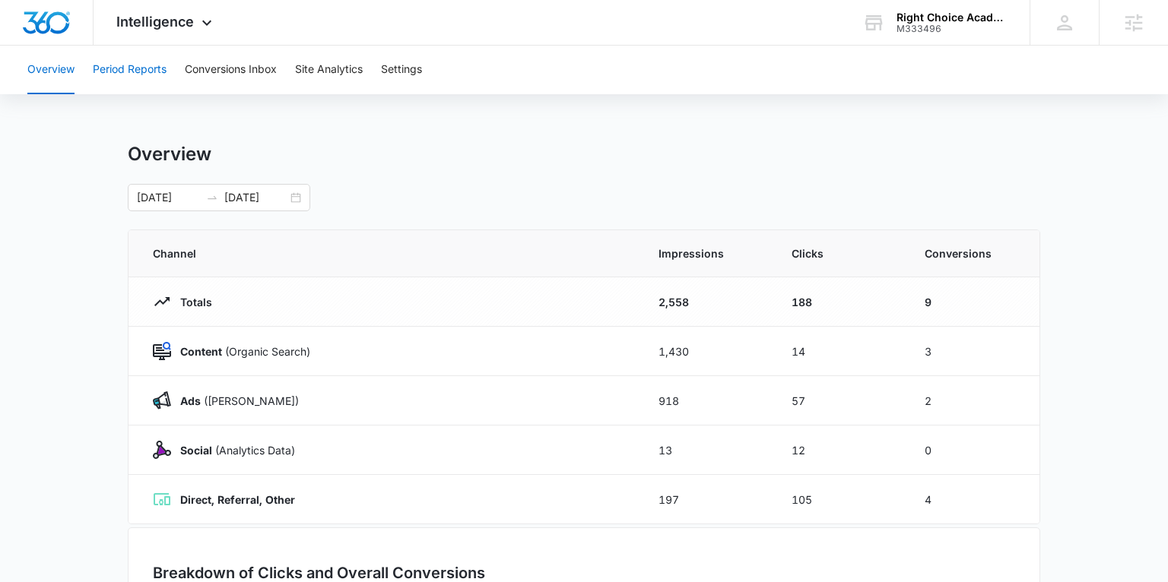
click at [158, 62] on button "Period Reports" at bounding box center [130, 70] width 74 height 49
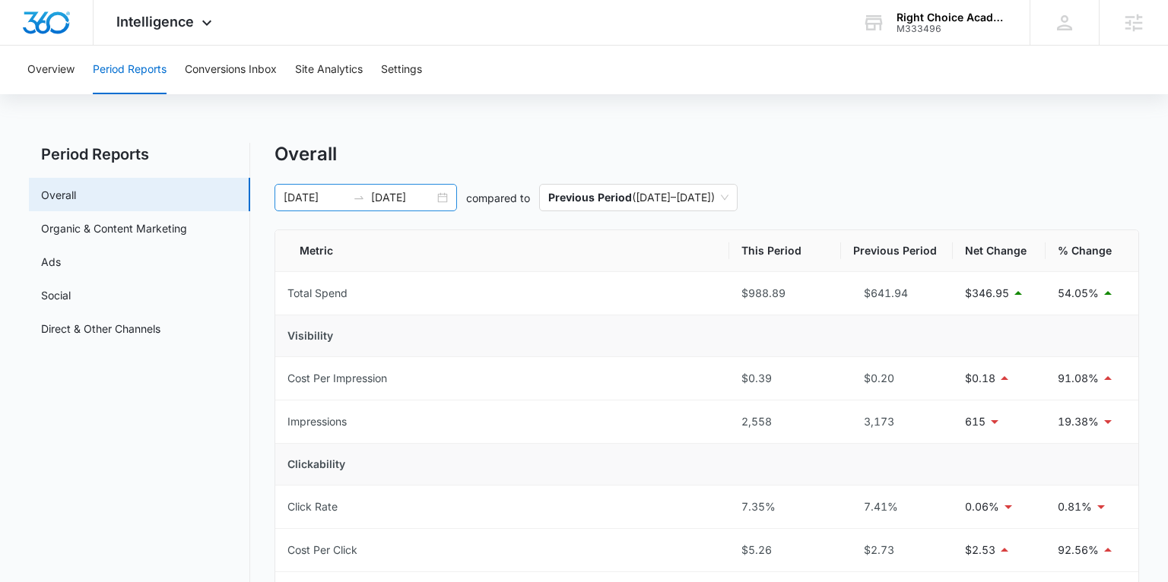
click at [442, 196] on div "[DATE] [DATE]" at bounding box center [365, 197] width 182 height 27
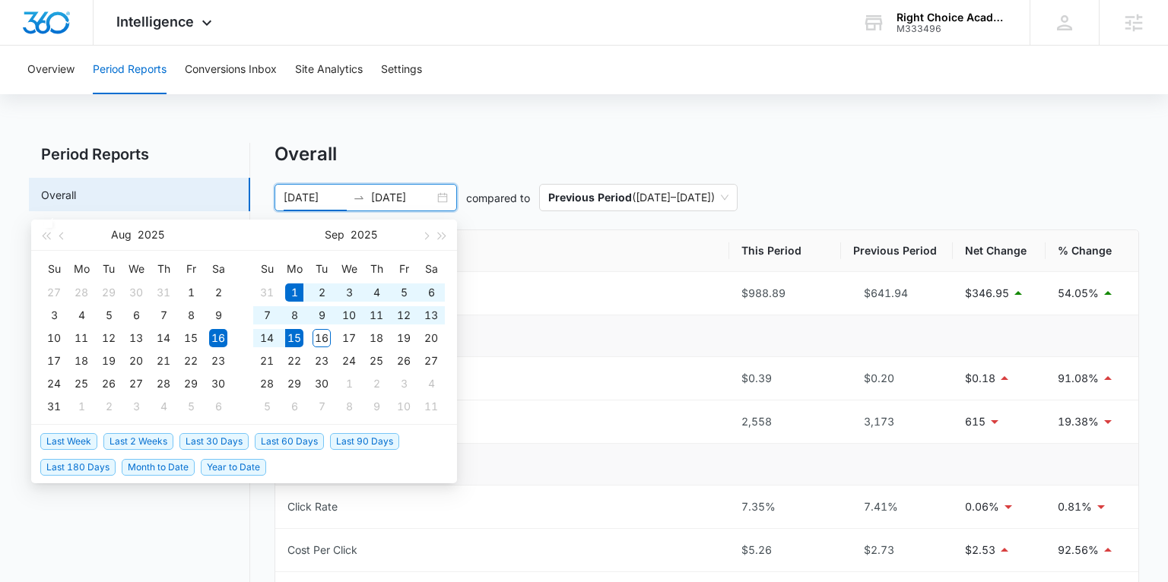
click at [153, 436] on span "Last 2 Weeks" at bounding box center [138, 441] width 70 height 17
type input "[DATE]"
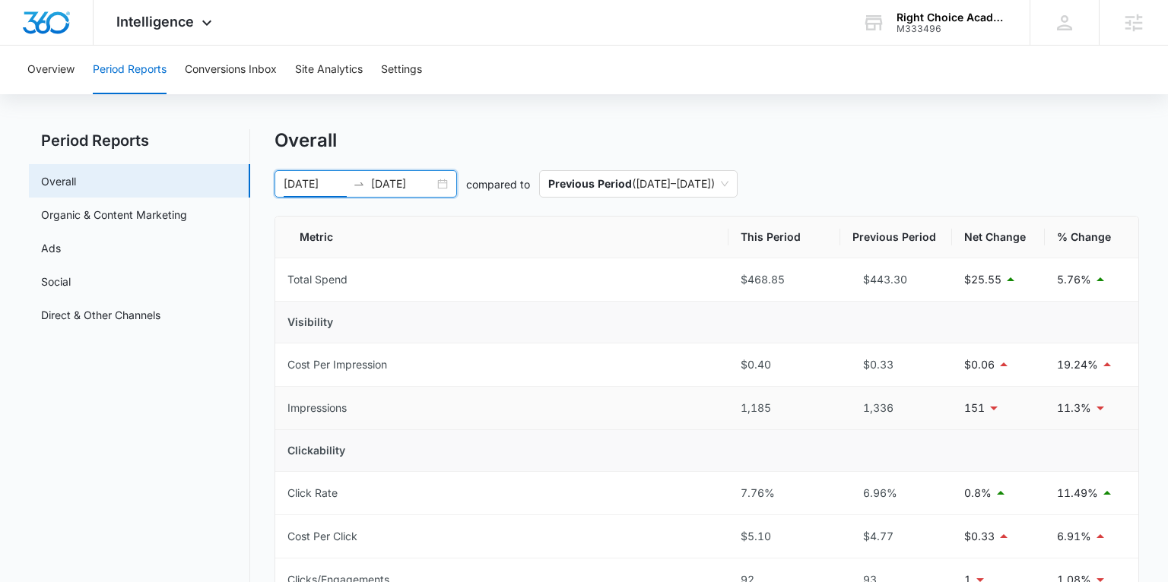
scroll to position [21, 0]
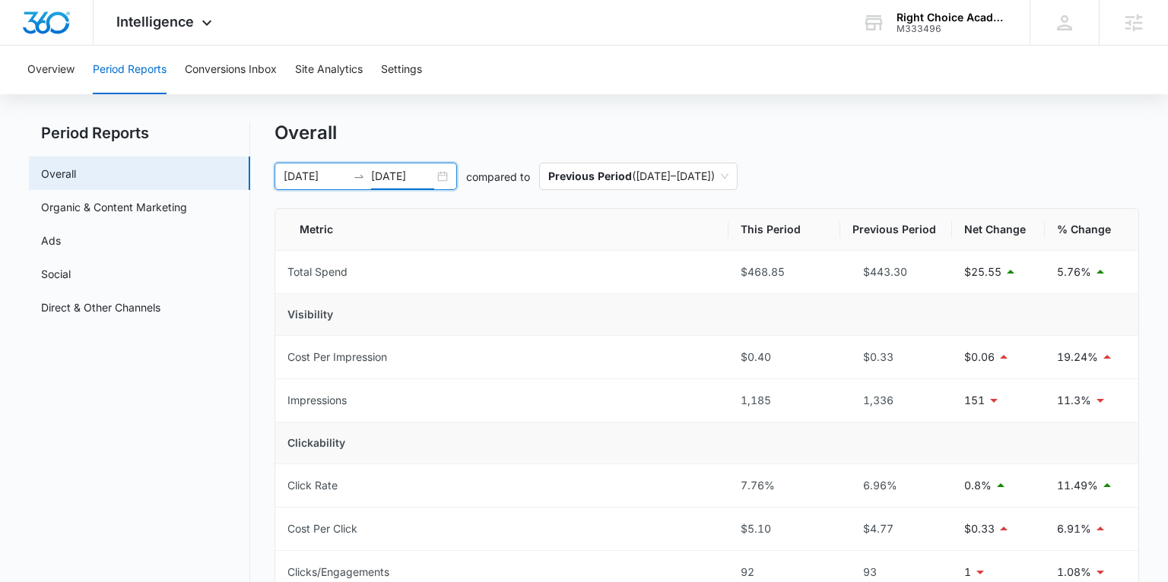
click at [386, 184] on input "[DATE]" at bounding box center [402, 176] width 63 height 17
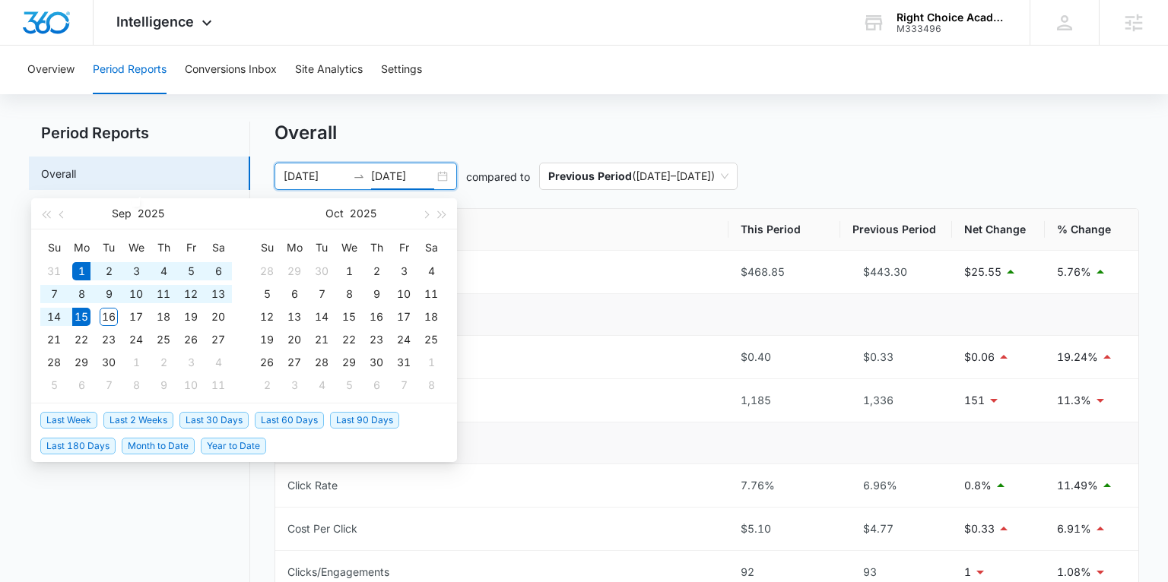
type input "[DATE]"
click at [260, 417] on span "Last 60 Days" at bounding box center [289, 420] width 69 height 17
type input "[DATE]"
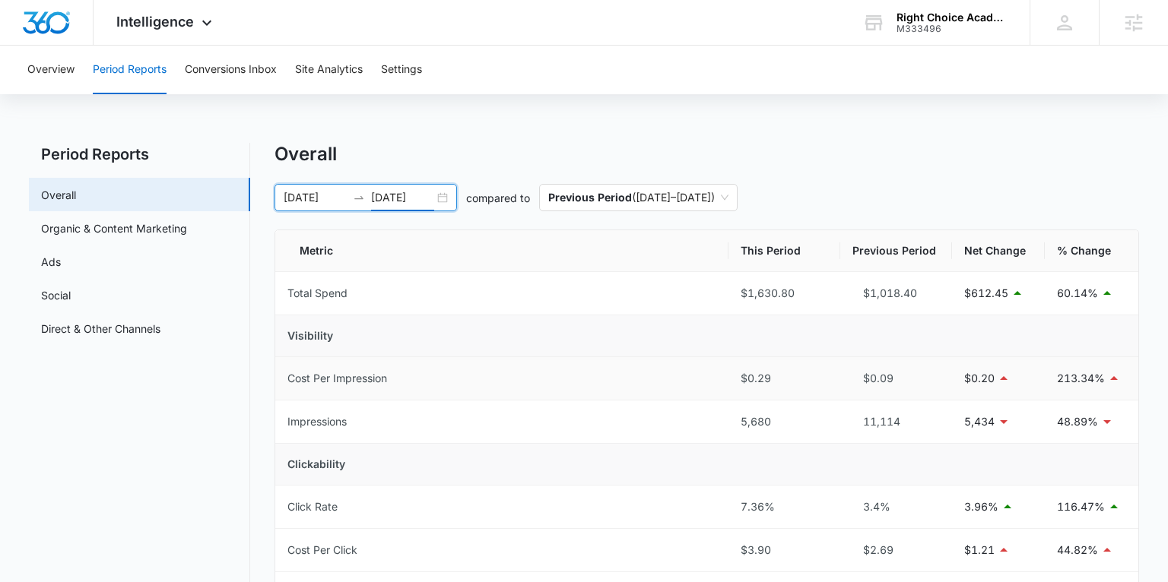
scroll to position [49, 0]
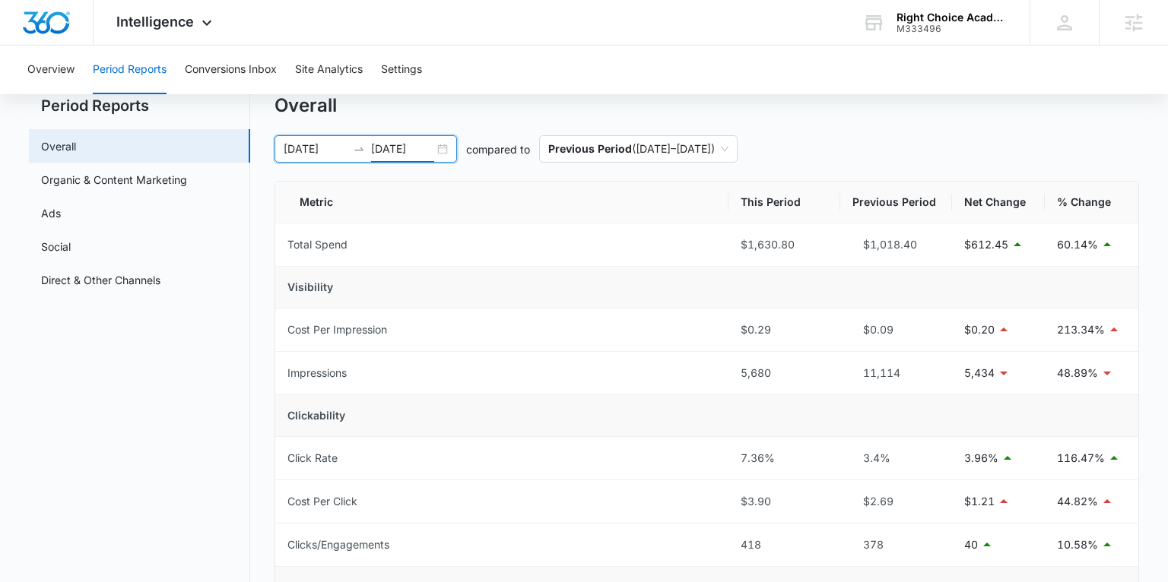
click at [323, 154] on input "[DATE]" at bounding box center [315, 149] width 63 height 17
drag, startPoint x: 196, startPoint y: 116, endPoint x: 154, endPoint y: 163, distance: 63.6
click at [196, 116] on h2 "Period Reports" at bounding box center [139, 105] width 221 height 23
click at [61, 205] on link "Ads" at bounding box center [51, 213] width 20 height 16
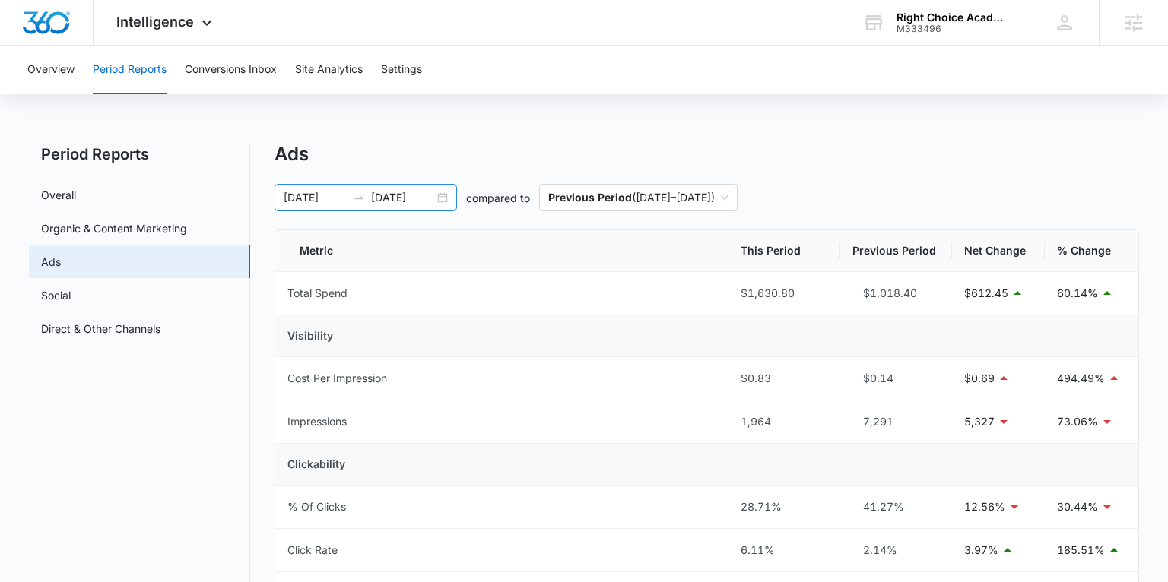
click at [442, 201] on div "[DATE] [DATE]" at bounding box center [365, 197] width 182 height 27
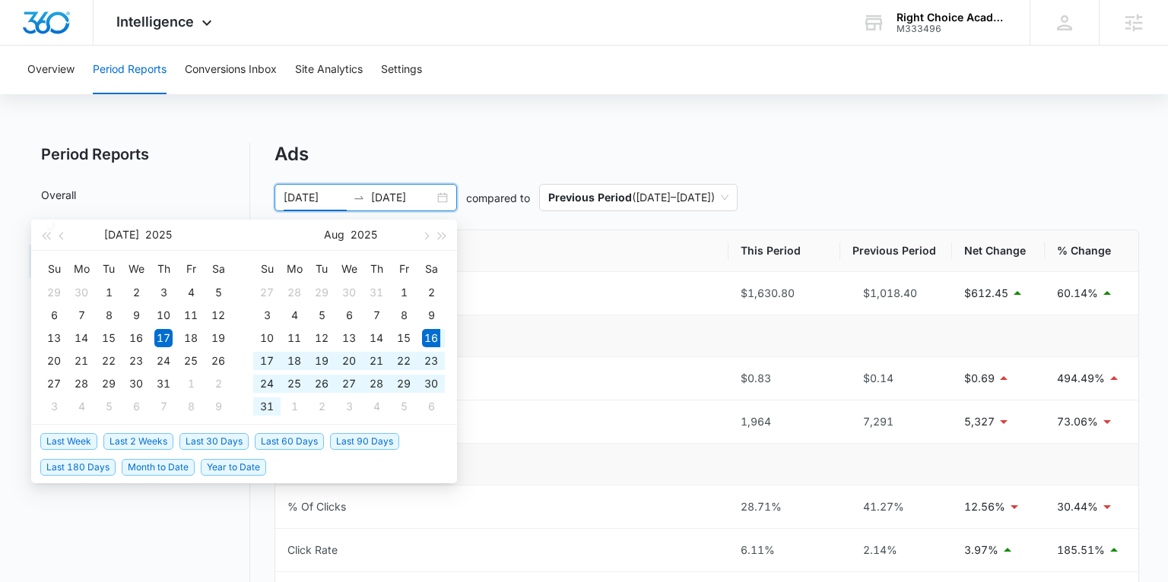
click at [210, 444] on span "Last 30 Days" at bounding box center [213, 441] width 69 height 17
type input "[DATE]"
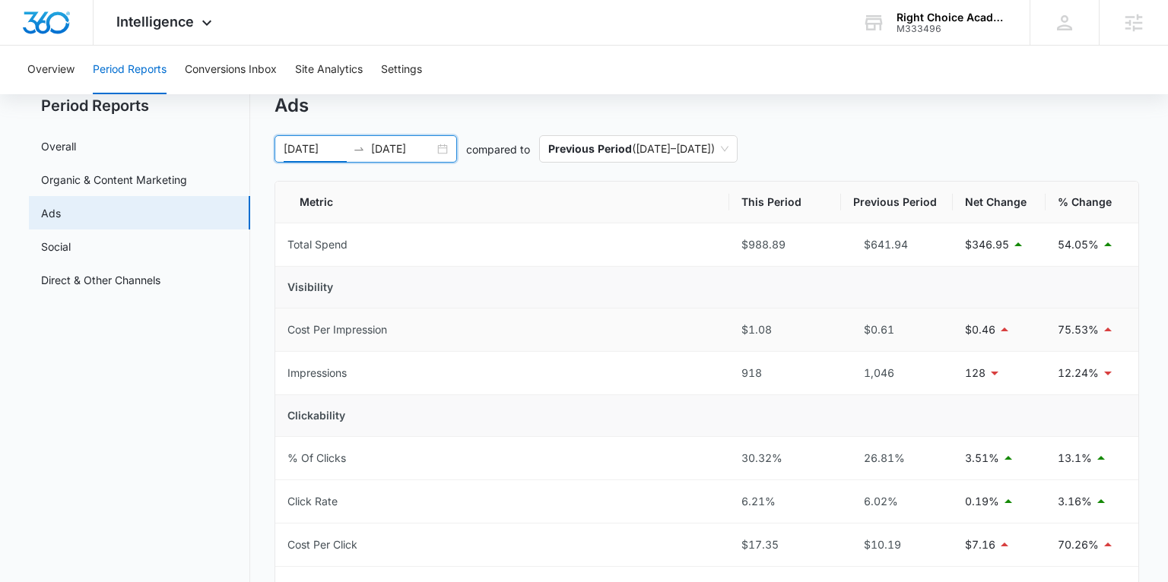
scroll to position [75, 0]
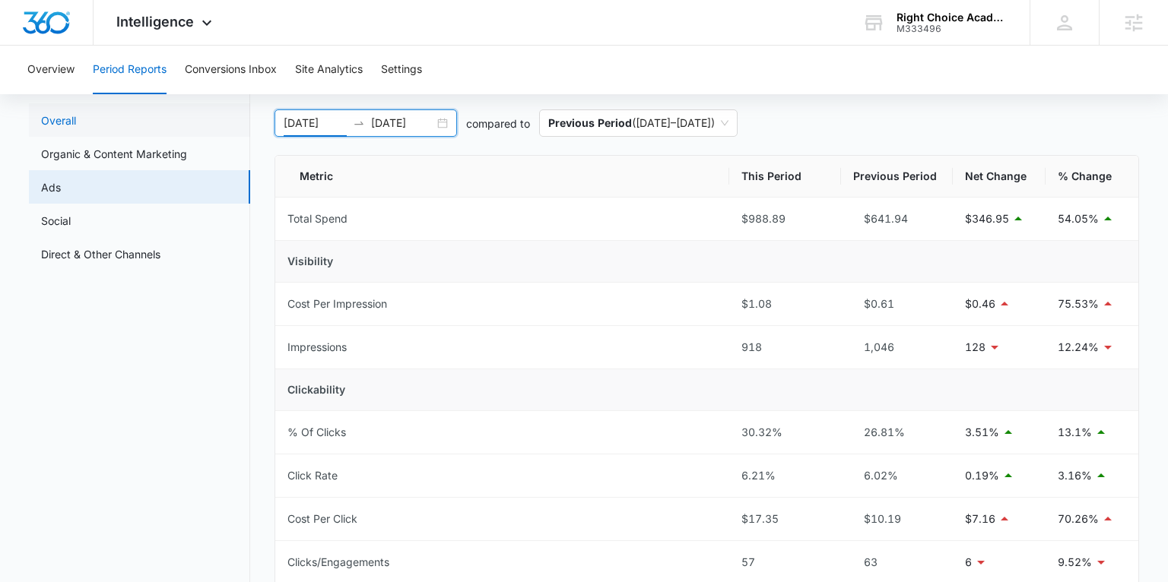
click at [76, 117] on link "Overall" at bounding box center [58, 121] width 35 height 16
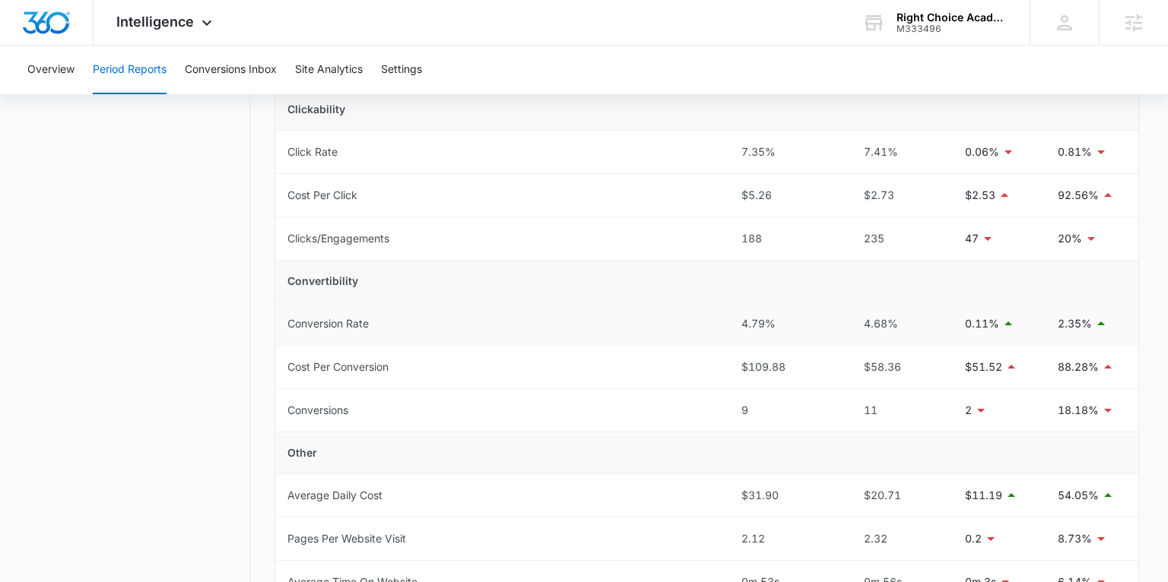
scroll to position [289, 0]
